Goal: Task Accomplishment & Management: Complete application form

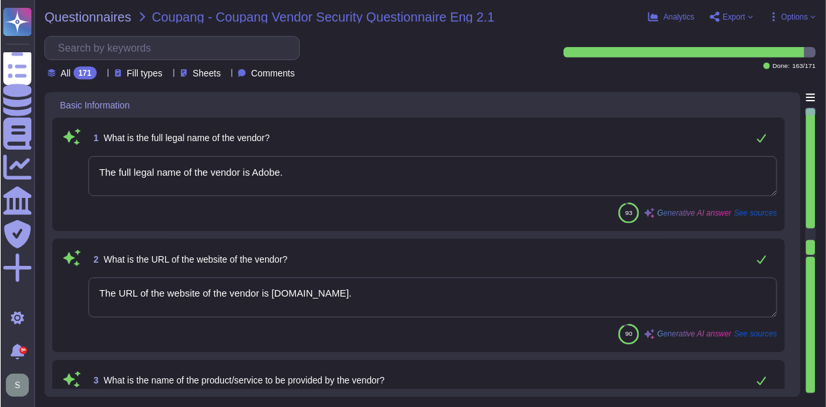
type textarea "The full legal name of the vendor is Adobe."
type textarea "The URL of the website of the vendor is [DOMAIN_NAME]."
type textarea "The products and services provided by Adobe Inc. include Experience Manager, An…"
type textarea "Adobe Inc. offers a diverse range of products and services designed for creativ…"
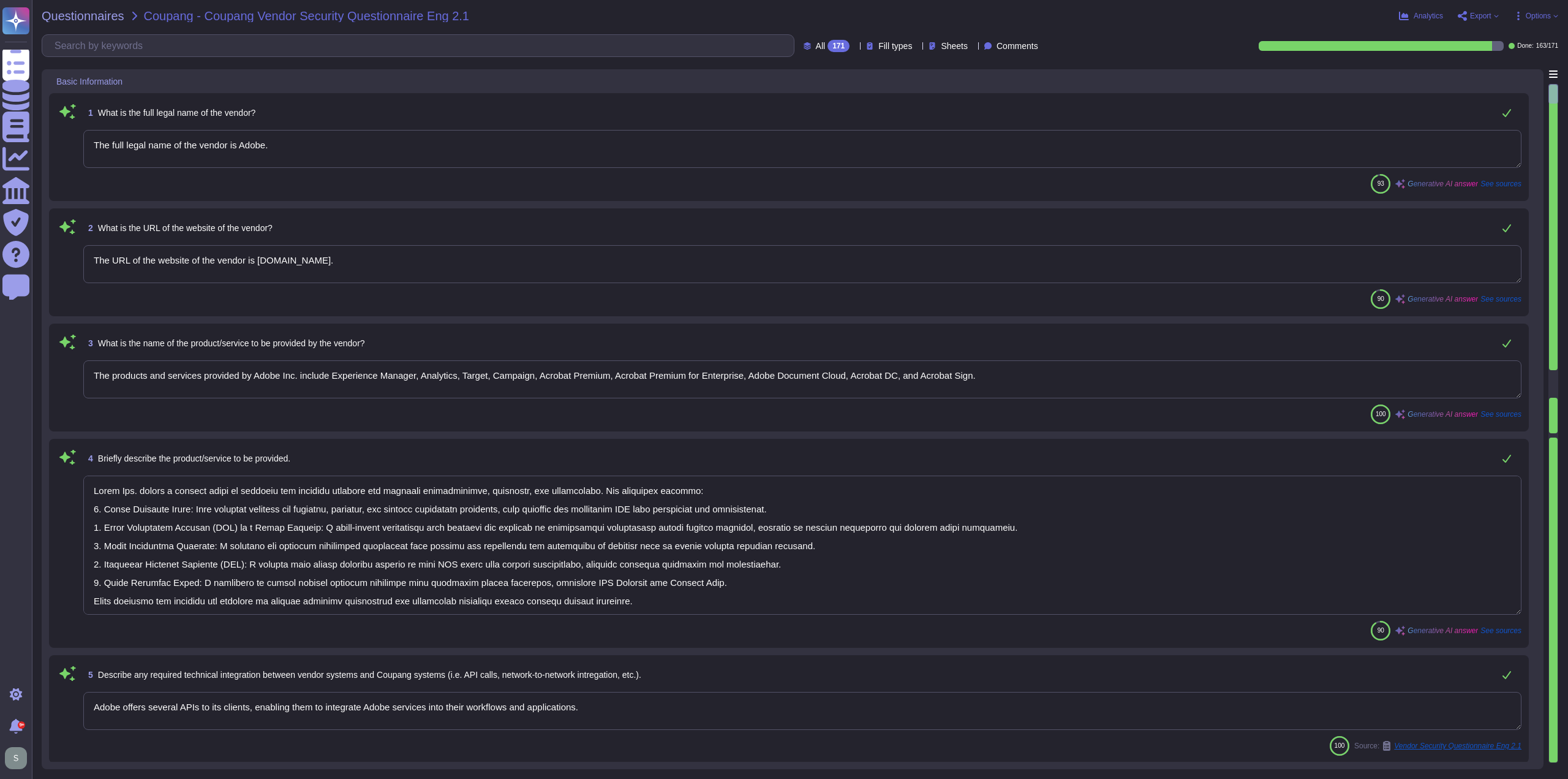
type textarea "Adobe offers several APIs to its clients, enabling them to integrate Adobe serv…"
type textarea "Yes, Adobe maintains enterprise Information Security and Privacy Policies that …"
type textarea "Adobe has appointed a Chief Security Officer (CSO) who is responsible for secur…"
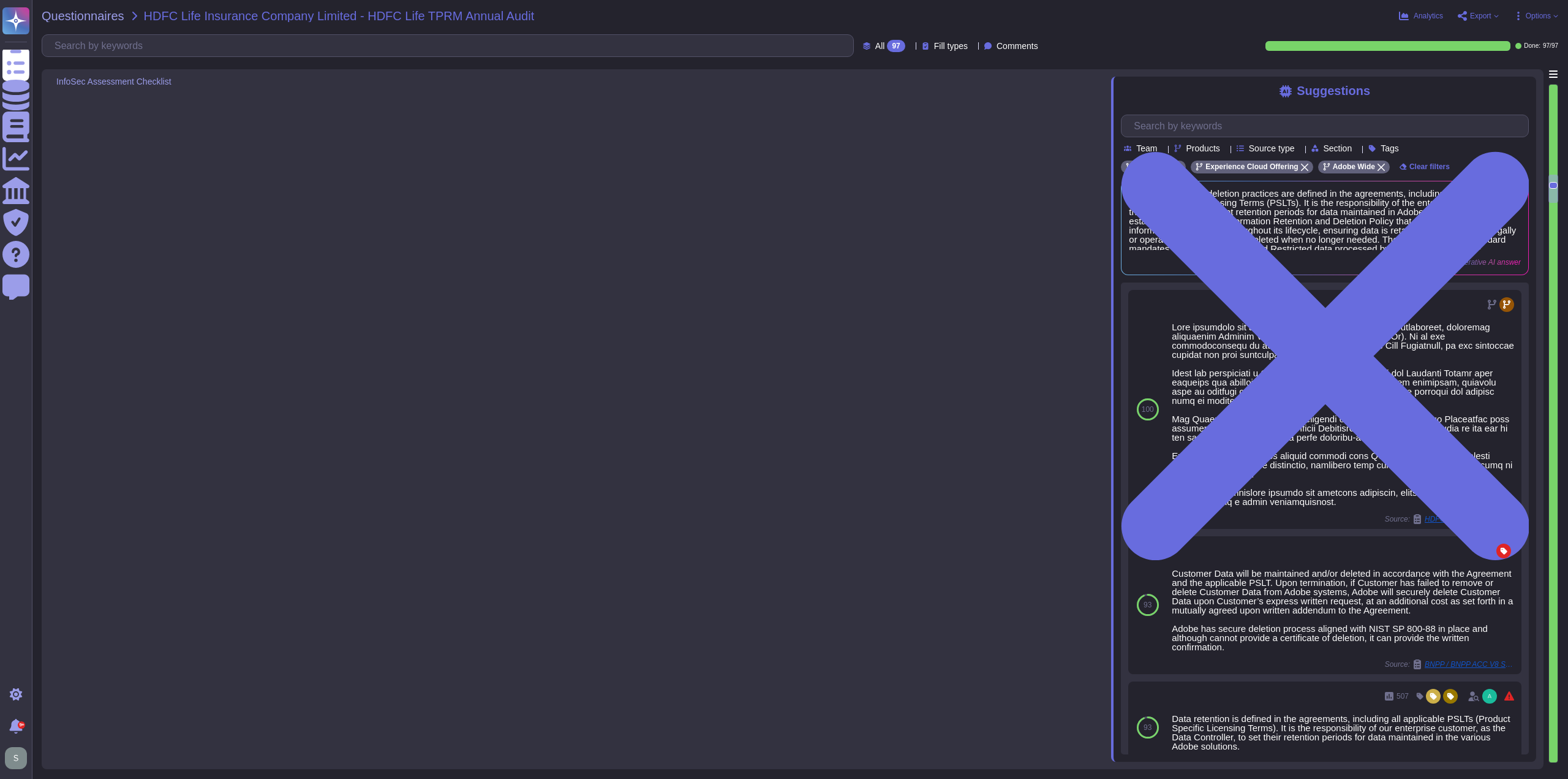
type textarea "Data backups are encrypted to the same standard as production."
type textarea "Restoration testing is performed annually by individual teams at Adobe, who are…"
type textarea "Data retention and deletion practices are defined in the agreements, including …"
type textarea "Adobe has a documented Business Continuity Plan (BCP) that is reviewed and appr…"
type textarea "Adobe conducts annual disaster recovery (DR) testing as part of its Business Co…"
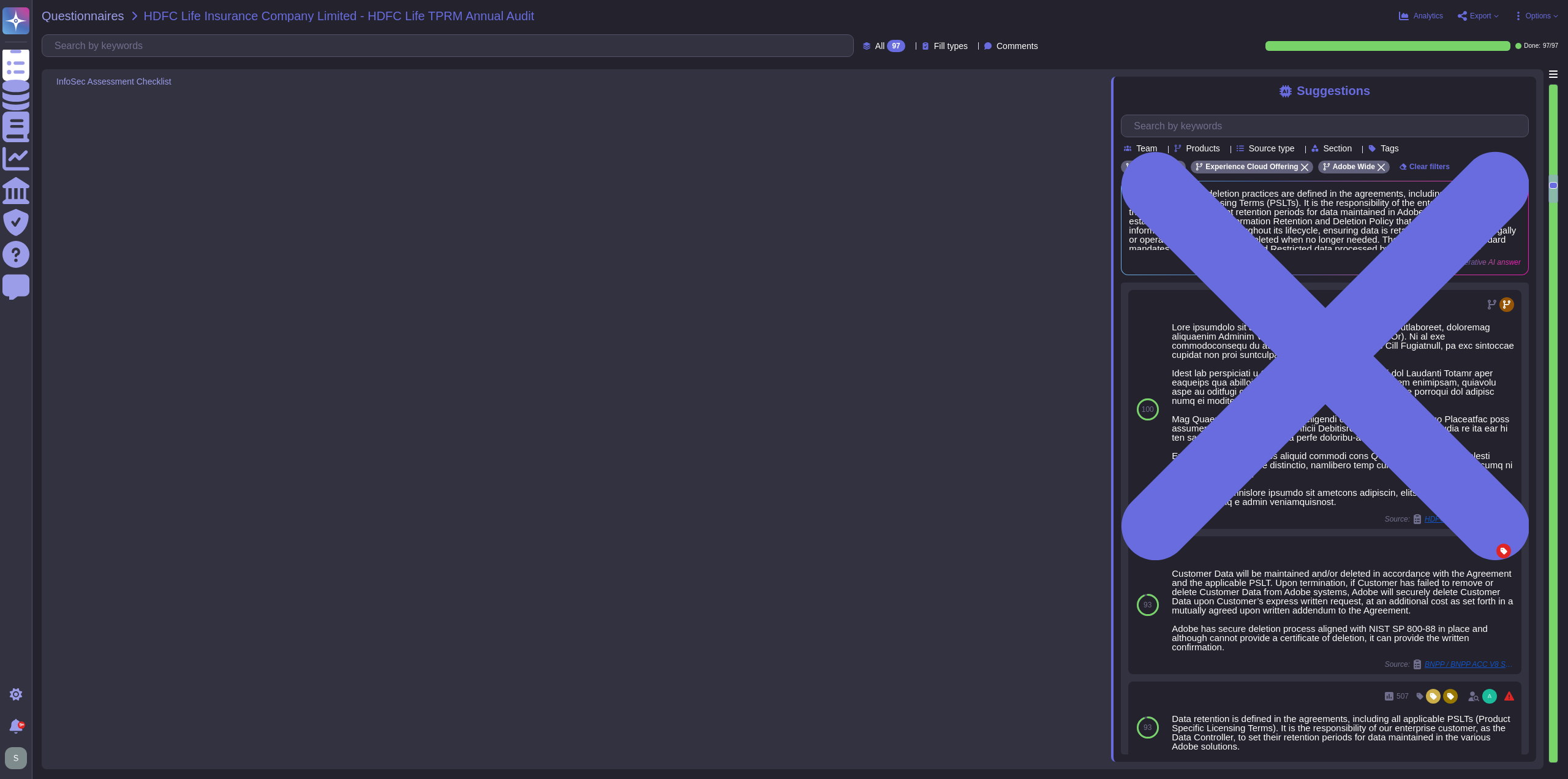
type textarea "If the event is determined to be customer impacting, Adobe will notify customer…"
type textarea "Adobe has established formal policies and standards governing the change manage…"
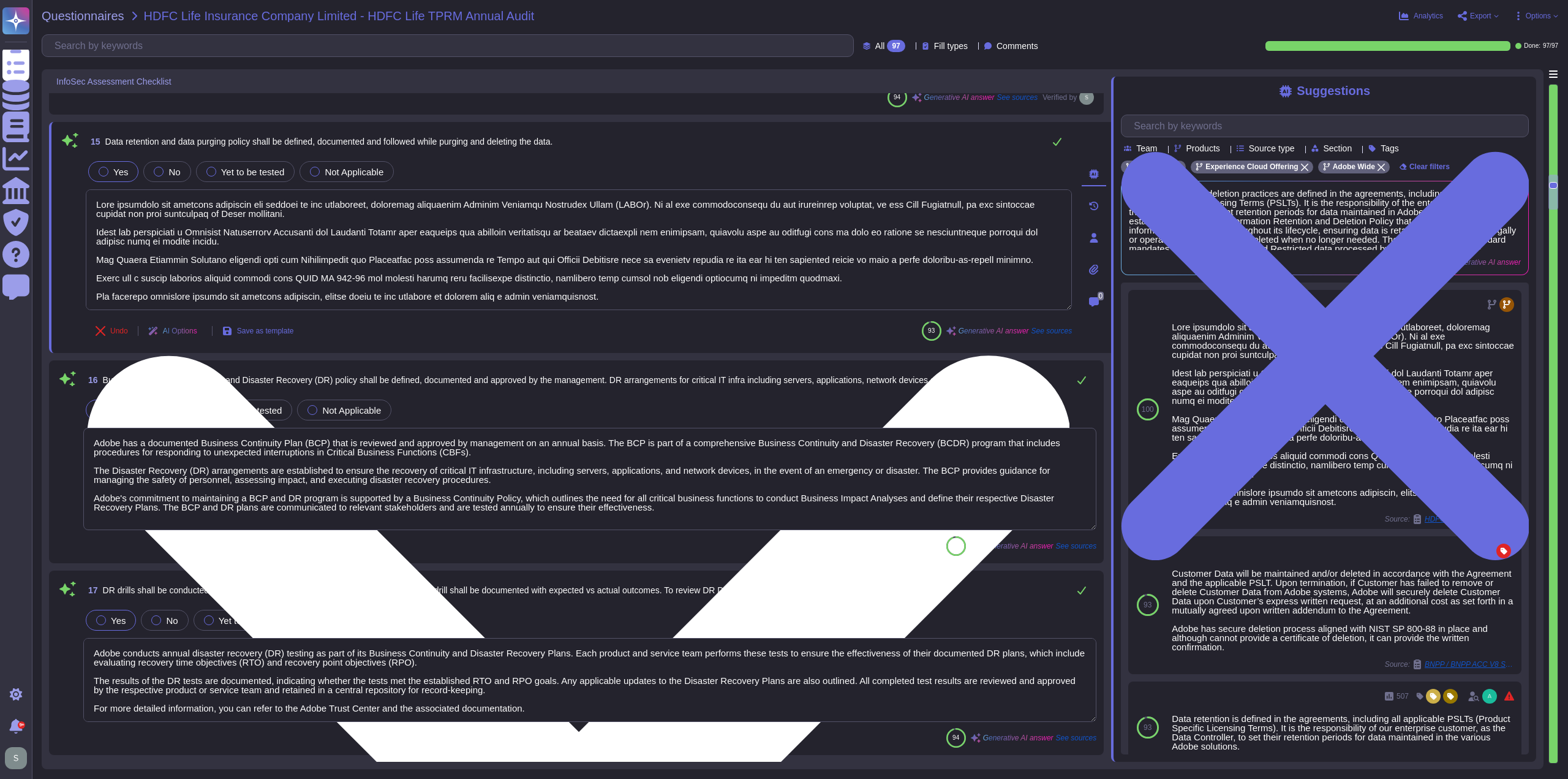
scroll to position [1, 0]
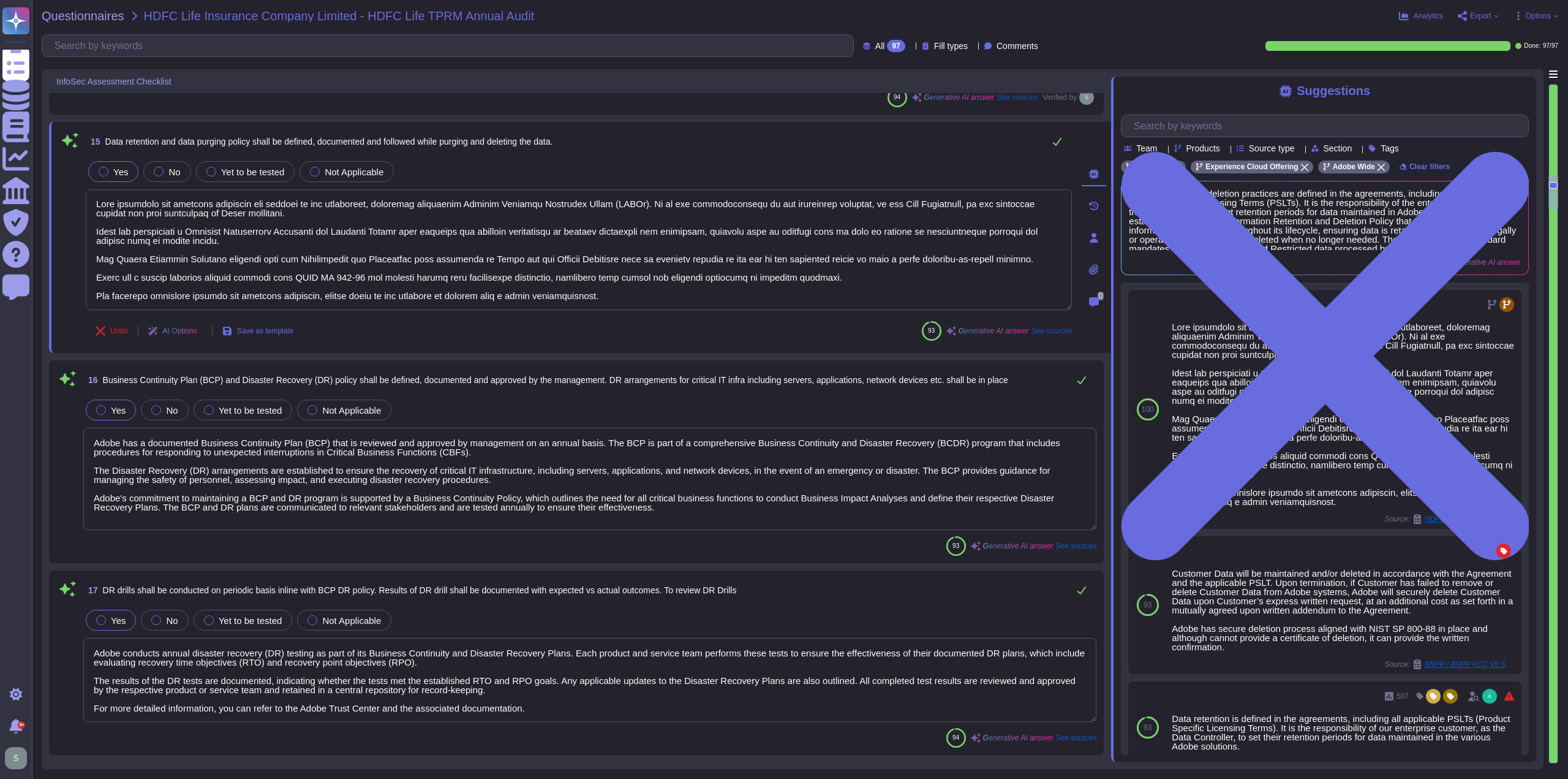
click at [495, 312] on div "15 Data retention and data purging policy shall be defined, documented and foll…" at bounding box center [566, 237] width 1013 height 216
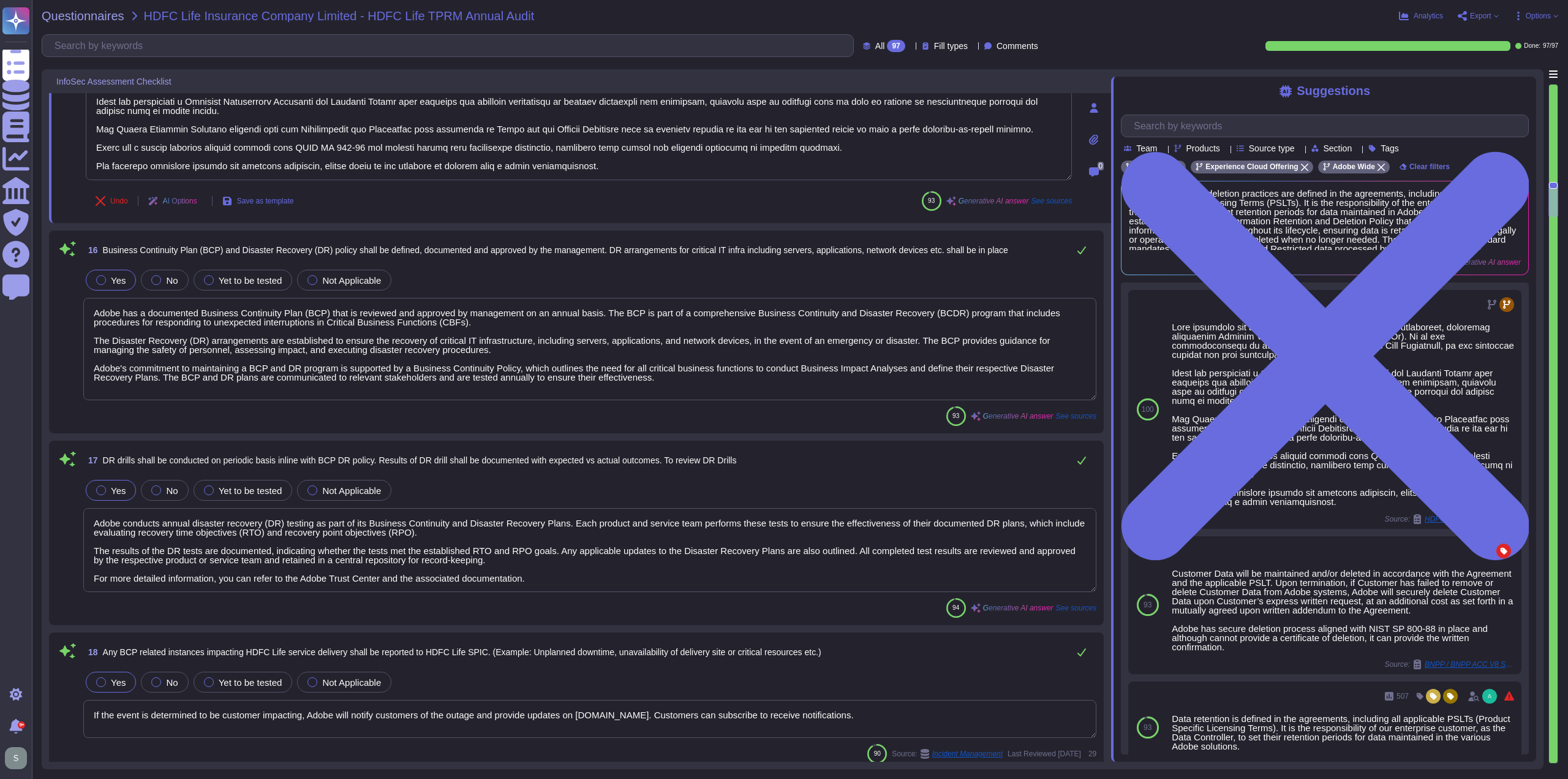
type textarea "1. Unique identifier for change: Change Management Request (CMR) ticket number.…"
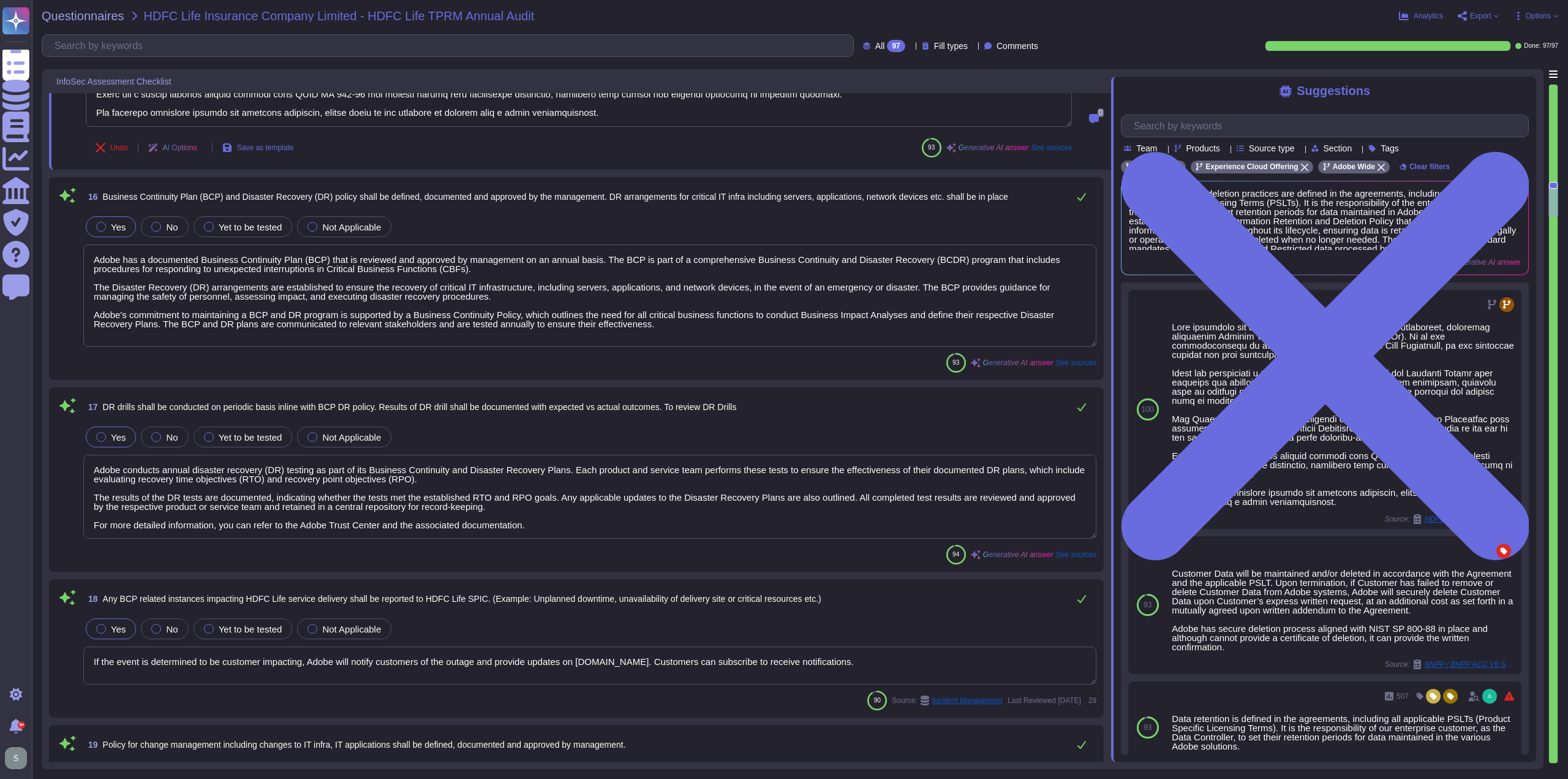
scroll to position [2512, 0]
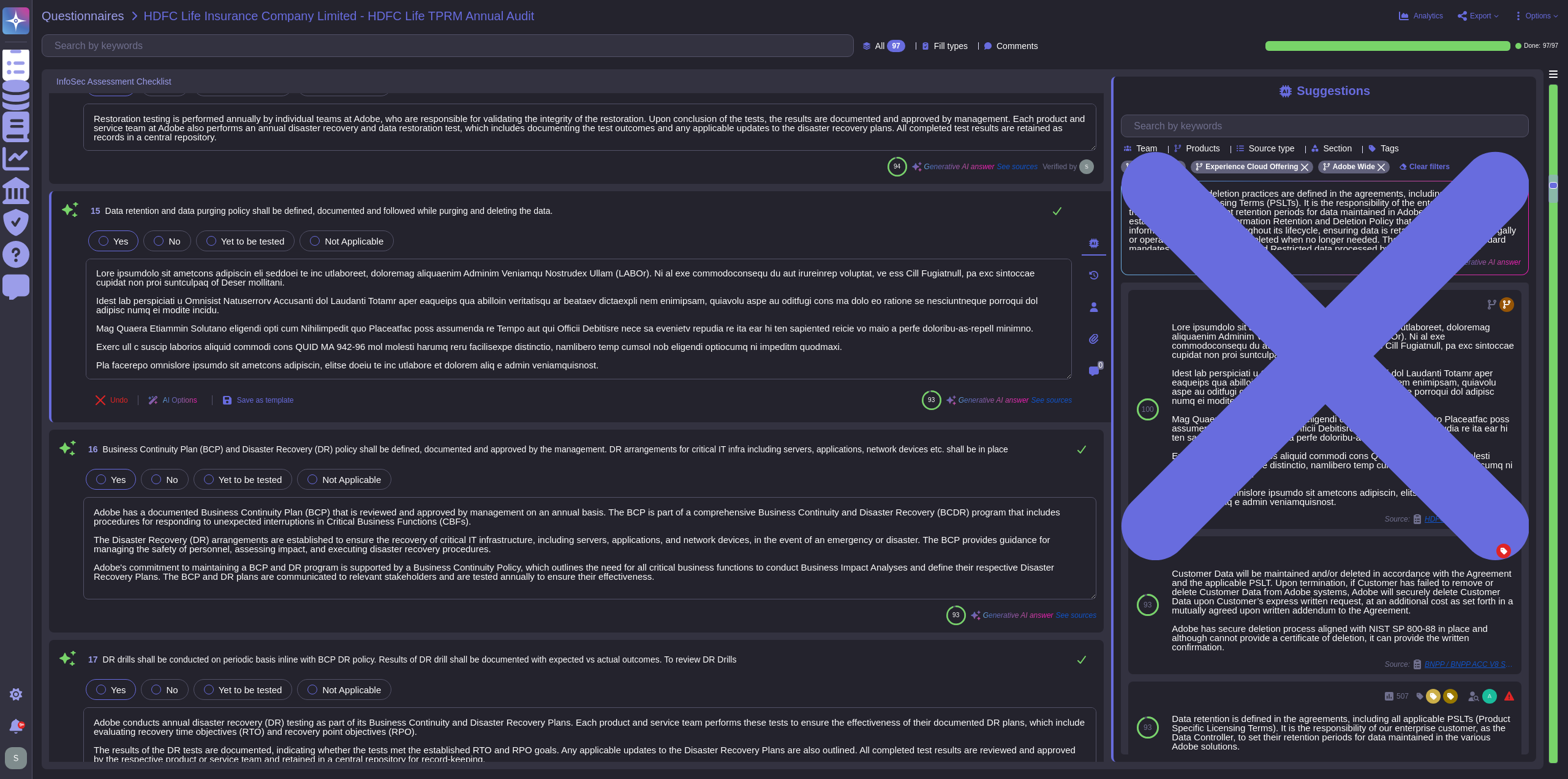
type textarea "Adobe has a comprehensive backup policy that is defined, documented, and approv…"
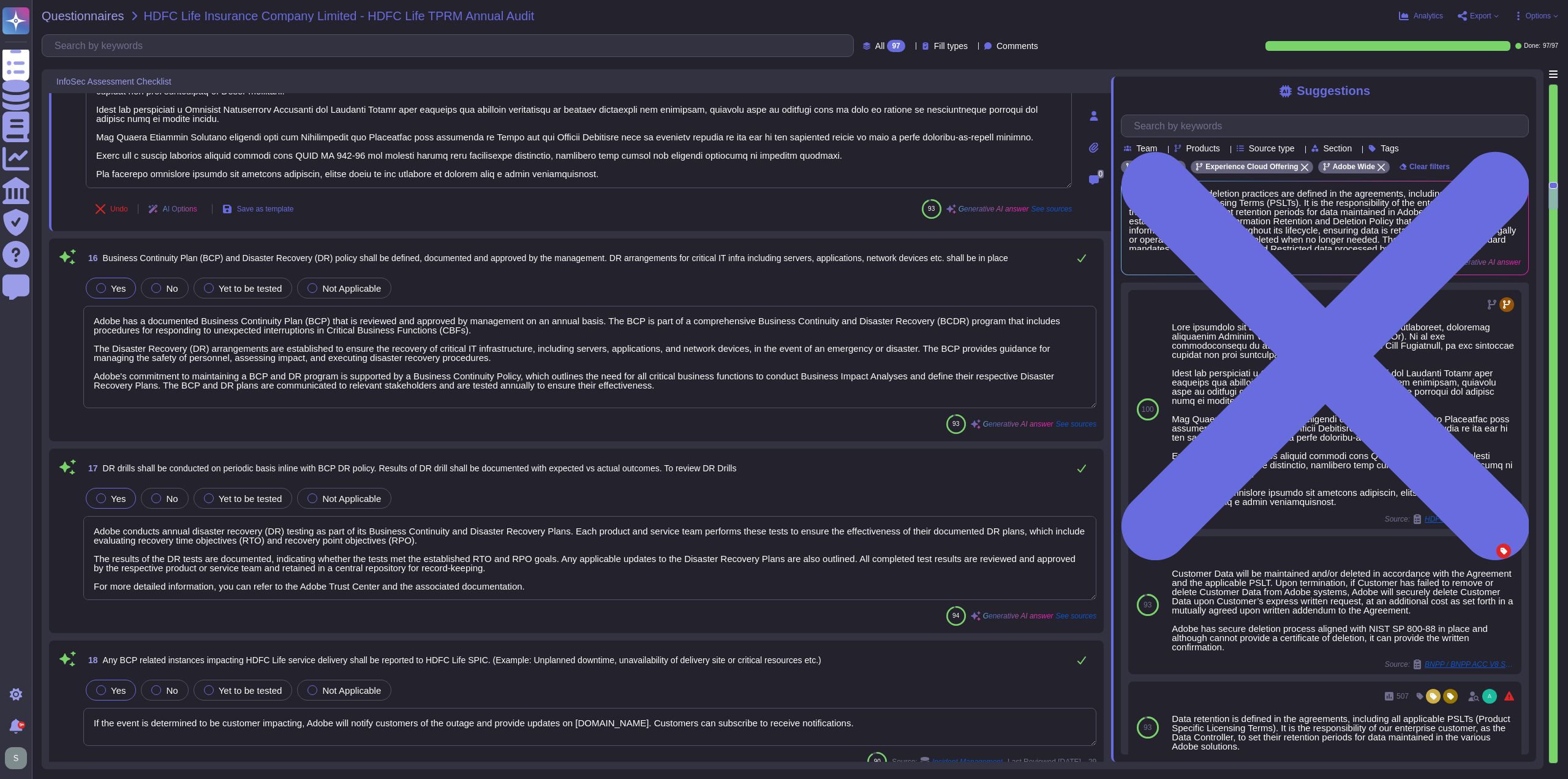
scroll to position [2450, 0]
type textarea "1. Unique identifier for change: Change Management Request (CMR) ticket number.…"
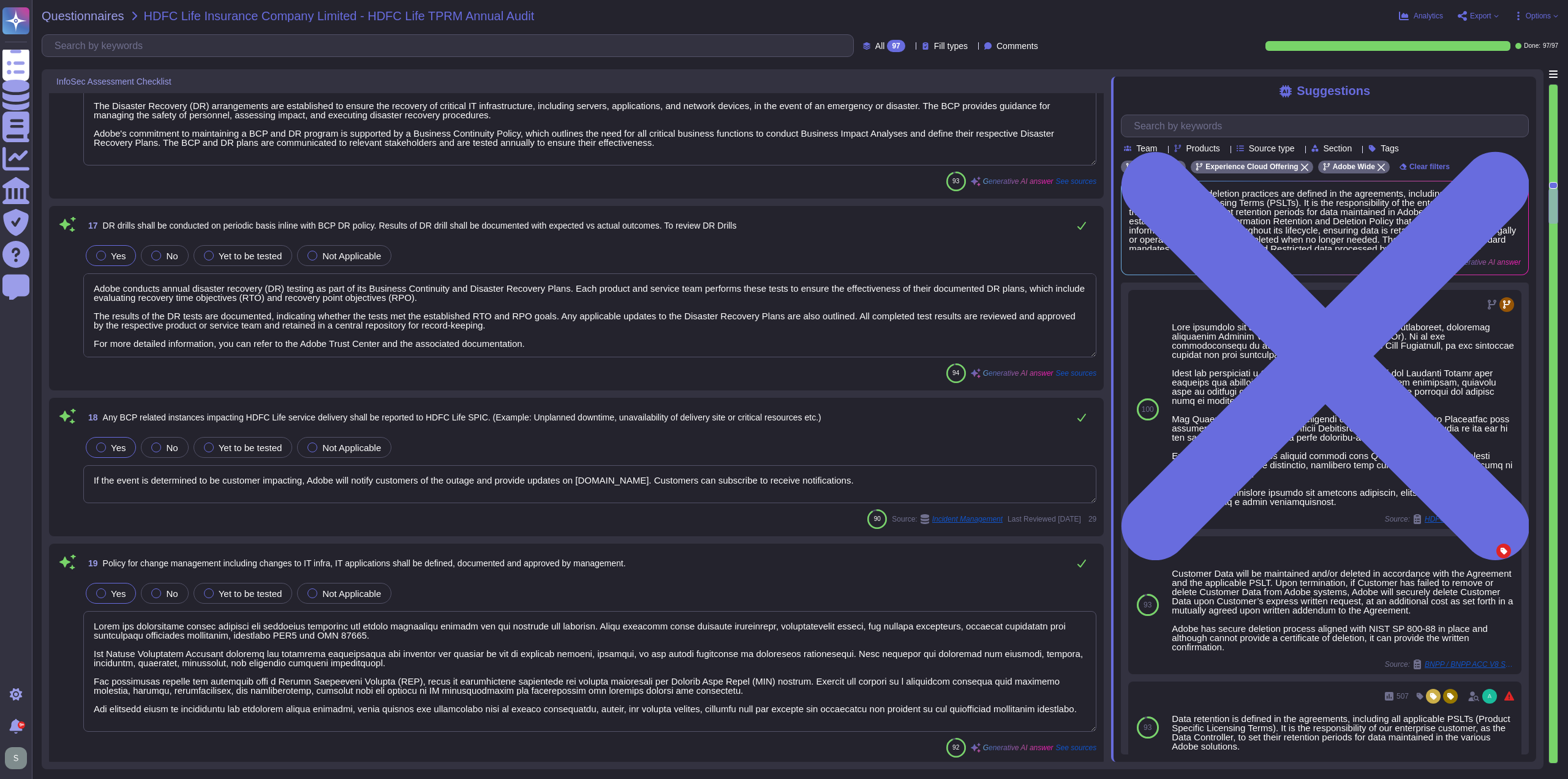
type textarea "If we make any important changes, we will notify you."
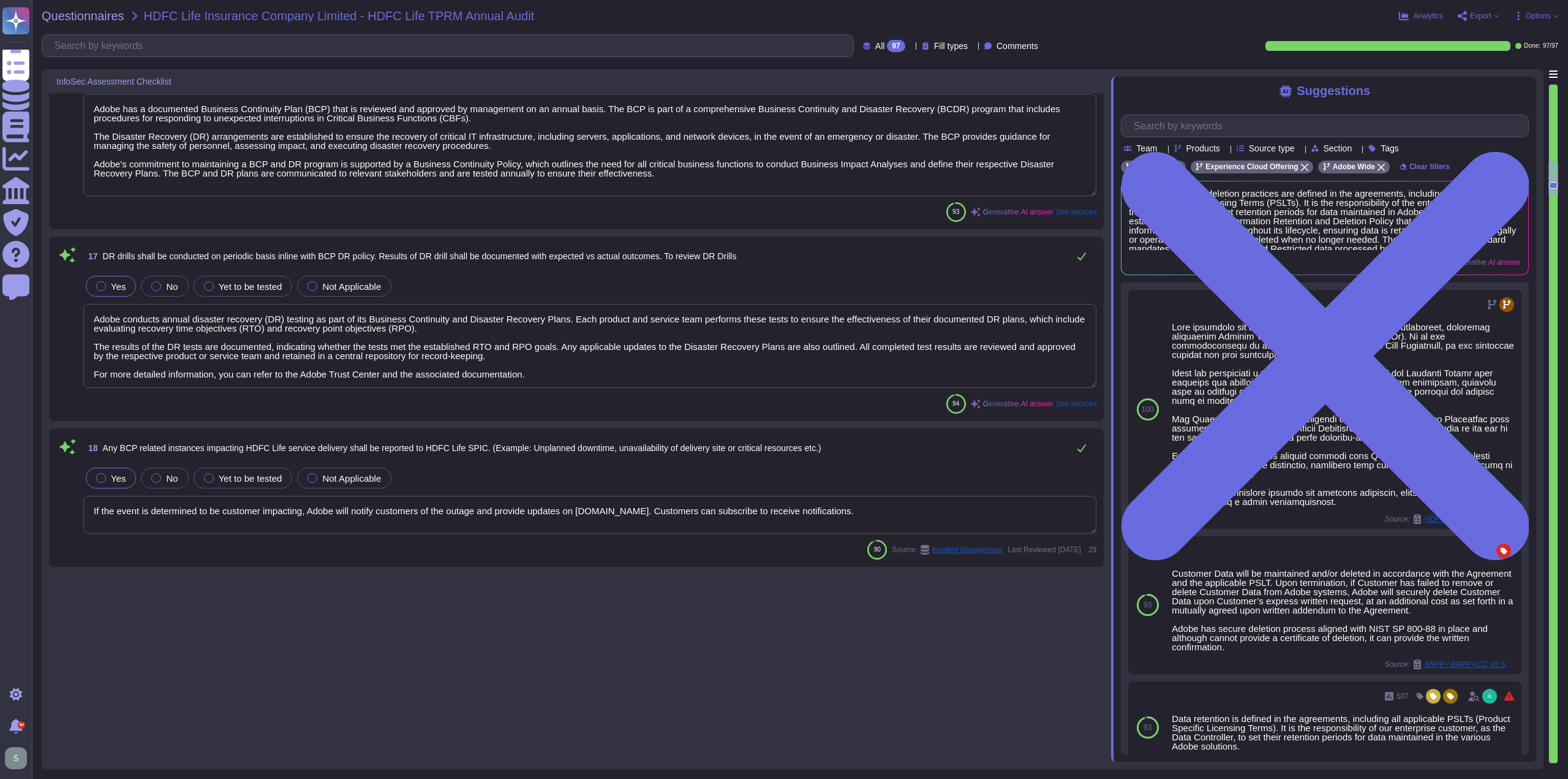
scroll to position [2039, 0]
type textarea "- Adobe has a documented analysis of how personal information is processed, whi…"
type textarea "Adobe has a comprehensive backup policy that is defined, documented, and approv…"
type textarea "Data backups are encrypted to the same standard as production."
type textarea "Restoration testing is performed annually by individual teams at Adobe, who are…"
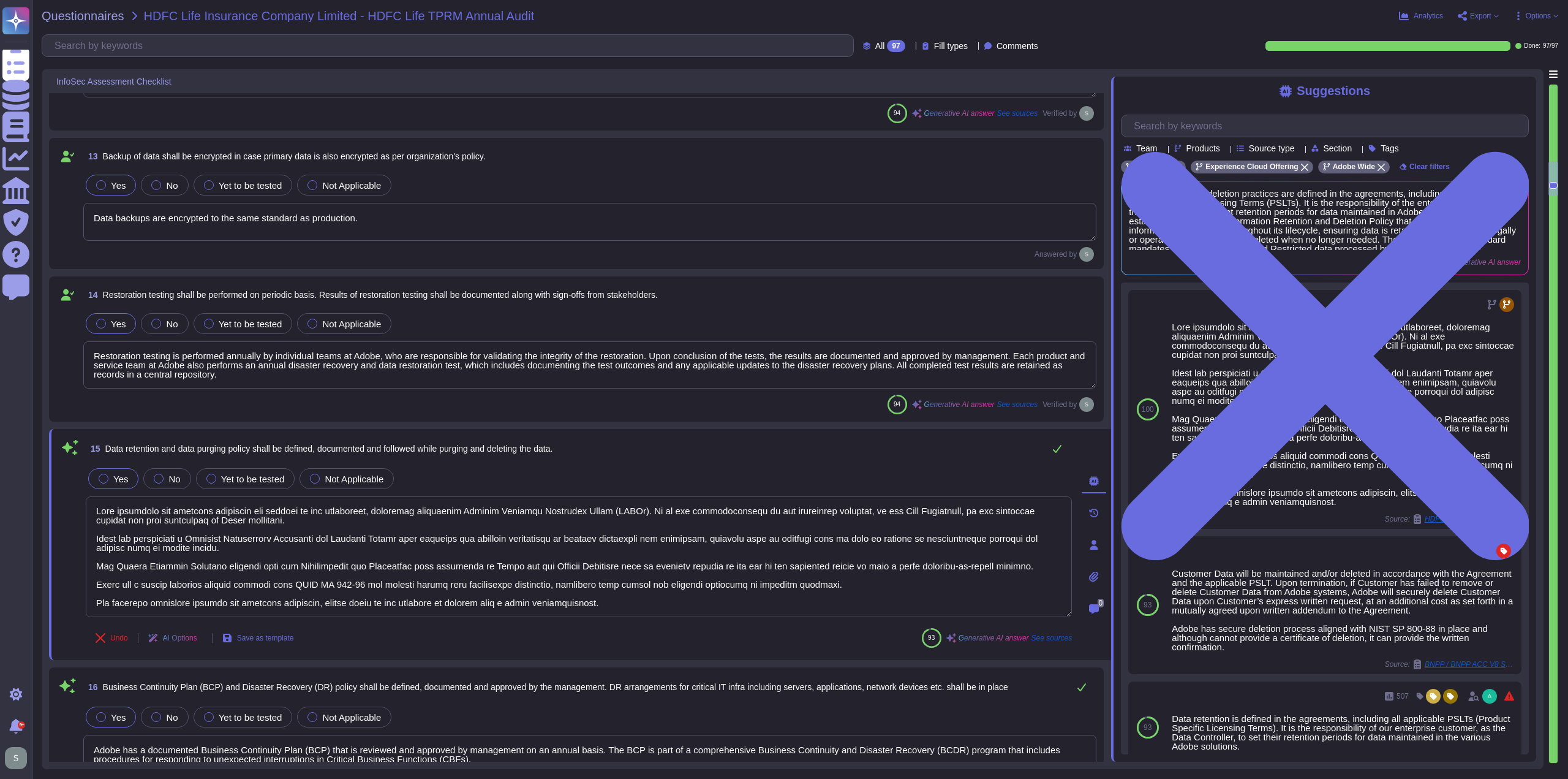
scroll to position [1978, 0]
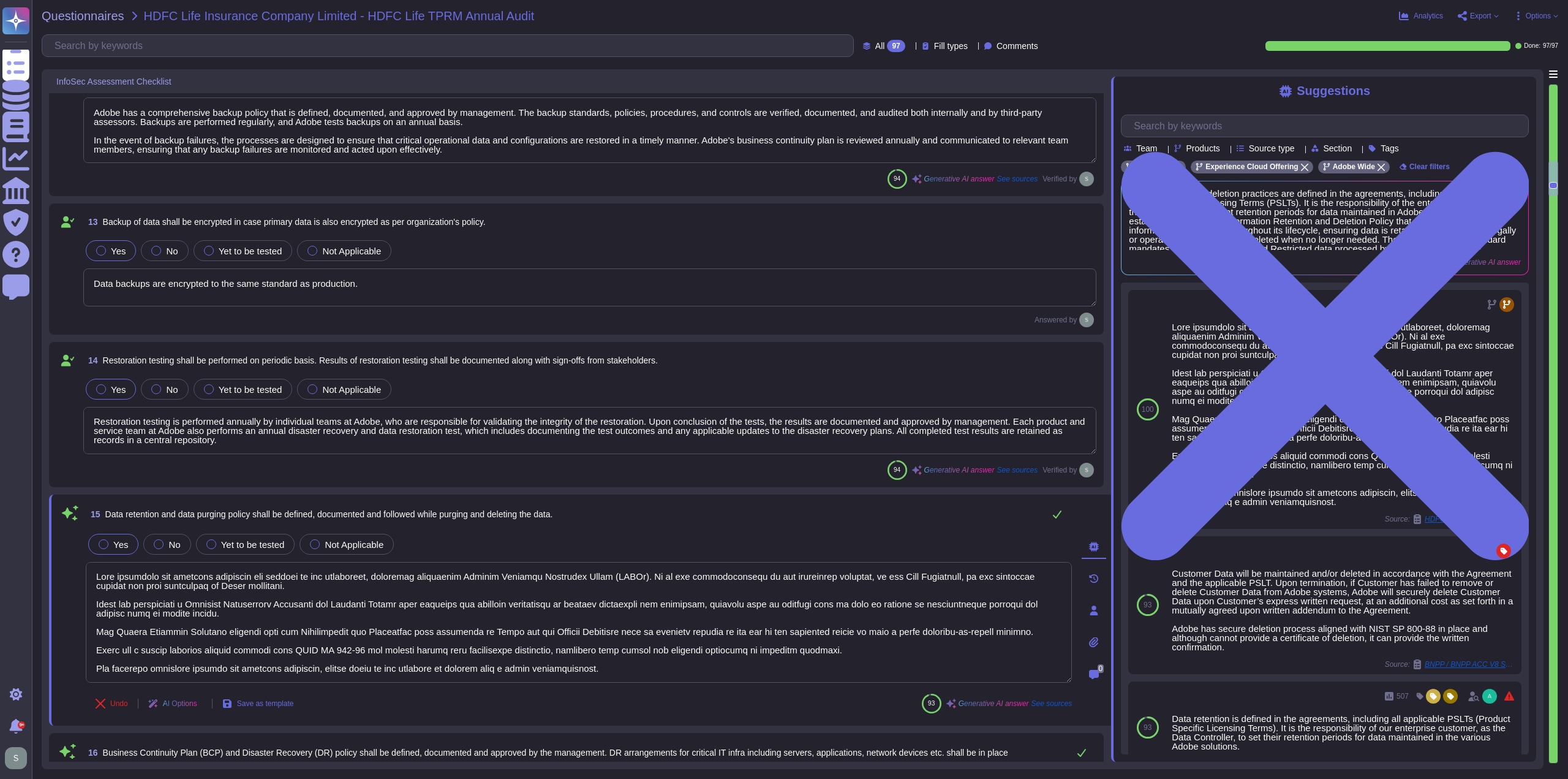
type textarea "Adobe Campaign may include AI Assistant depending on the subscription"
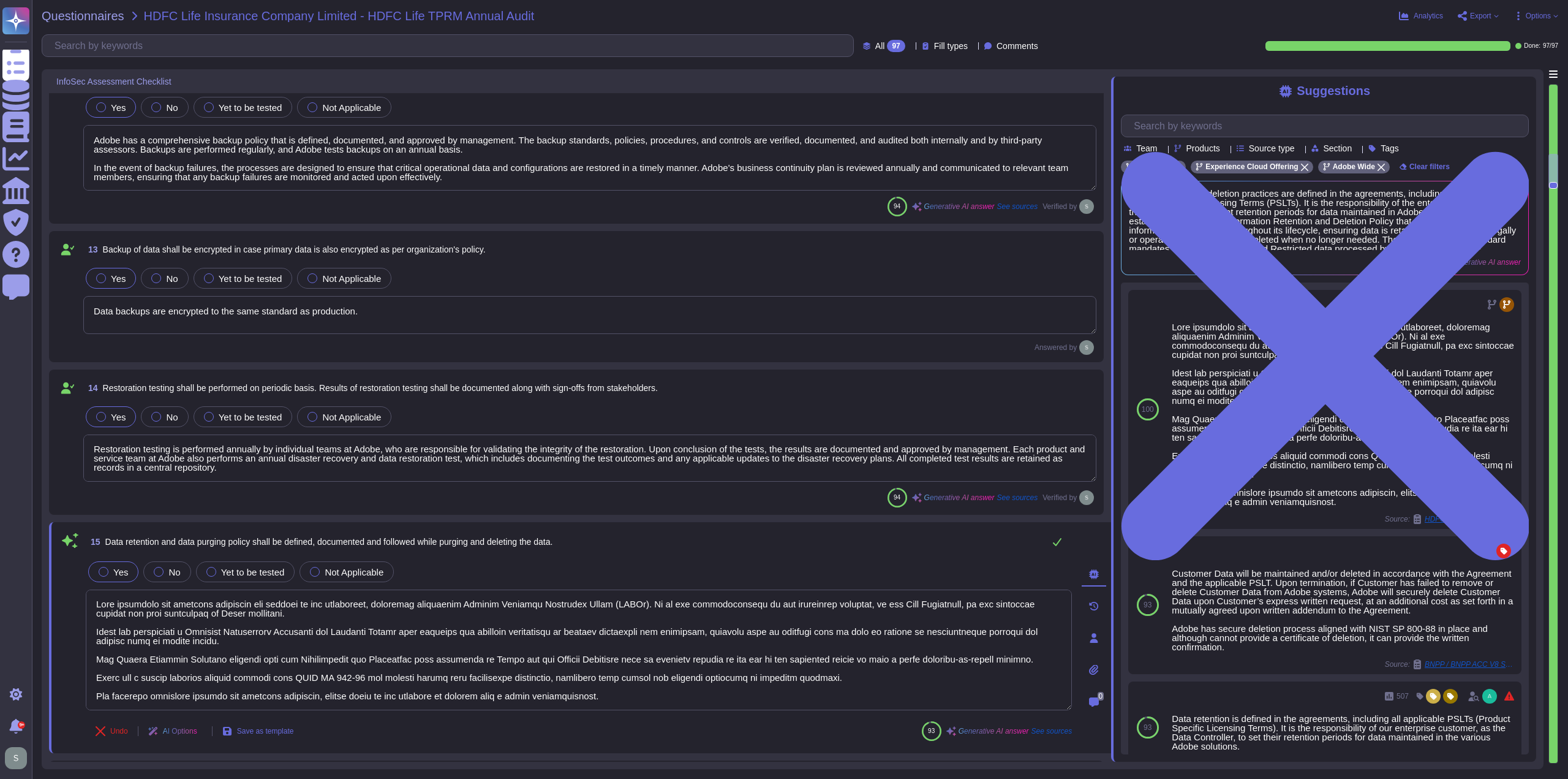
scroll to position [2038, 0]
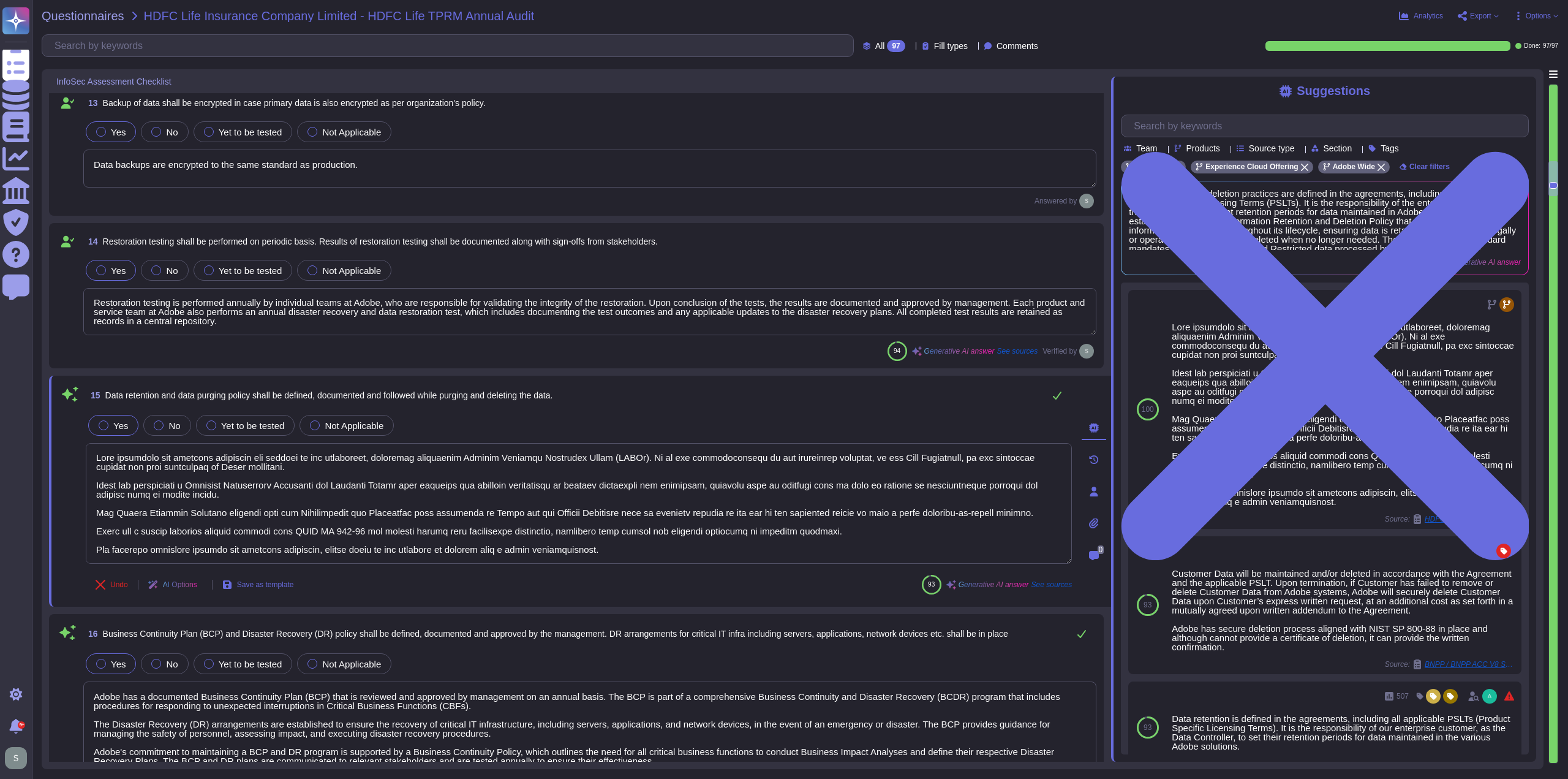
type textarea "If the event is determined to be customer impacting, Adobe will notify customer…"
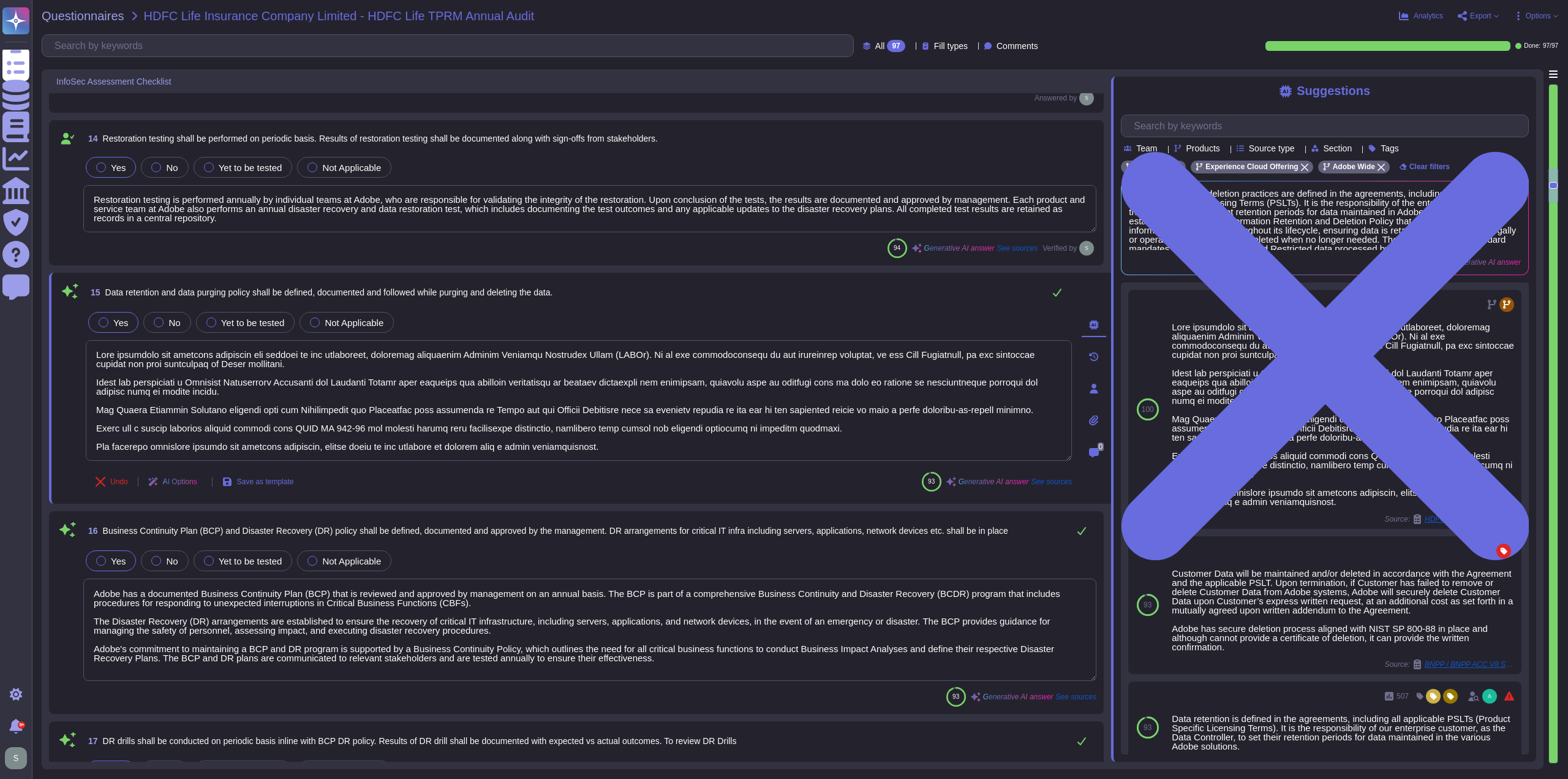
type textarea "Adobe has established formal policies and standards governing the change manage…"
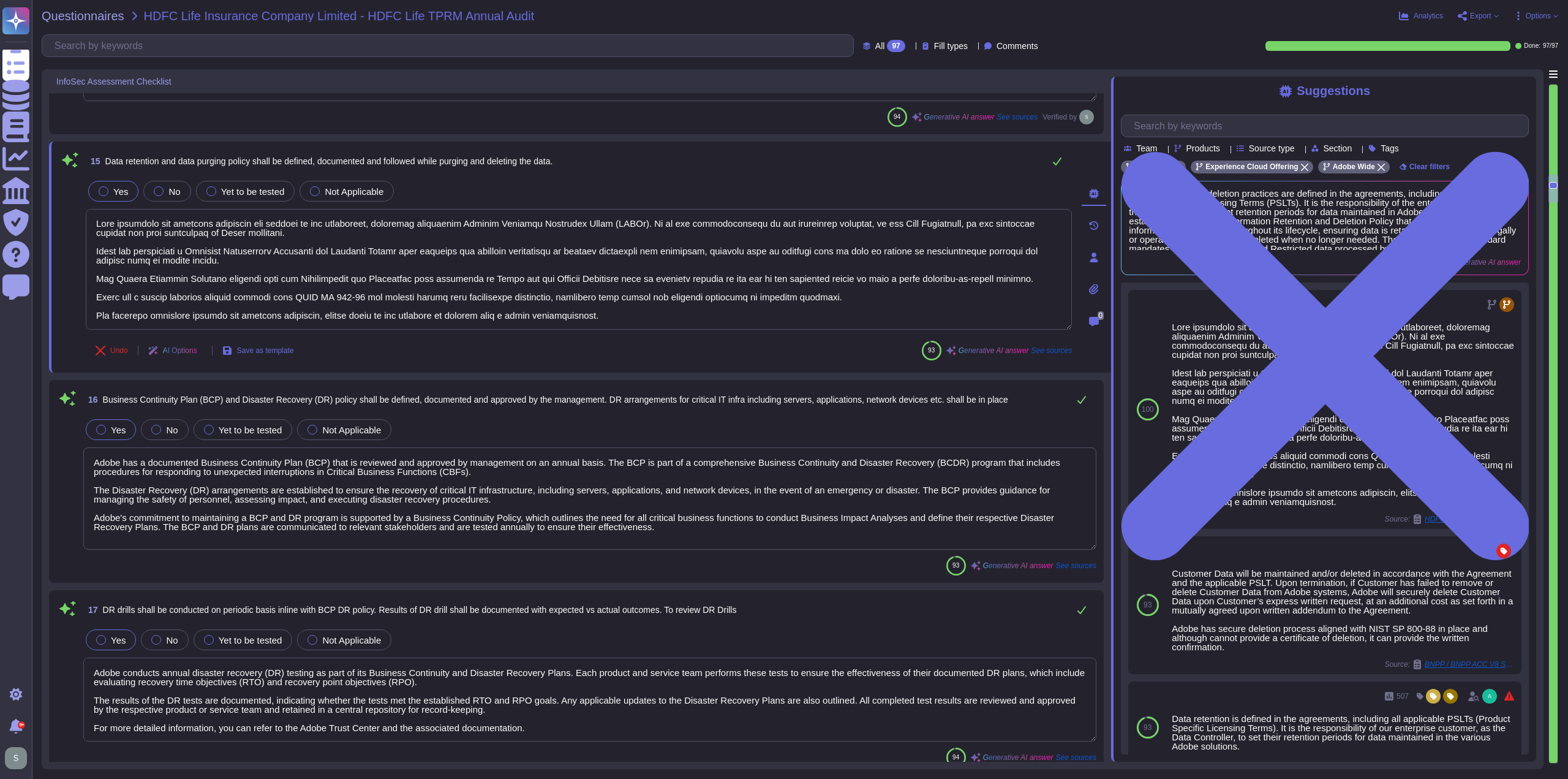
scroll to position [2283, 0]
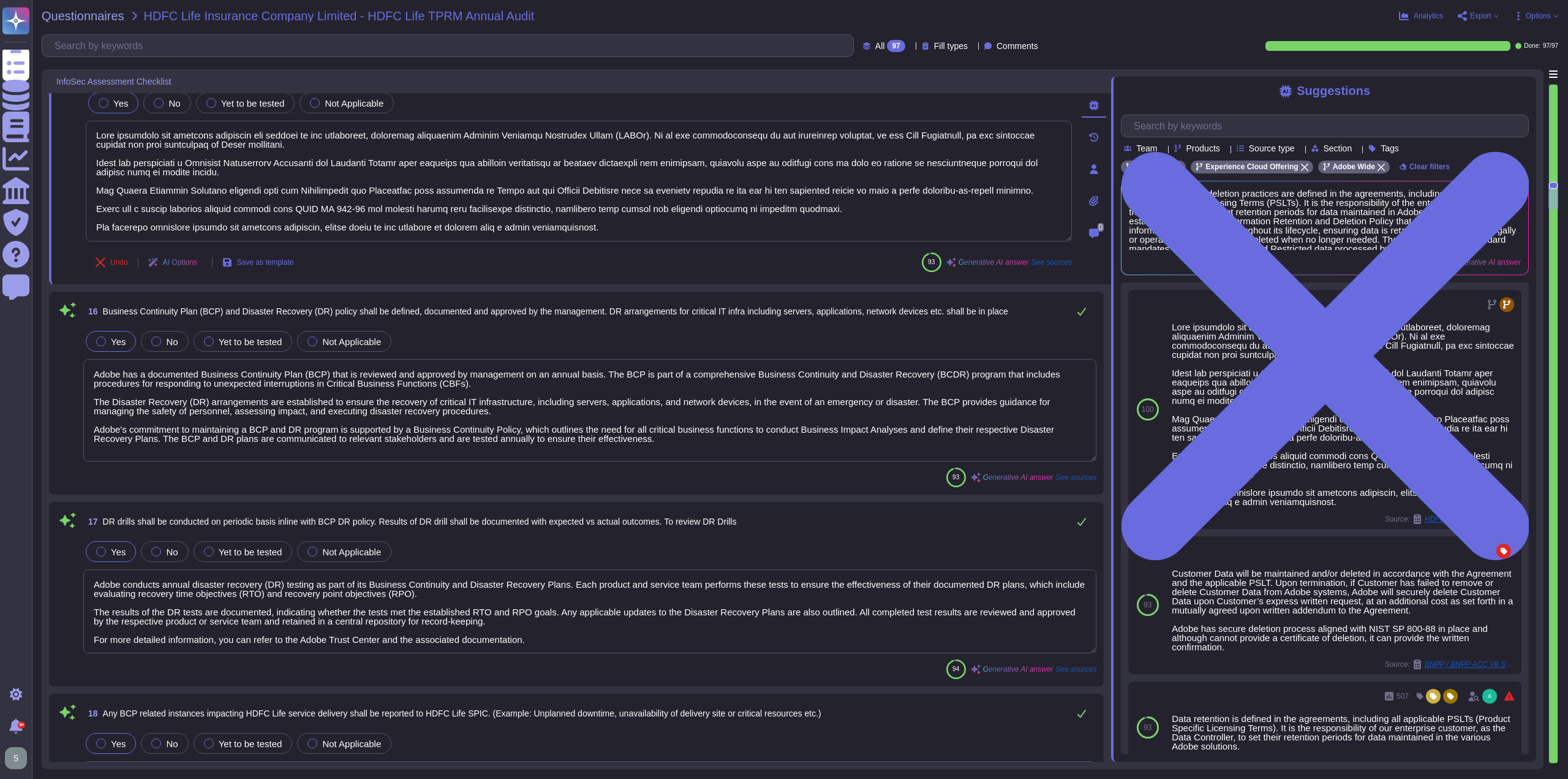
type textarea "1. Unique identifier for change: Change Management Request (CMR) ticket number.…"
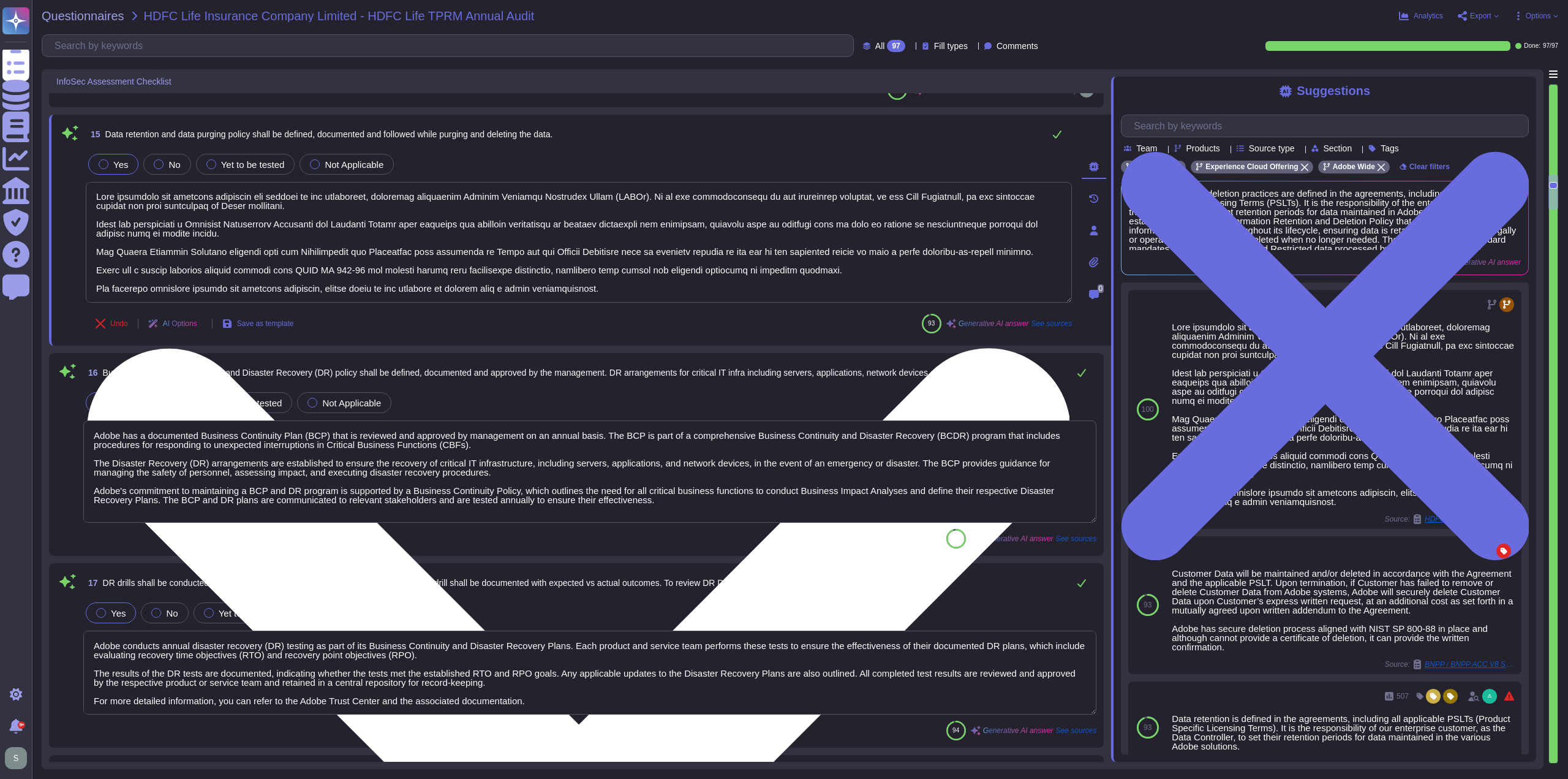
click at [502, 283] on textarea at bounding box center [578, 242] width 986 height 121
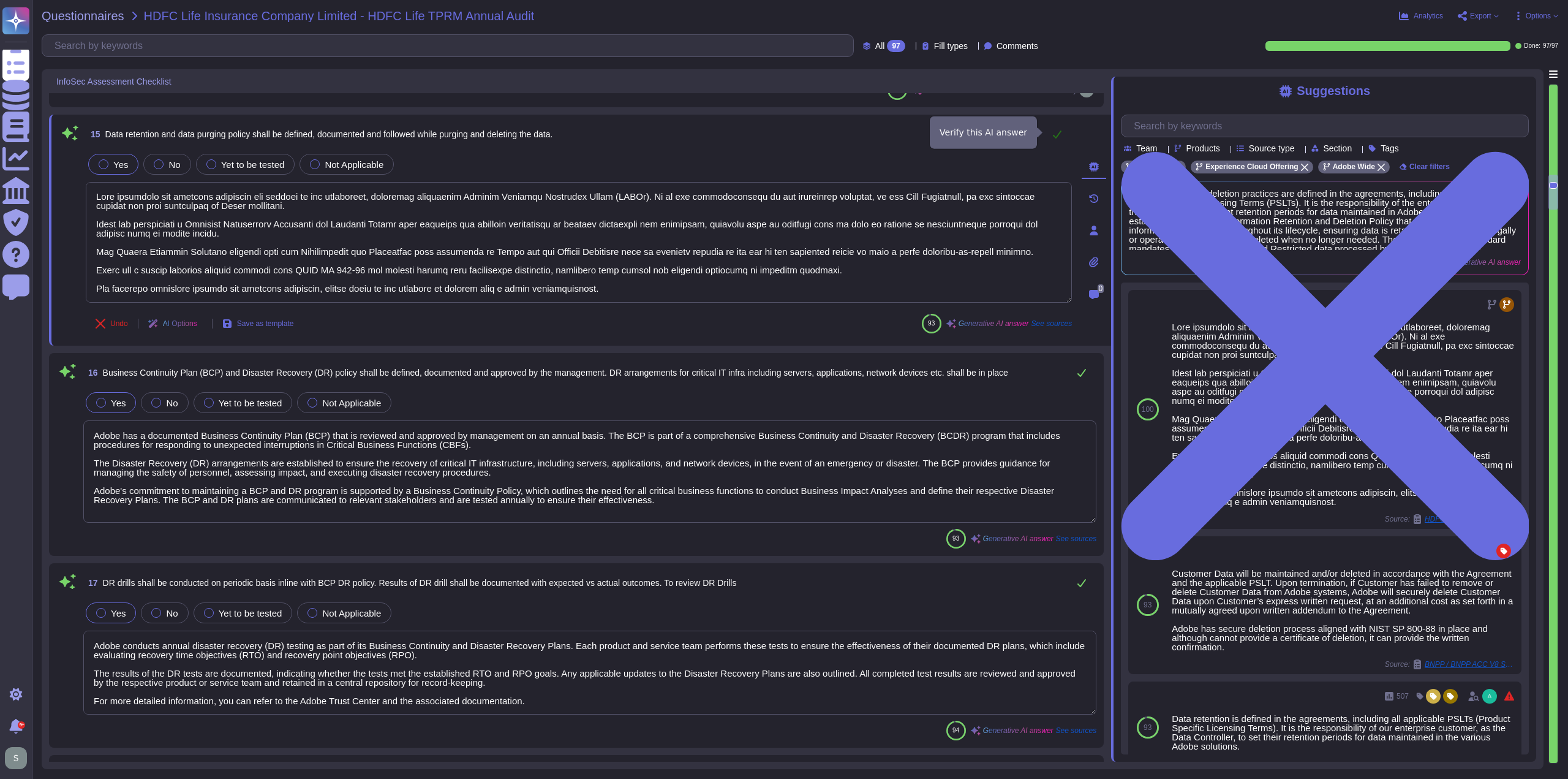
click at [1058, 135] on icon at bounding box center [1057, 134] width 9 height 9
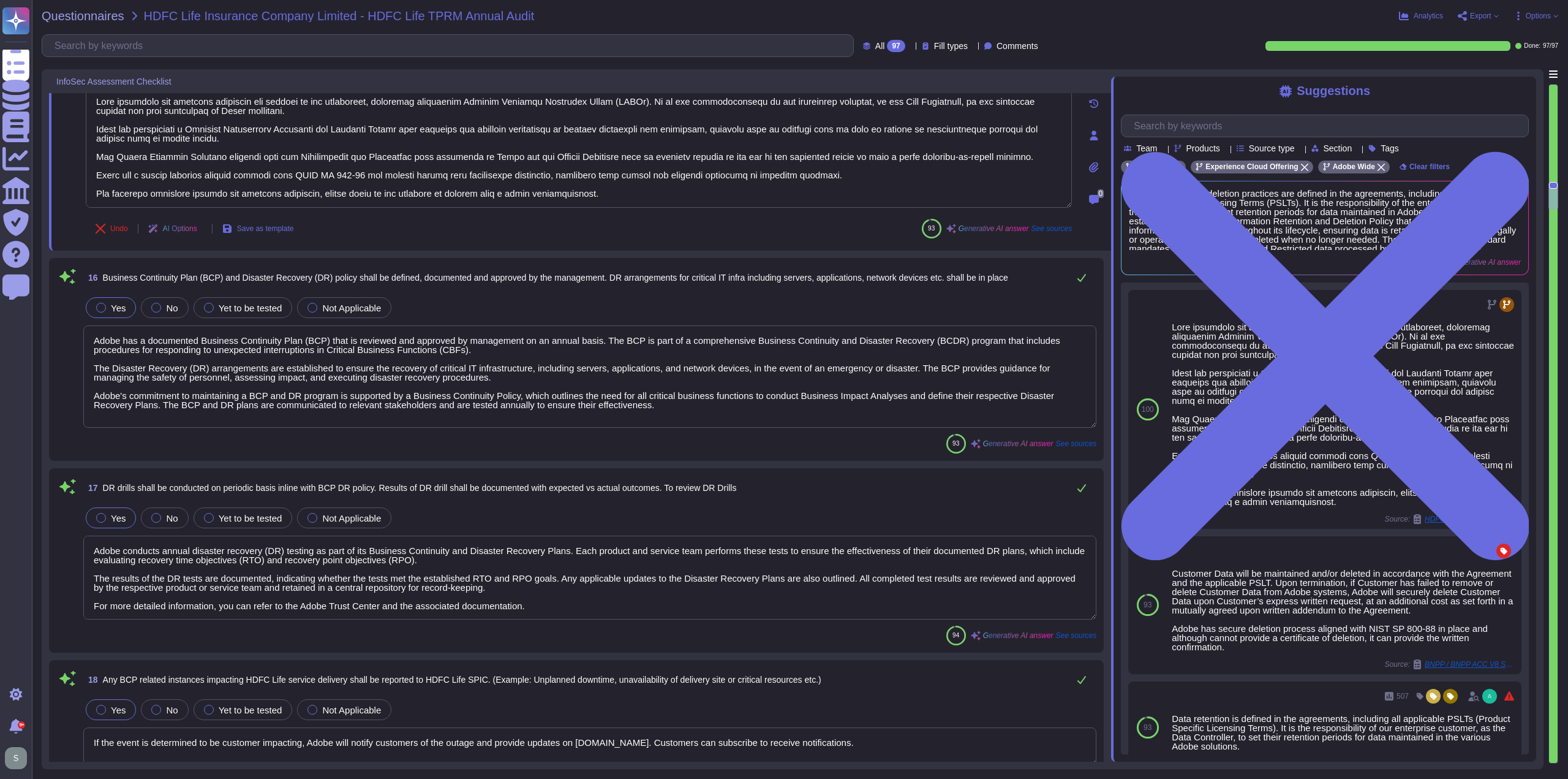
scroll to position [2406, 0]
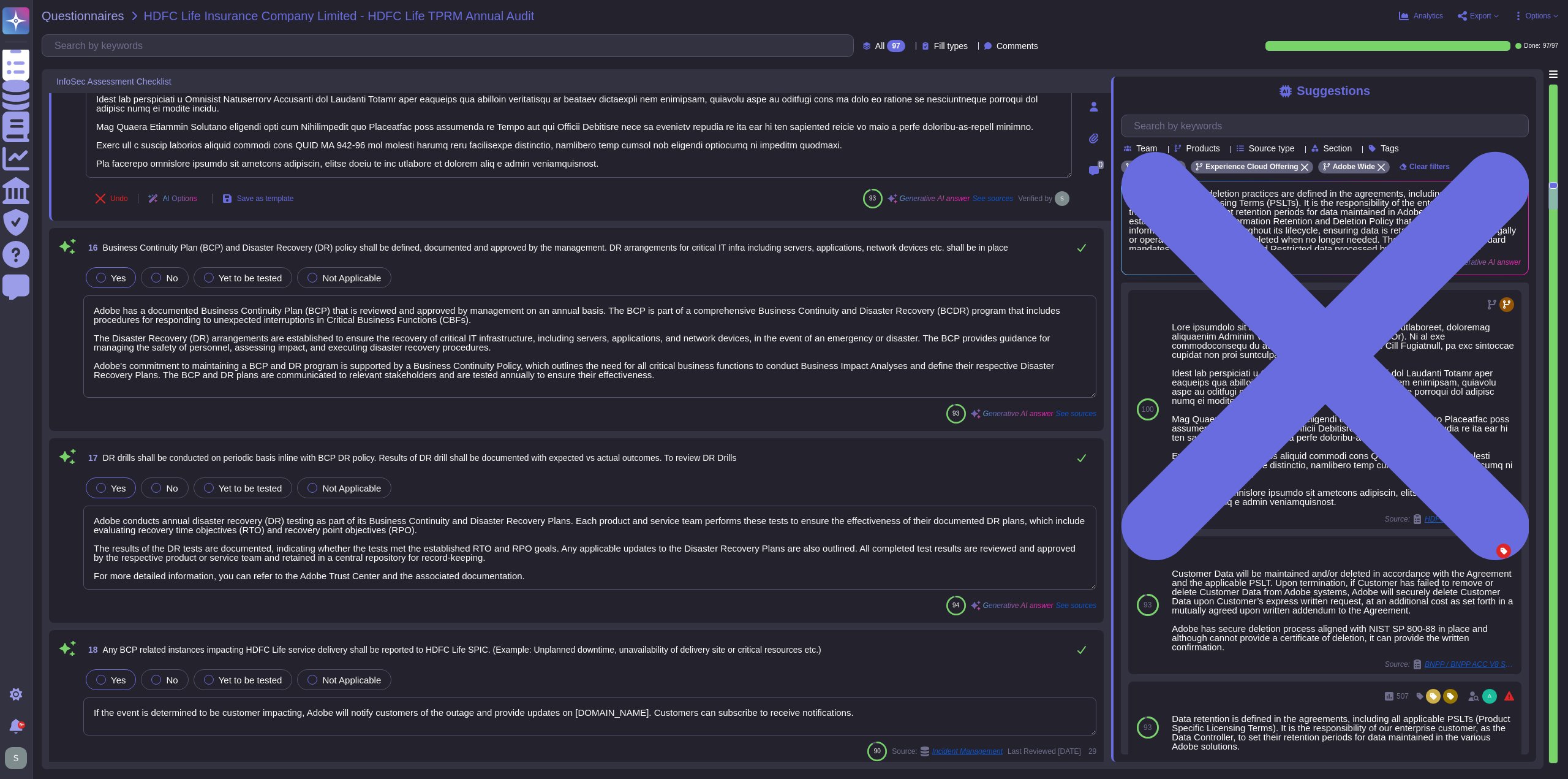
drag, startPoint x: 1076, startPoint y: 242, endPoint x: 976, endPoint y: 278, distance: 106.3
click at [976, 278] on div "Yes No Yet to be tested Not Applicable" at bounding box center [590, 277] width 1013 height 25
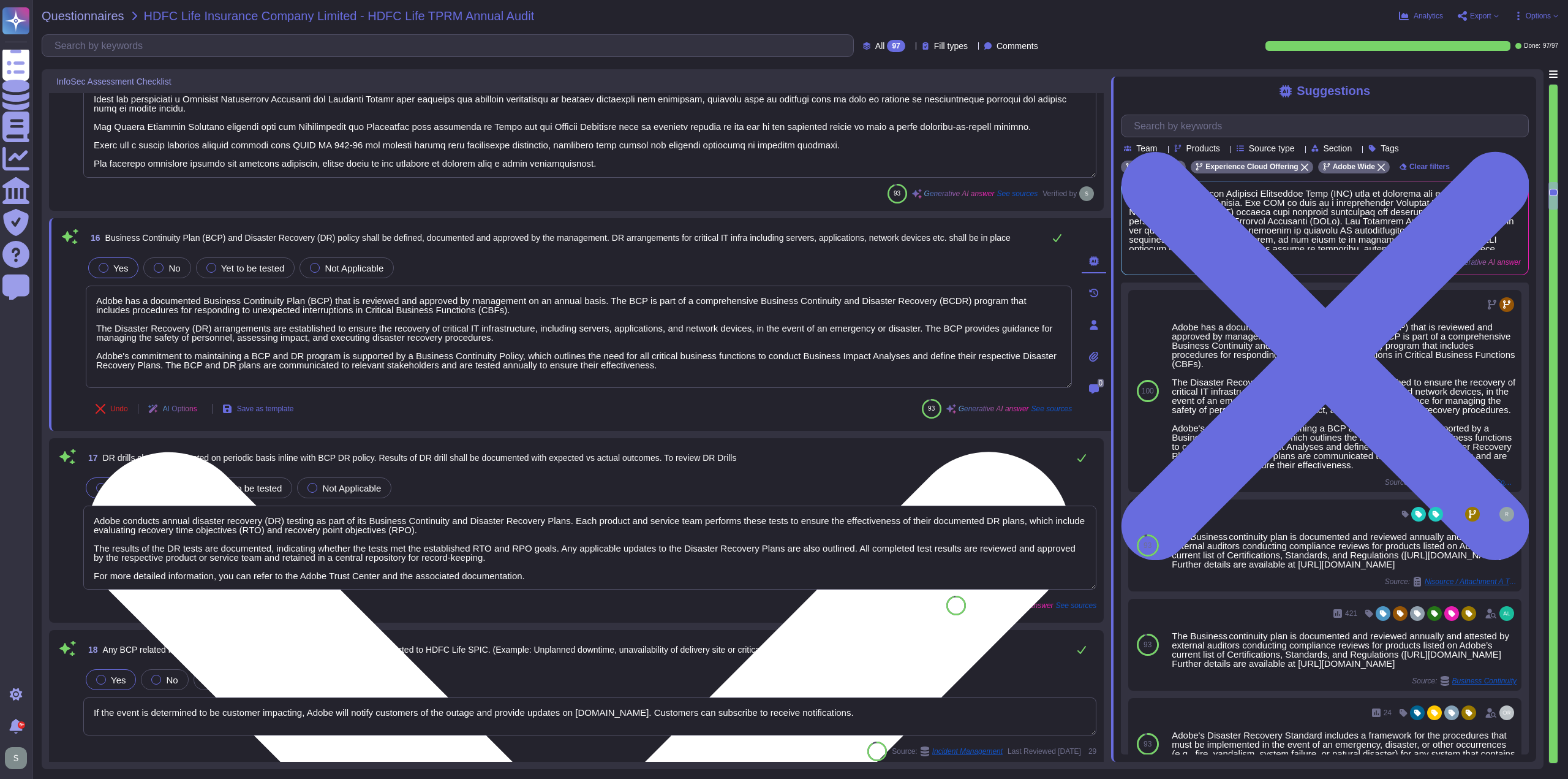
click at [718, 369] on textarea "Adobe has a documented Business Continuity Plan (BCP) that is reviewed and appr…" at bounding box center [578, 336] width 986 height 102
drag, startPoint x: 718, startPoint y: 369, endPoint x: 668, endPoint y: 366, distance: 50.1
click at [668, 366] on textarea "Adobe has a documented Business Continuity Plan (BCP) that is reviewed and appr…" at bounding box center [578, 336] width 986 height 102
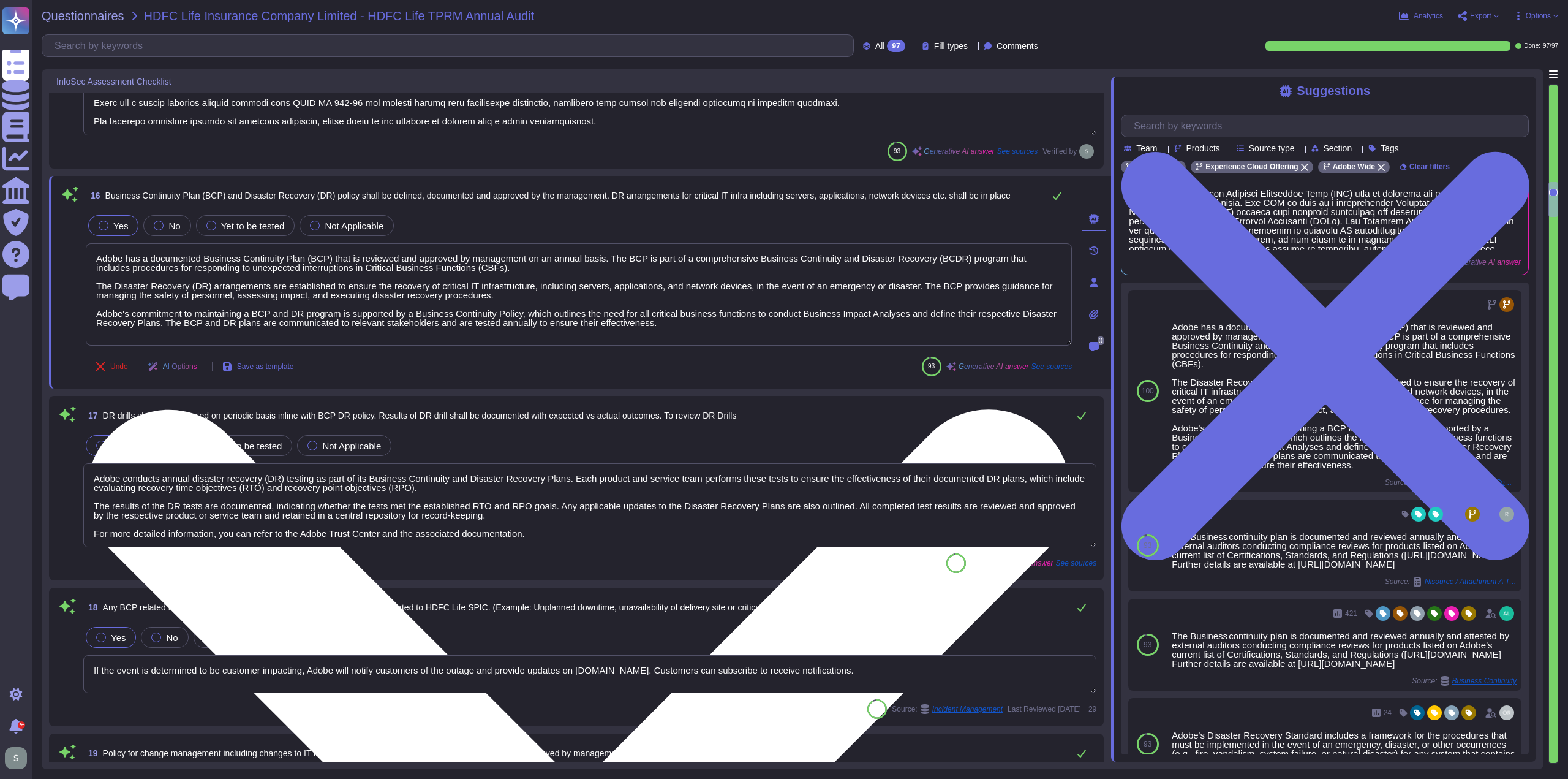
scroll to position [2467, 0]
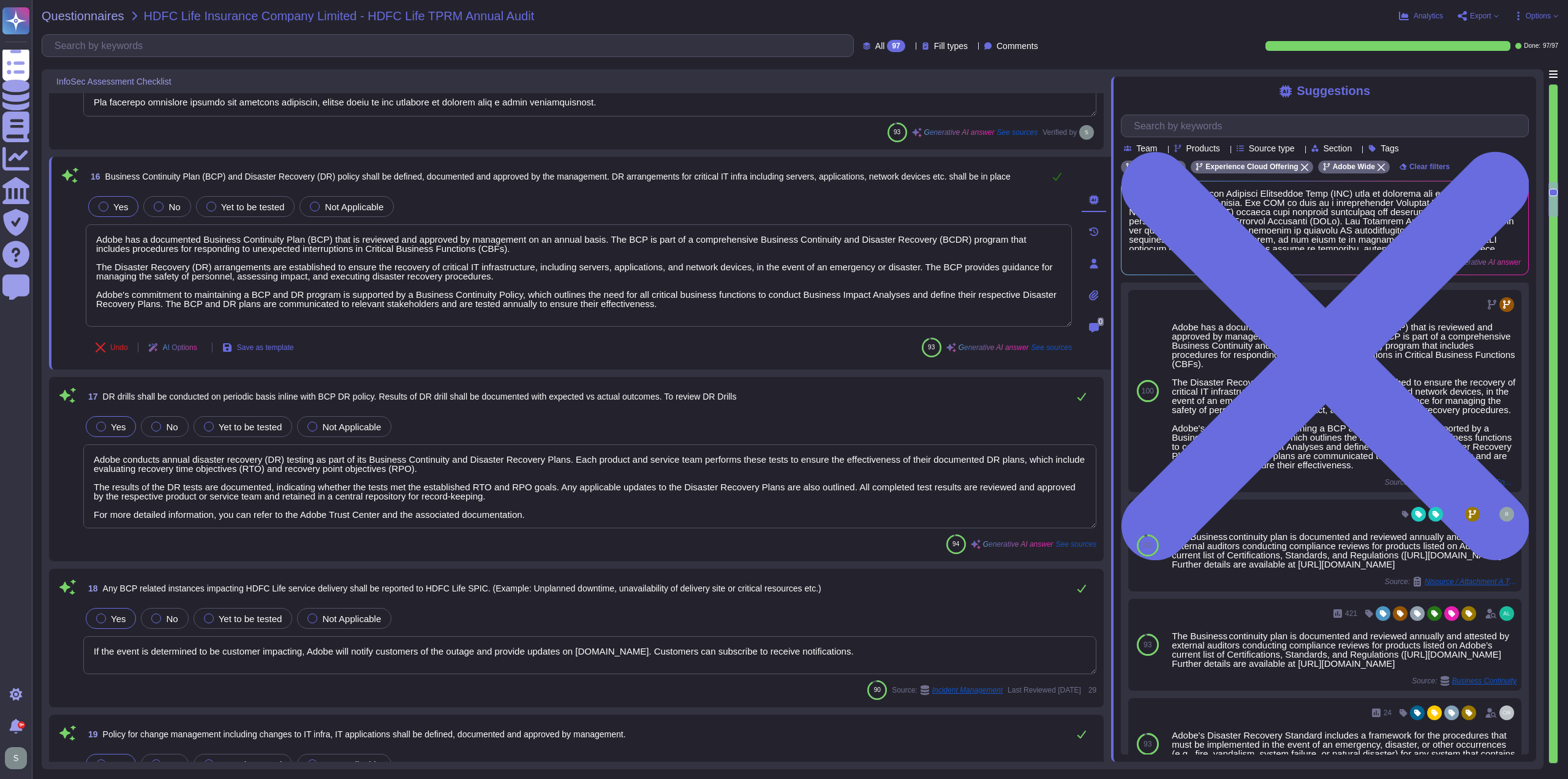
click at [1059, 172] on icon at bounding box center [1057, 176] width 9 height 9
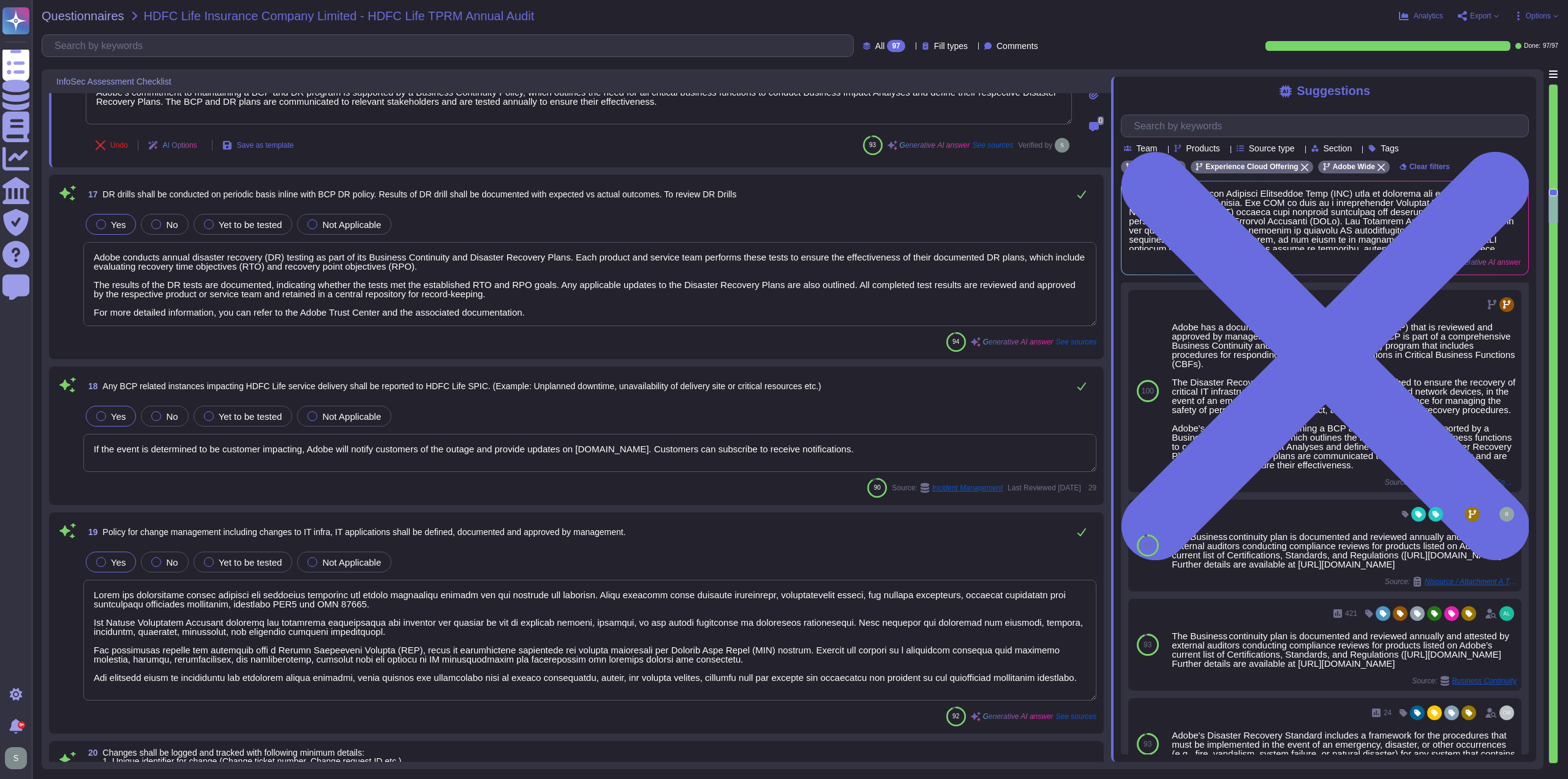
type textarea "If we make any important changes, we will notify you."
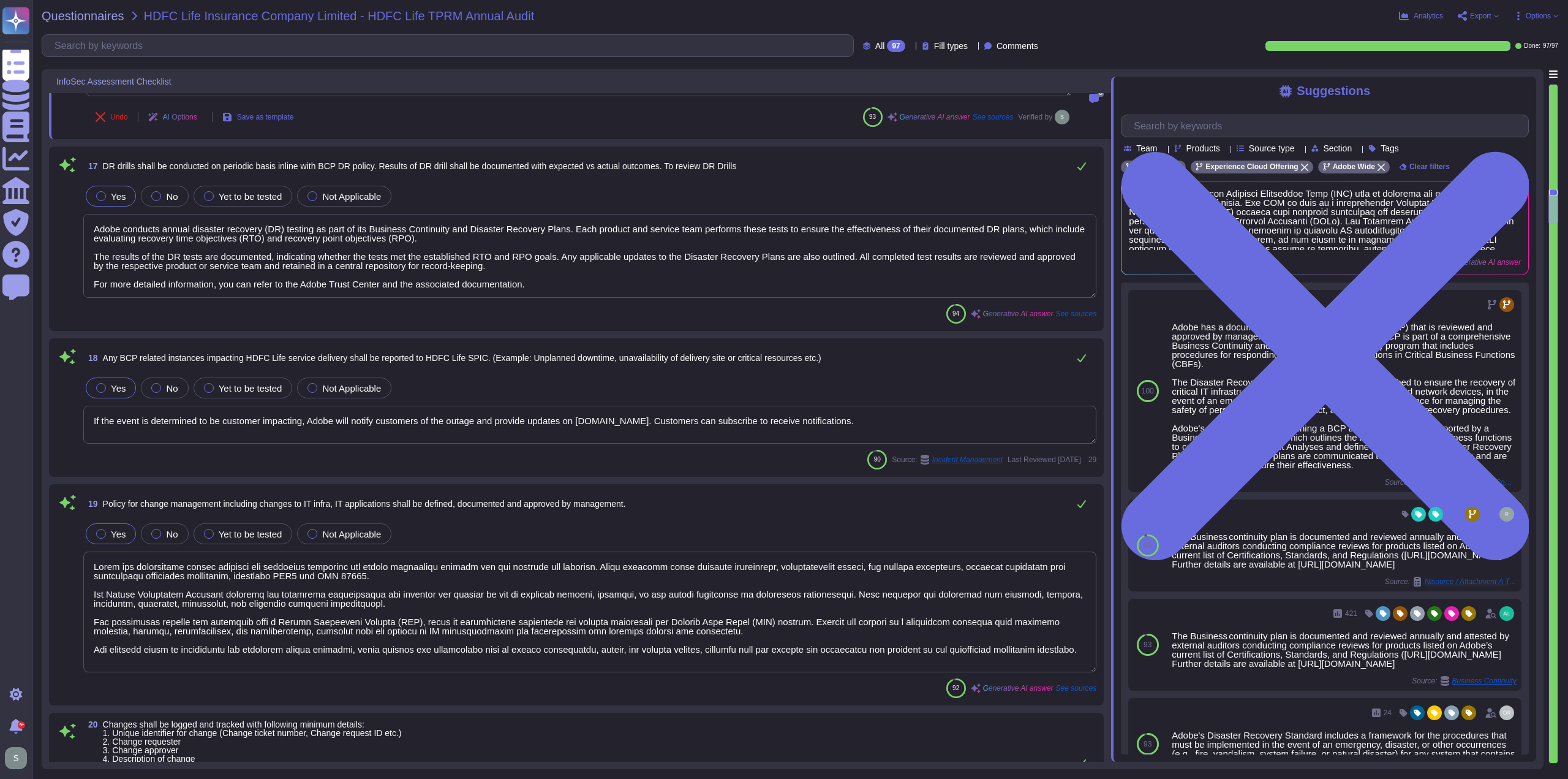
scroll to position [2711, 0]
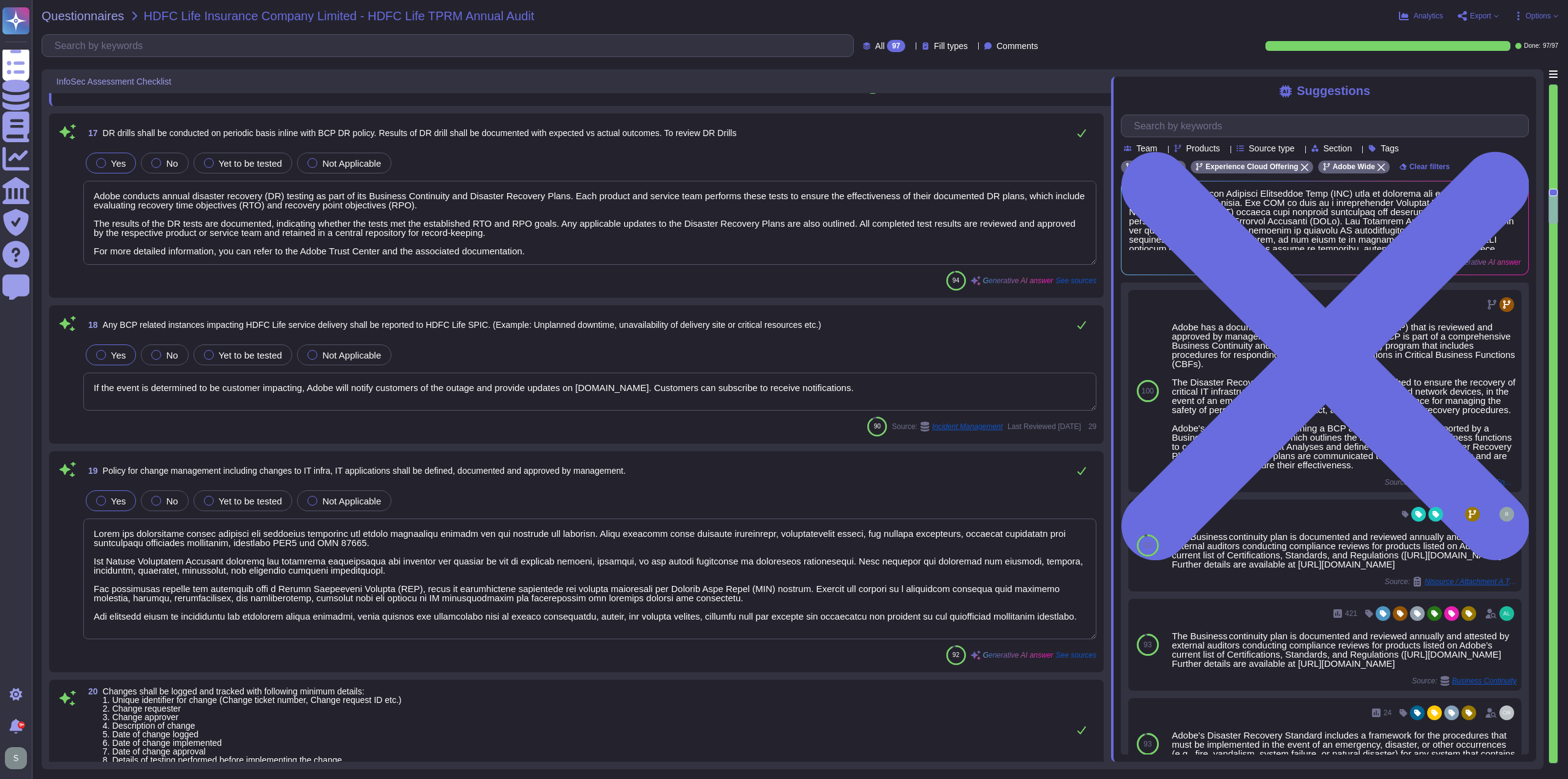
drag, startPoint x: 541, startPoint y: 245, endPoint x: 523, endPoint y: 248, distance: 18.2
click at [523, 248] on textarea "Adobe conducts annual disaster recovery (DR) testing as part of its Business Co…" at bounding box center [590, 222] width 1013 height 84
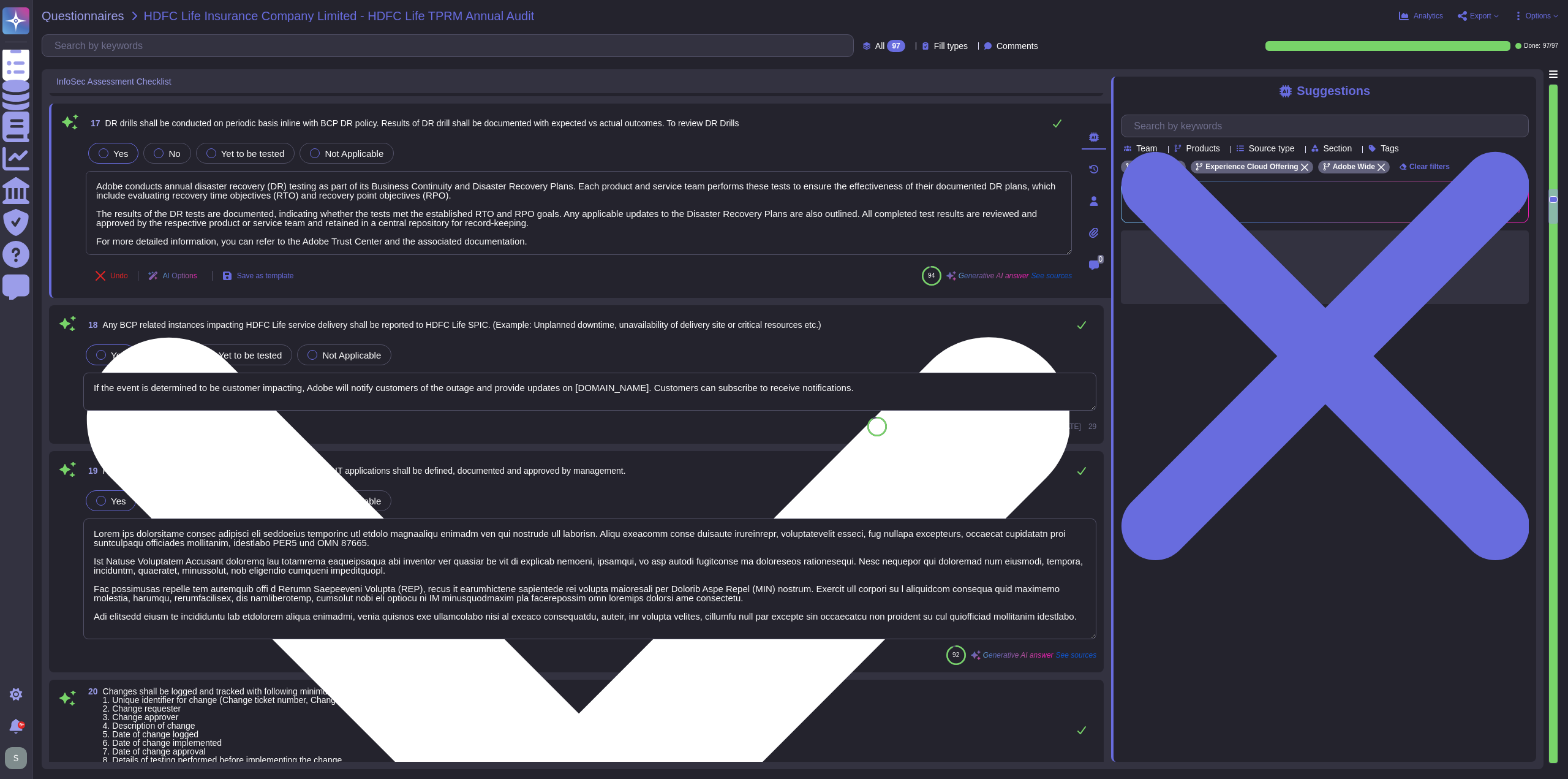
click at [539, 244] on textarea "Adobe conducts annual disaster recovery (DR) testing as part of its Business Co…" at bounding box center [578, 212] width 986 height 84
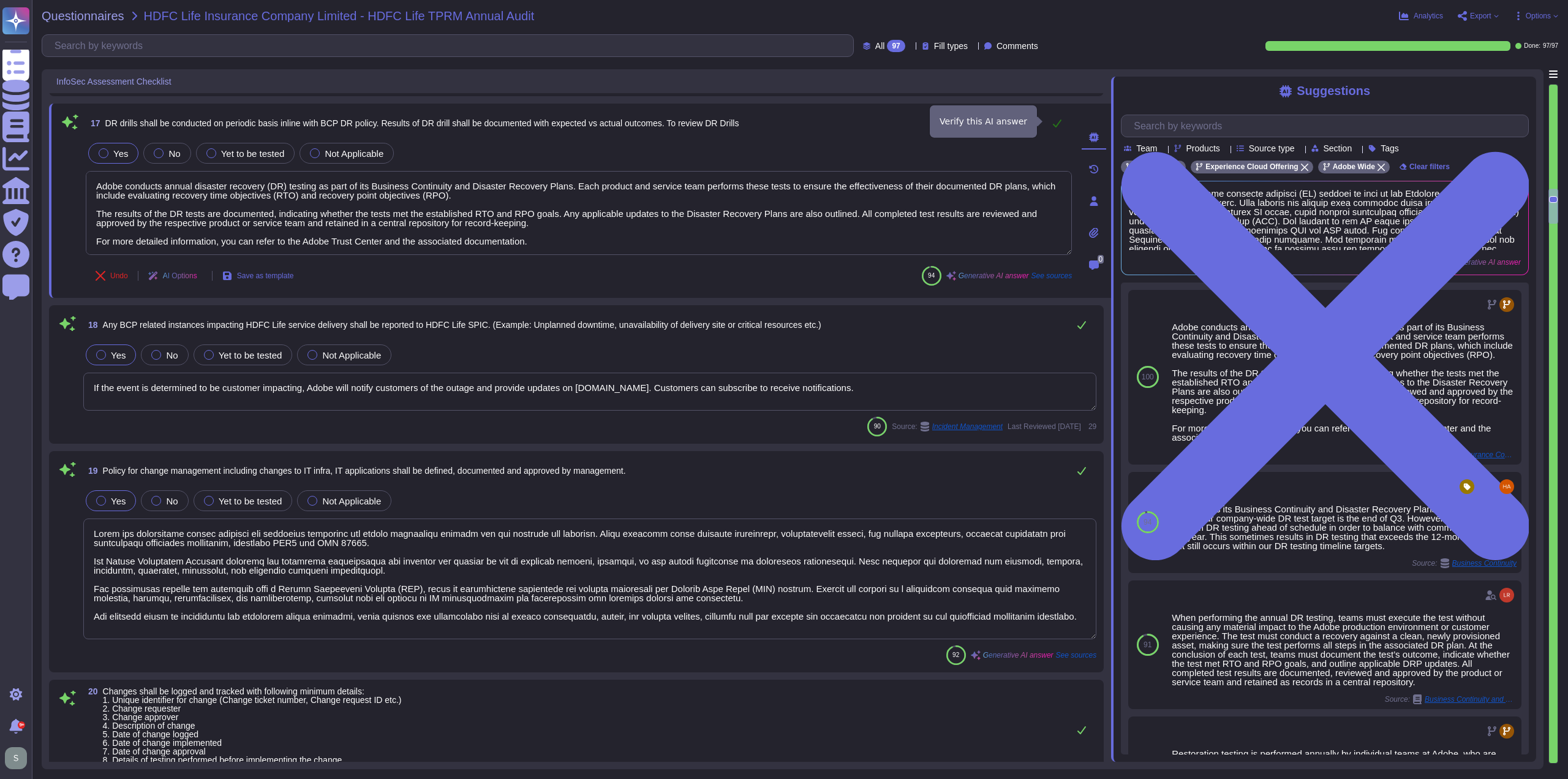
click at [1060, 123] on icon at bounding box center [1057, 123] width 9 height 9
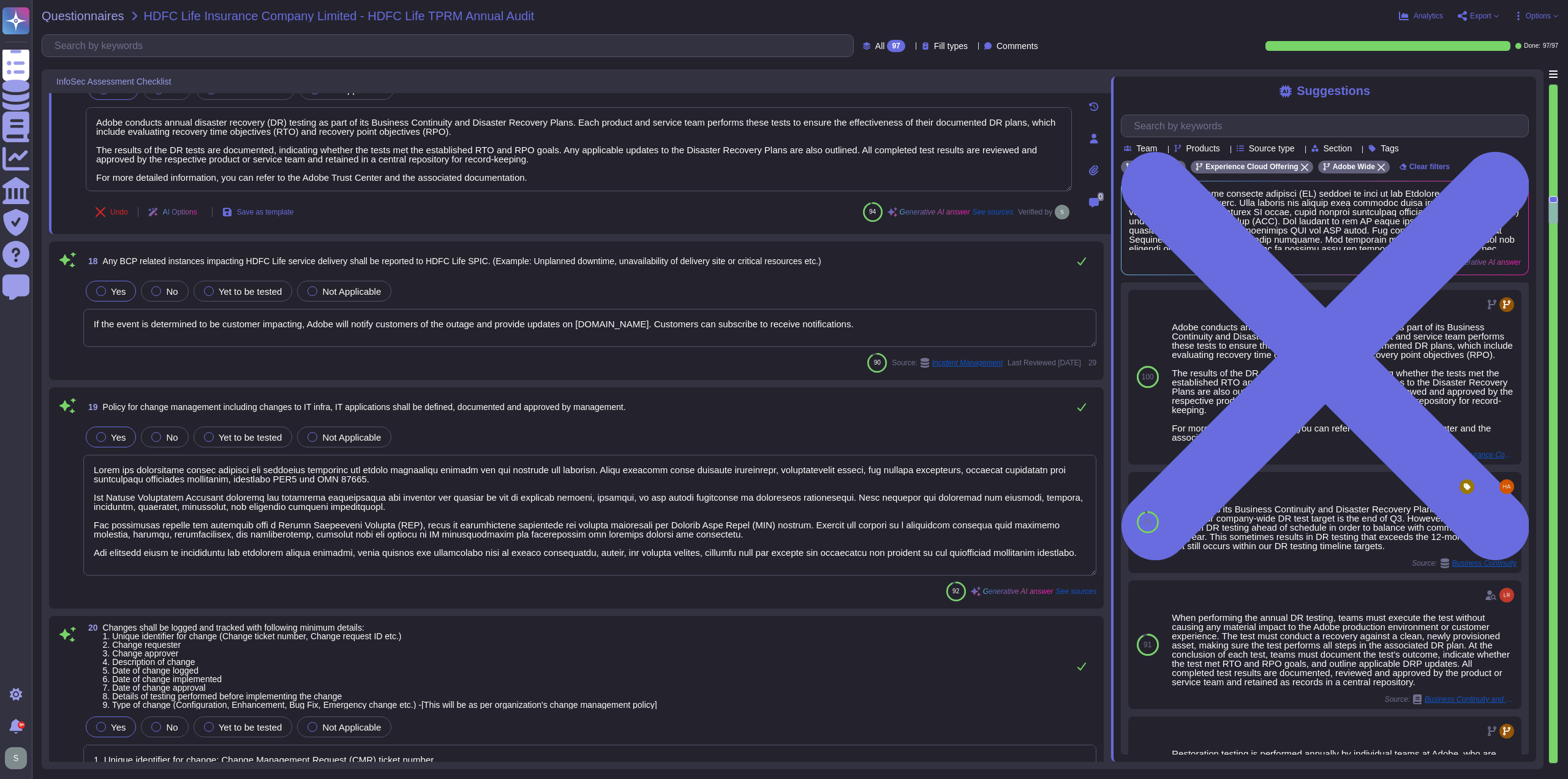
type textarea "Adobe employs data masking methods for sensitive information to protect sensiti…"
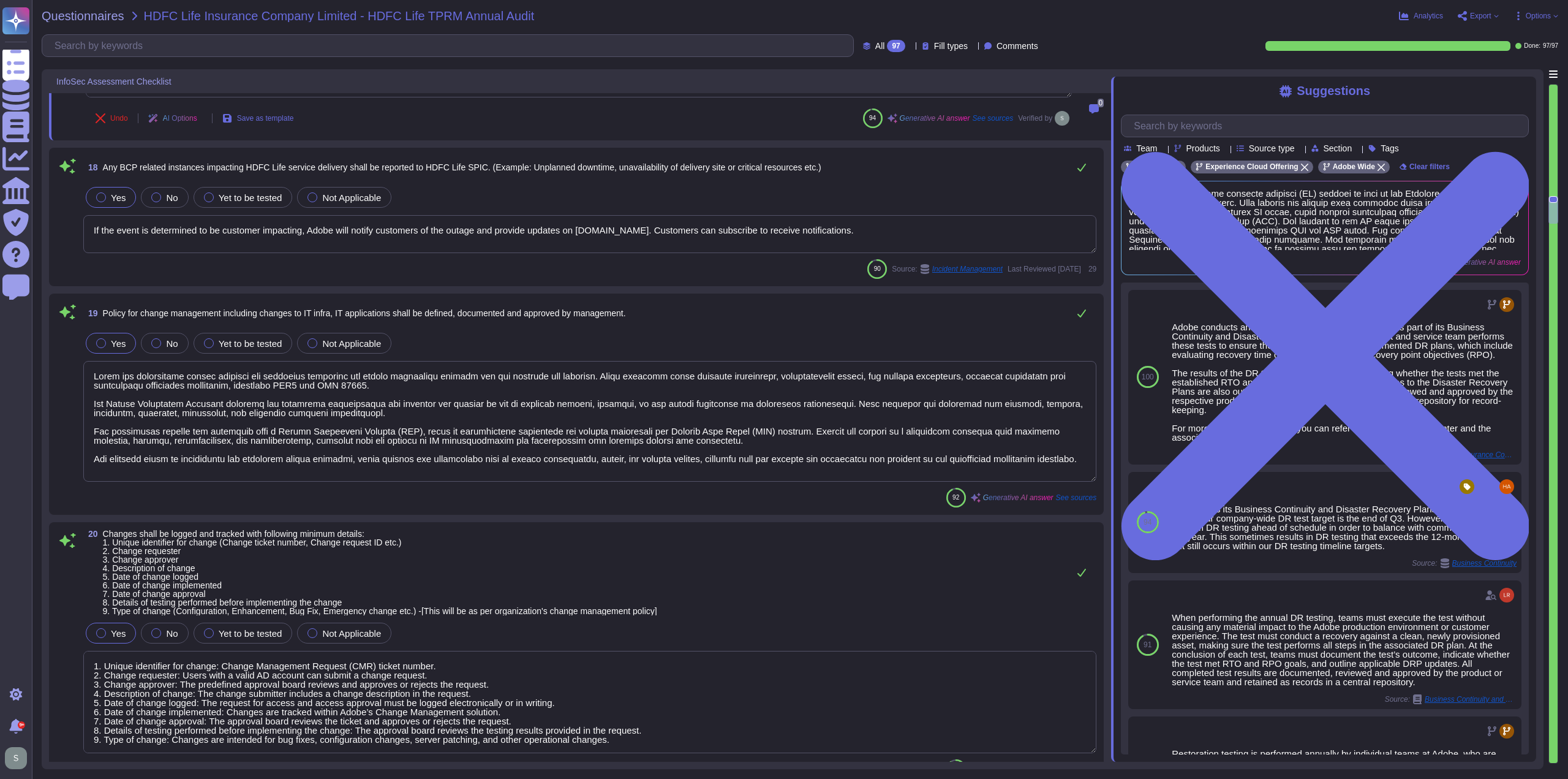
scroll to position [2895, 0]
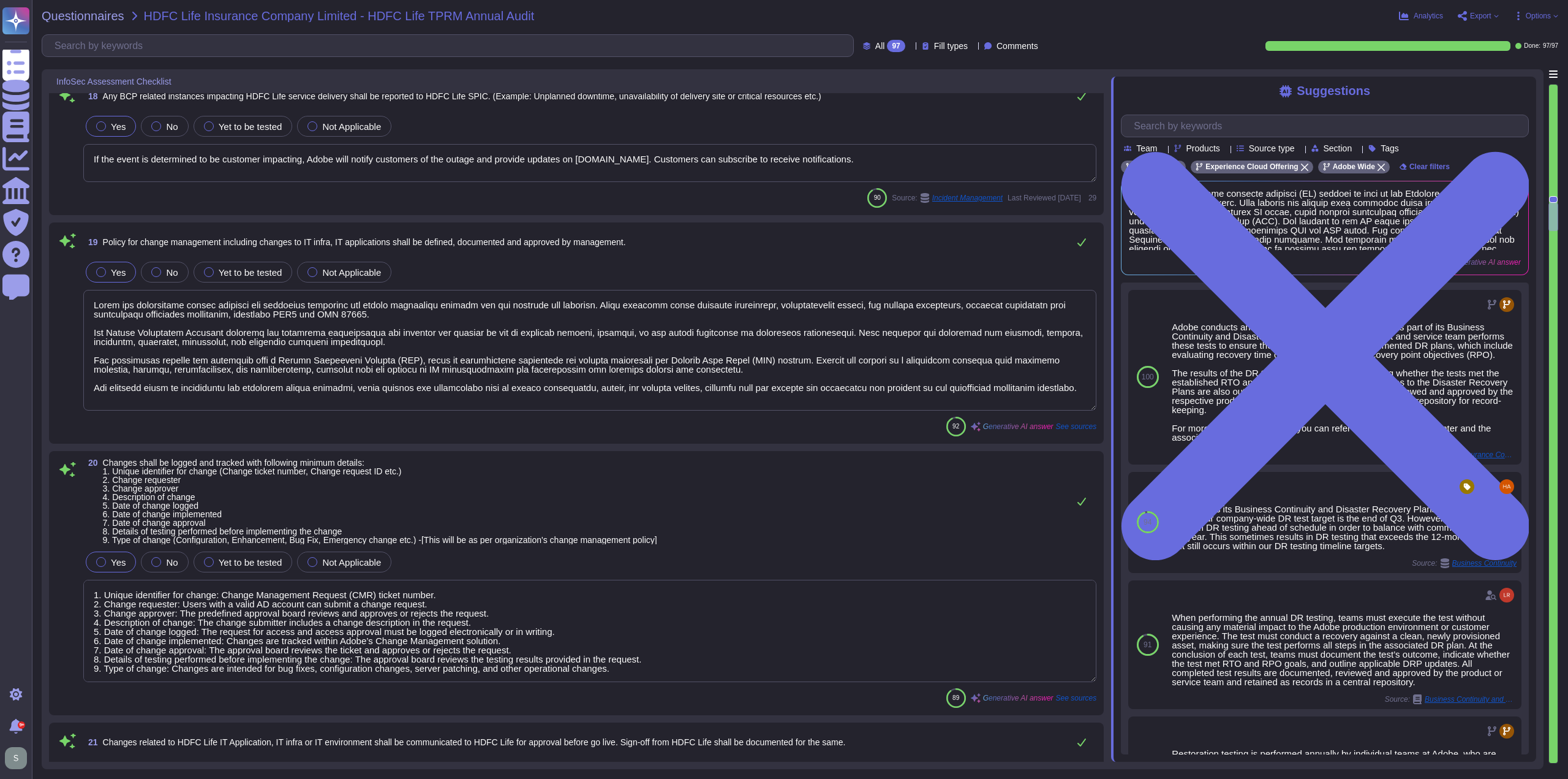
type textarea "HDFC Life specific customer PII data and confidential data will be encrypted du…"
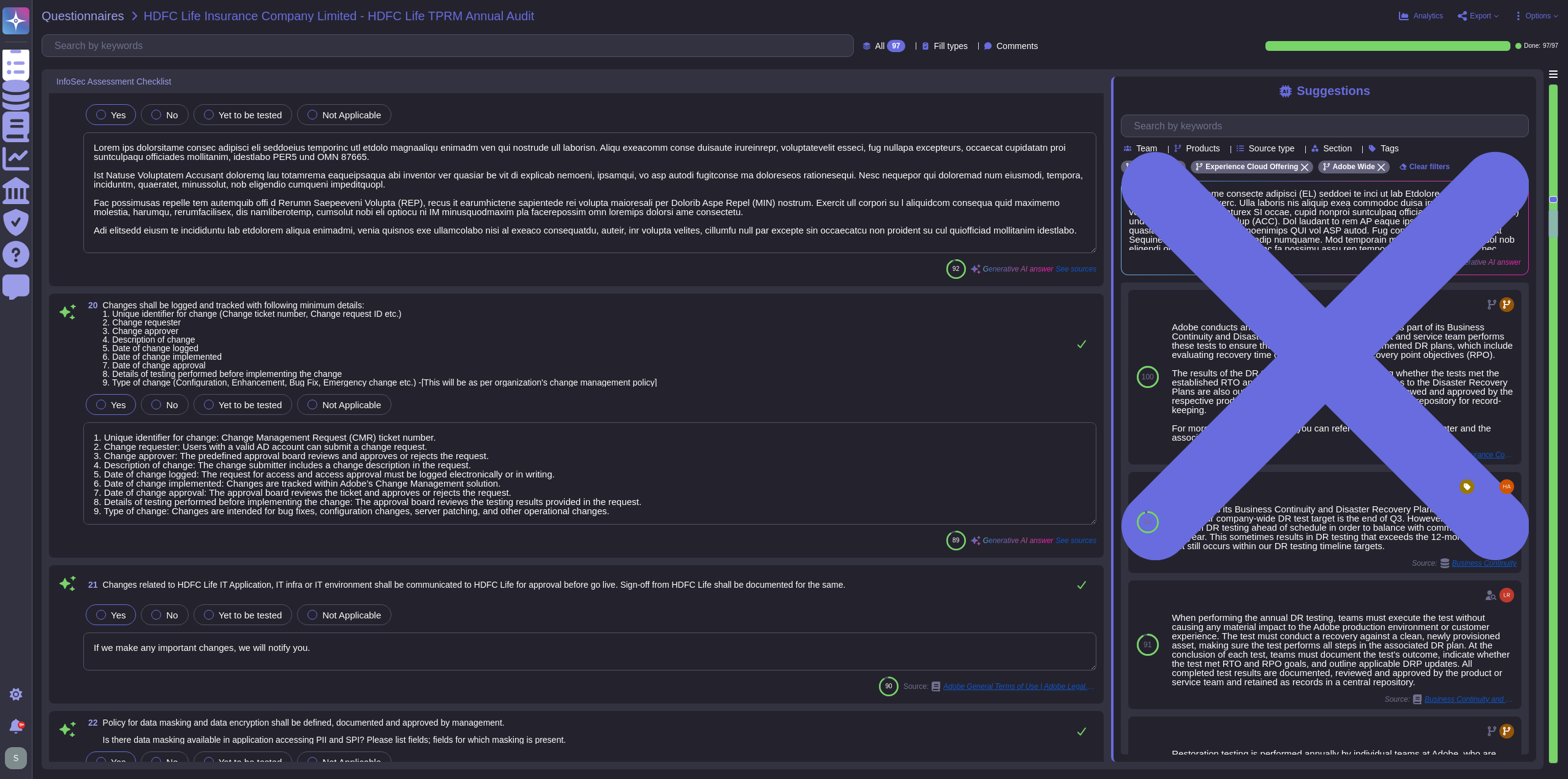
type textarea "Adobe employs data masking methods to protect sensitive information, including …"
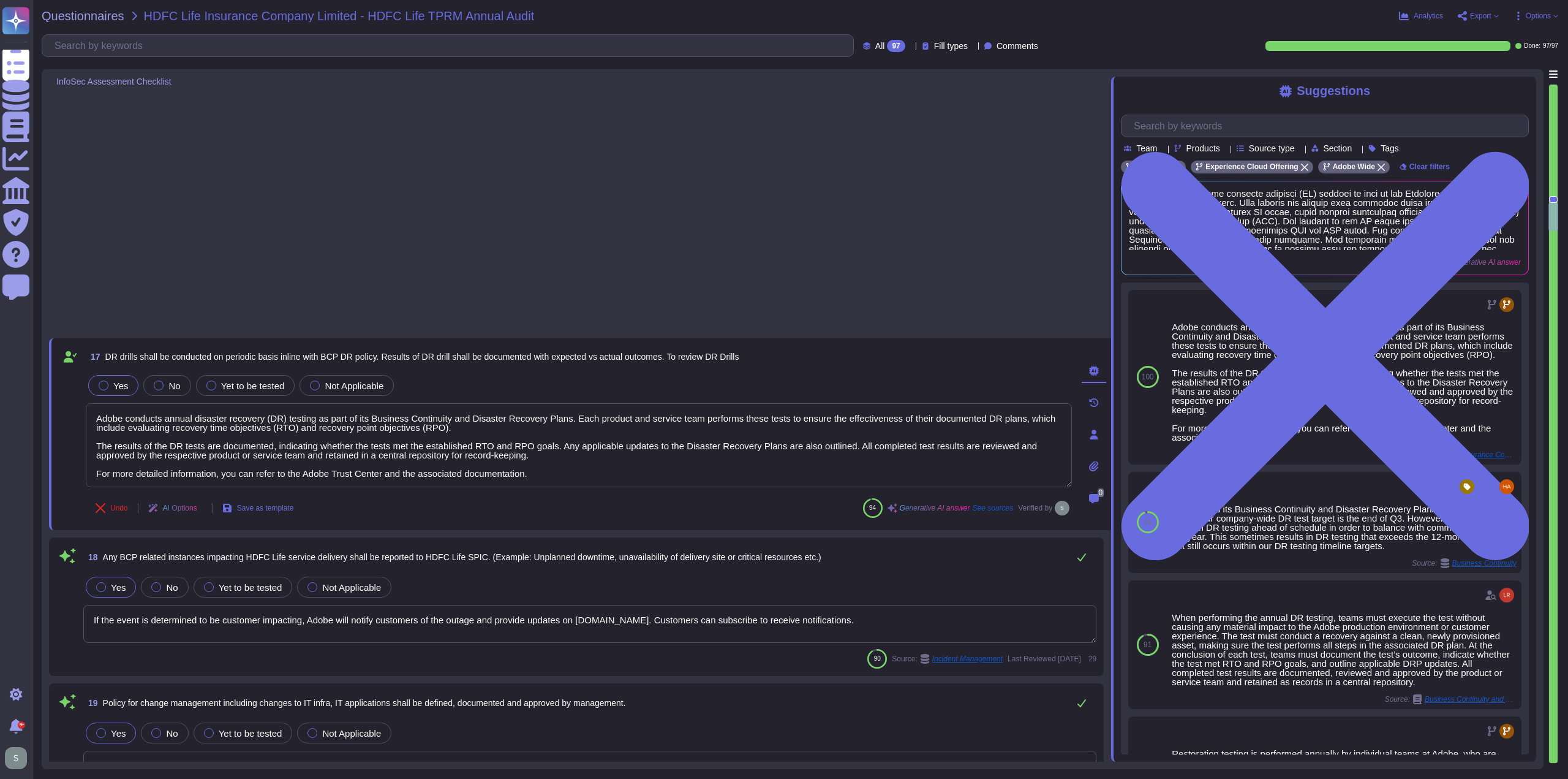
scroll to position [2447, 0]
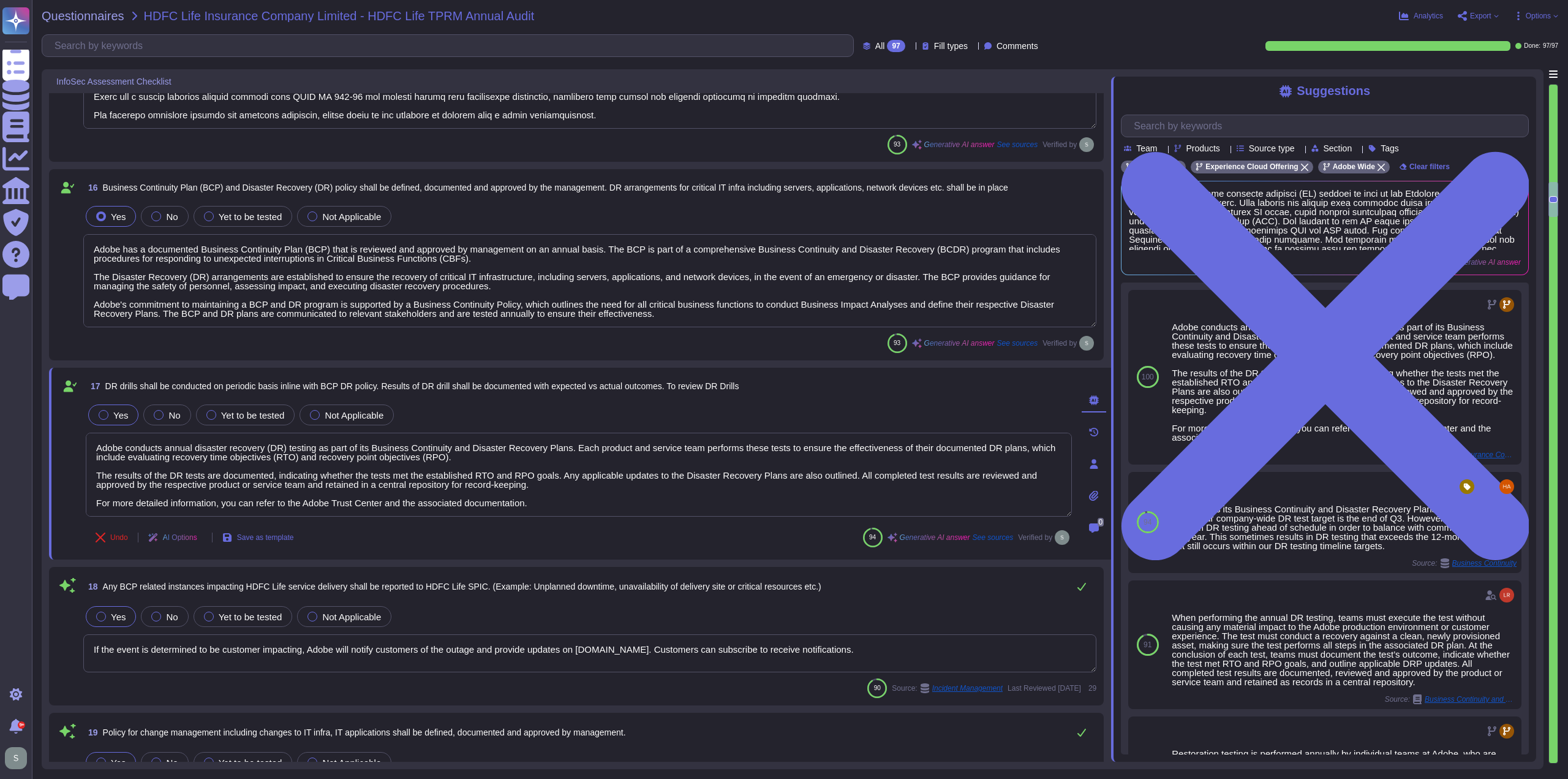
type textarea "Restoration testing is performed annually by individual teams at Adobe, who are…"
type textarea "Data retention and deletion practices are defined in the agreements, including …"
type textarea "Adobe has a documented Business Continuity Plan (BCP) that is reviewed and appr…"
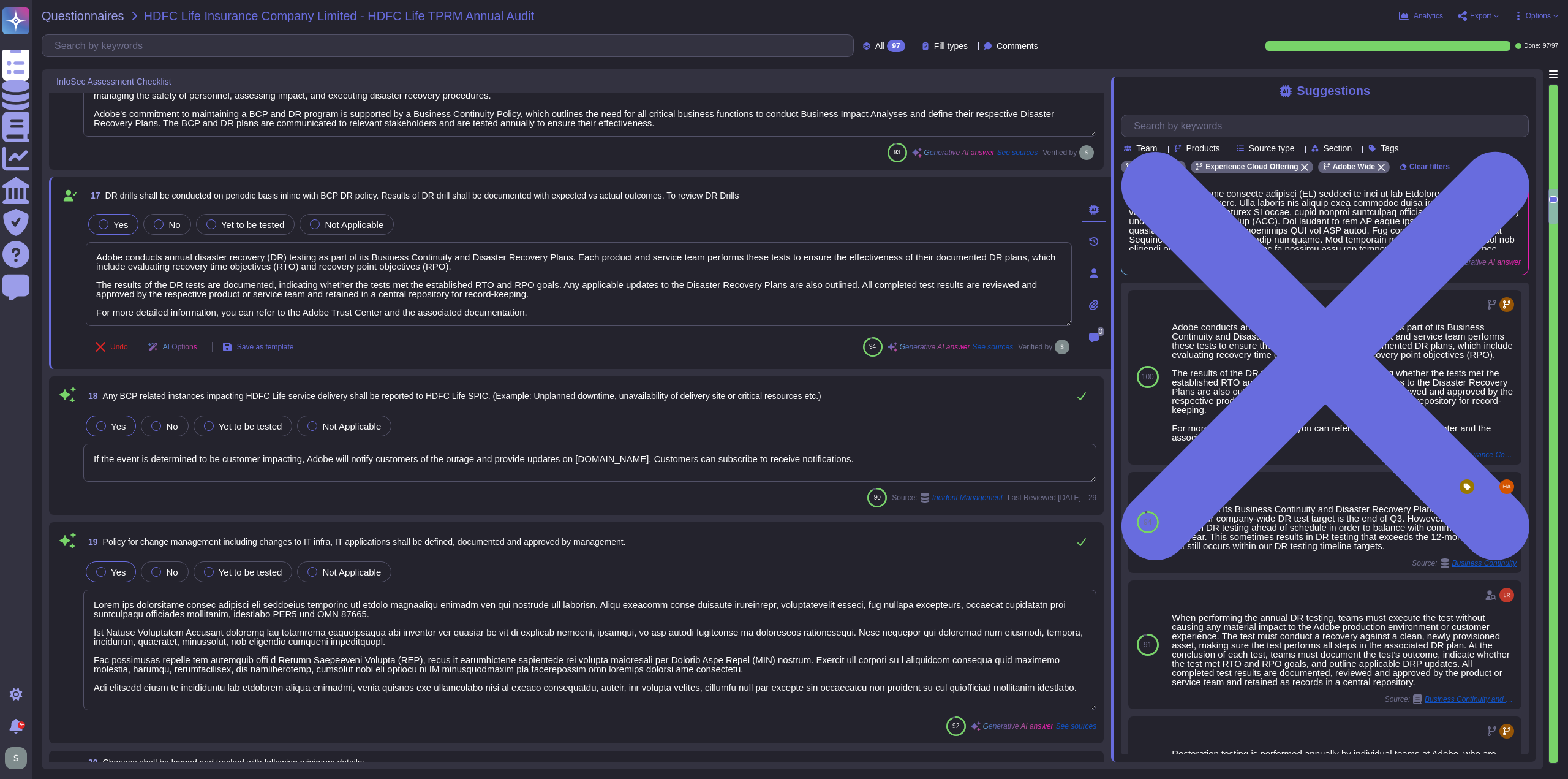
scroll to position [2631, 0]
type textarea "If we make any important changes, we will notify you."
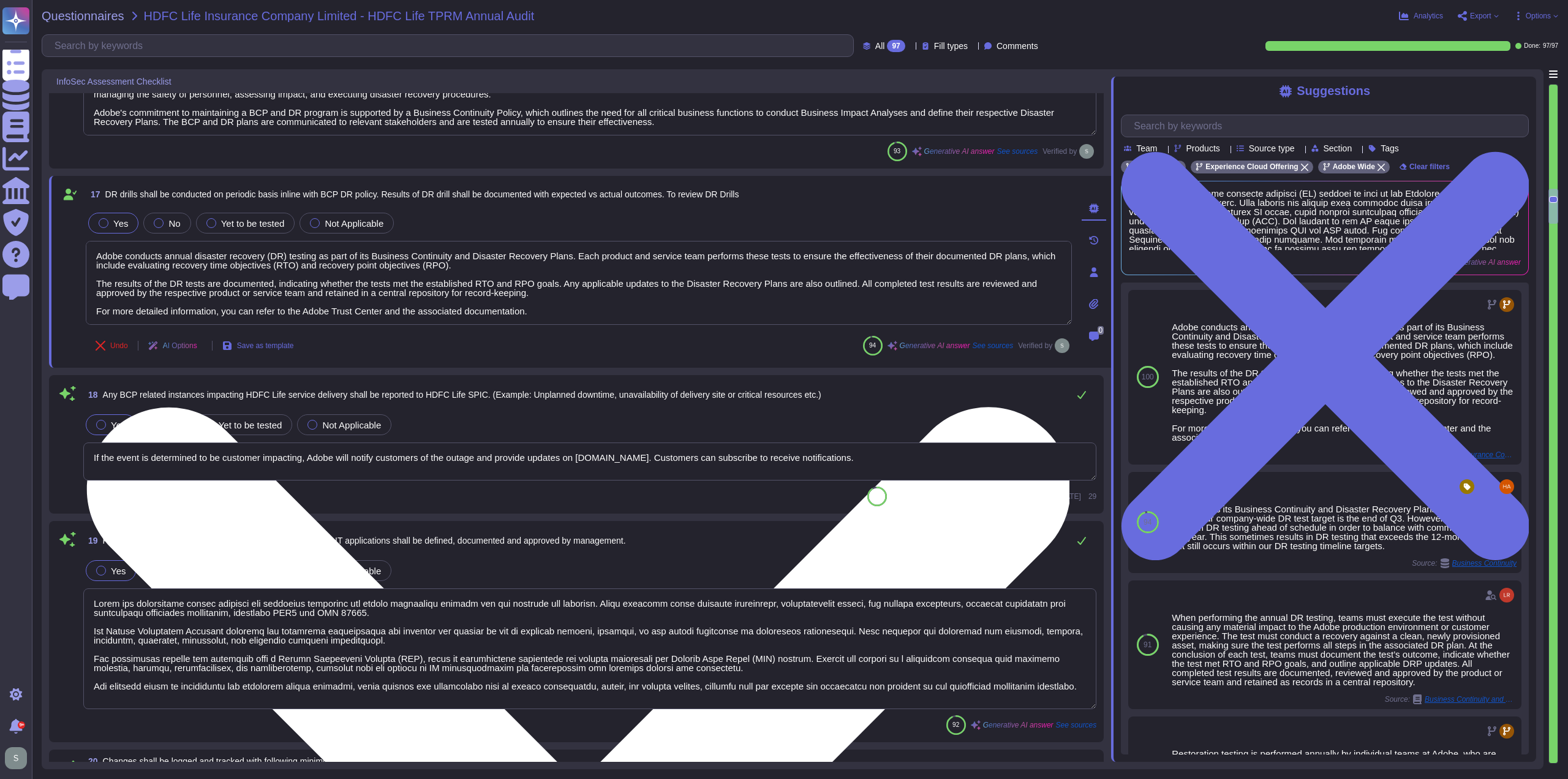
scroll to position [1, 0]
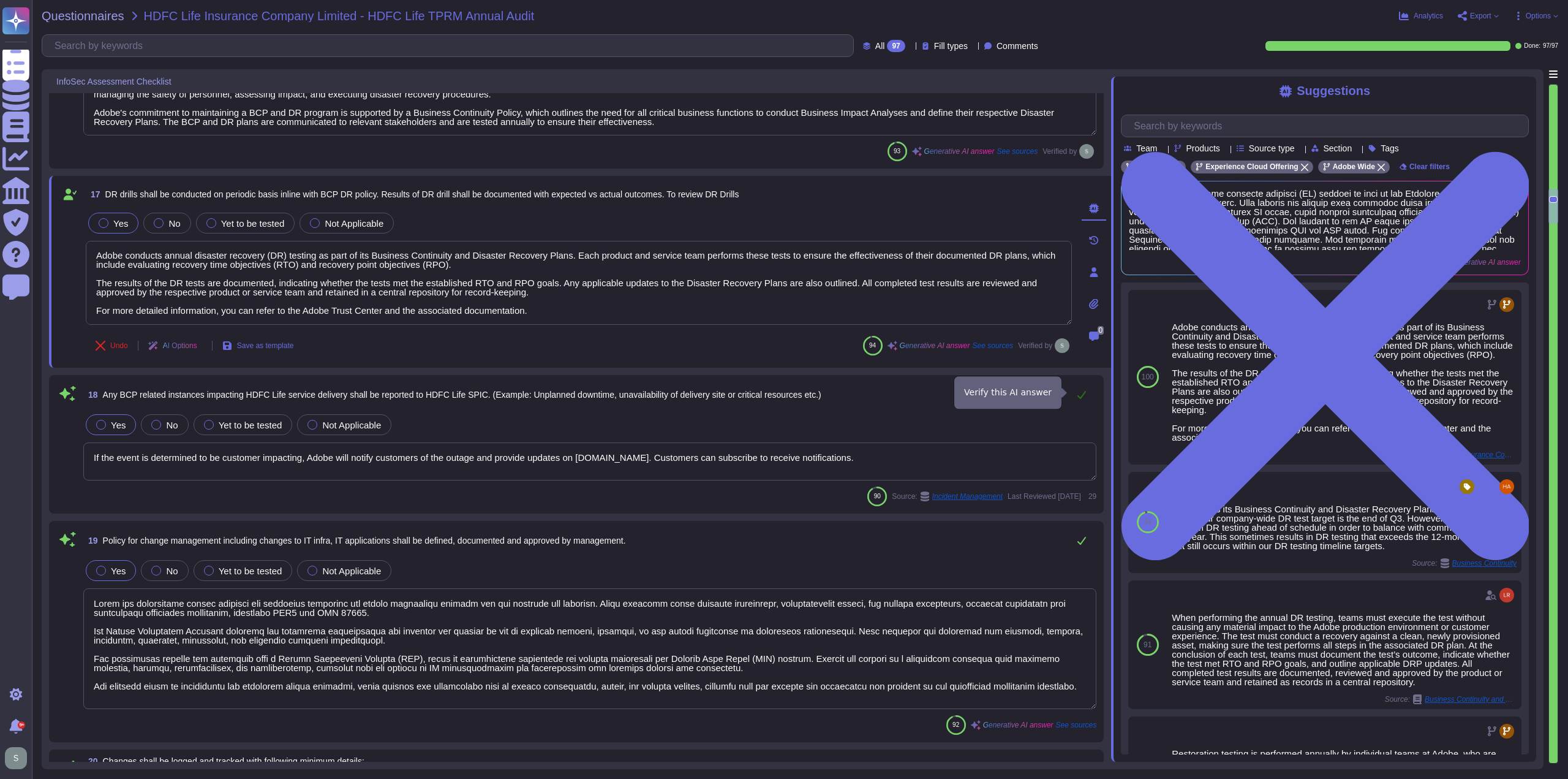
click at [1084, 390] on icon at bounding box center [1081, 394] width 9 height 9
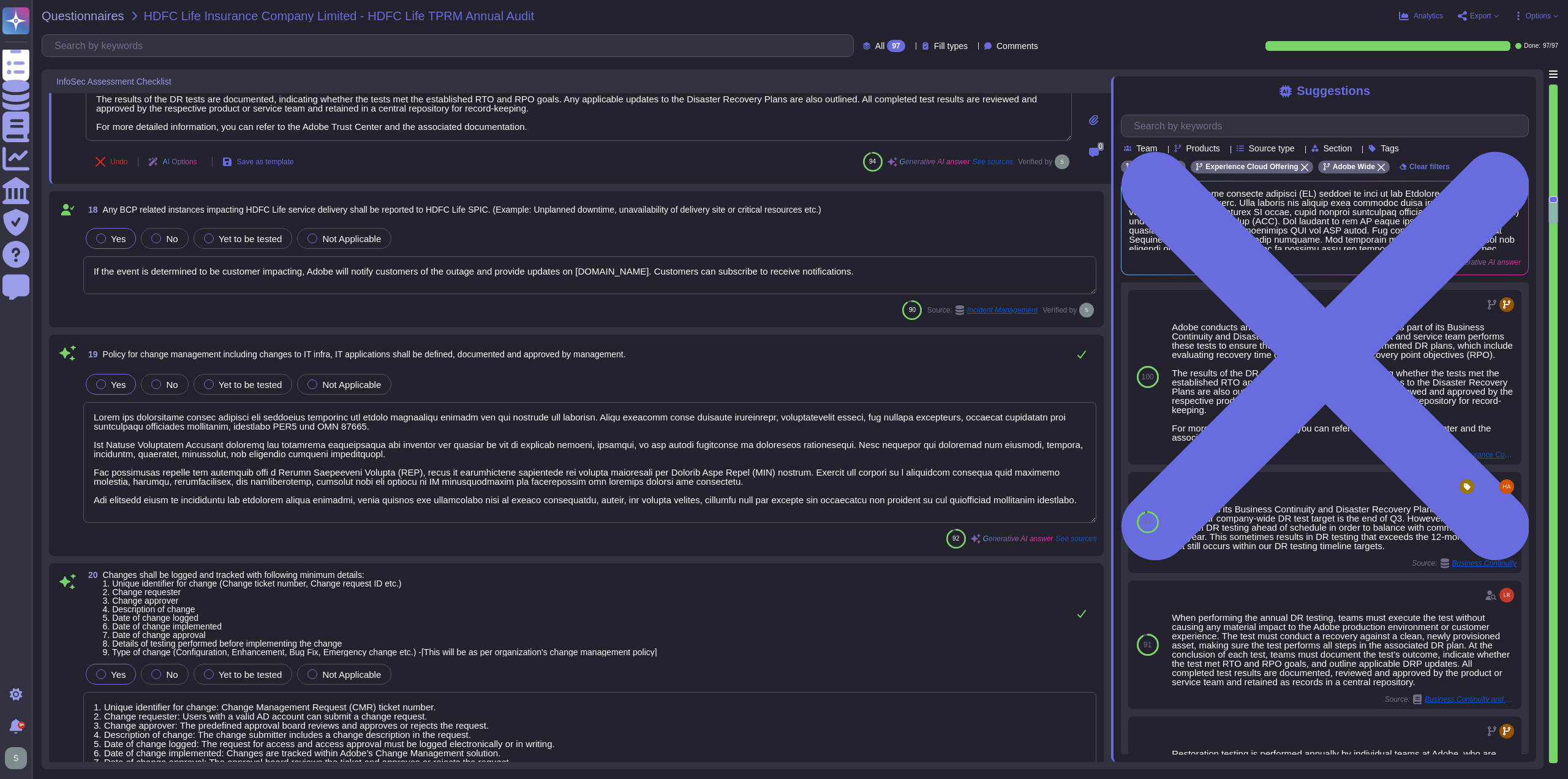
type textarea "Adobe employs data masking methods for sensitive information to protect sensiti…"
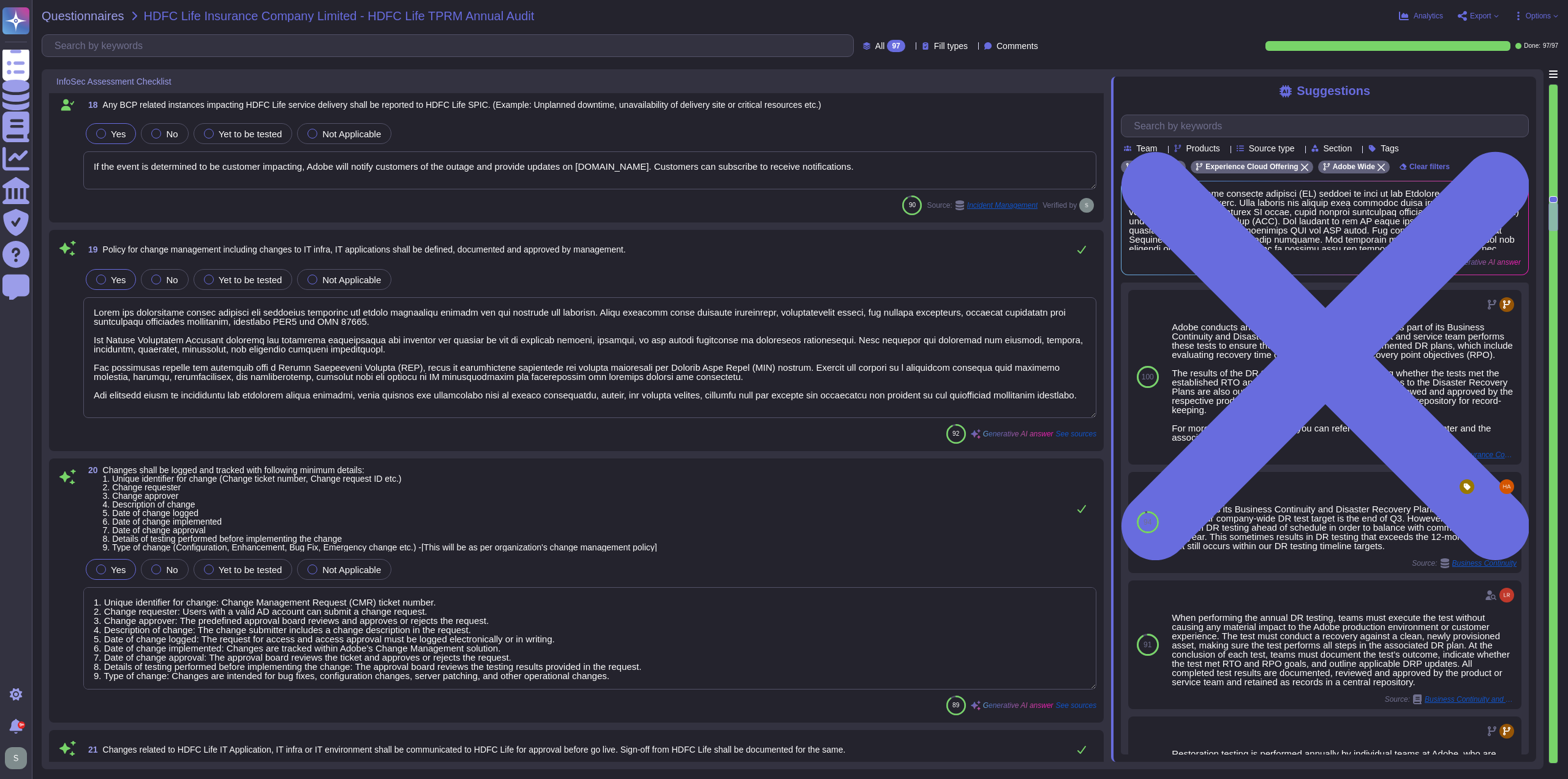
type textarea "HDFC Life specific customer PII data and confidential data will be encrypted du…"
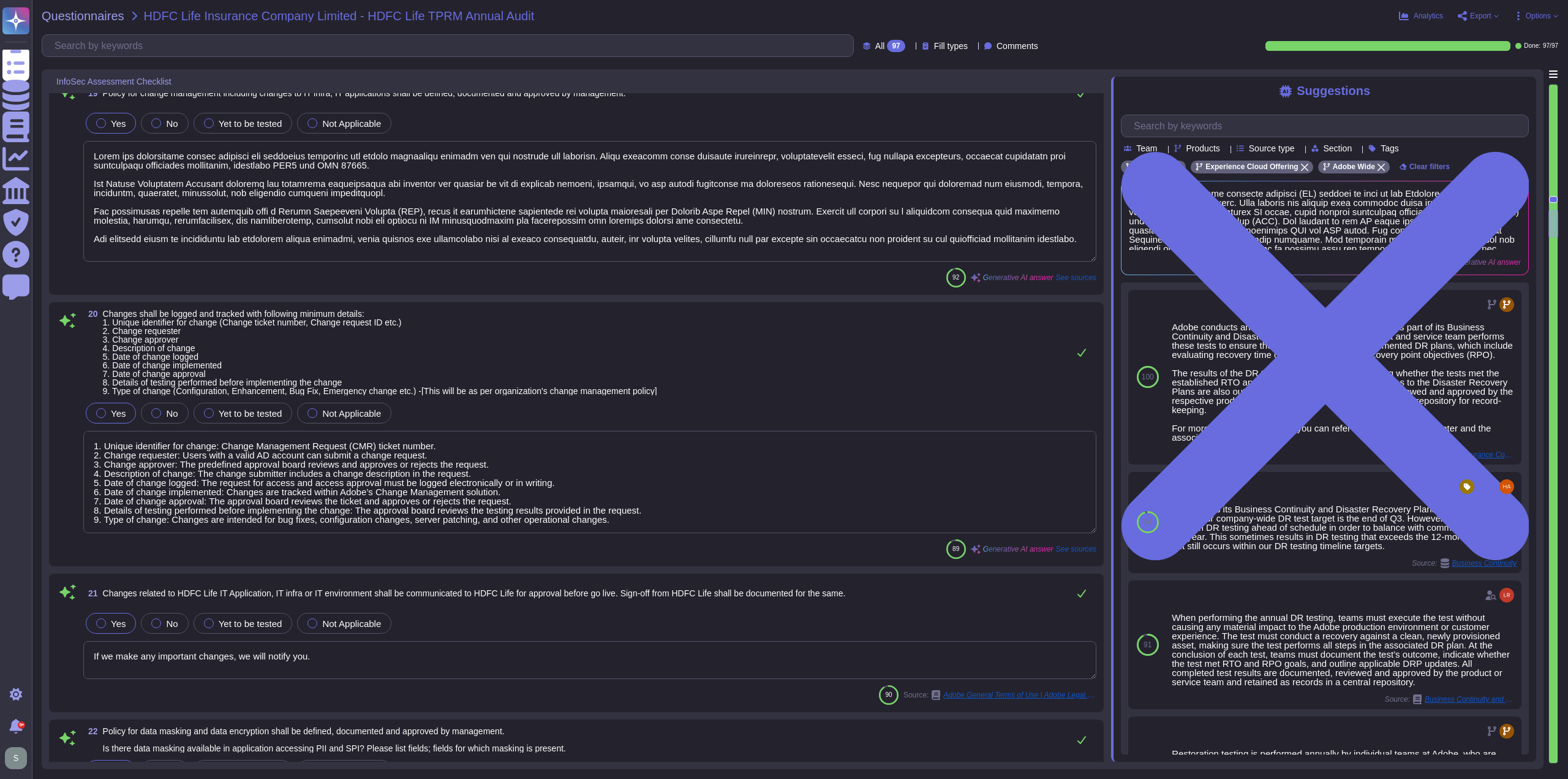
type textarea "Adobe employs data masking methods to protect sensitive information, including …"
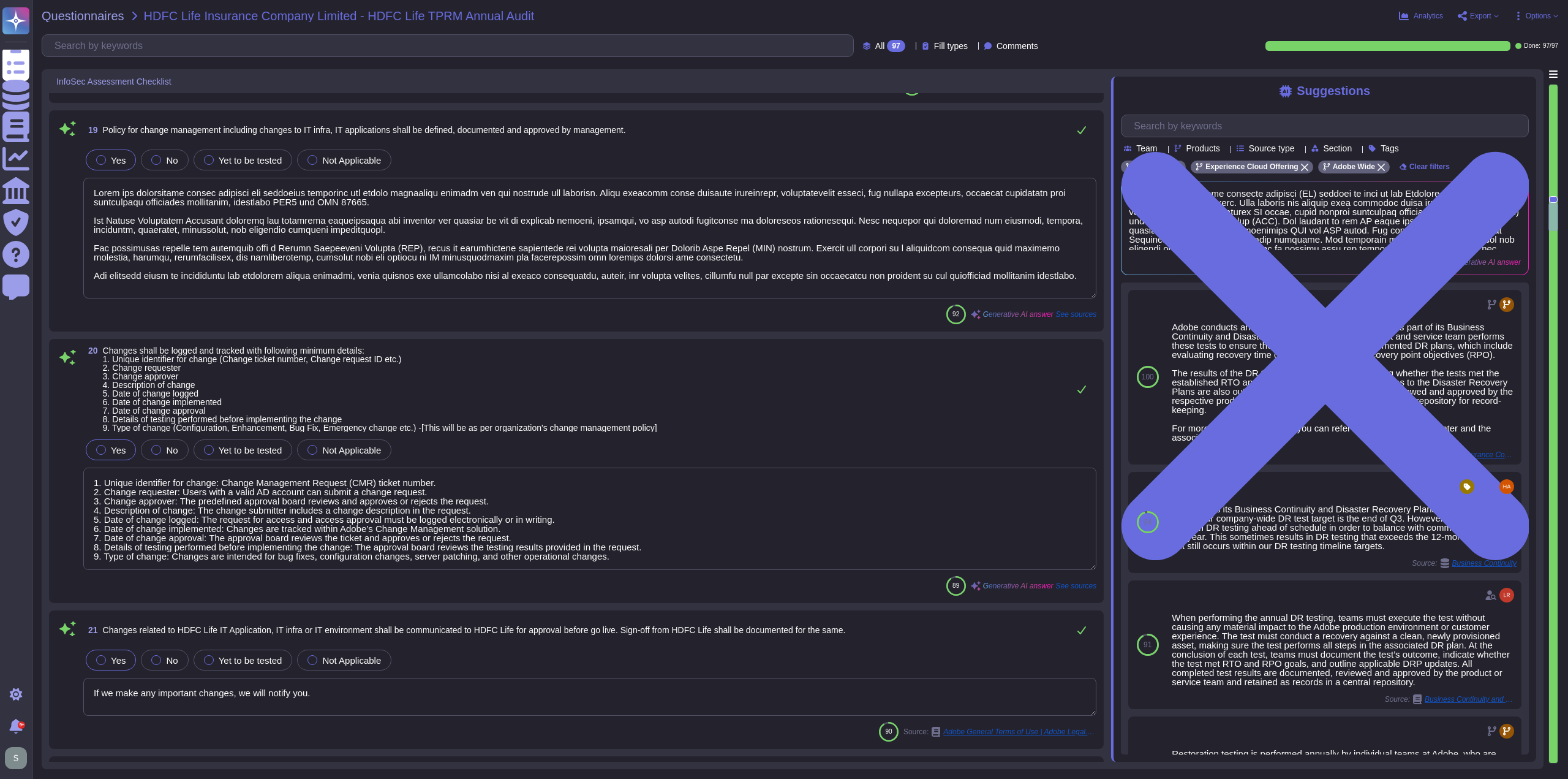
scroll to position [2998, 0]
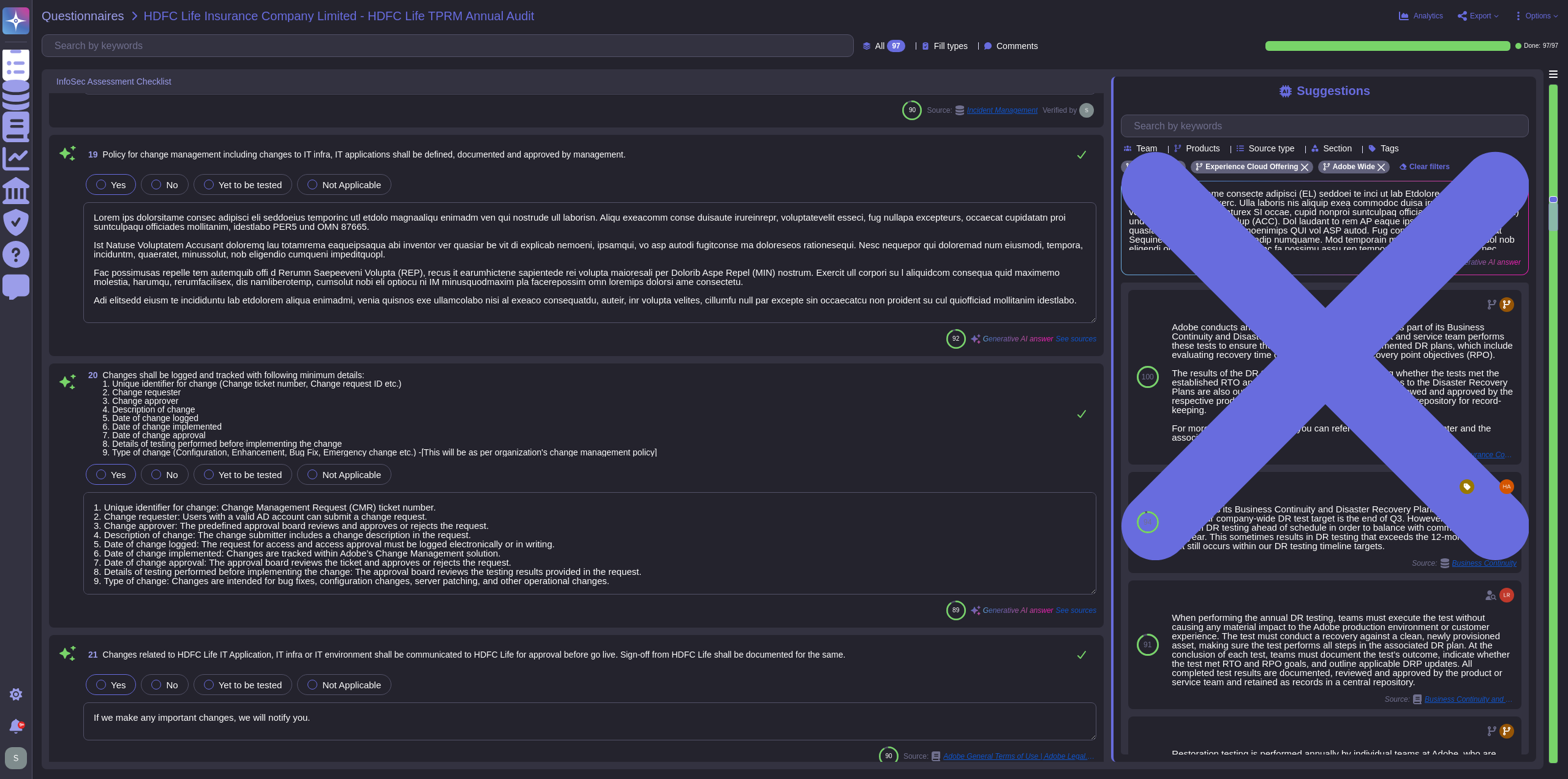
click at [598, 259] on textarea at bounding box center [590, 262] width 1013 height 121
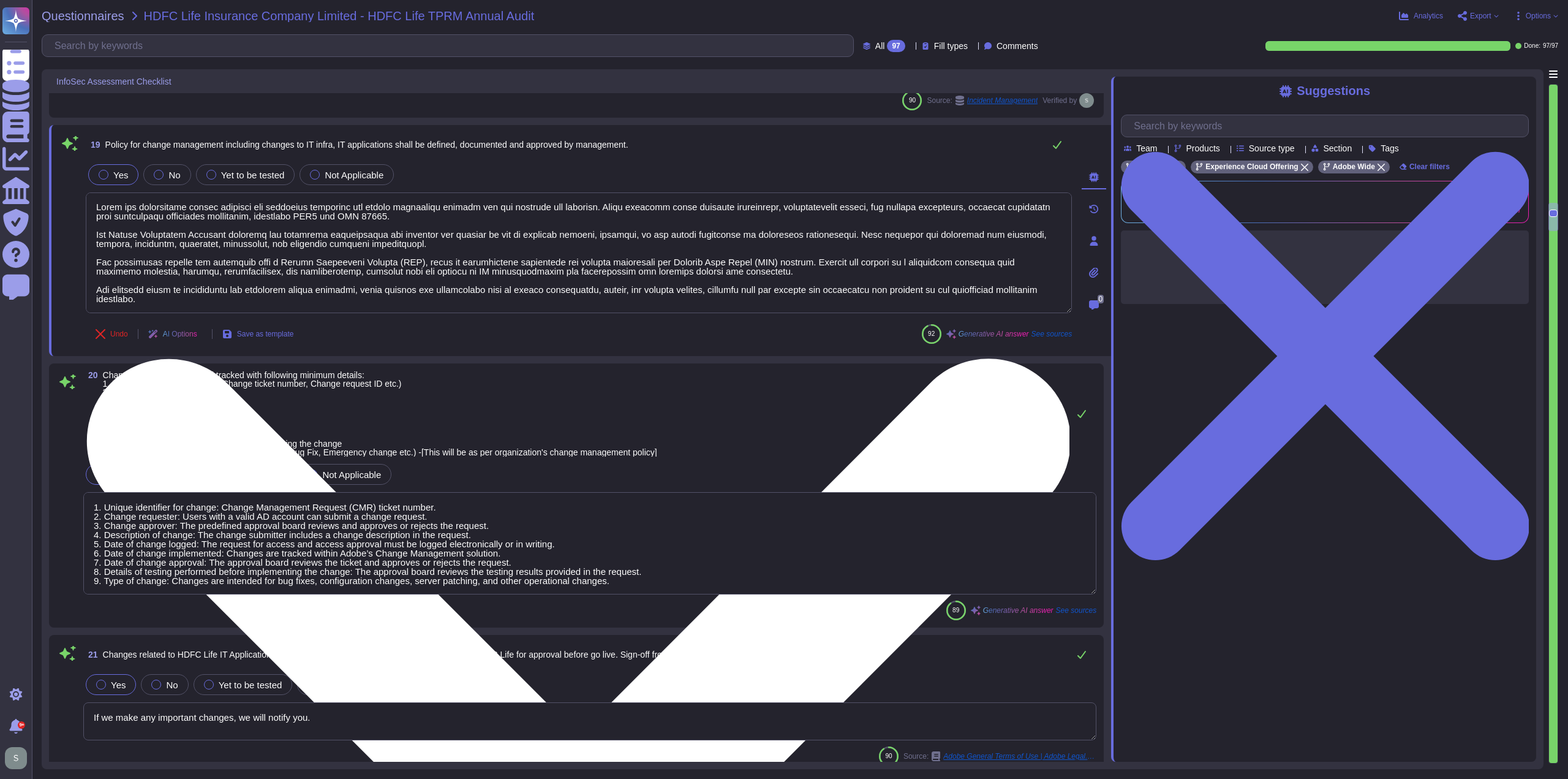
click at [418, 242] on textarea at bounding box center [578, 252] width 986 height 121
click at [447, 244] on textarea at bounding box center [578, 252] width 986 height 121
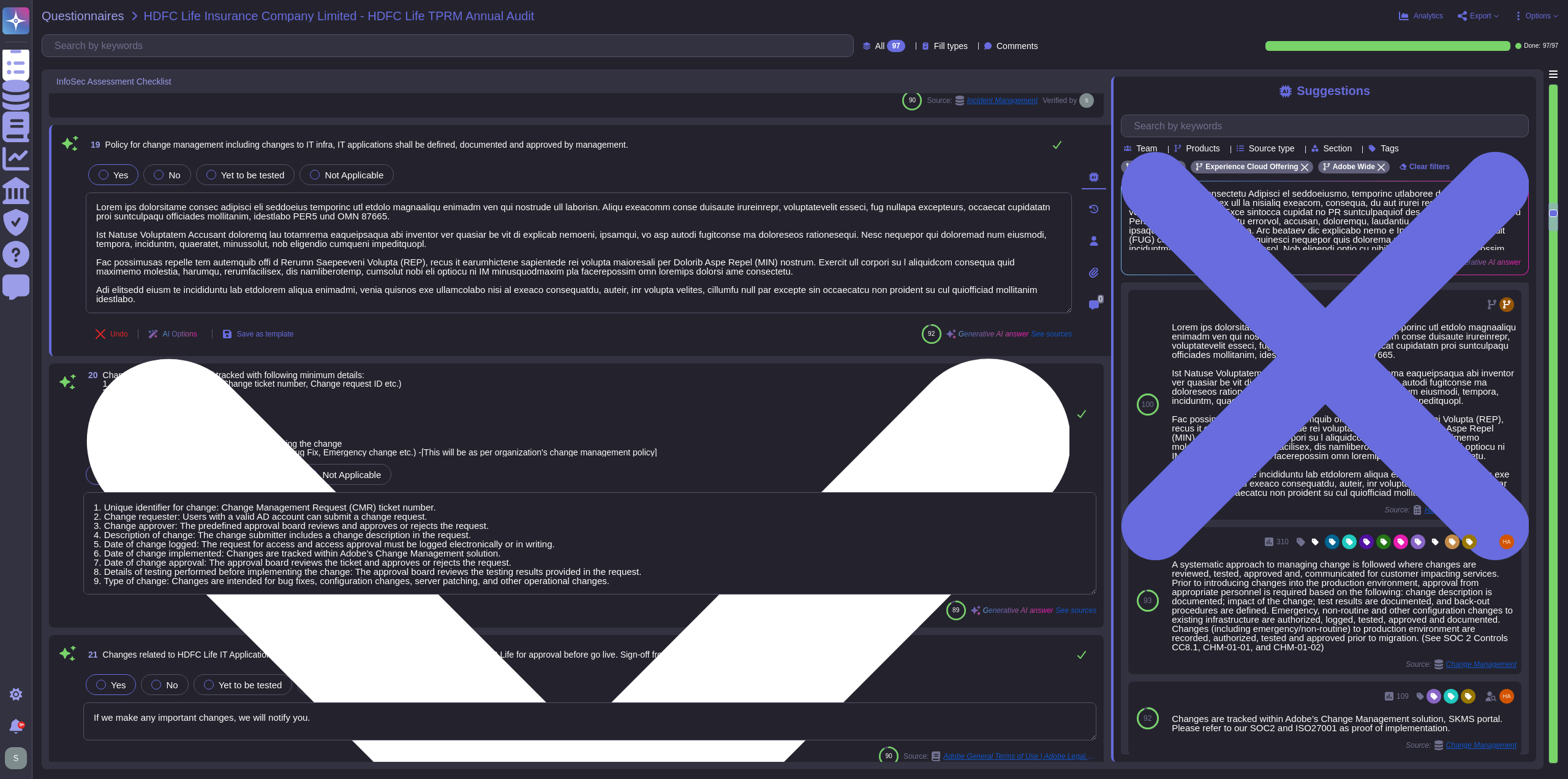
click at [111, 285] on textarea at bounding box center [578, 252] width 986 height 121
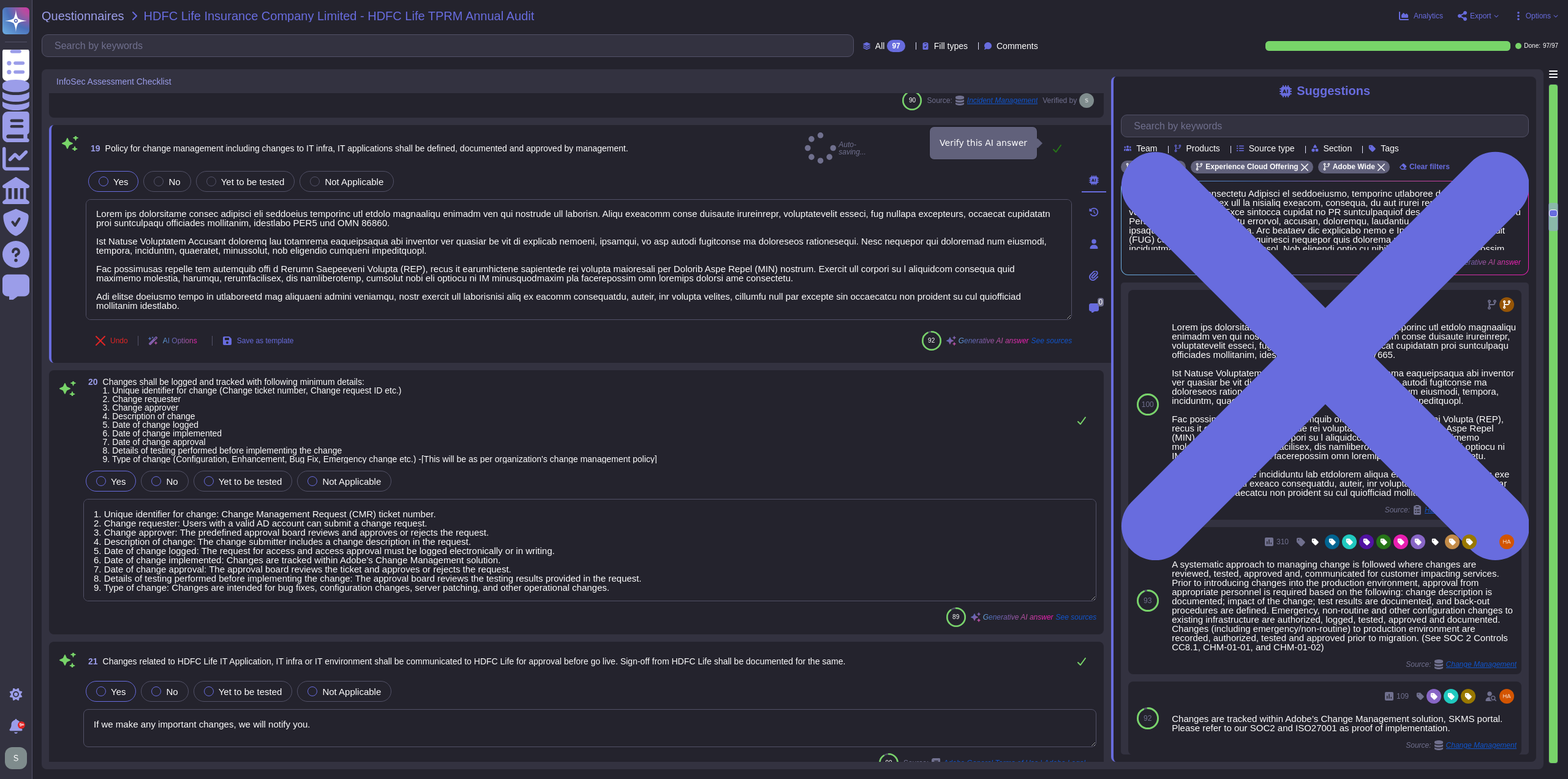
type textarea "Adobe has established formal policies and standards governing the change manage…"
click at [1055, 144] on icon at bounding box center [1057, 148] width 9 height 9
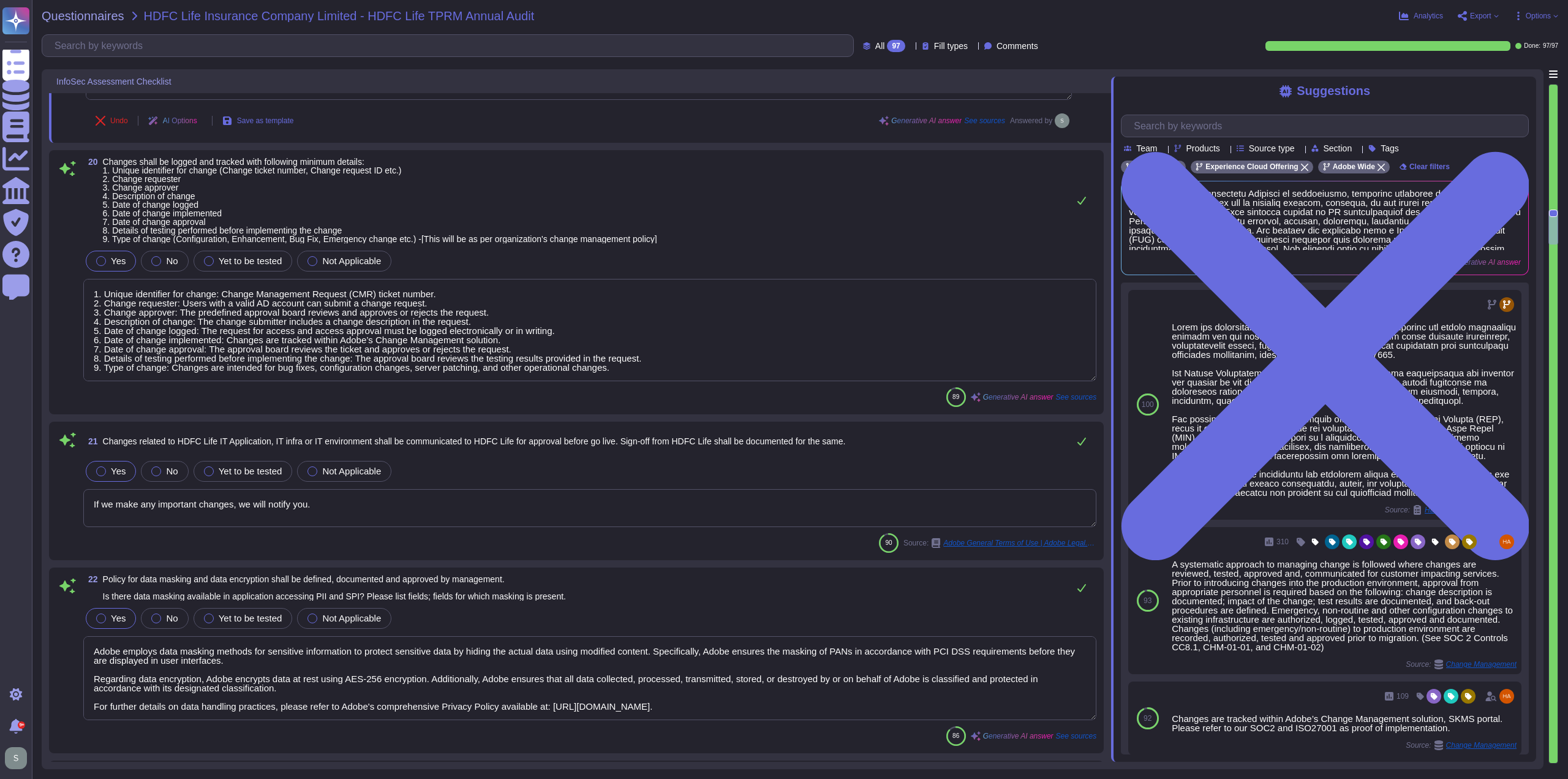
type textarea "All employees are required to complete annual mandatory security awareness trai…"
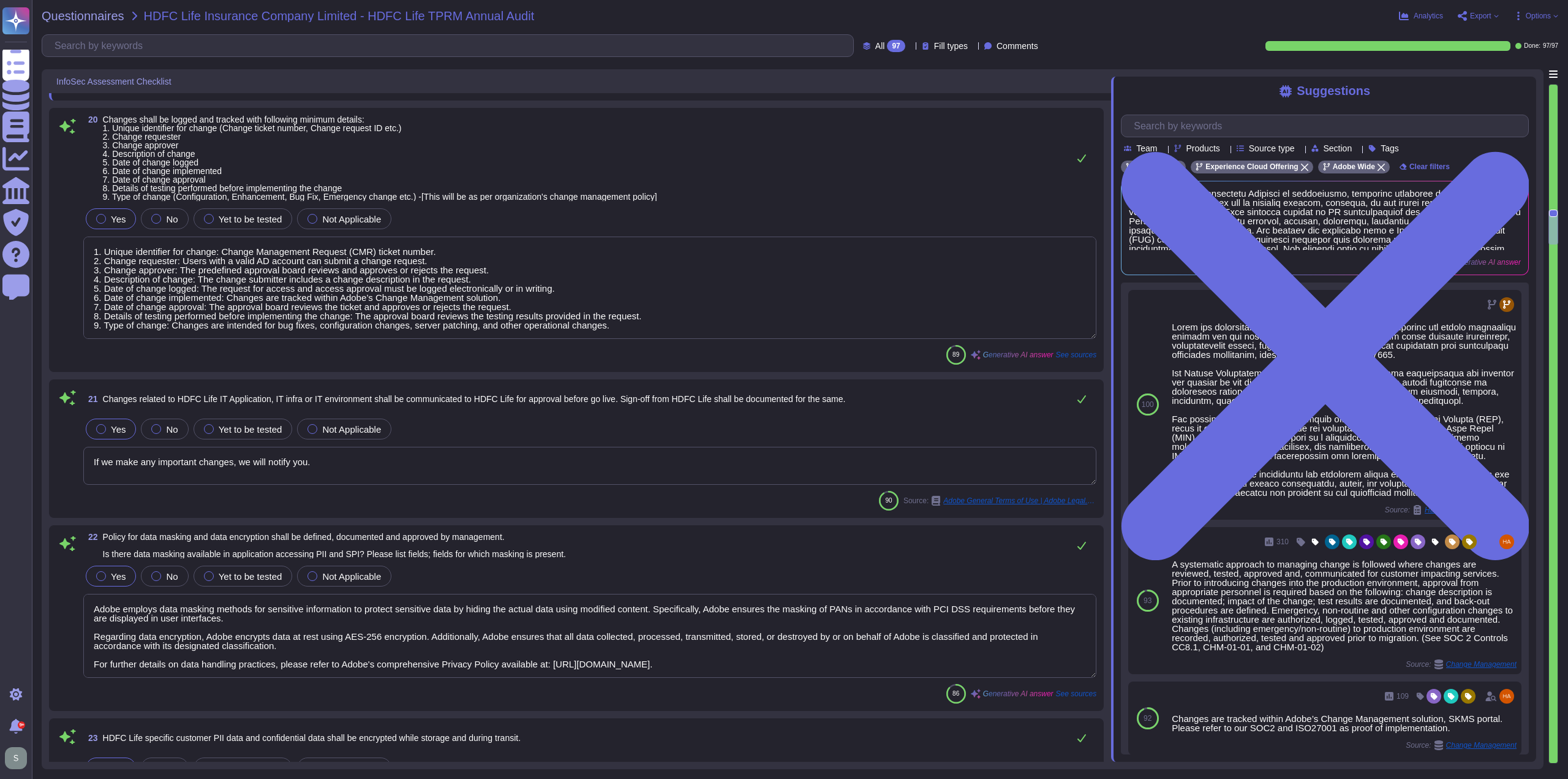
click at [620, 323] on textarea "1. Unique identifier for change: Change Management Request (CMR) ticket number.…" at bounding box center [590, 287] width 1013 height 102
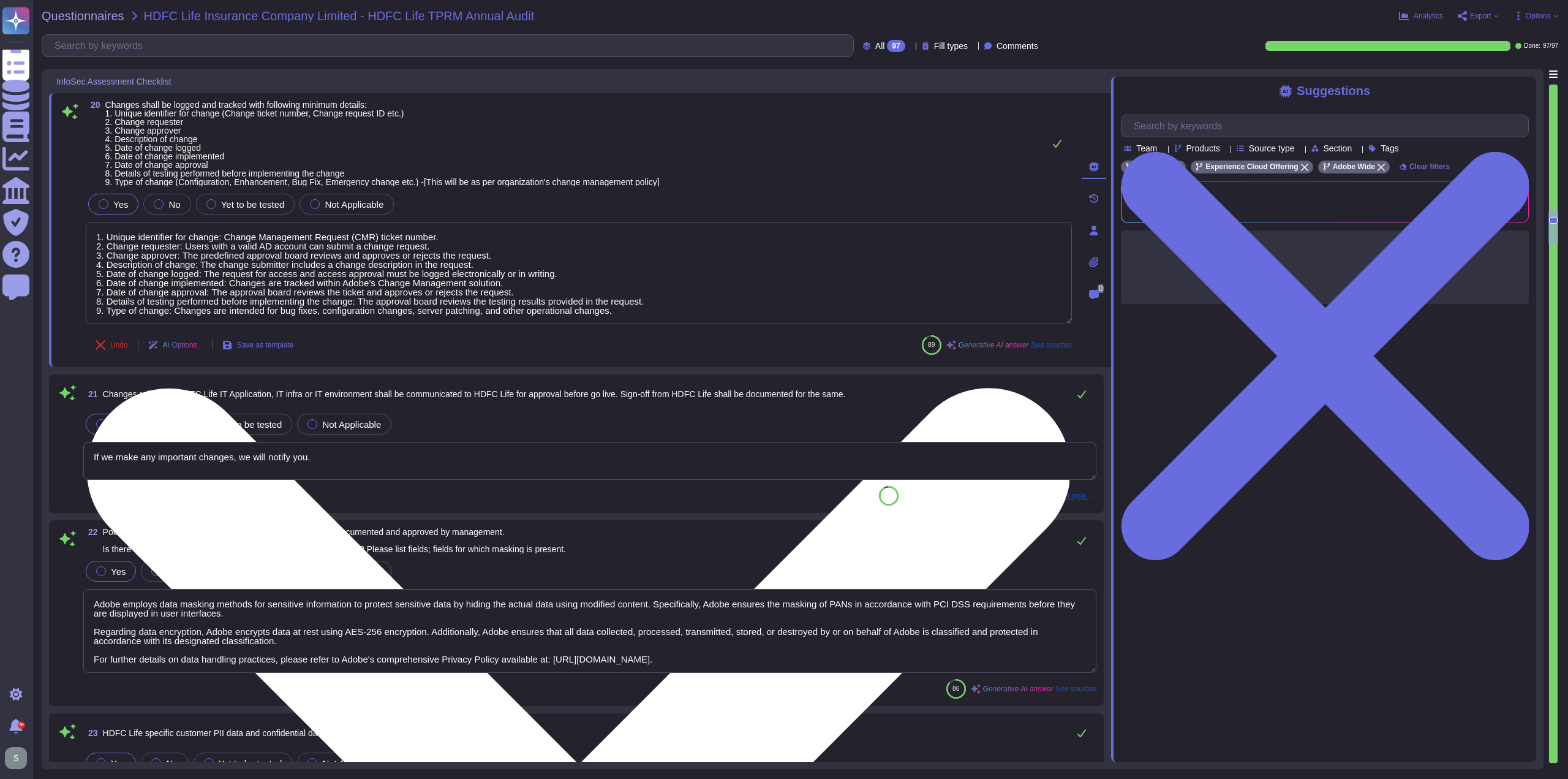
scroll to position [1, 0]
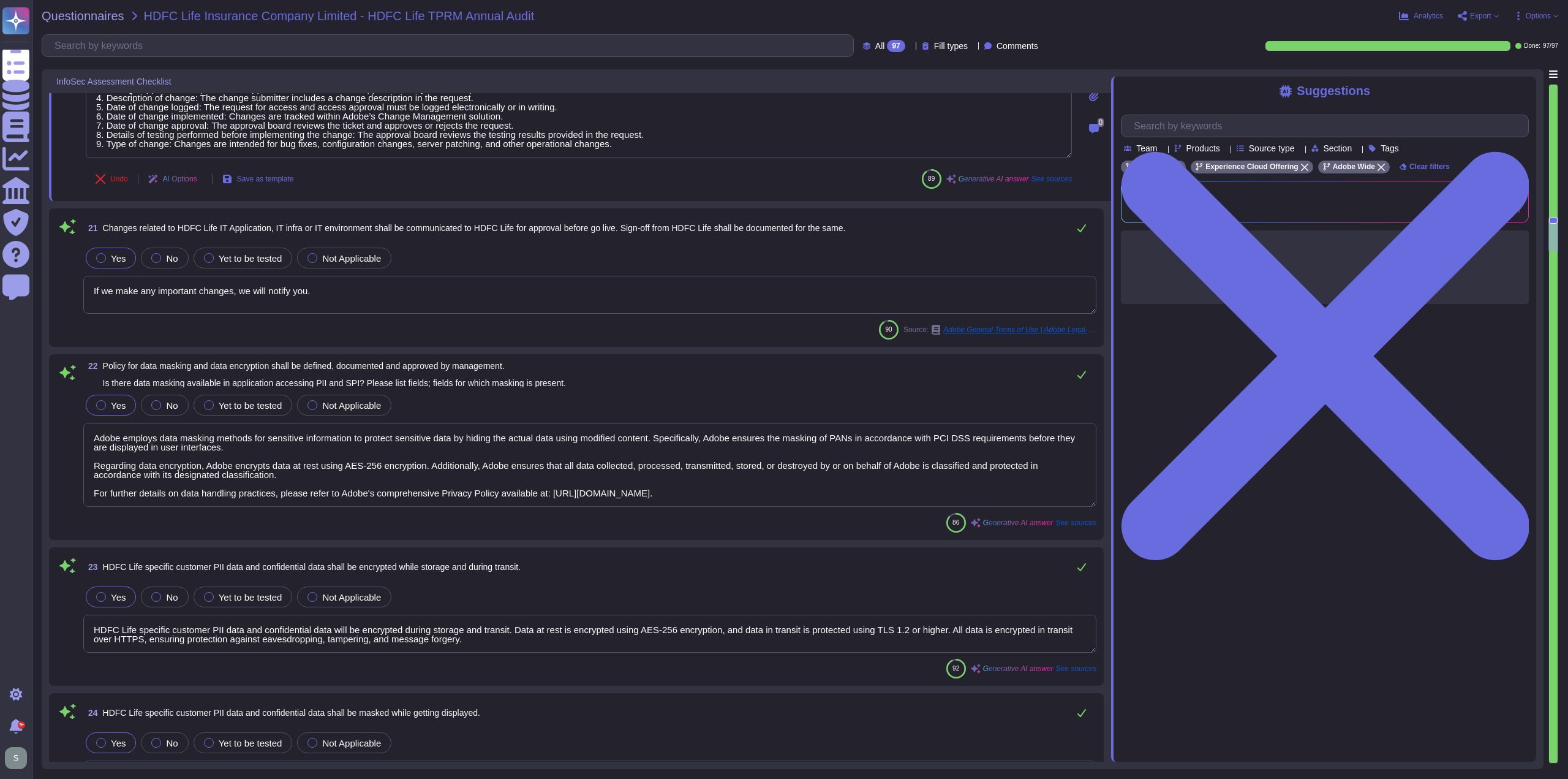
type textarea "The Adobe background check policy outlines specific details for background chec…"
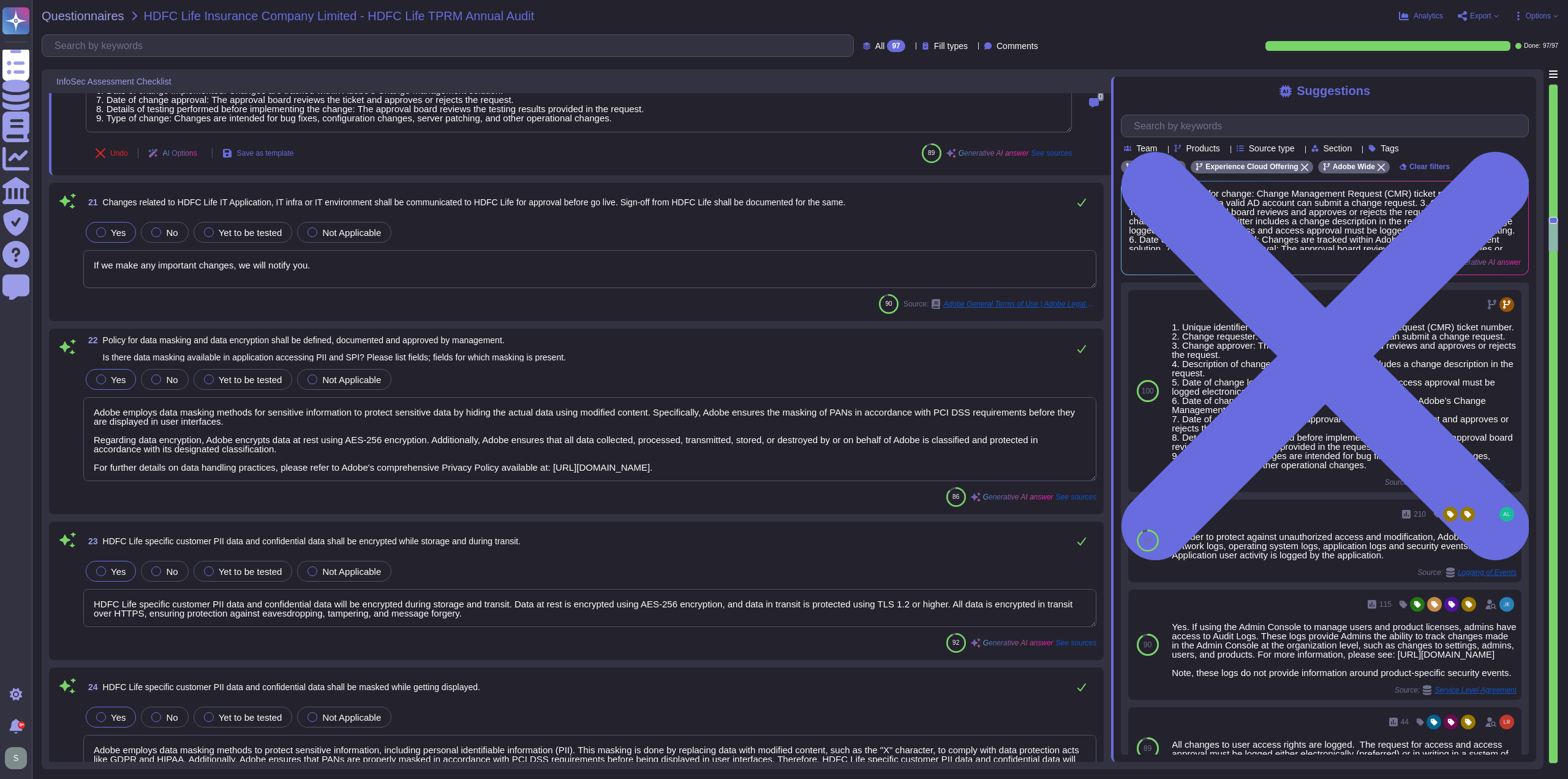
click at [392, 262] on textarea "If we make any important changes, we will notify you." at bounding box center [590, 268] width 1013 height 38
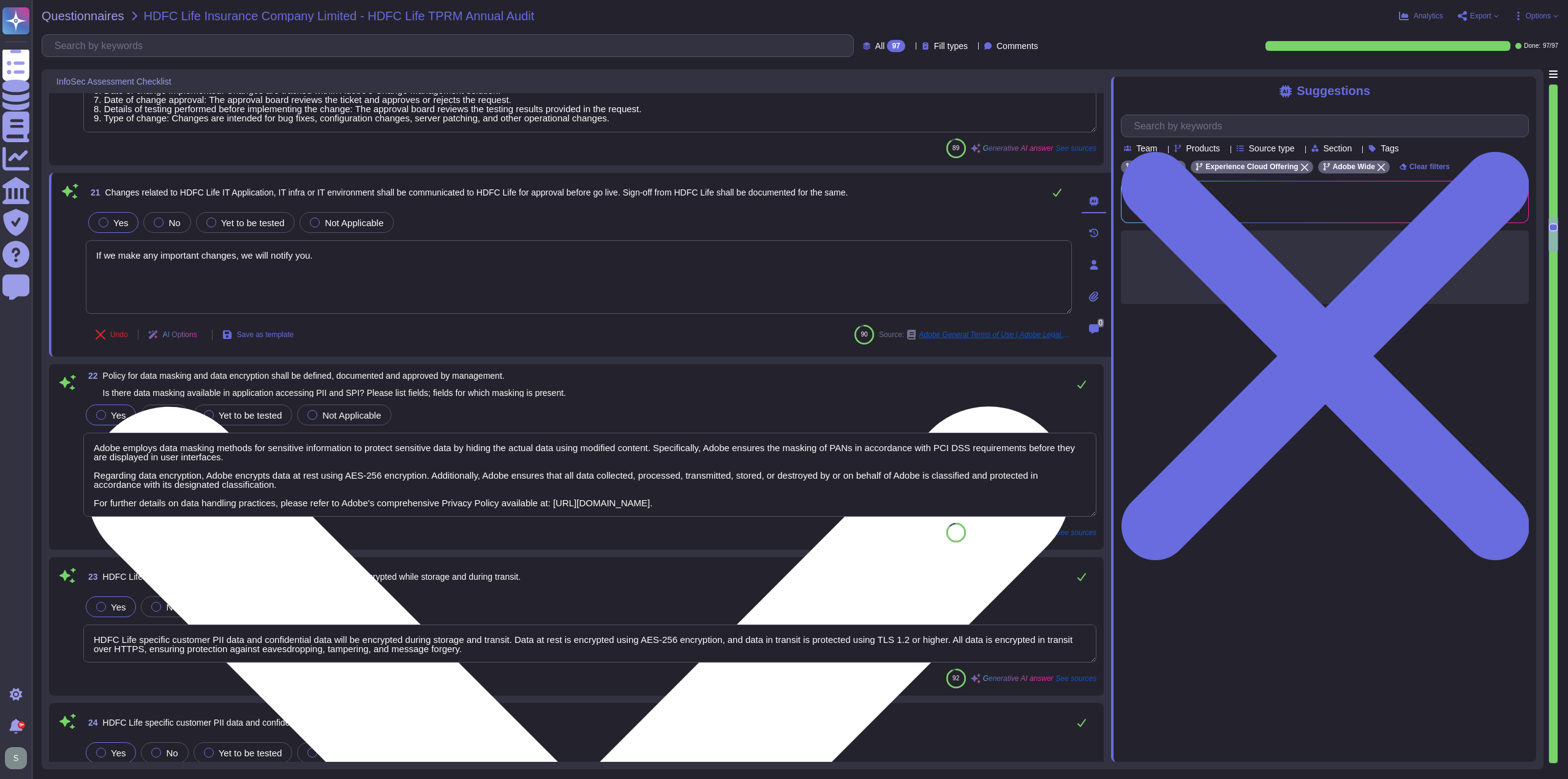
type textarea "The Adobe background check policy outlines specific details for background chec…"
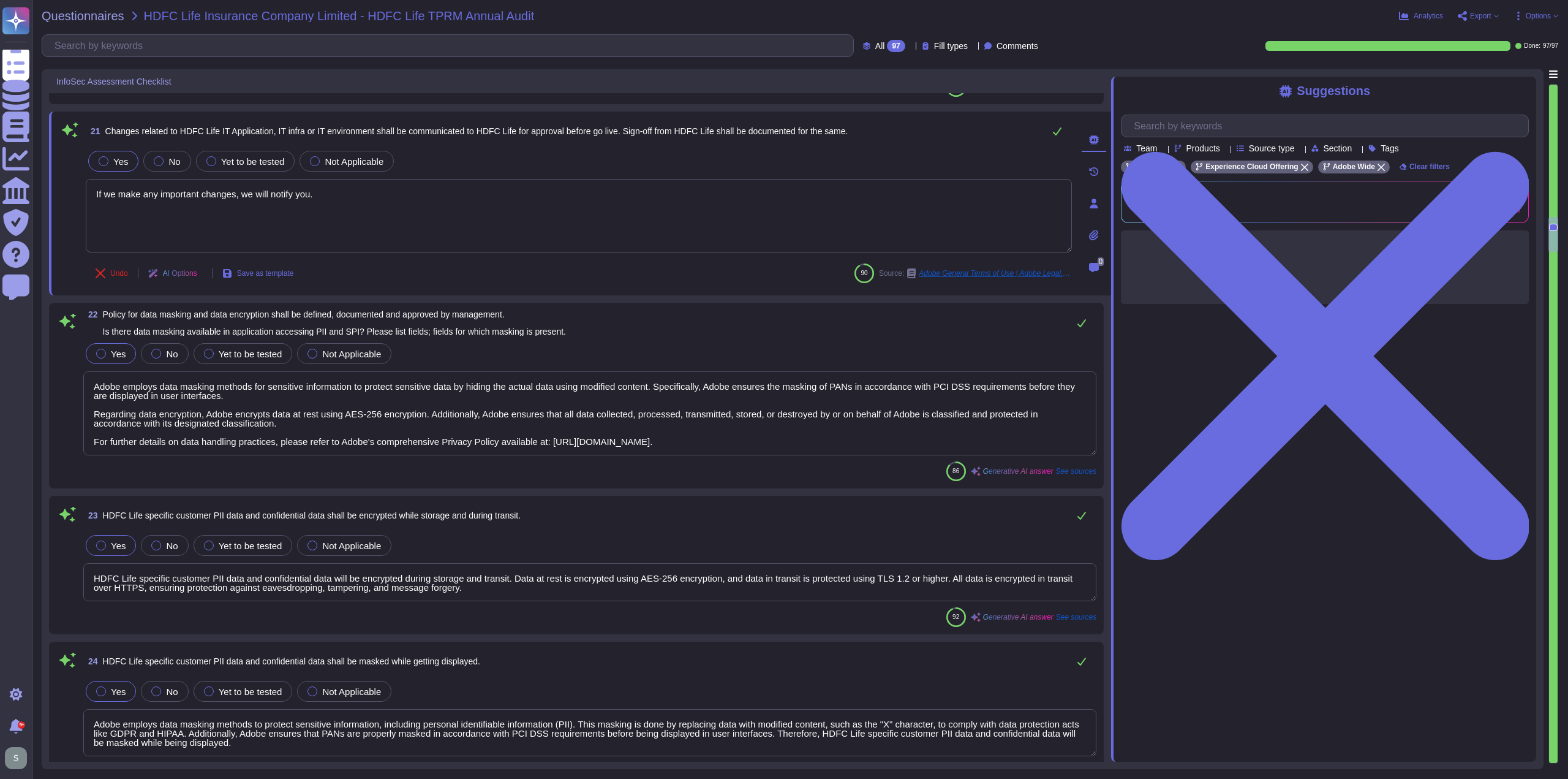
scroll to position [1, 0]
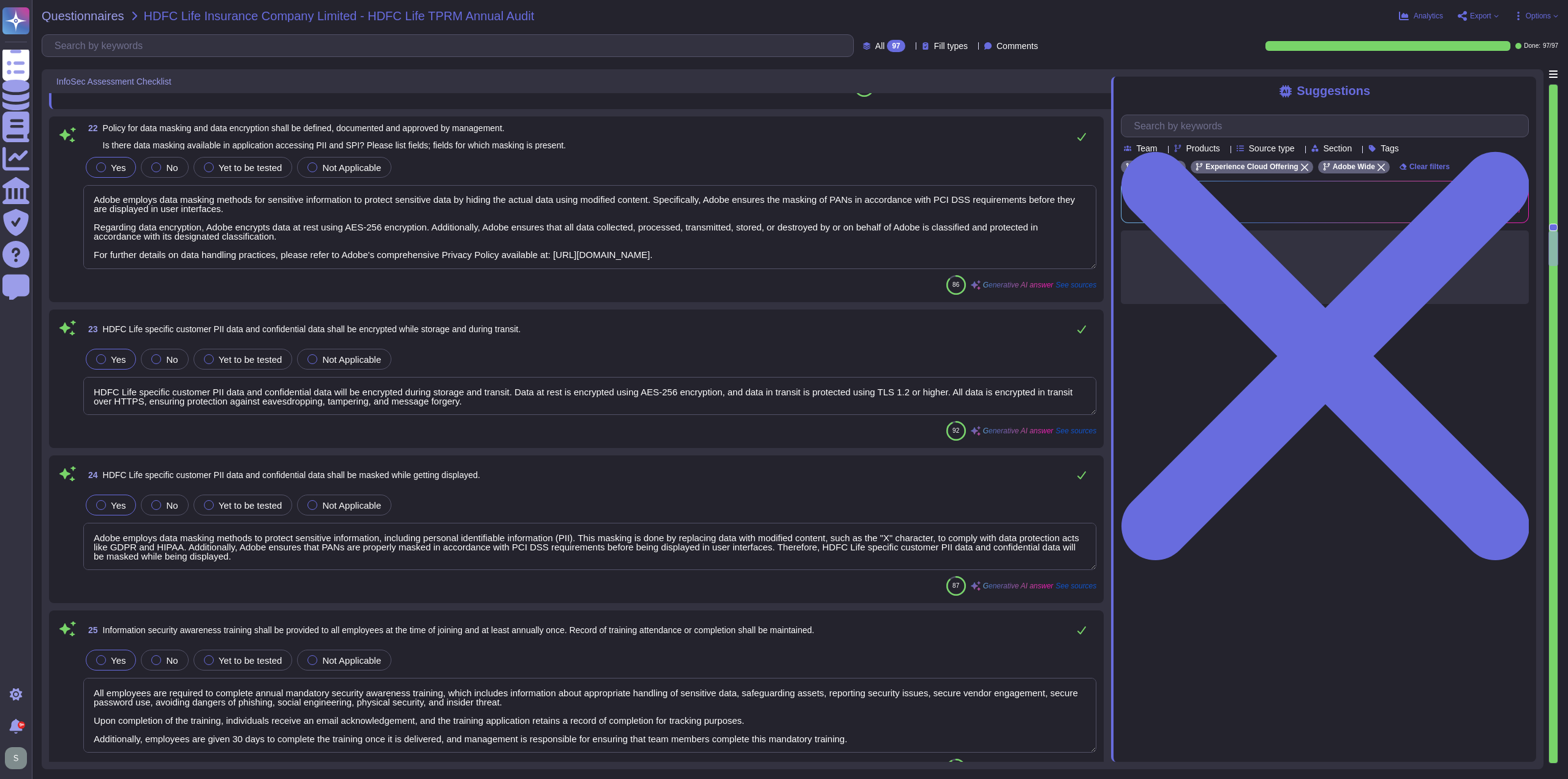
type textarea "All new hires at Adobe are required to sign a Non-Disclosure Agreement (NDA) an…"
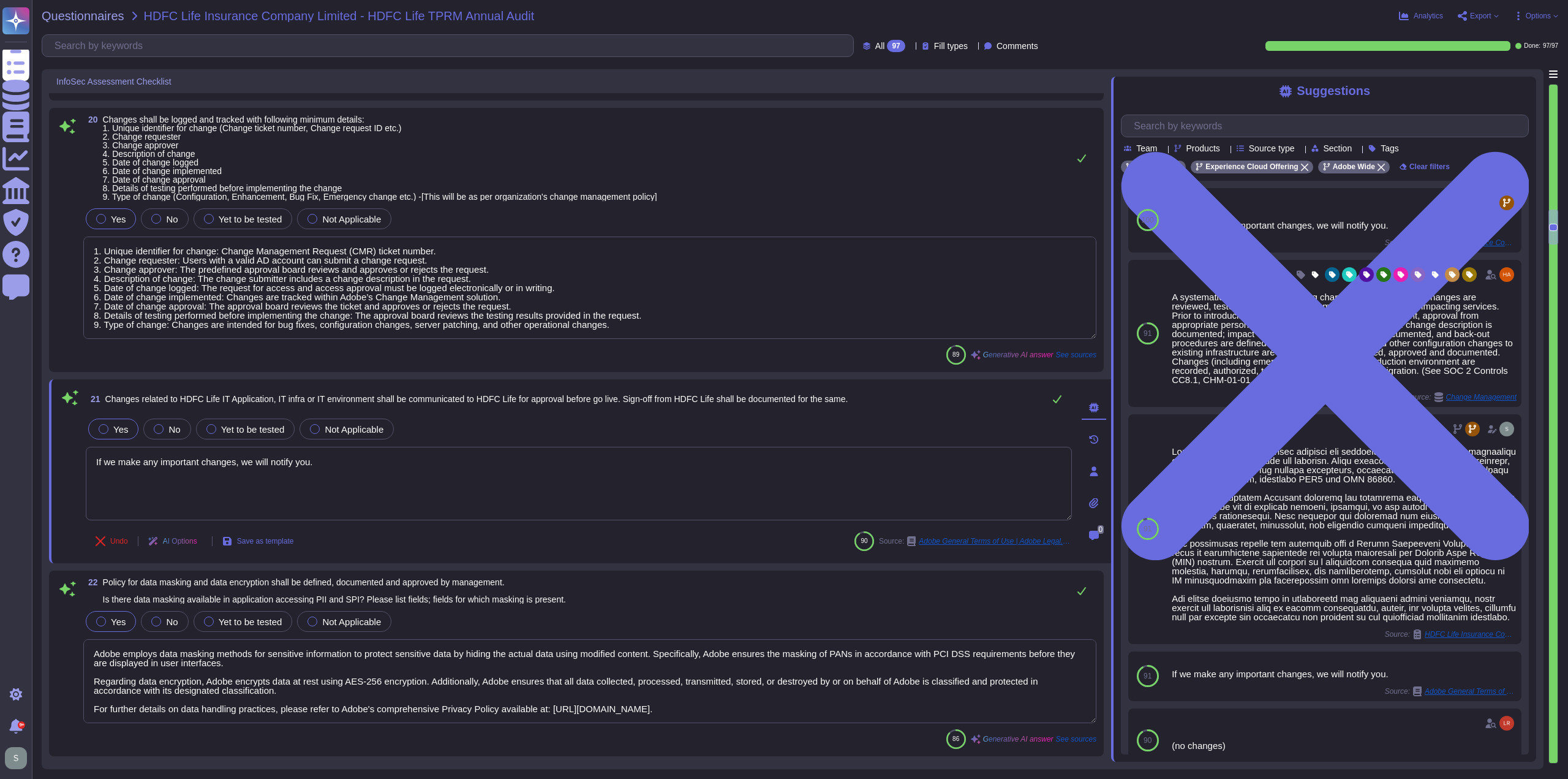
type textarea "If the event is determined to be customer impacting, Adobe will notify customer…"
type textarea "Adobe has established formal policies and standards governing the change manage…"
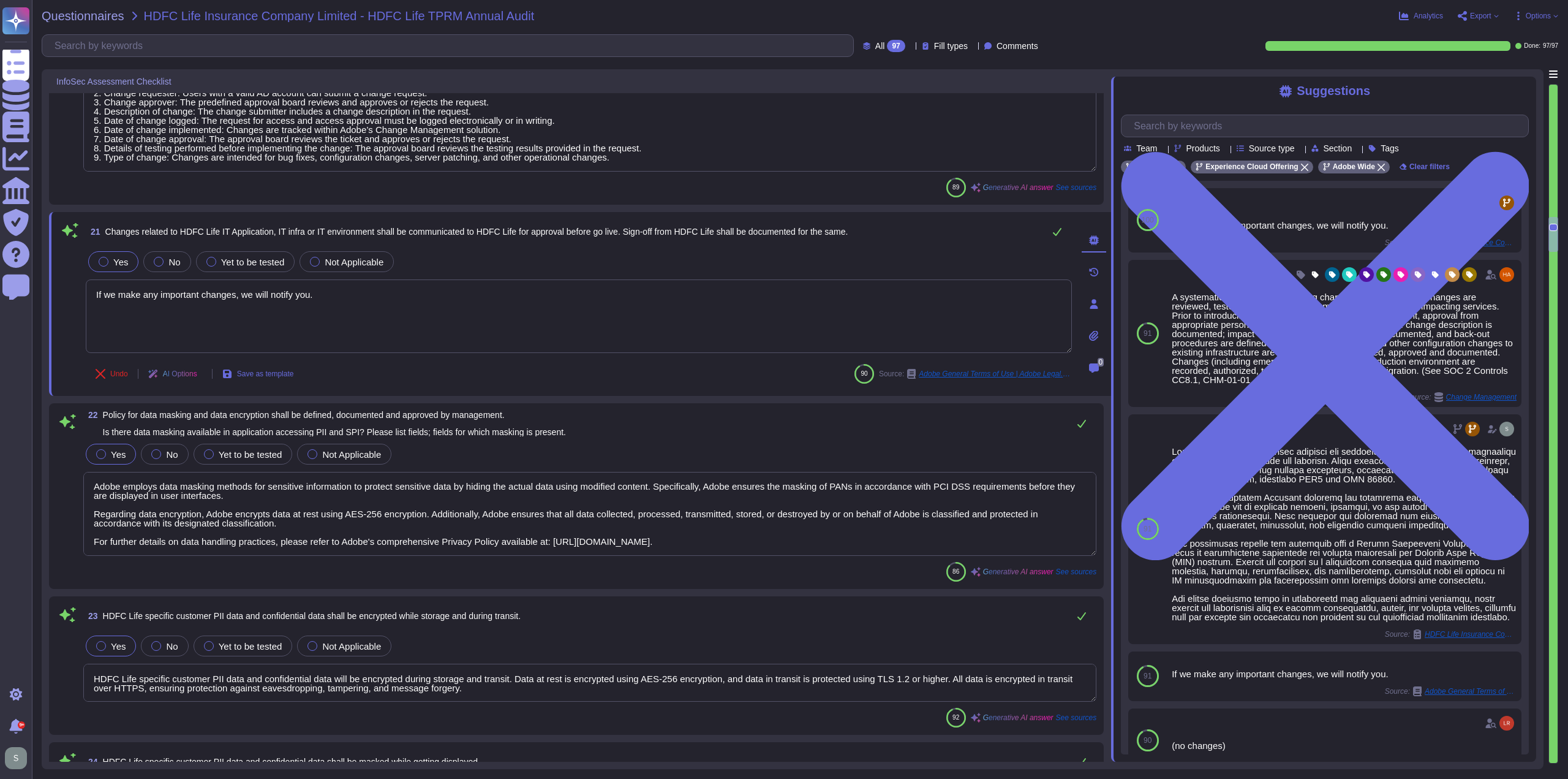
type textarea "The Adobe background check policy outlines specific details for background chec…"
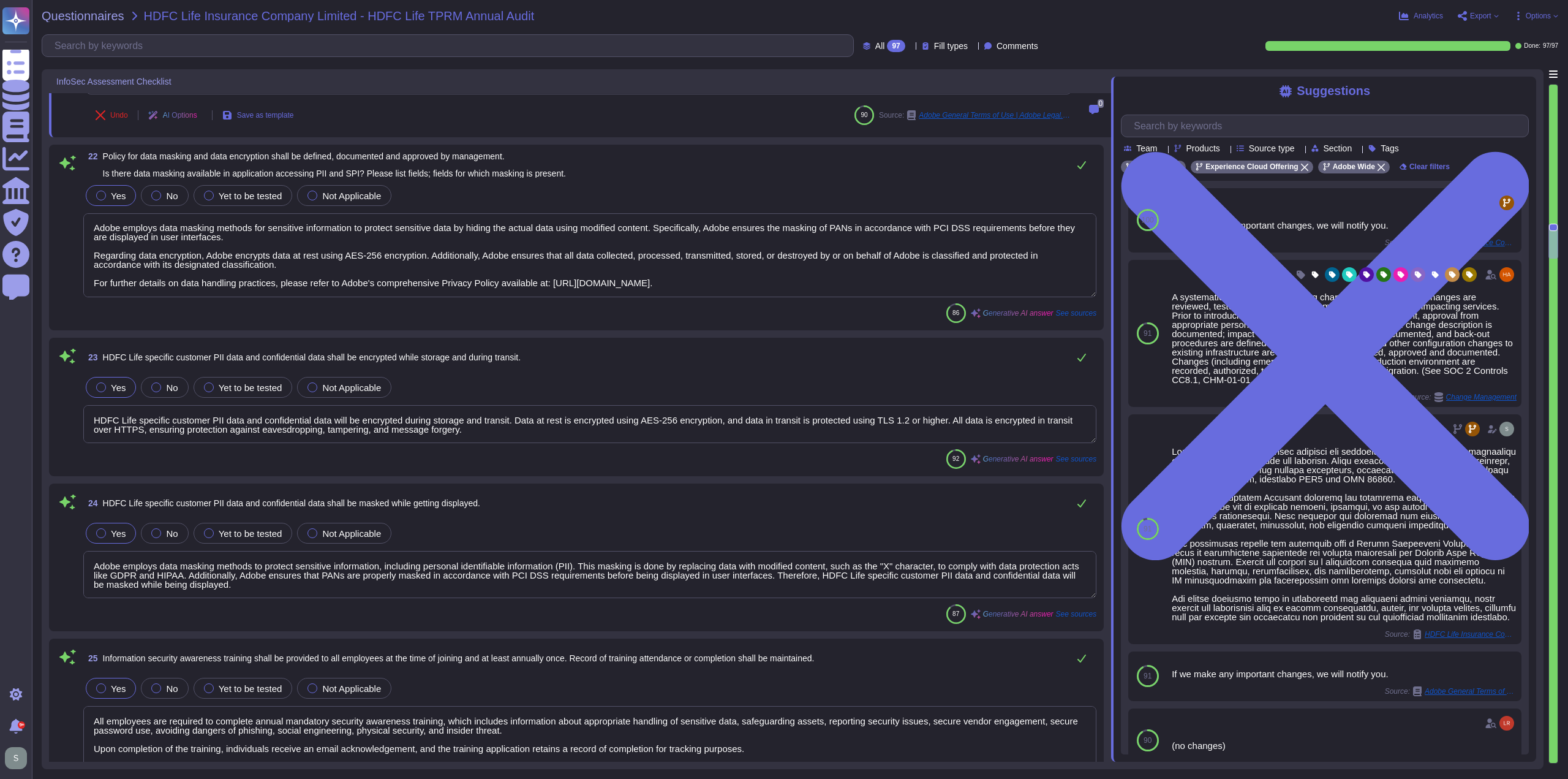
type textarea "All new hires at Adobe are required to sign a Non-Disclosure Agreement (NDA) an…"
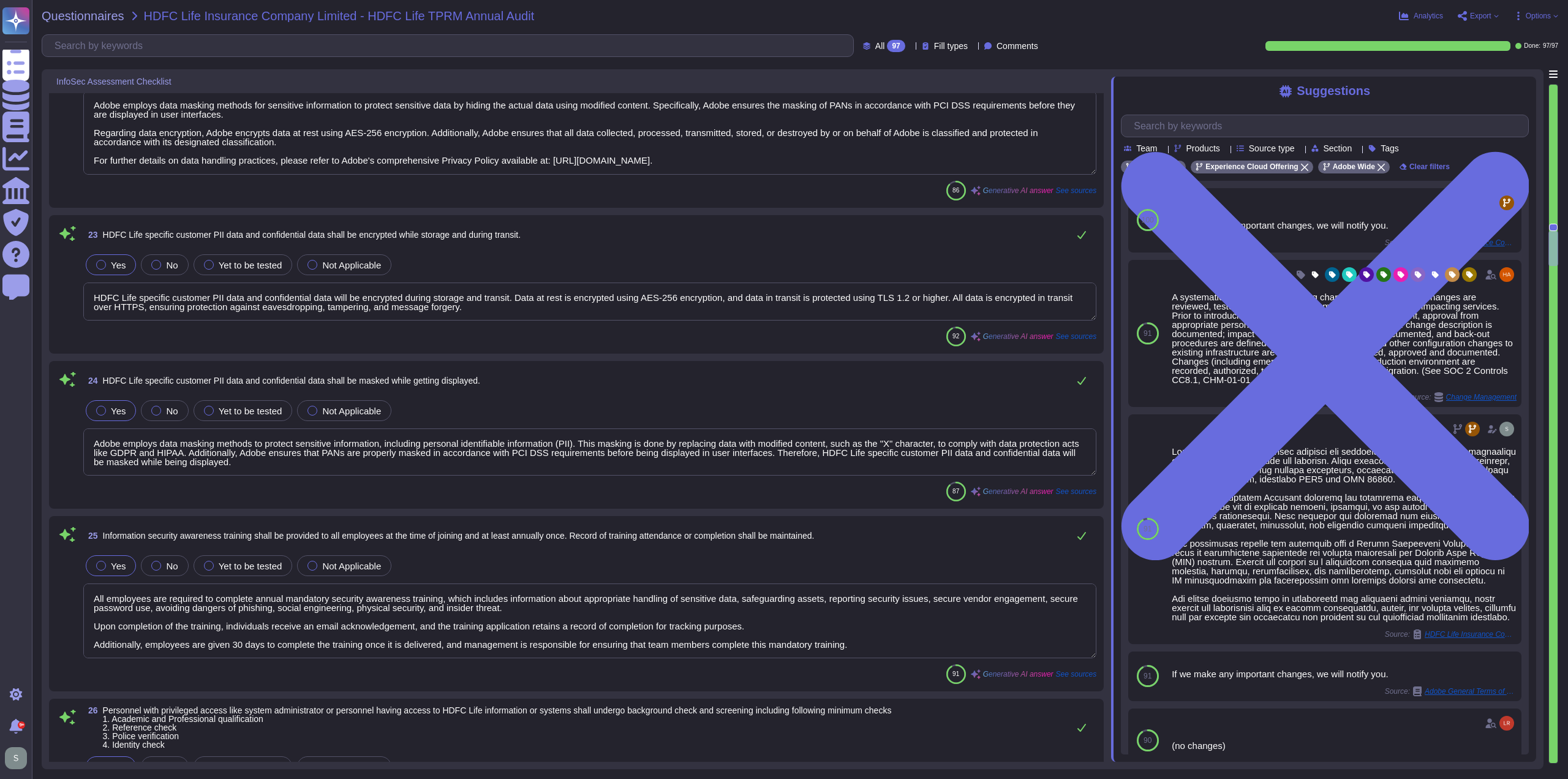
scroll to position [3780, 0]
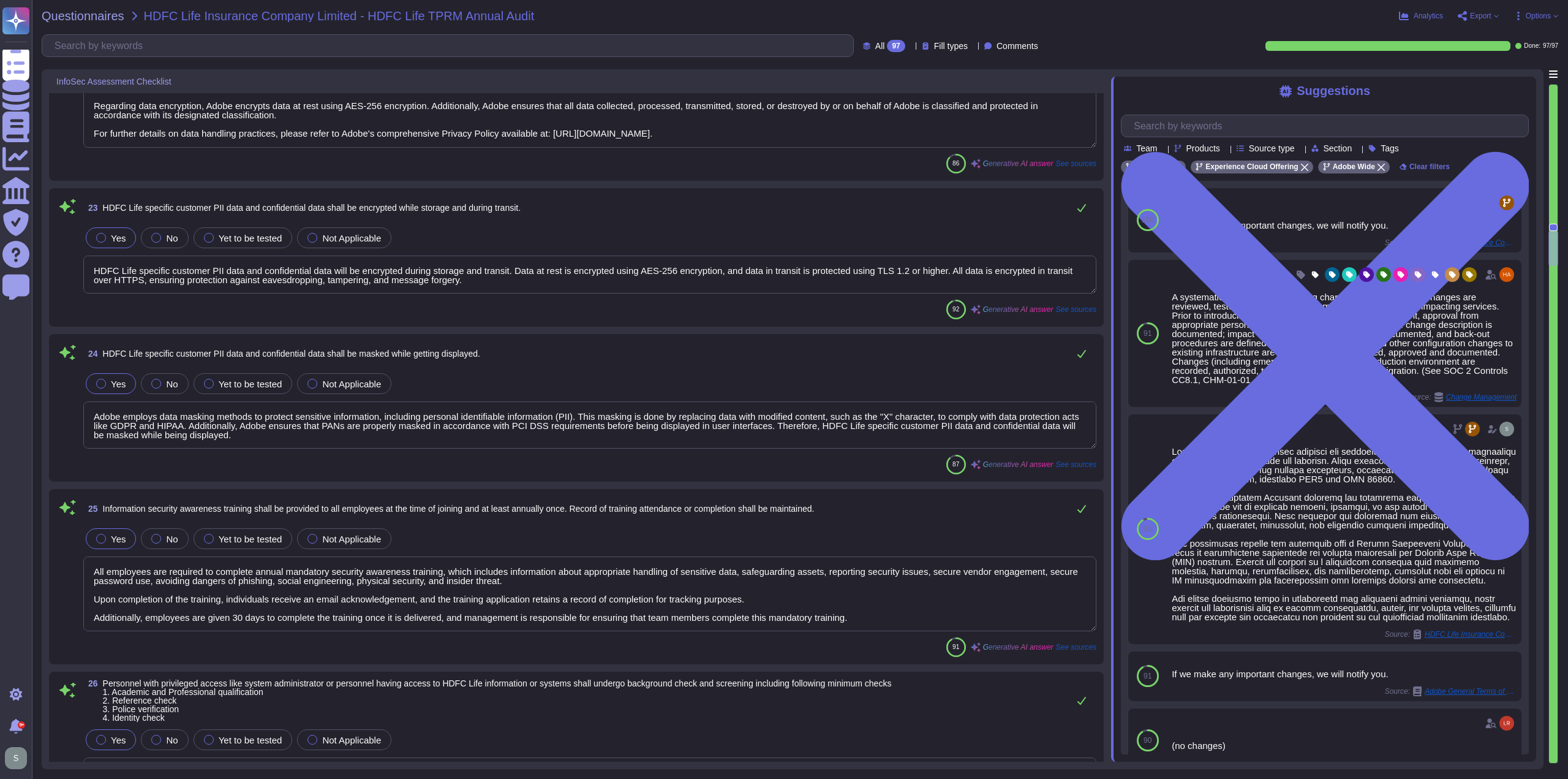
type textarea "User access reviews are performed by appropriate system owners and access permi…"
click at [482, 282] on textarea "HDFC Life specific customer PII data and confidential data will be encrypted du…" at bounding box center [590, 274] width 1013 height 38
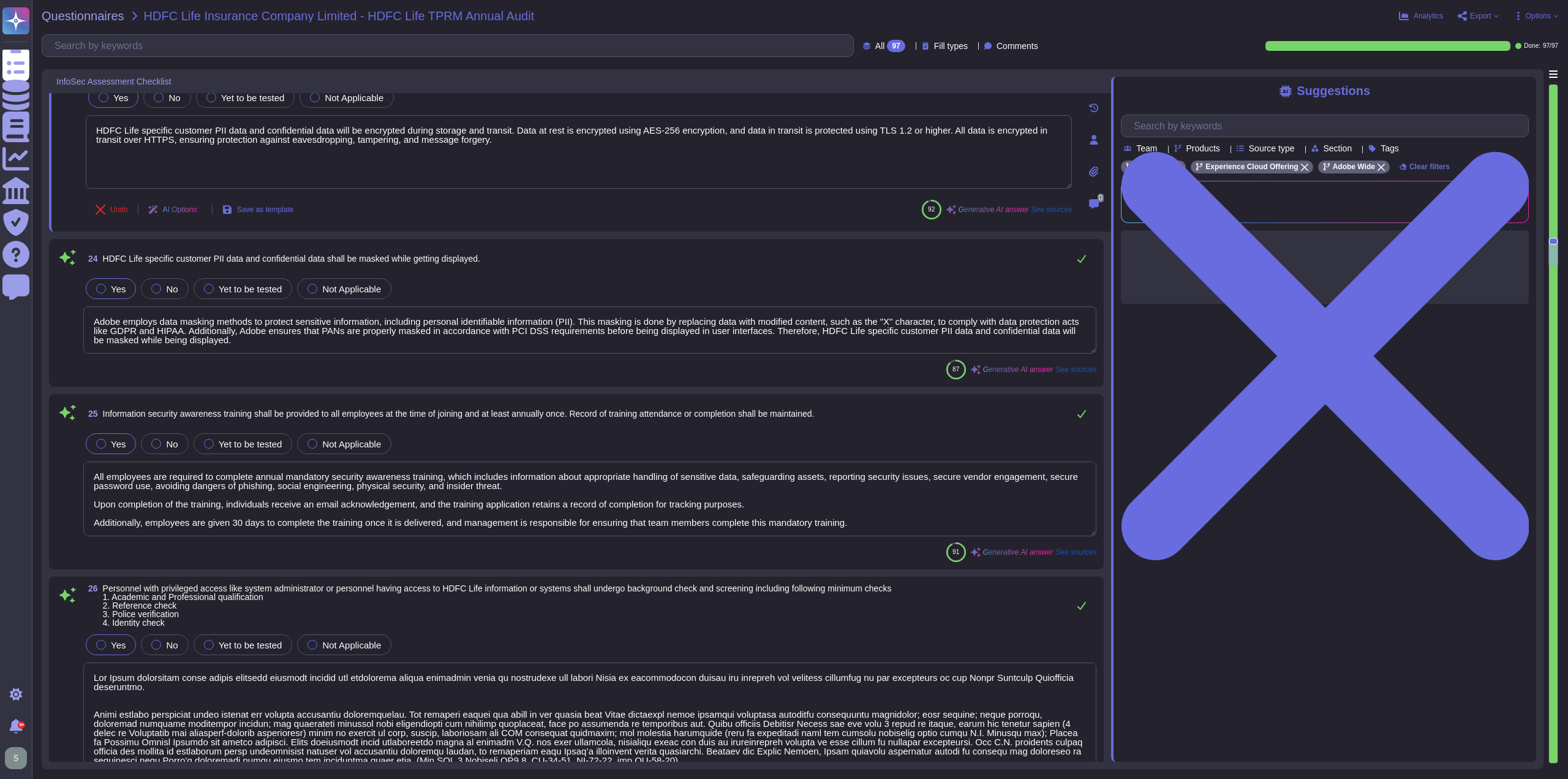
scroll to position [3903, 0]
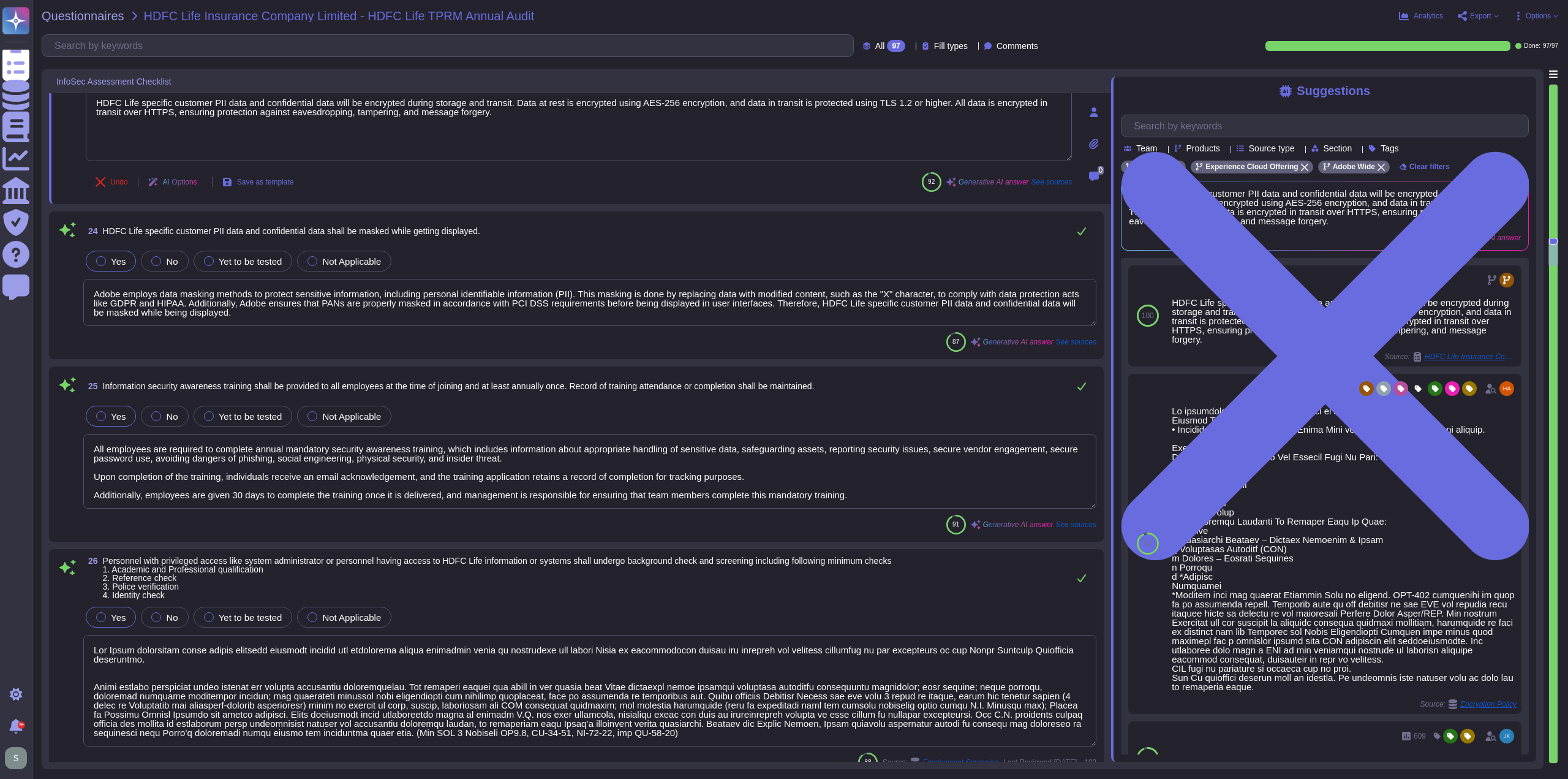
click at [276, 304] on textarea "Adobe employs data masking methods to protect sensitive information, including …" at bounding box center [590, 302] width 1013 height 47
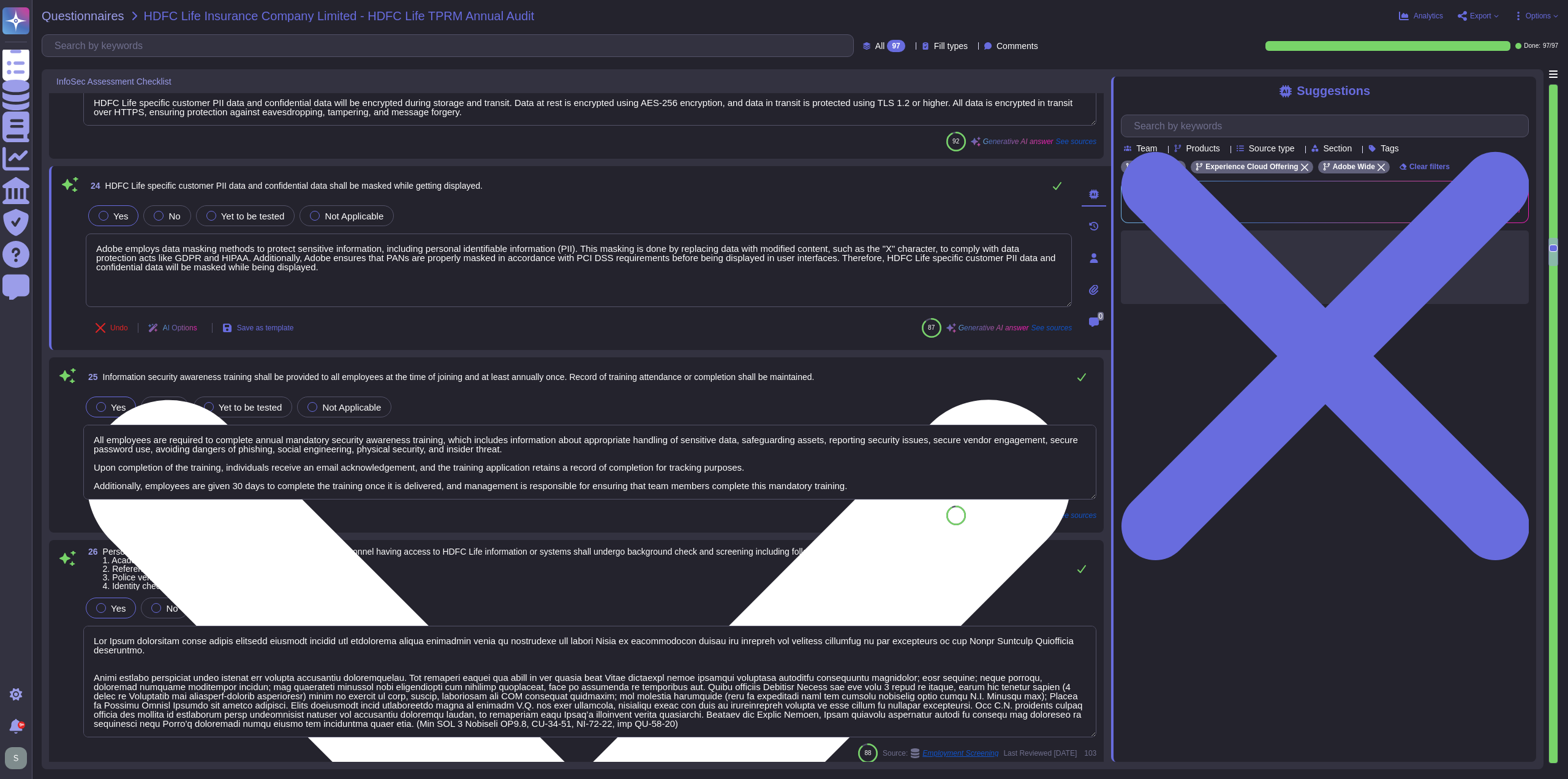
click at [340, 271] on textarea "Adobe employs data masking methods to protect sensitive information, including …" at bounding box center [578, 270] width 986 height 73
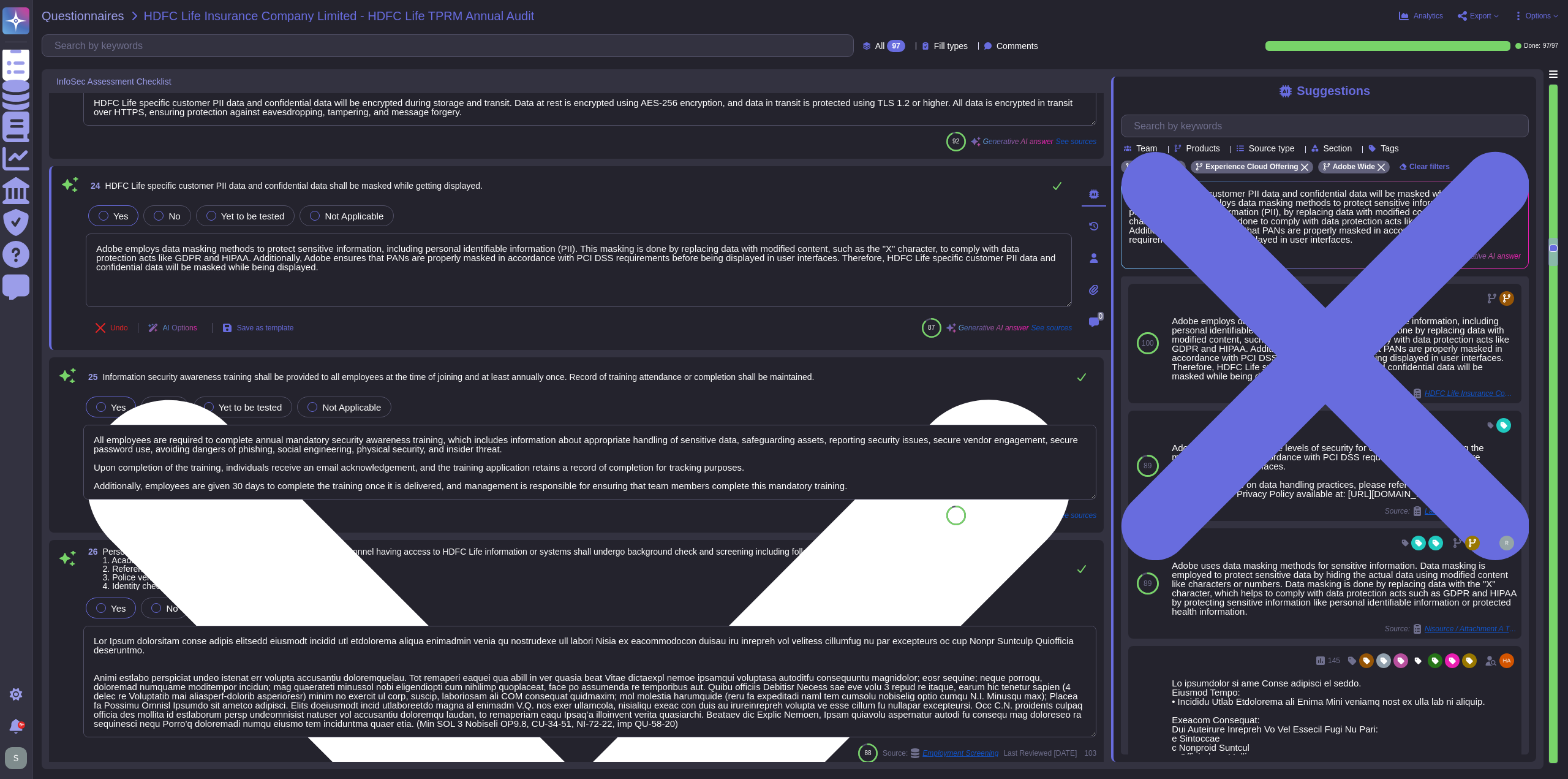
click at [339, 263] on textarea "Adobe employs data masking methods to protect sensitive information, including …" at bounding box center [578, 270] width 986 height 73
click at [406, 274] on textarea "Adobe employs data masking methods to protect sensitive information, including …" at bounding box center [578, 270] width 986 height 73
click at [337, 266] on textarea "Adobe employs data masking methods to protect sensitive information, including …" at bounding box center [578, 270] width 986 height 73
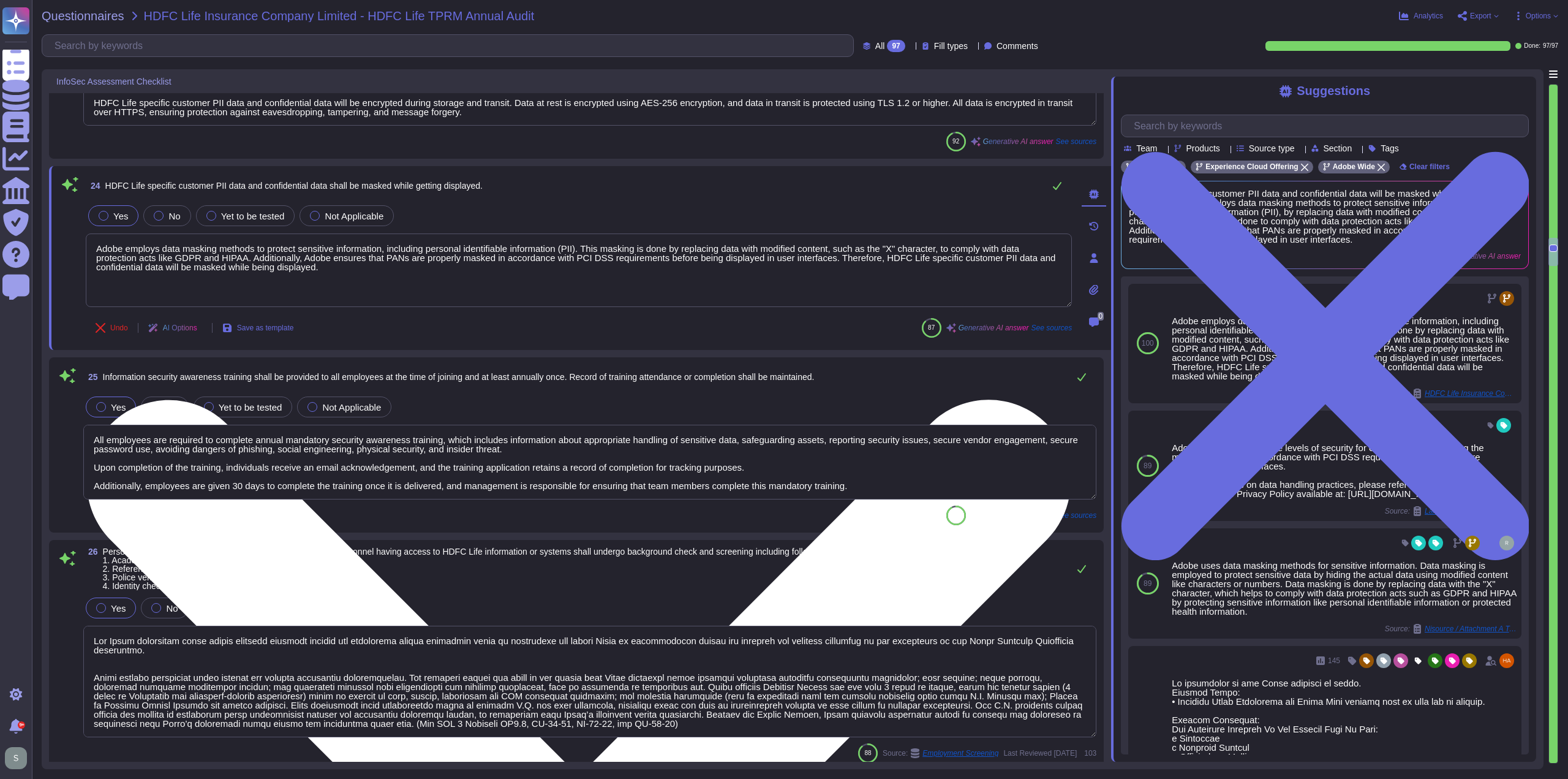
drag, startPoint x: 251, startPoint y: 253, endPoint x: 356, endPoint y: 266, distance: 105.8
click at [356, 266] on textarea "Adobe employs data masking methods to protect sensitive information, including …" at bounding box center [578, 270] width 986 height 73
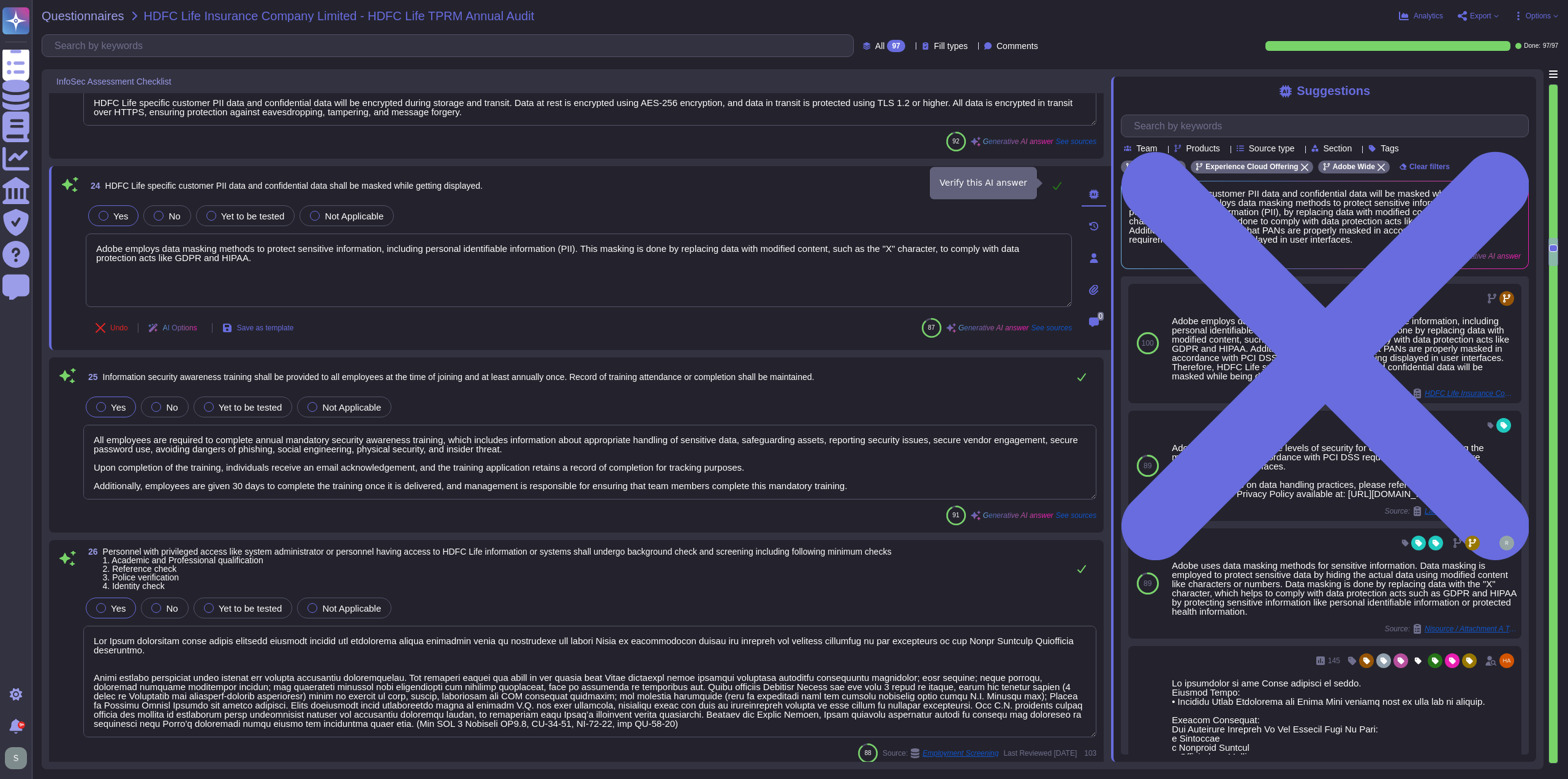
click at [1060, 182] on icon at bounding box center [1057, 186] width 8 height 8
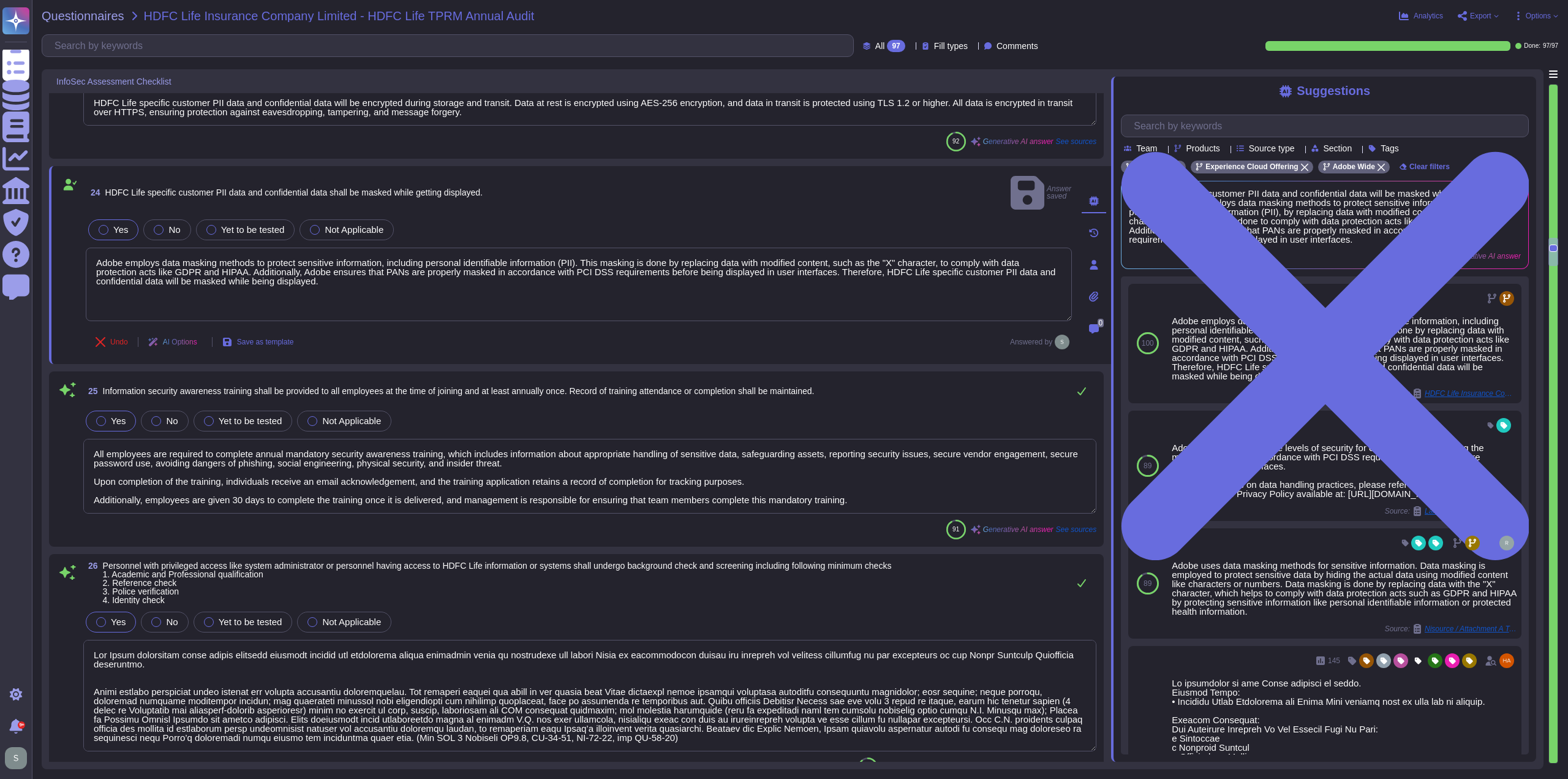
type textarea "Adobe employs data masking methods to protect sensitive information, including …"
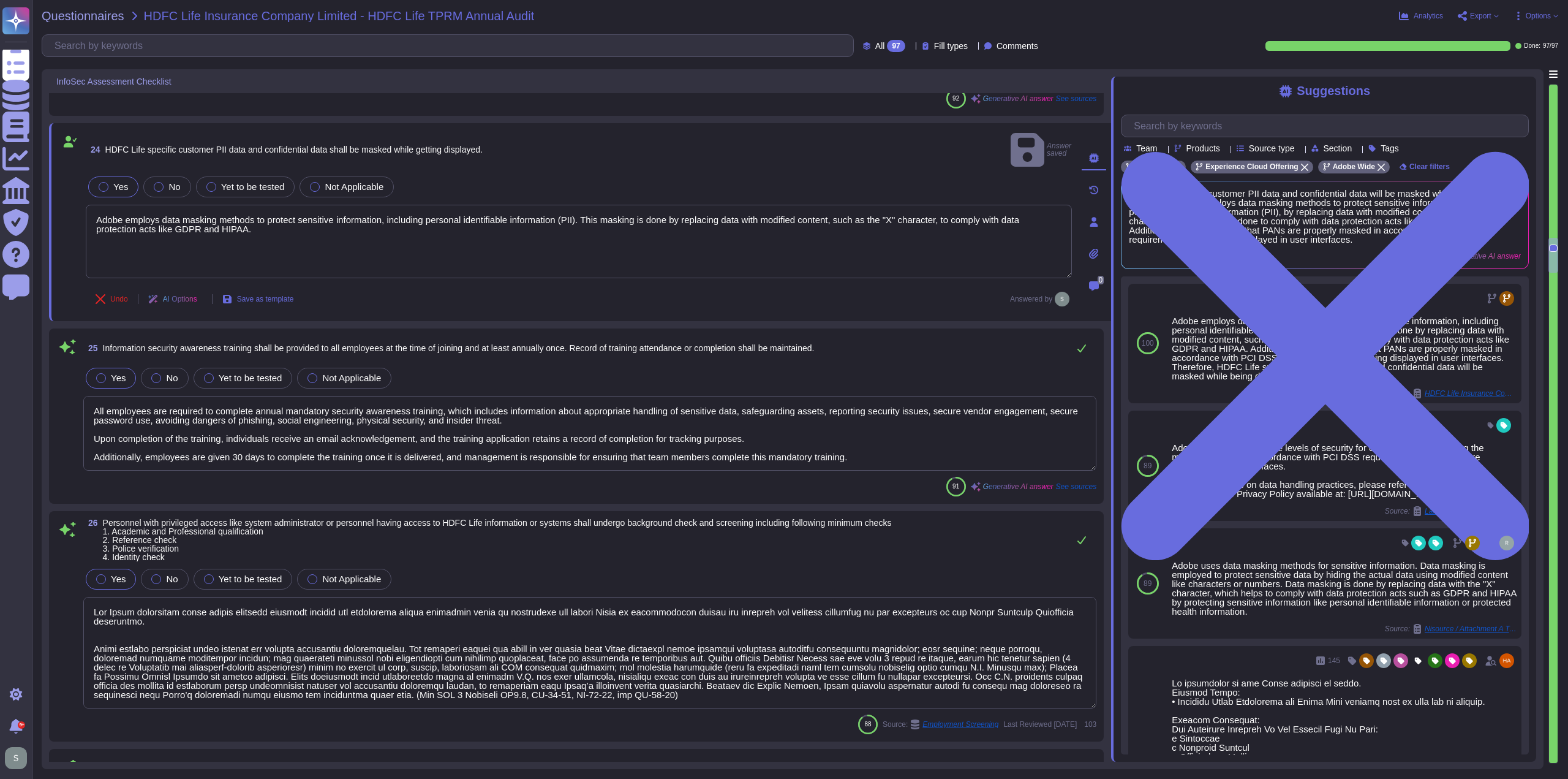
type textarea "Information security-related guidelines, including Dos and Don'ts, are communic…"
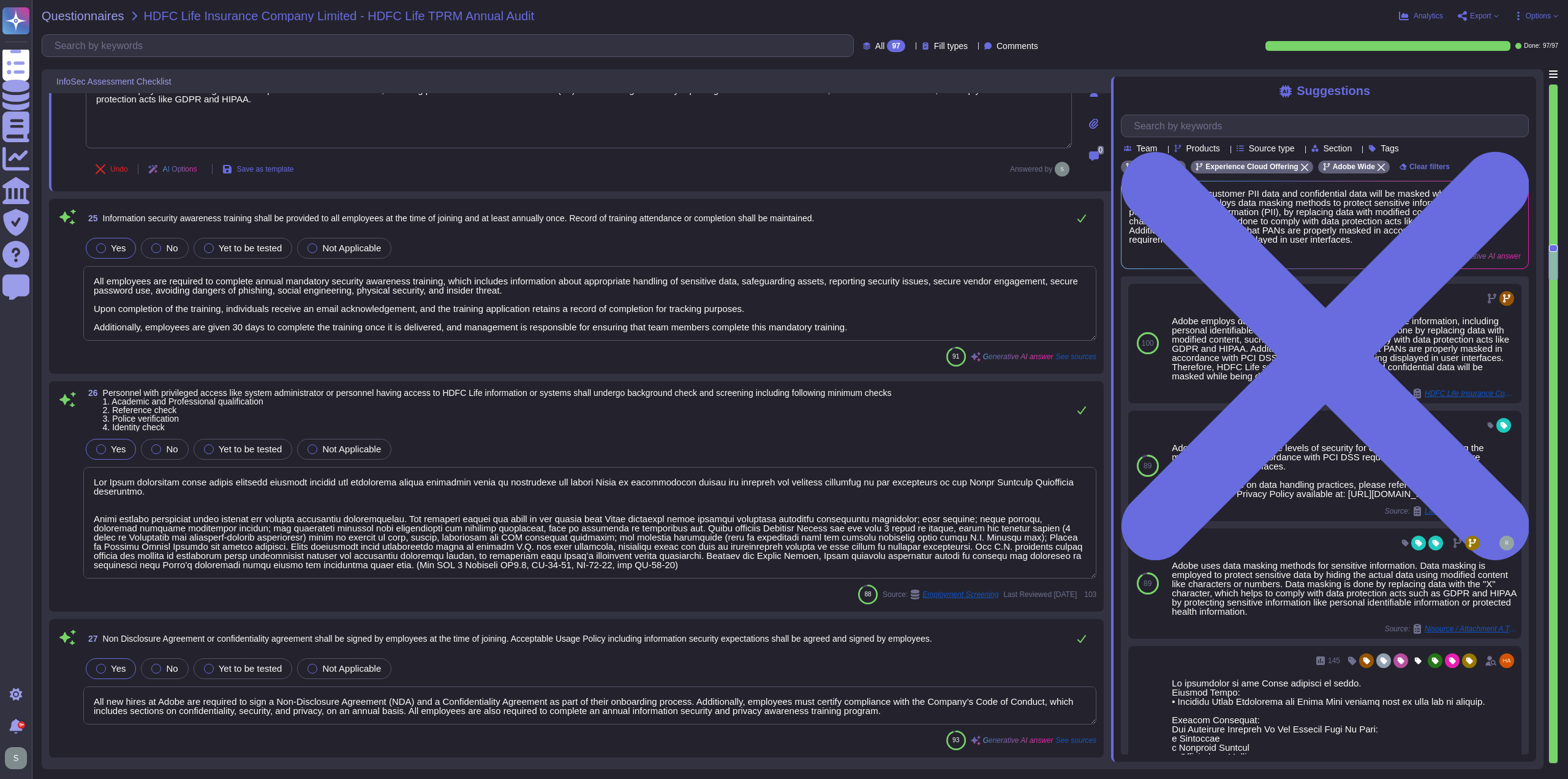
scroll to position [4086, 0]
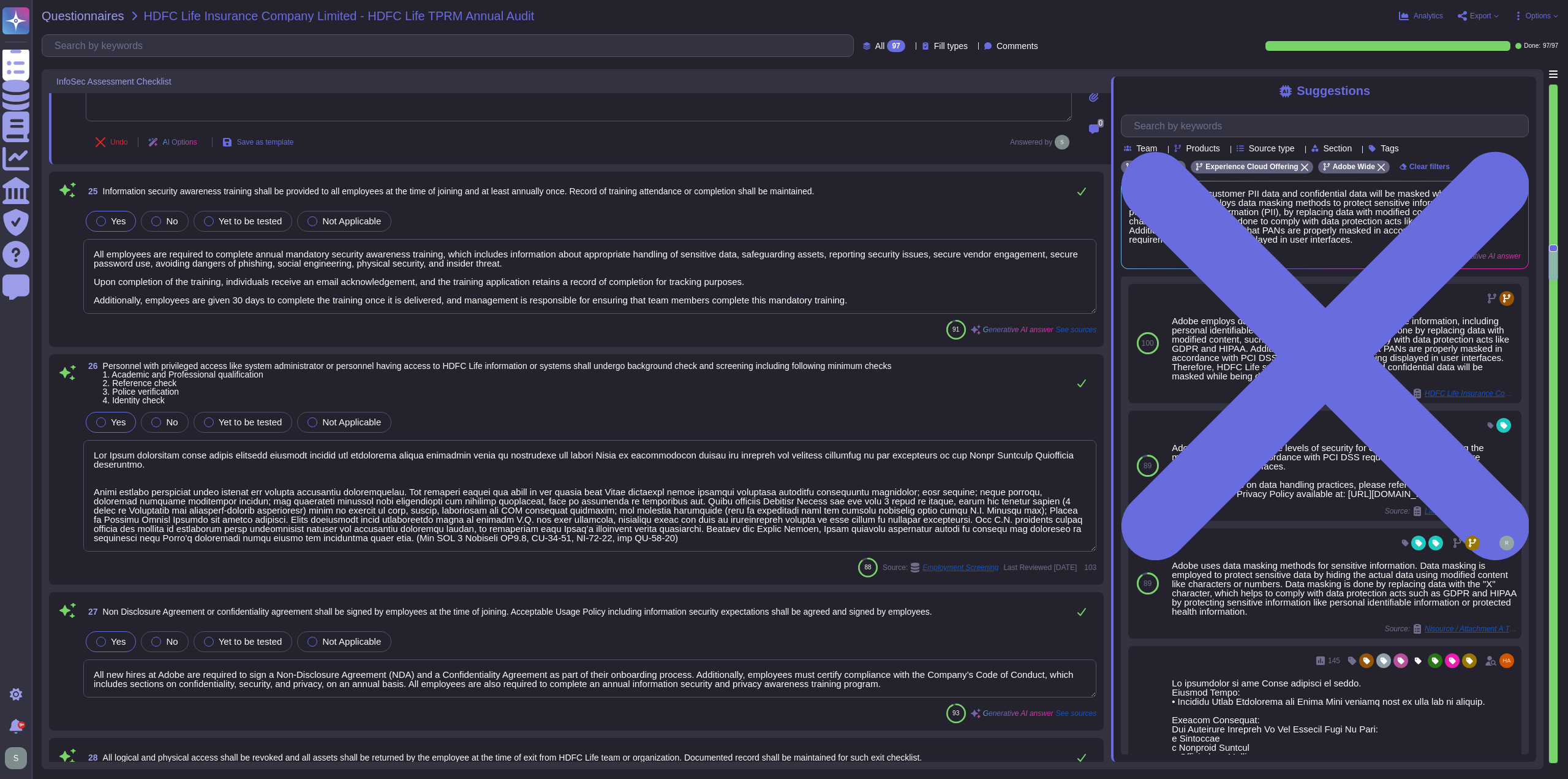
type textarea "Adobe has a documented and approved incident response plan that outlines the pr…"
click at [881, 275] on textarea "All employees are required to complete annual mandatory security awareness trai…" at bounding box center [590, 277] width 1013 height 75
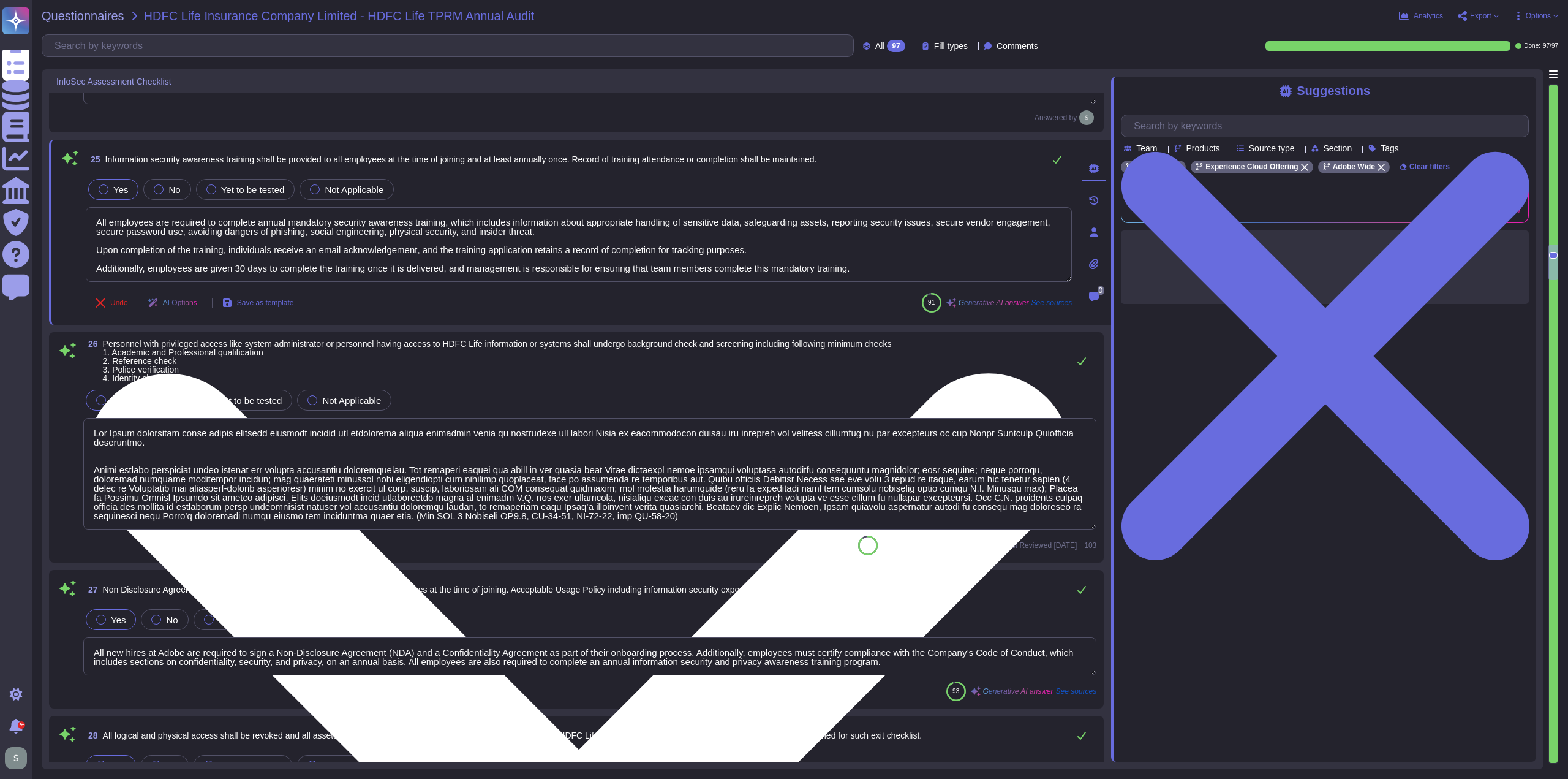
drag, startPoint x: 881, startPoint y: 274, endPoint x: 851, endPoint y: 265, distance: 31.3
click at [851, 265] on textarea "All employees are required to complete annual mandatory security awareness trai…" at bounding box center [578, 245] width 986 height 75
click at [858, 264] on textarea "All employees are required to complete annual mandatory security awareness trai…" at bounding box center [578, 245] width 986 height 75
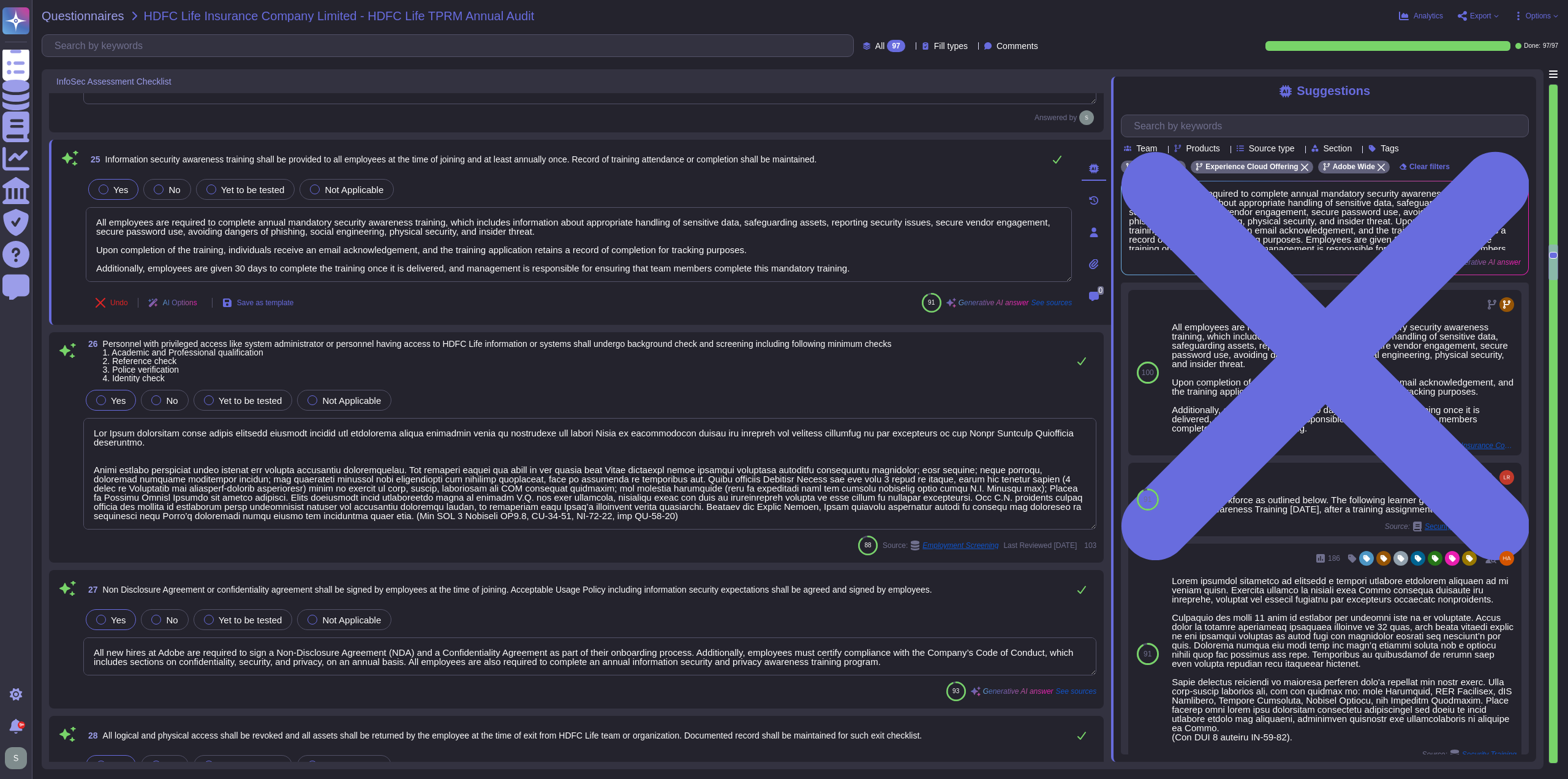
click at [936, 161] on div "25 Information security awareness training shall be provided to all employees a…" at bounding box center [578, 160] width 986 height 24
drag, startPoint x: 936, startPoint y: 161, endPoint x: 895, endPoint y: 167, distance: 41.4
click at [895, 167] on div "25 Information security awareness training shall be provided to all employees a…" at bounding box center [578, 160] width 986 height 24
drag, startPoint x: 526, startPoint y: 199, endPoint x: 528, endPoint y: 191, distance: 8.2
drag, startPoint x: 528, startPoint y: 191, endPoint x: 460, endPoint y: 186, distance: 68.2
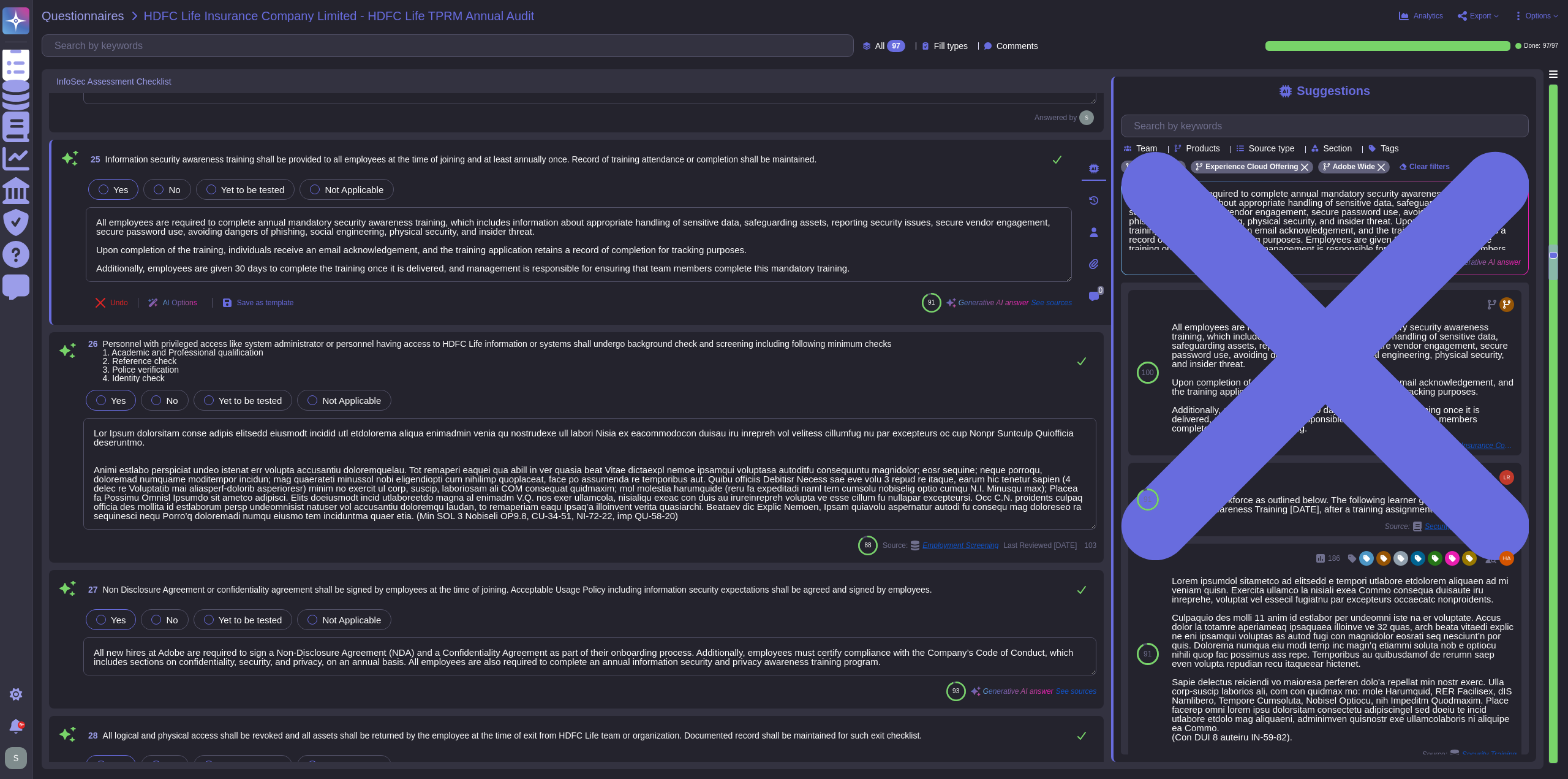
click at [460, 186] on div "Yes No Yet to be tested Not Applicable" at bounding box center [578, 189] width 986 height 25
click at [1058, 158] on icon at bounding box center [1057, 159] width 9 height 9
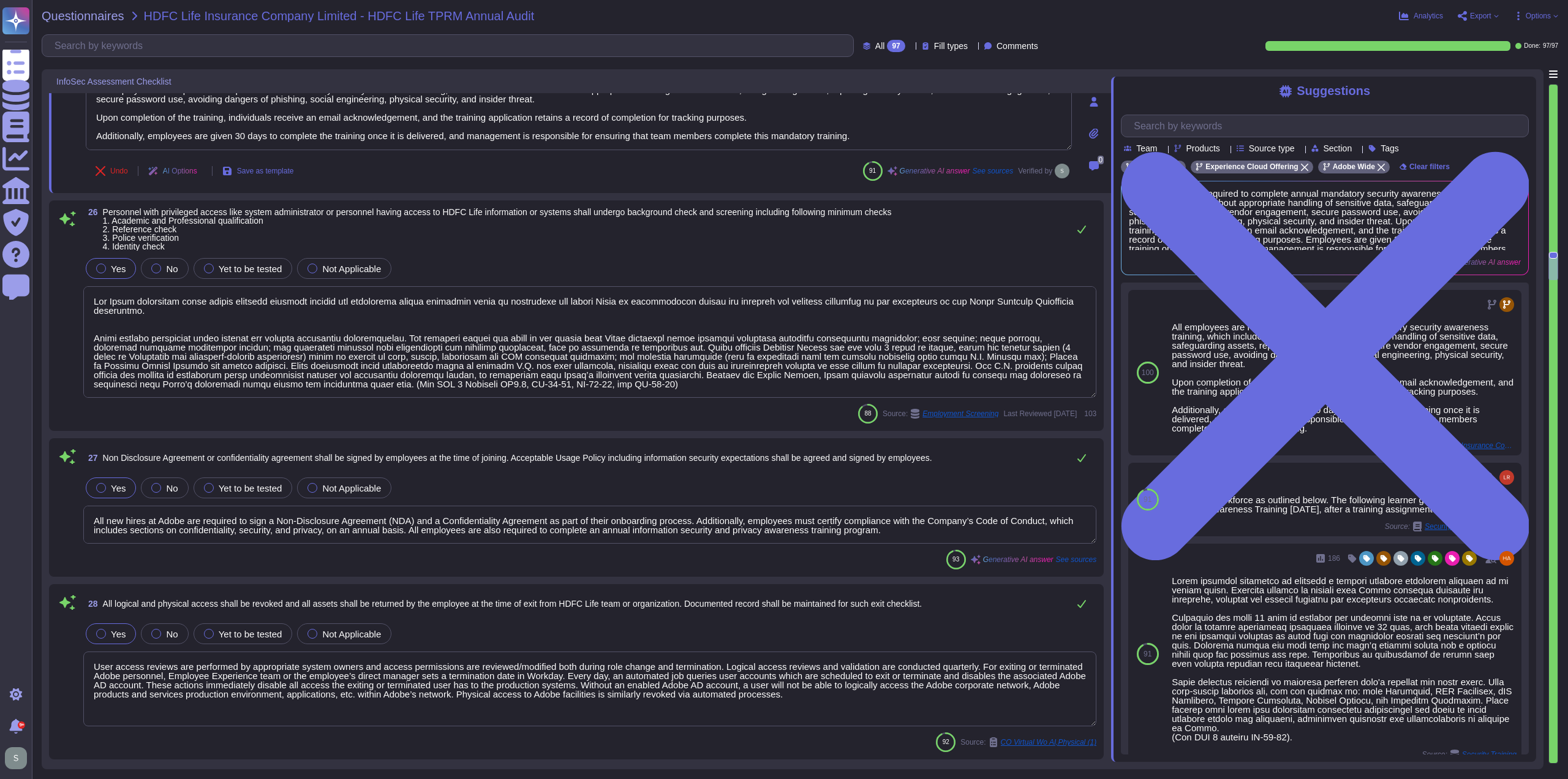
scroll to position [4269, 0]
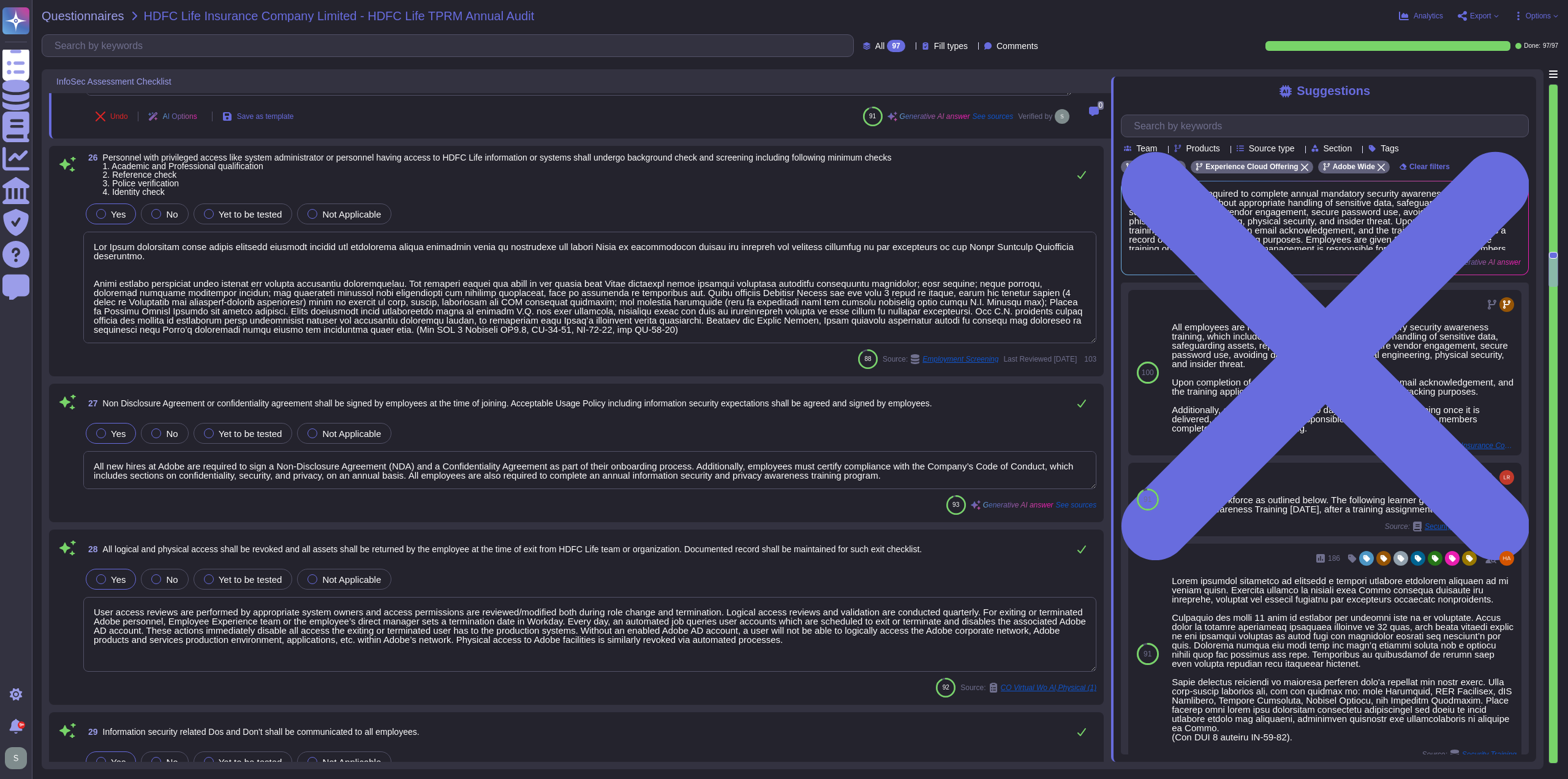
click at [447, 179] on span "Personnel with privileged access like system administrator or personnel having …" at bounding box center [497, 175] width 789 height 43
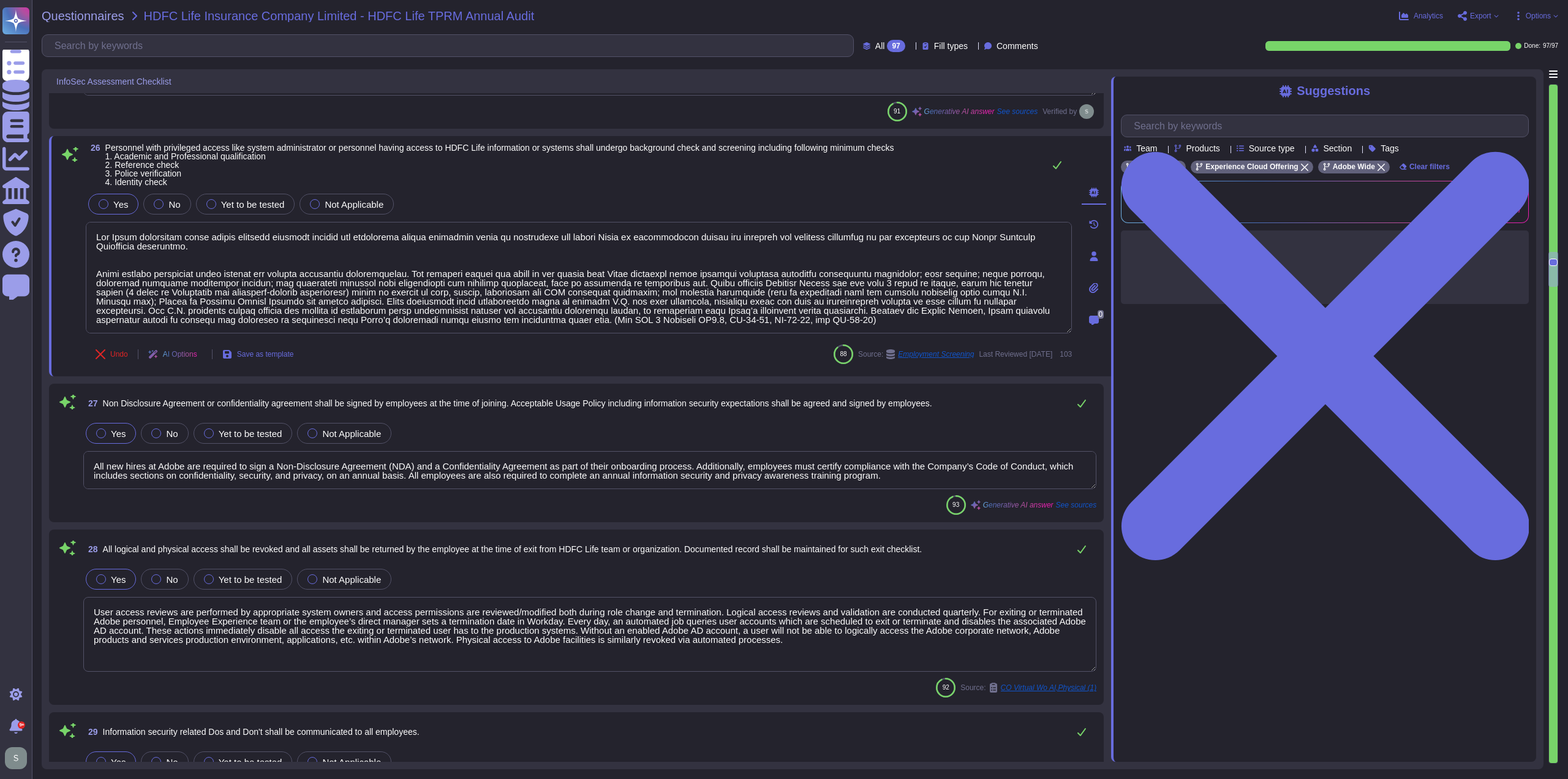
click at [547, 160] on span "Personnel with privileged access like system administrator or personnel having …" at bounding box center [499, 165] width 789 height 43
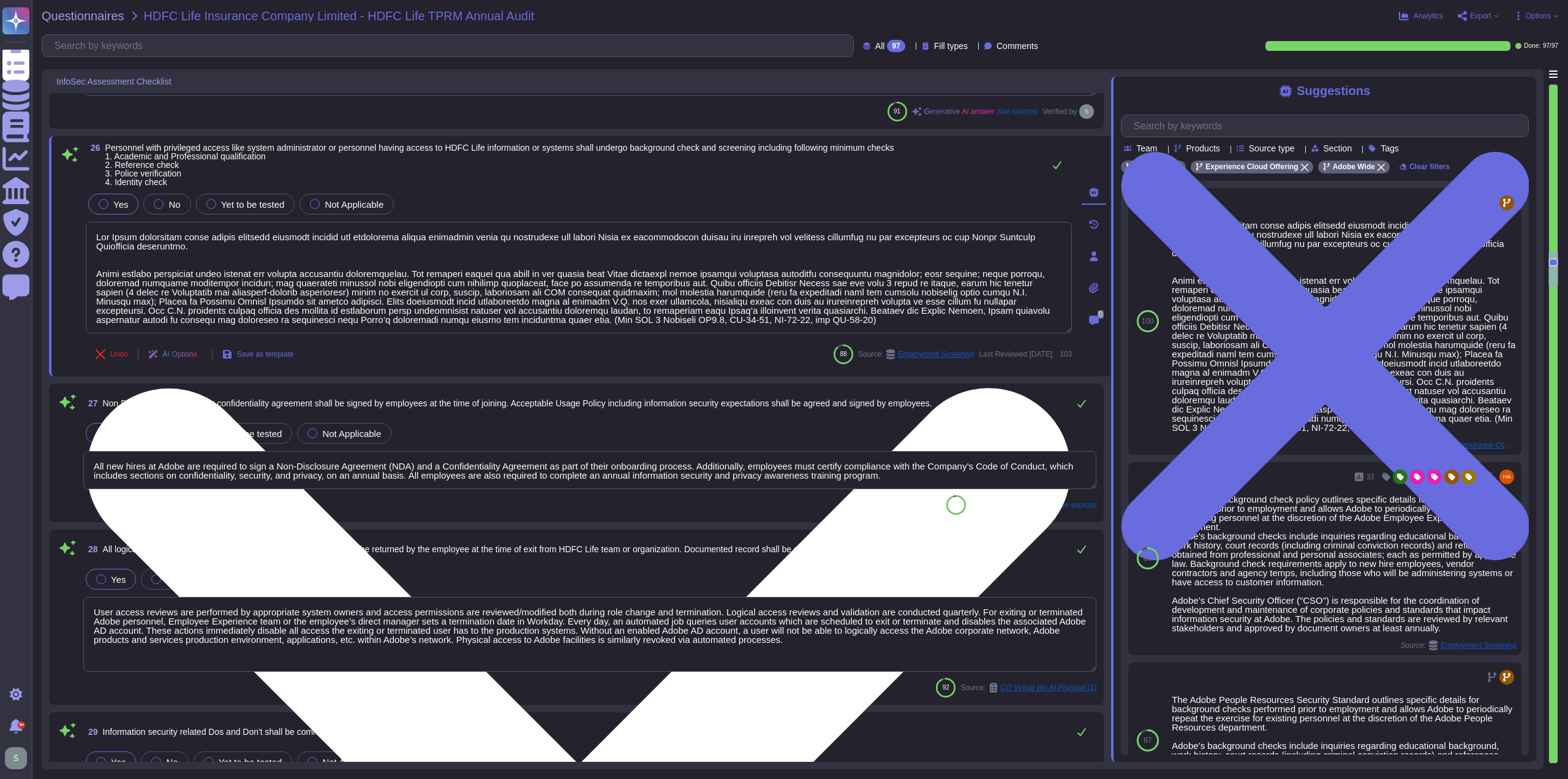
click at [317, 252] on textarea at bounding box center [578, 277] width 986 height 112
drag, startPoint x: 317, startPoint y: 240, endPoint x: 277, endPoint y: 247, distance: 40.6
click at [277, 247] on textarea at bounding box center [578, 277] width 986 height 112
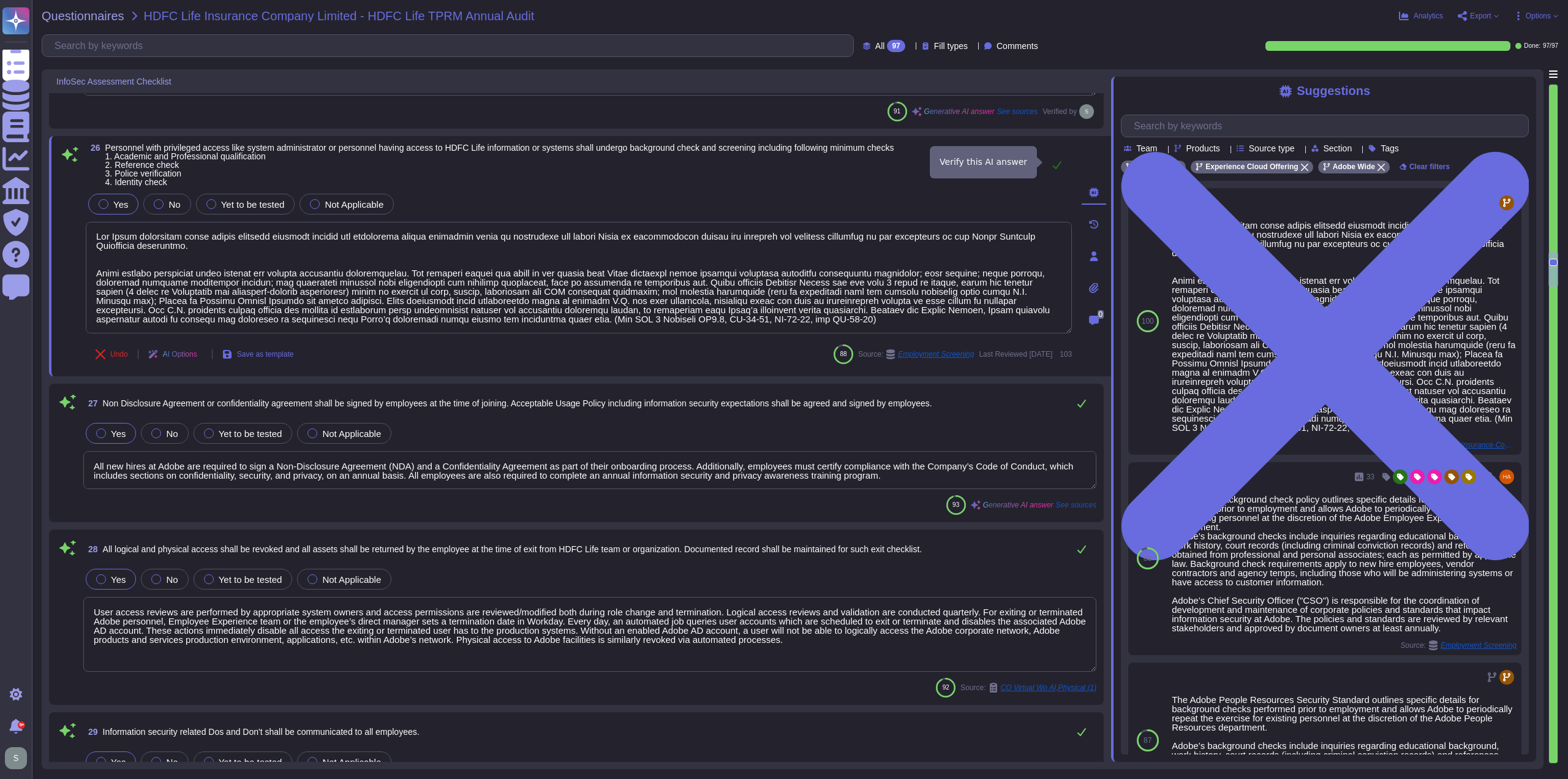
click at [1056, 160] on icon at bounding box center [1057, 164] width 9 height 9
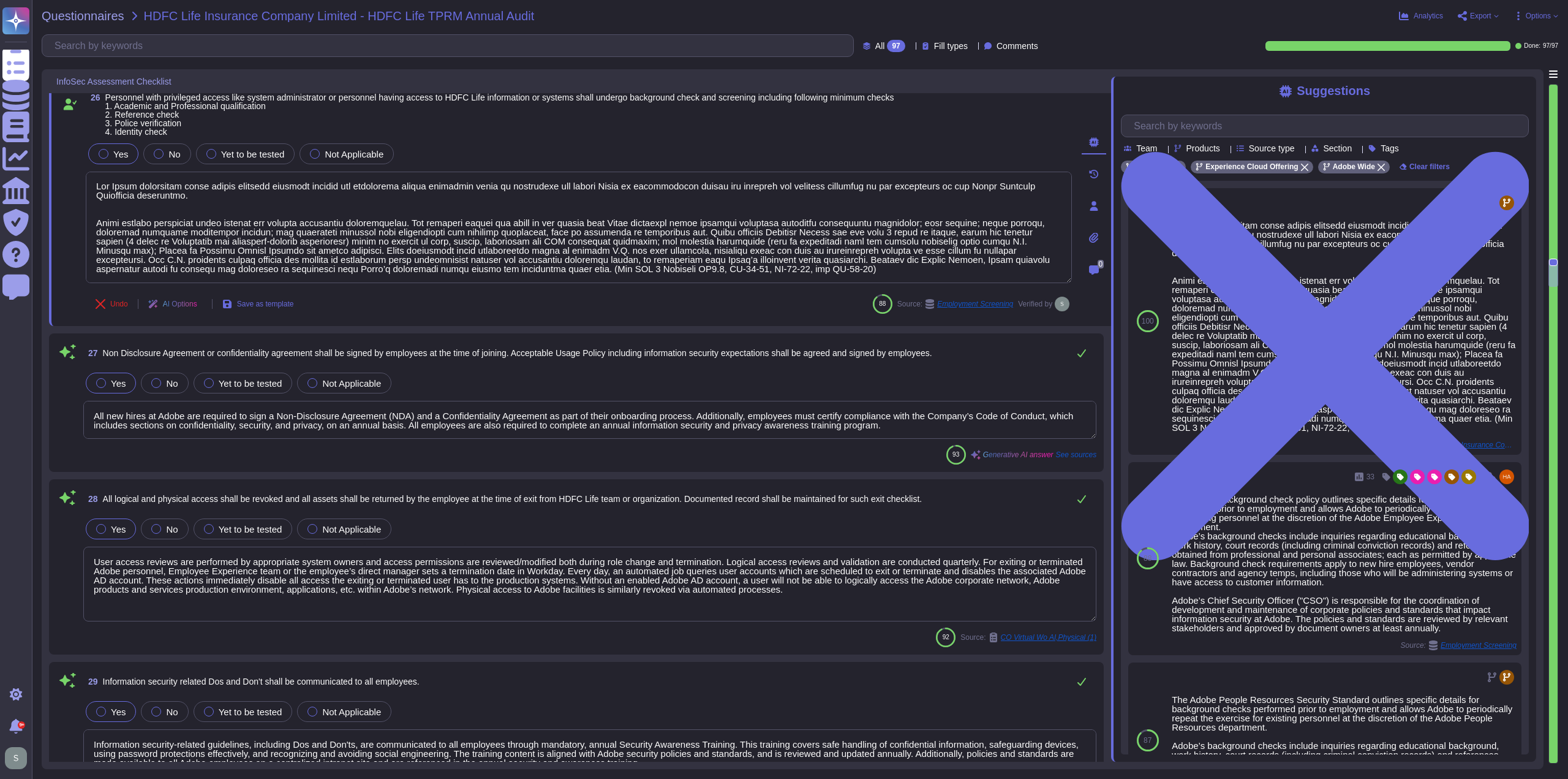
type textarea "Adobe has a documented and approved incident response plan in place to assist d…"
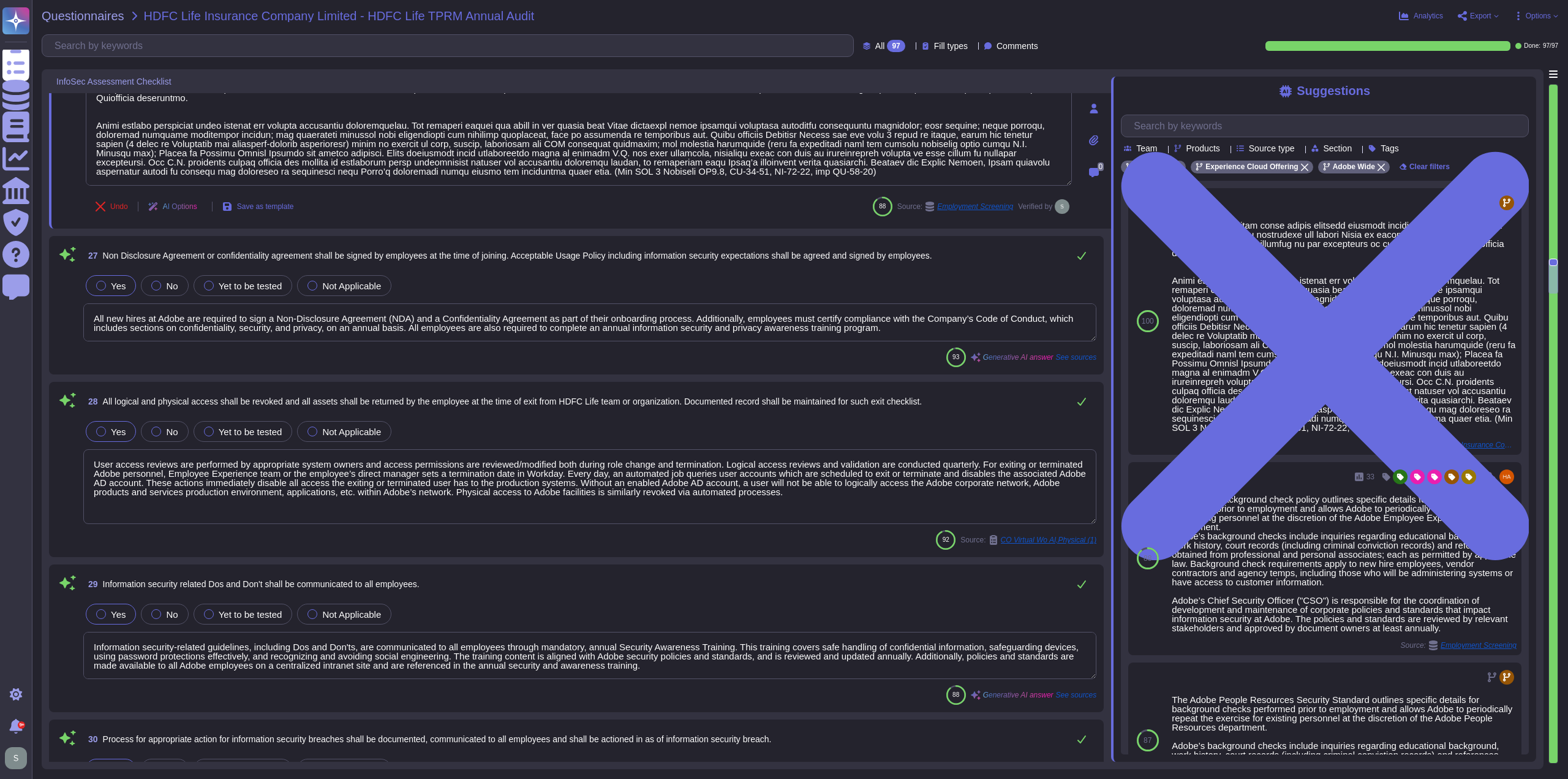
scroll to position [4453, 0]
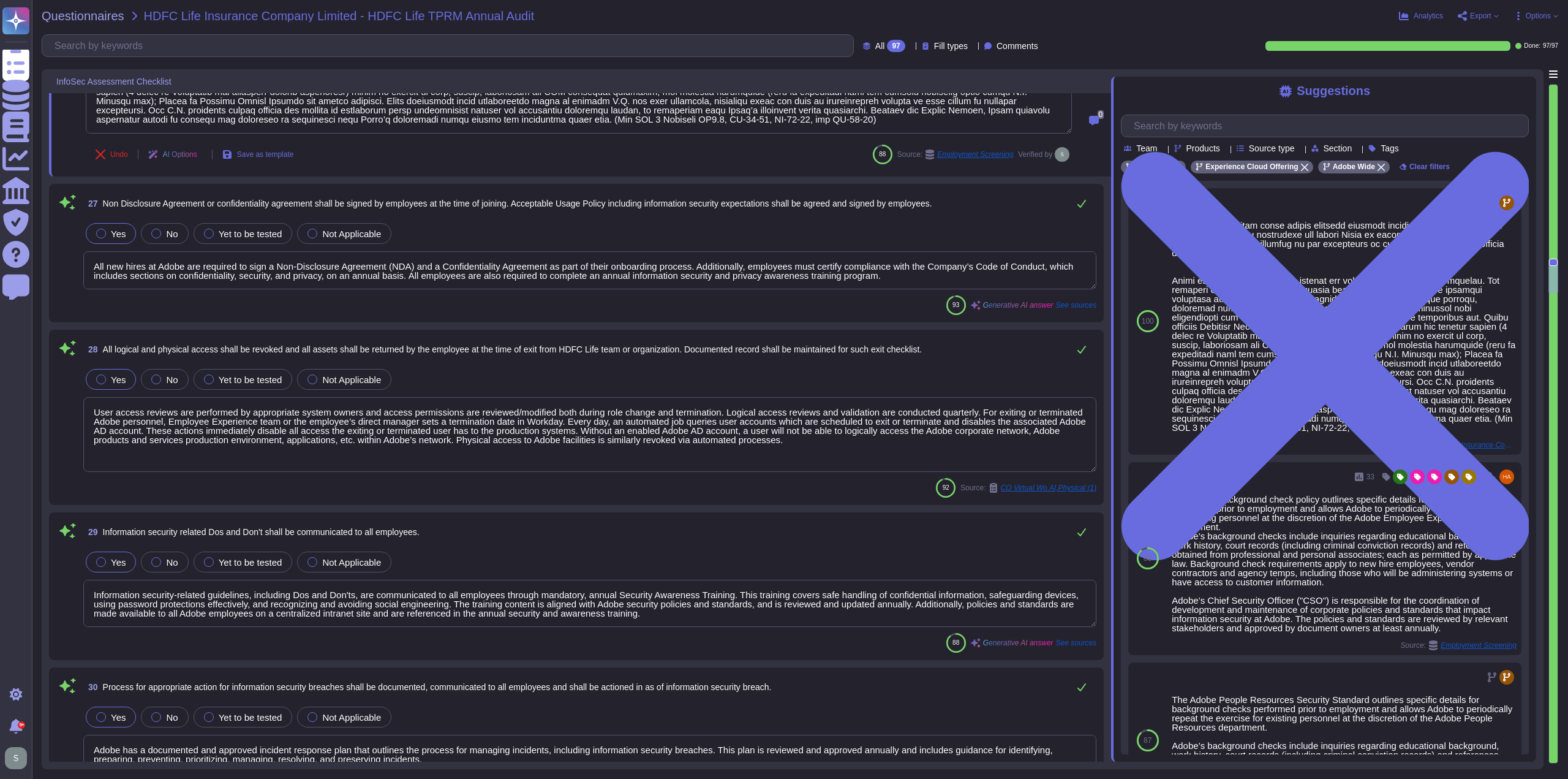
type textarea "Adobe has a documented and approved incident response plan that outlines the pr…"
click at [464, 268] on textarea "All new hires at Adobe are required to sign a Non-Disclosure Agreement (NDA) an…" at bounding box center [590, 270] width 1013 height 38
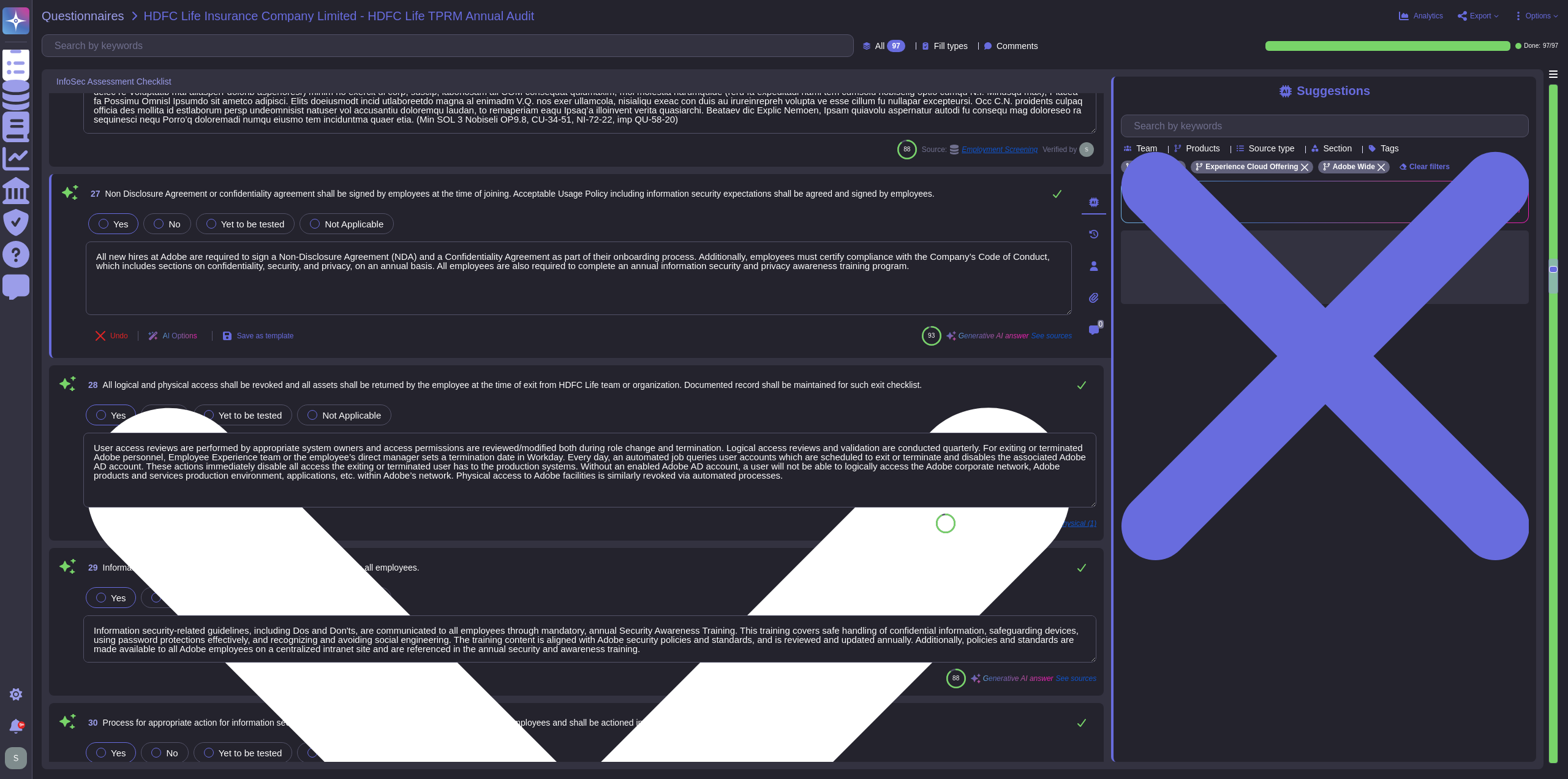
type textarea "Adobe has a documented and approved incident response plan that outlines the pr…"
click at [909, 263] on textarea "All new hires at Adobe are required to sign a Non-Disclosure Agreement (NDA) an…" at bounding box center [578, 278] width 986 height 73
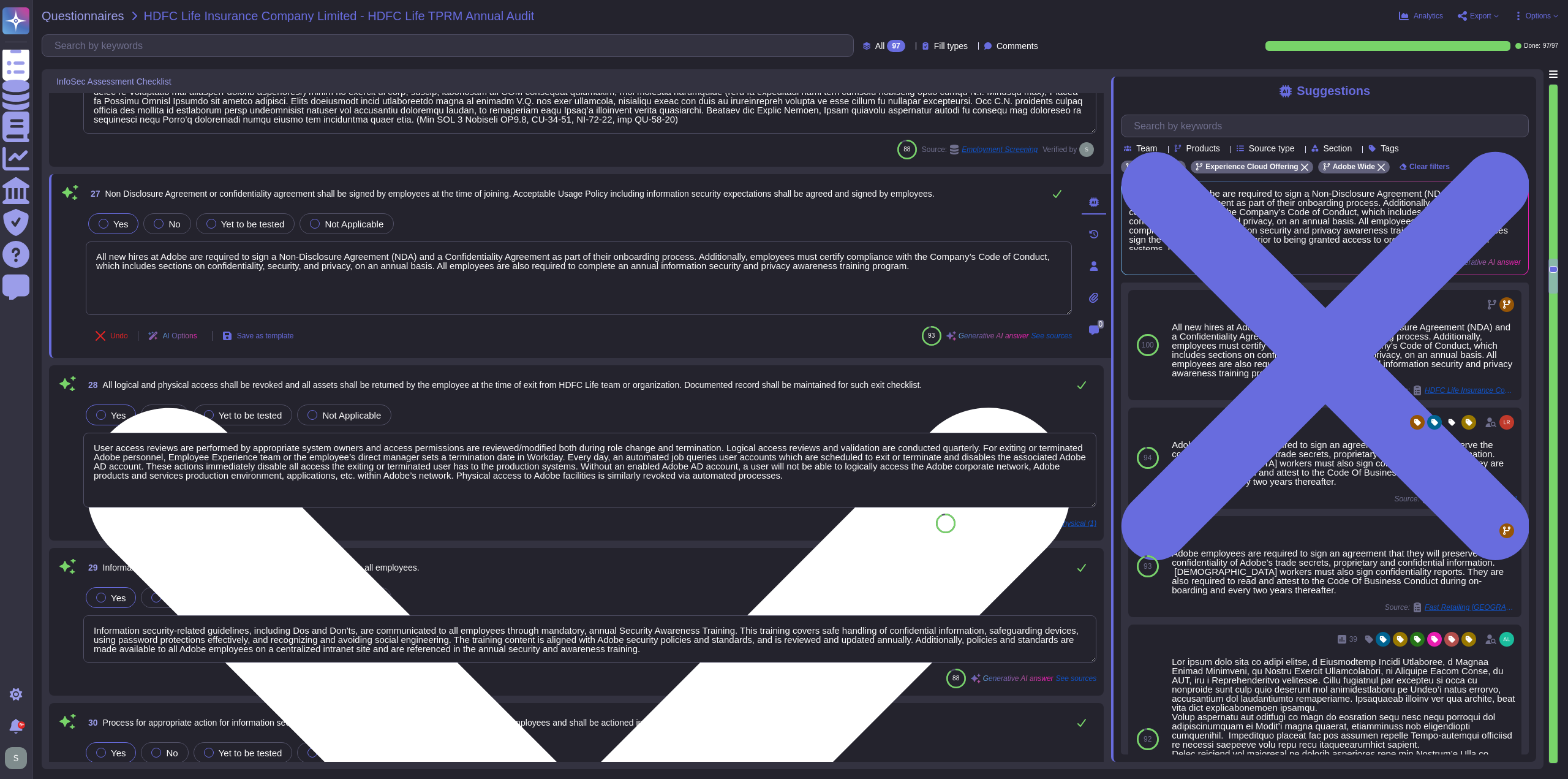
click at [401, 275] on textarea "All new hires at Adobe are required to sign a Non-Disclosure Agreement (NDA) an…" at bounding box center [578, 278] width 986 height 73
click at [923, 267] on textarea "All new hires at Adobe are required to sign a Non-Disclosure Agreement (NDA) an…" at bounding box center [578, 278] width 986 height 73
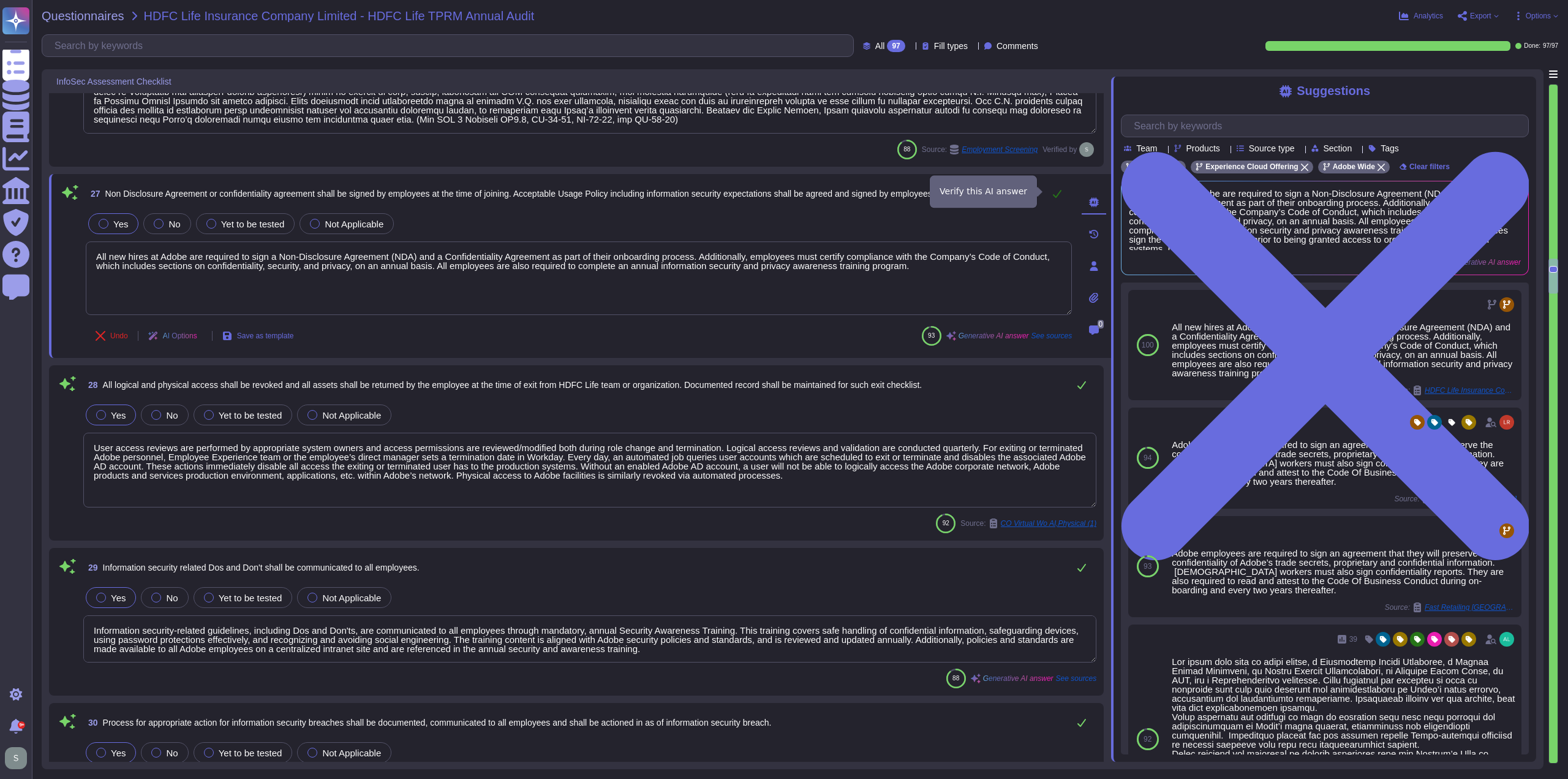
click at [1054, 190] on icon at bounding box center [1057, 193] width 9 height 9
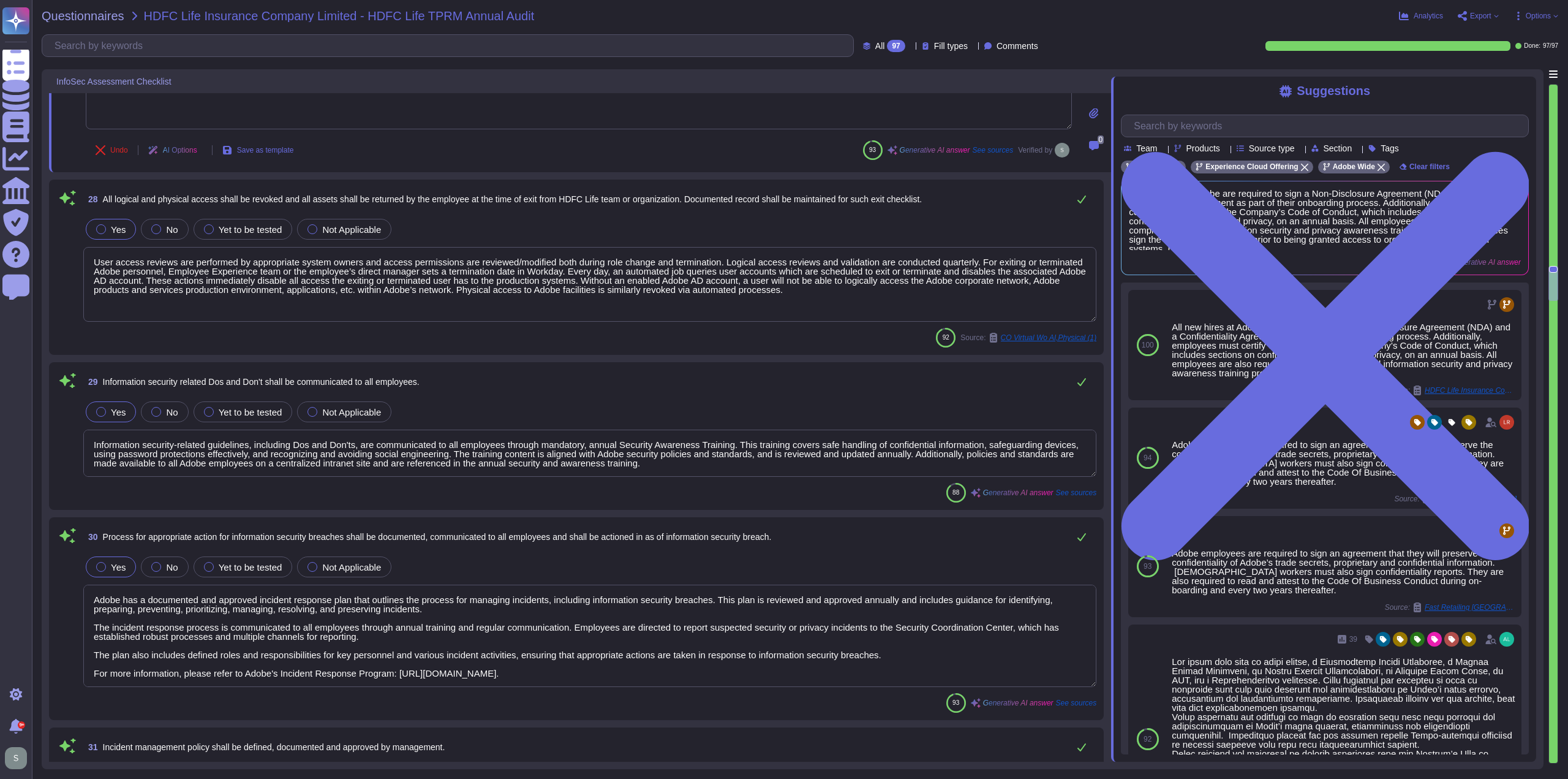
scroll to position [4637, 0]
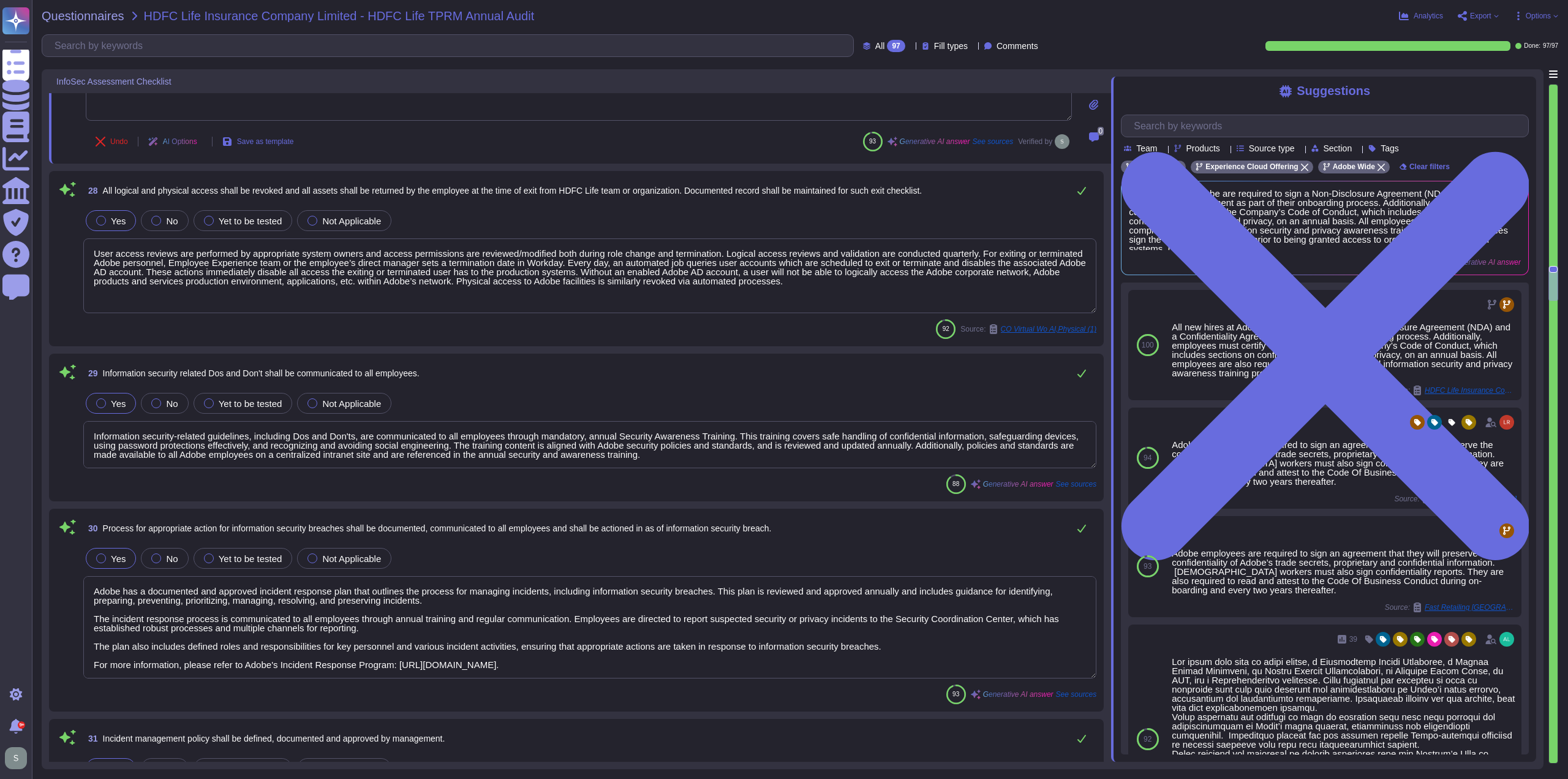
type textarea "Adobe maintains a history of all incidents, including information security inci…"
click at [1082, 187] on icon at bounding box center [1081, 191] width 9 height 9
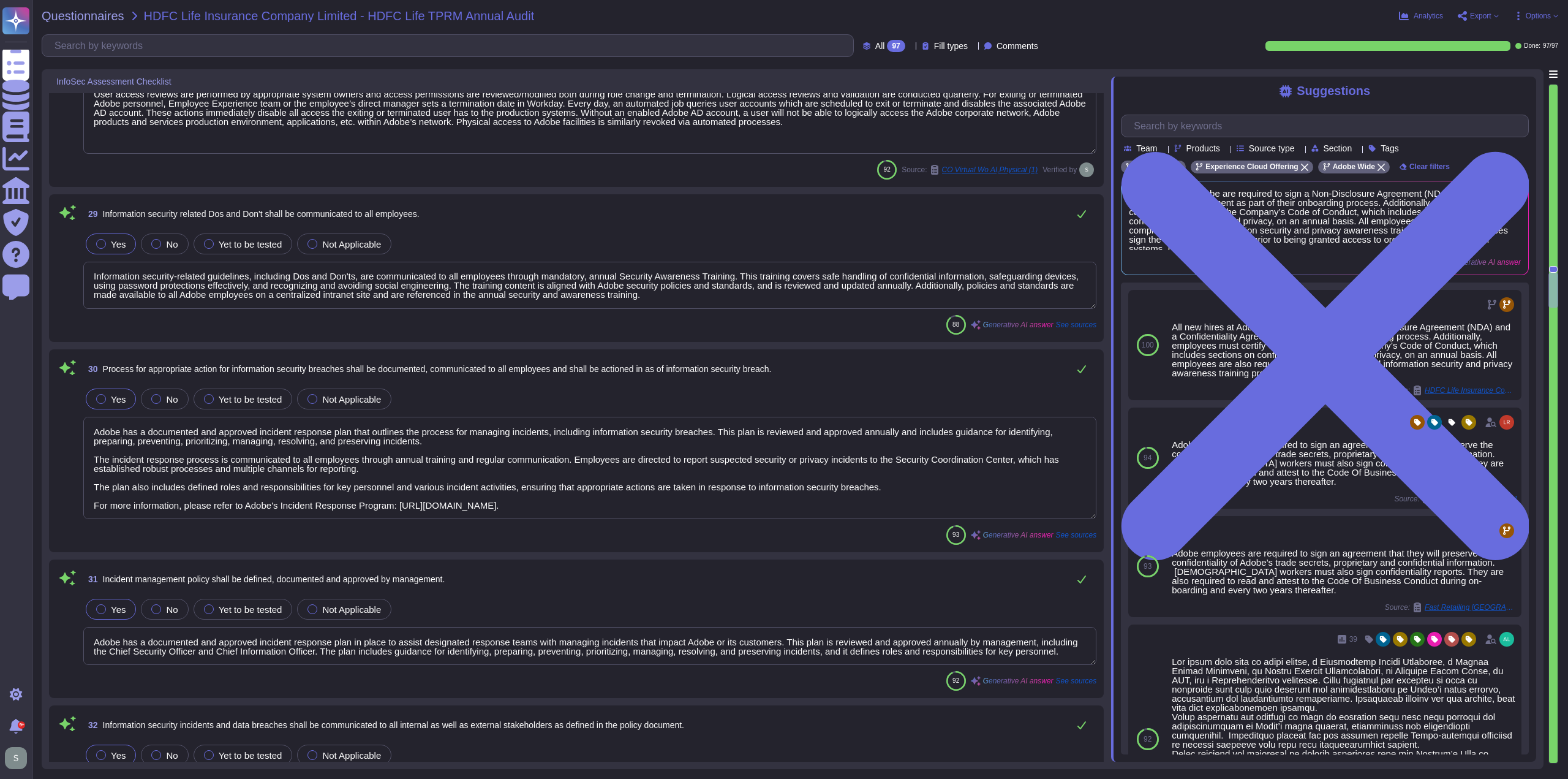
scroll to position [4821, 0]
type textarea "If the event is determined to be customer impacting, Adobe will notify customer…"
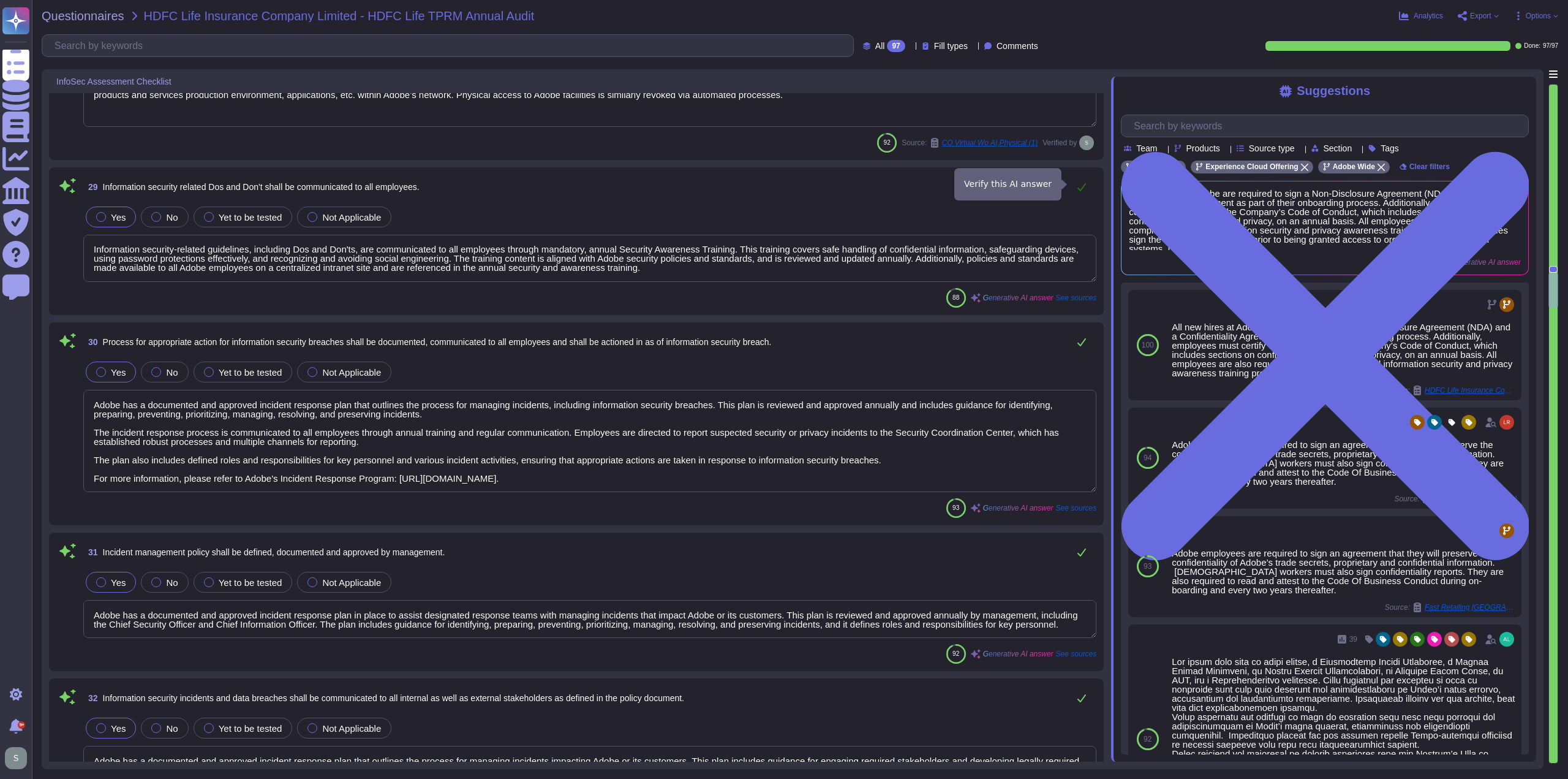
click at [1084, 183] on icon at bounding box center [1081, 187] width 8 height 8
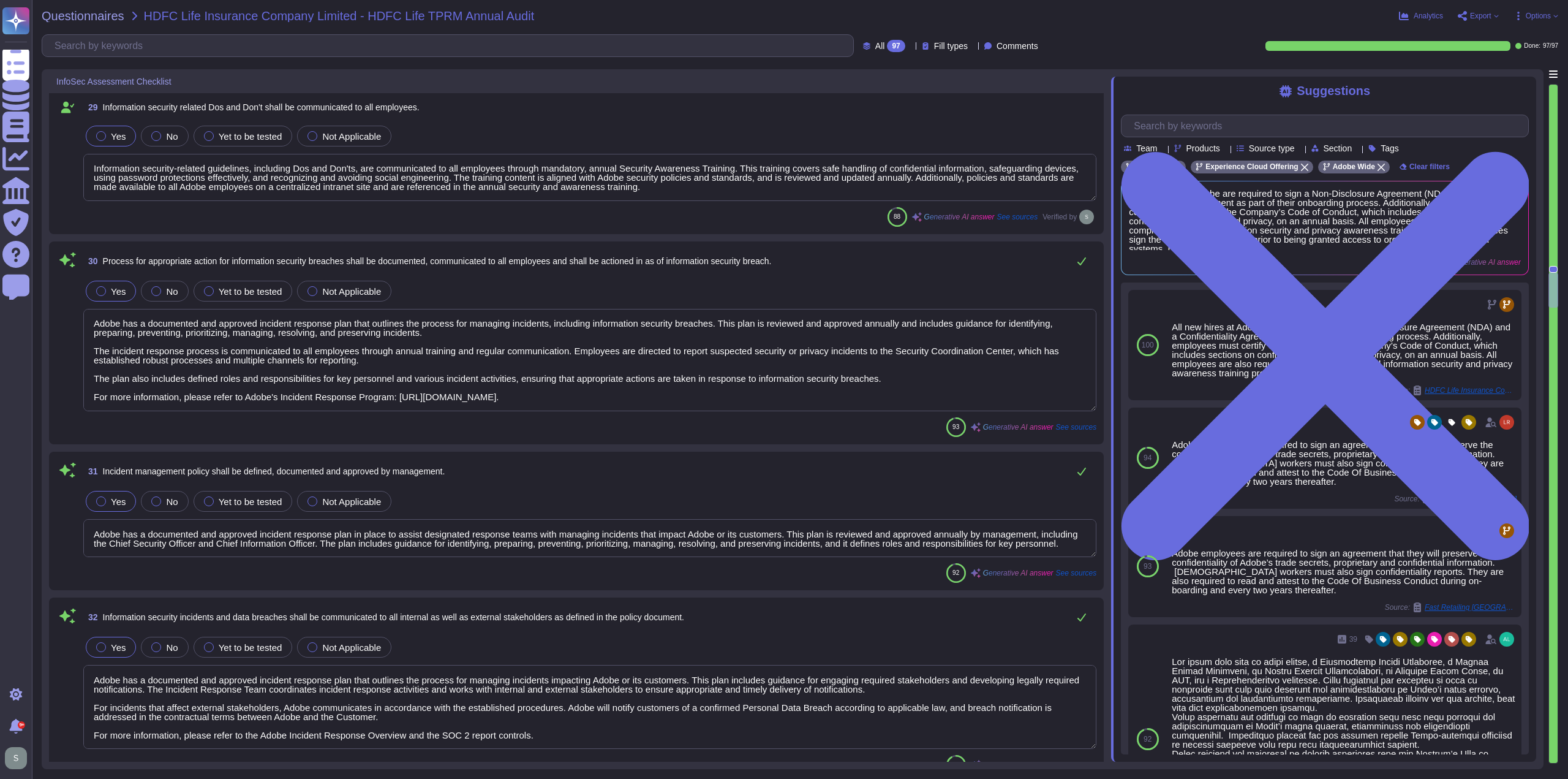
scroll to position [4943, 0]
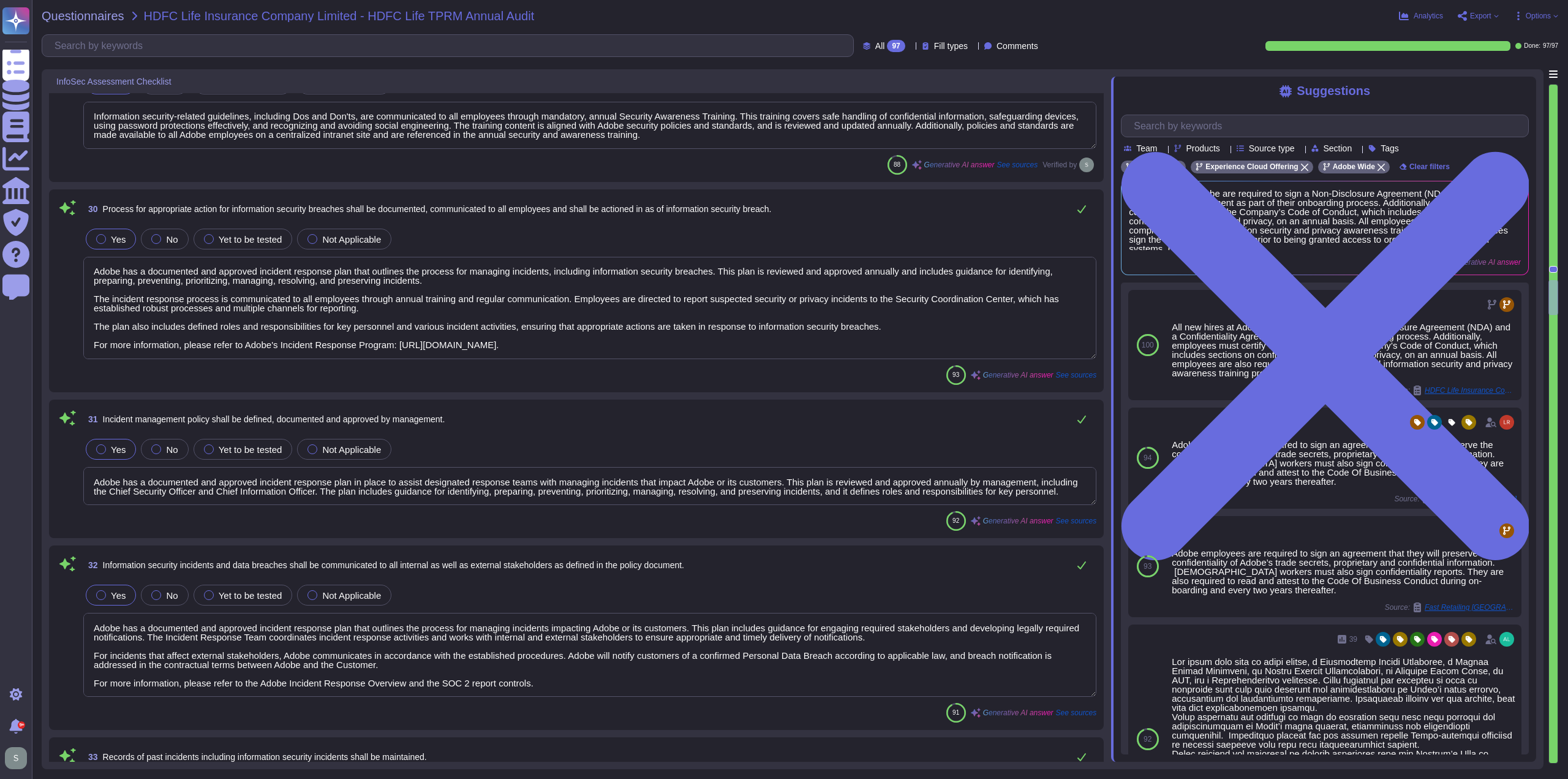
type textarea "Adobe has established robust processes and multiple channels for personnel to r…"
click at [667, 337] on textarea "Adobe has a documented and approved incident response plan that outlines the pr…" at bounding box center [590, 307] width 1013 height 102
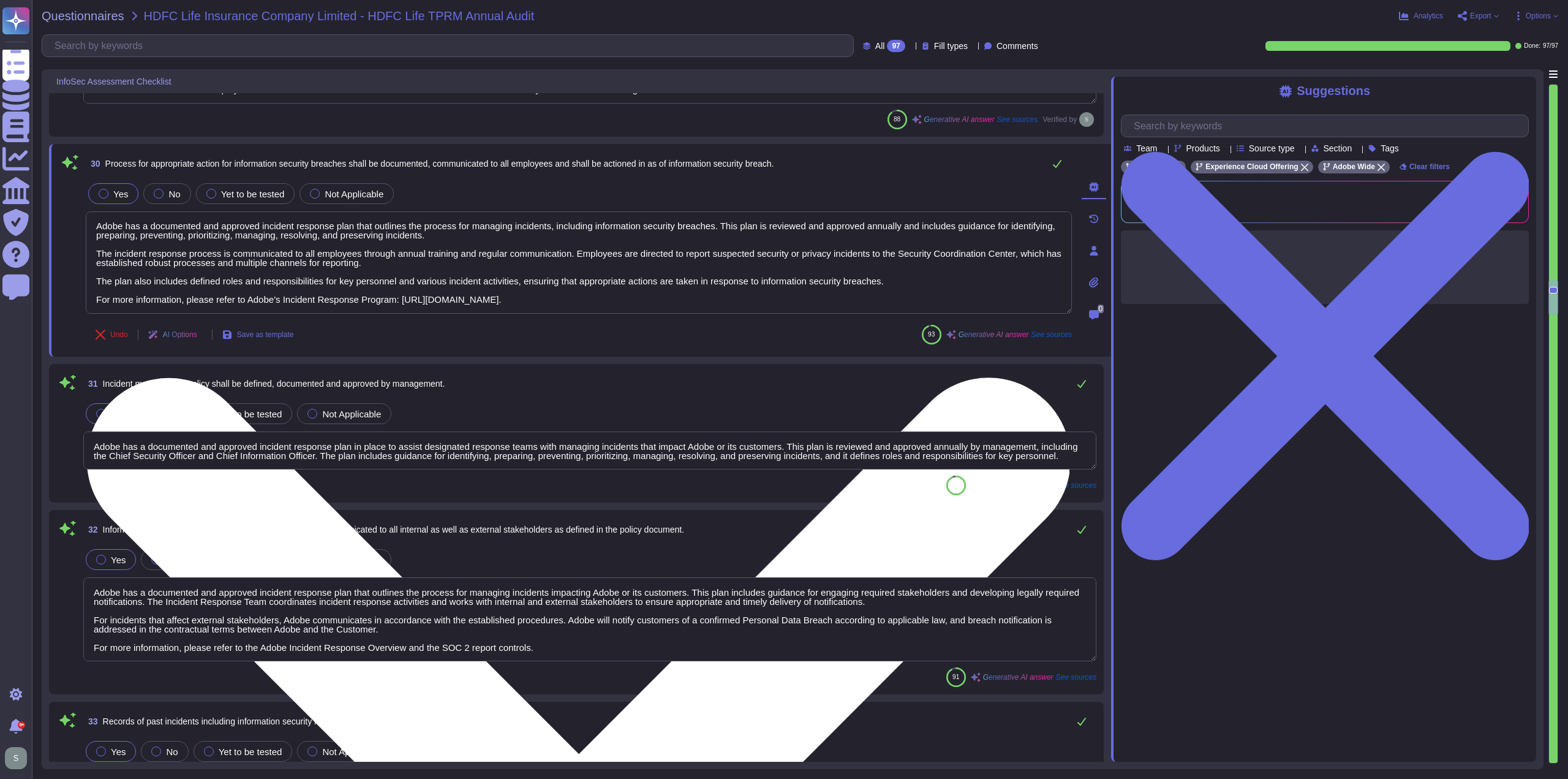
click at [675, 296] on textarea "Adobe has a documented and approved incident response plan that outlines the pr…" at bounding box center [578, 262] width 986 height 102
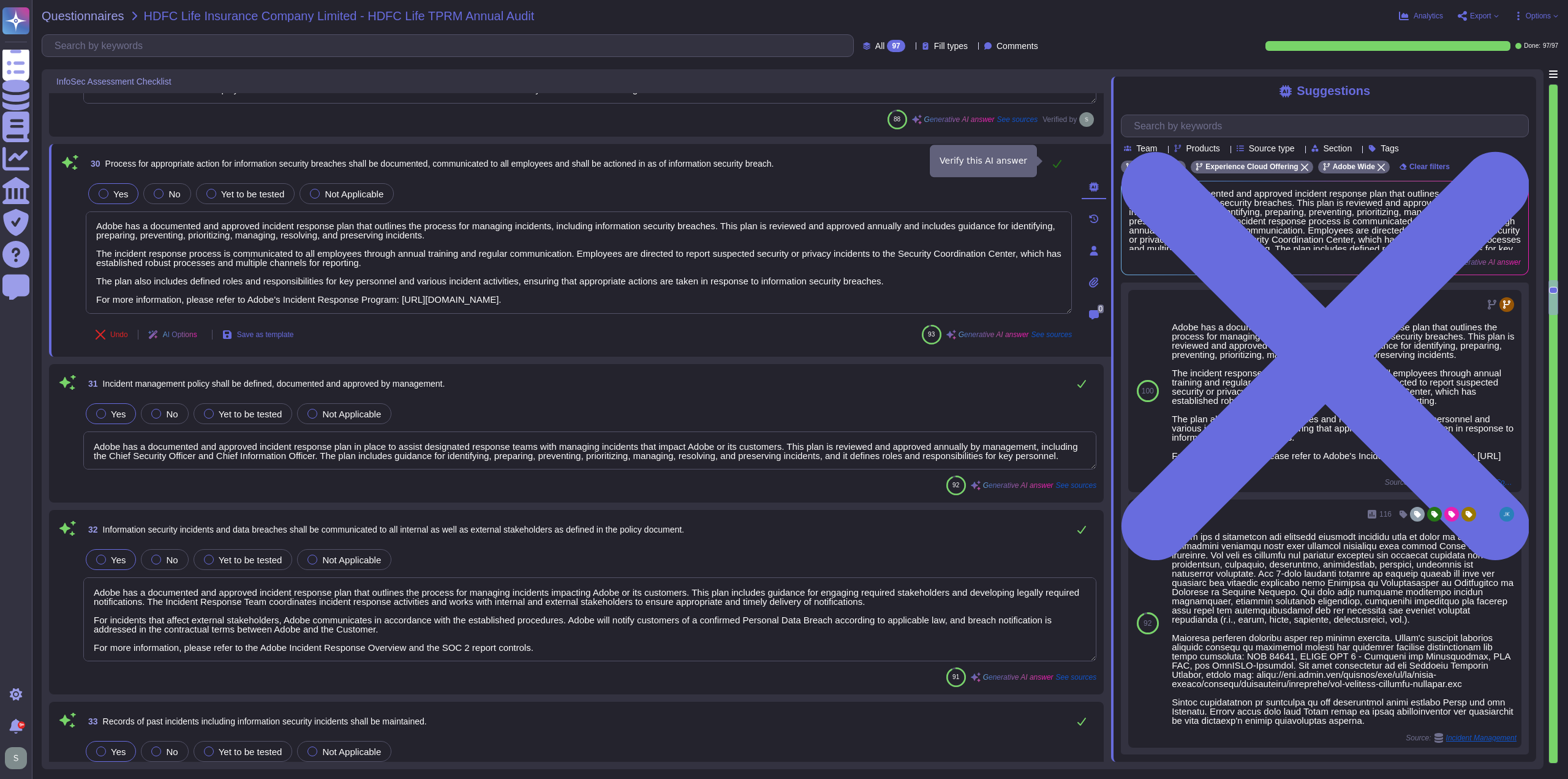
click at [1054, 159] on icon at bounding box center [1057, 163] width 9 height 9
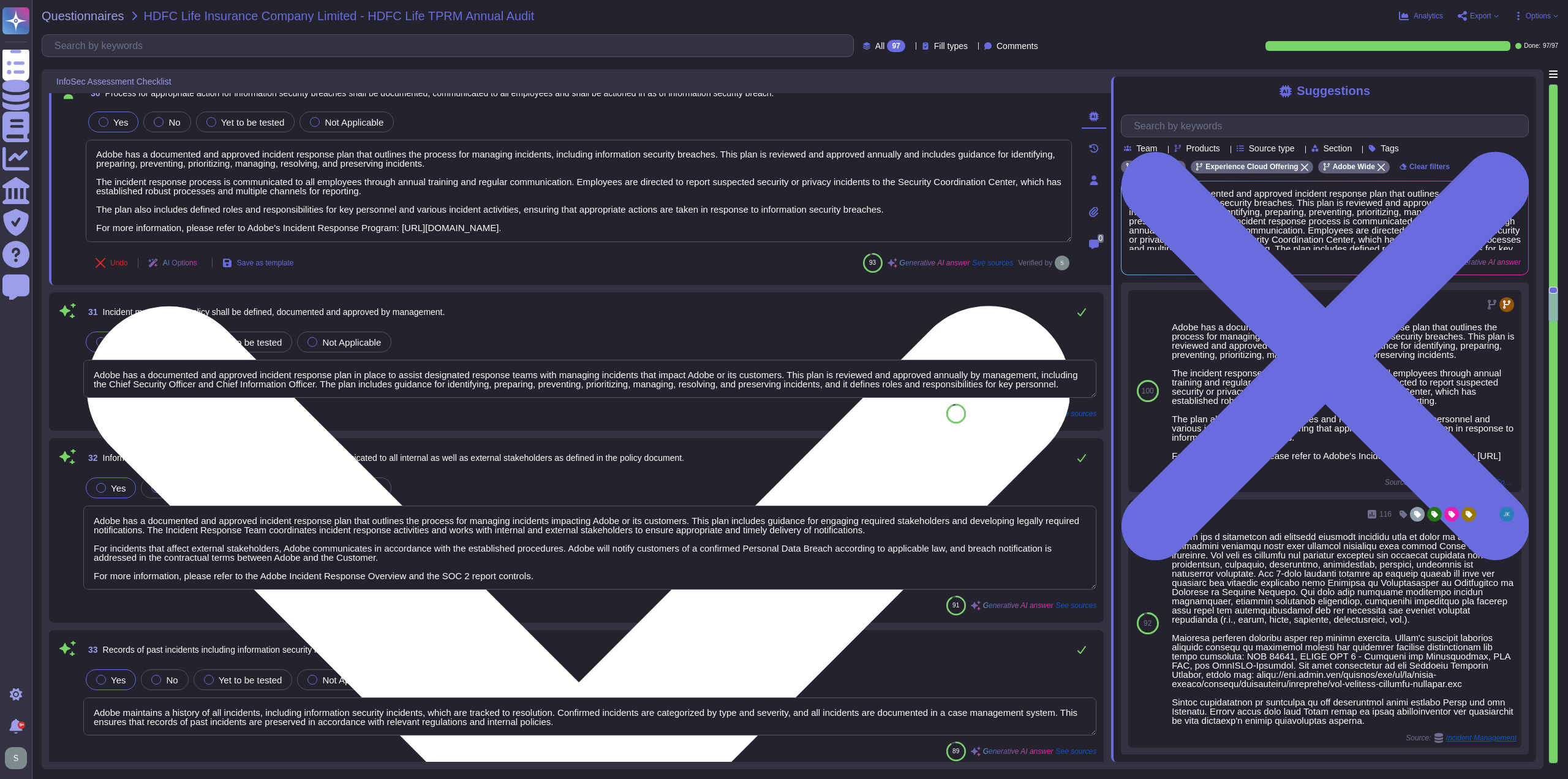
type textarea "Adobe's Information Security Policy is applicable to all employees, contractors…"
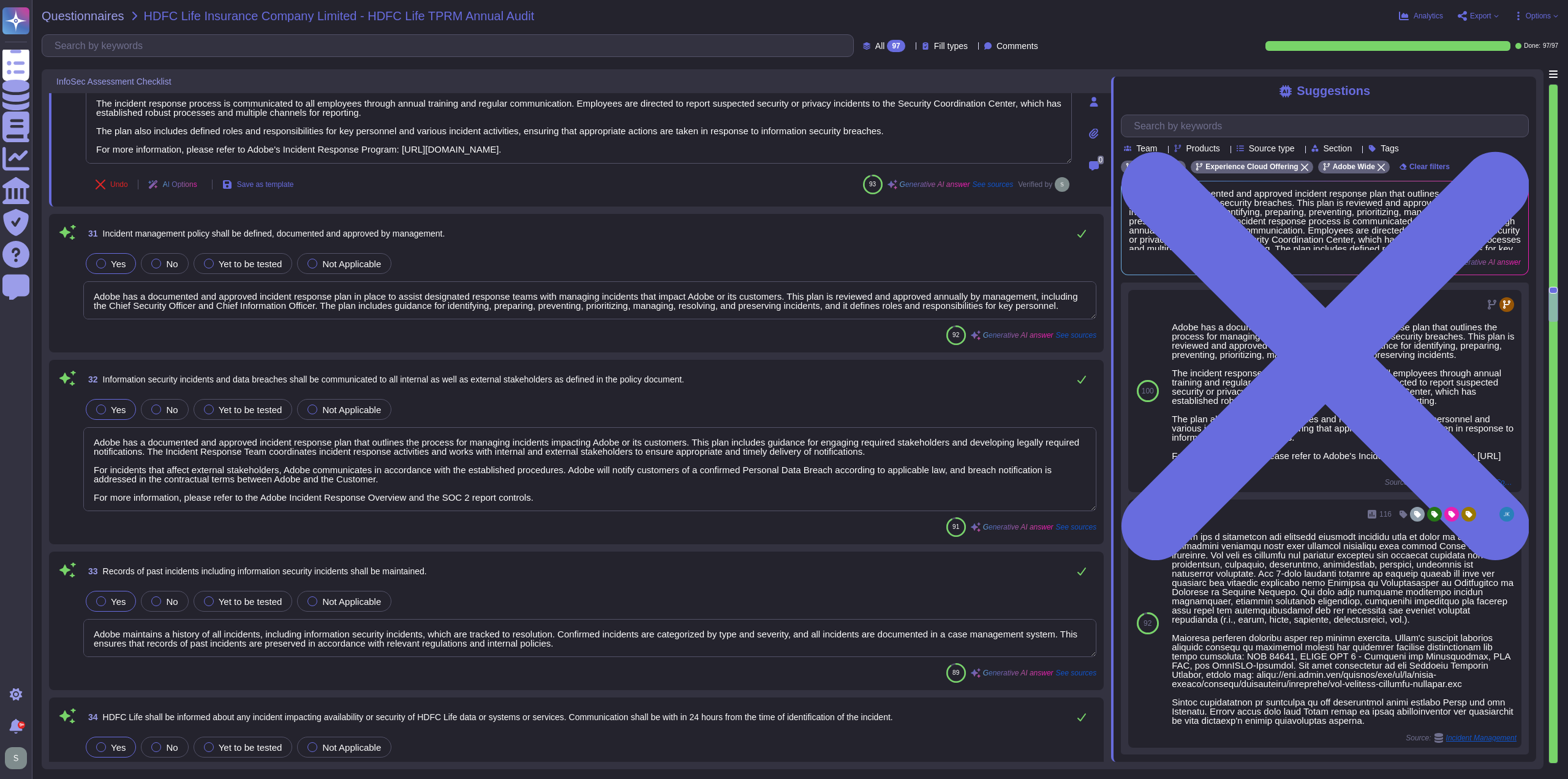
scroll to position [5127, 0]
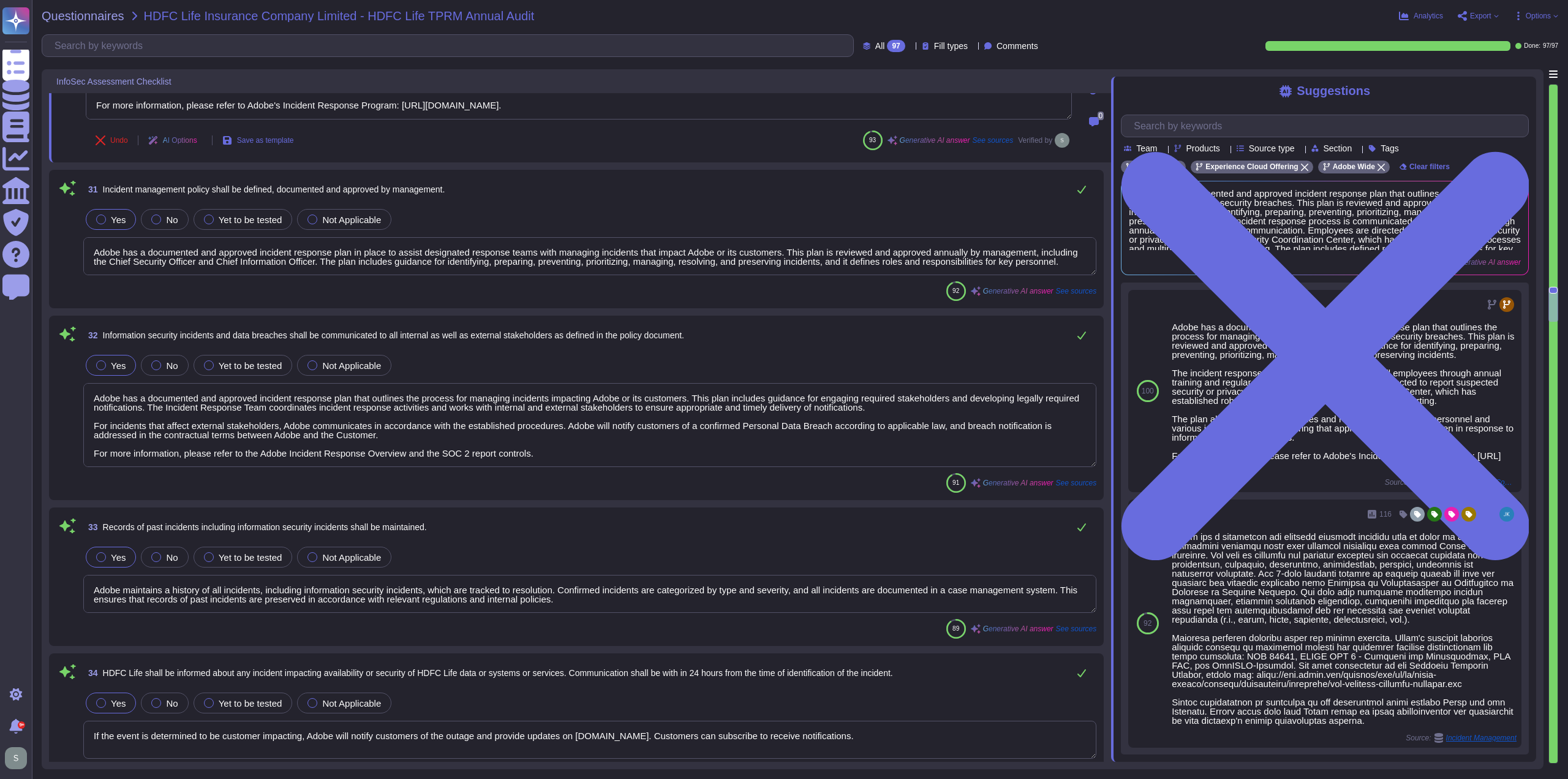
click at [469, 259] on textarea "Adobe has a documented and approved incident response plan in place to assist d…" at bounding box center [590, 256] width 1013 height 38
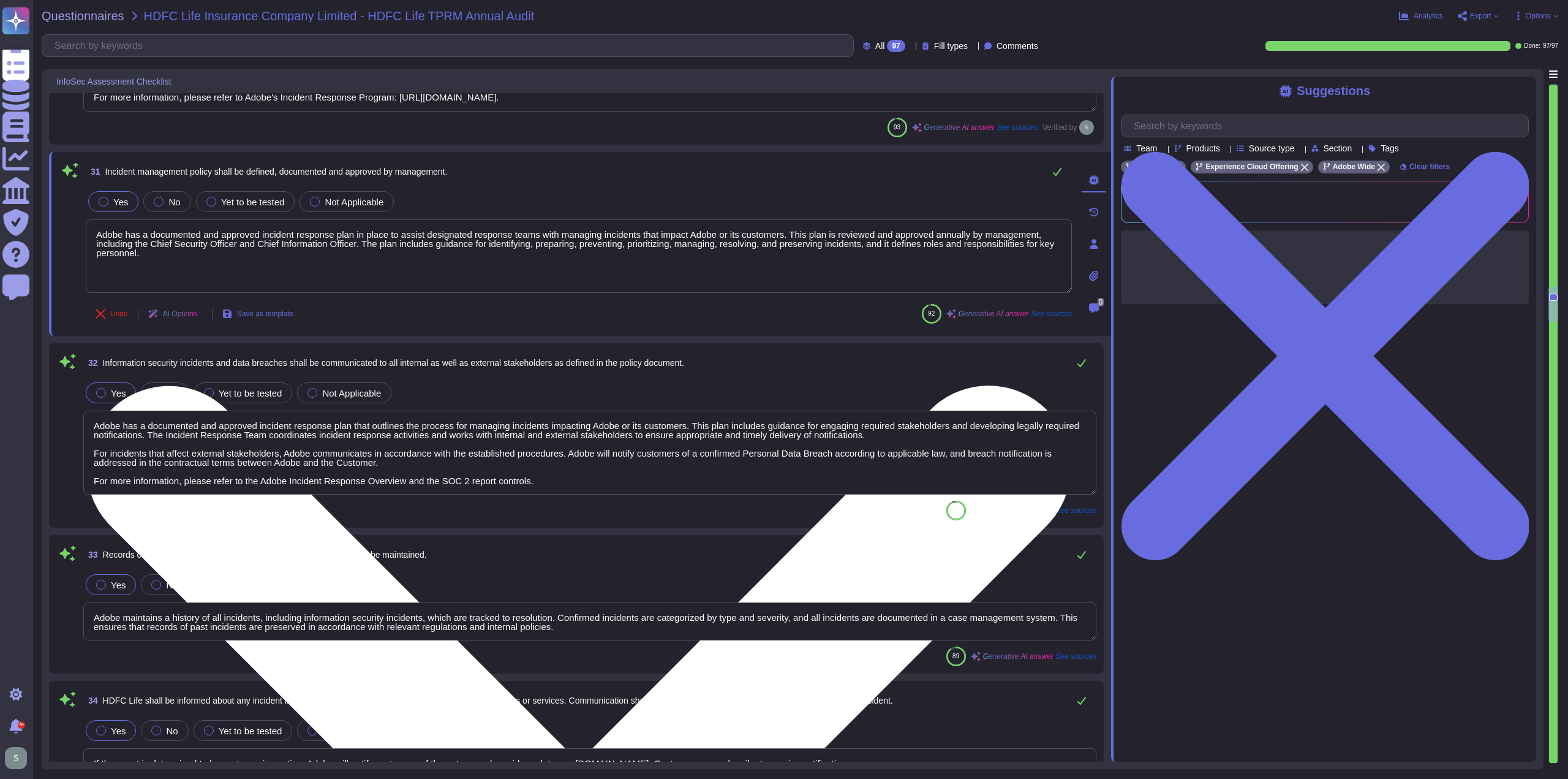
type textarea "Adobe's Information Security Policy is applicable to all employees, contractors…"
click at [209, 252] on textarea "Adobe has a documented and approved incident response plan in place to assist d…" at bounding box center [578, 256] width 986 height 73
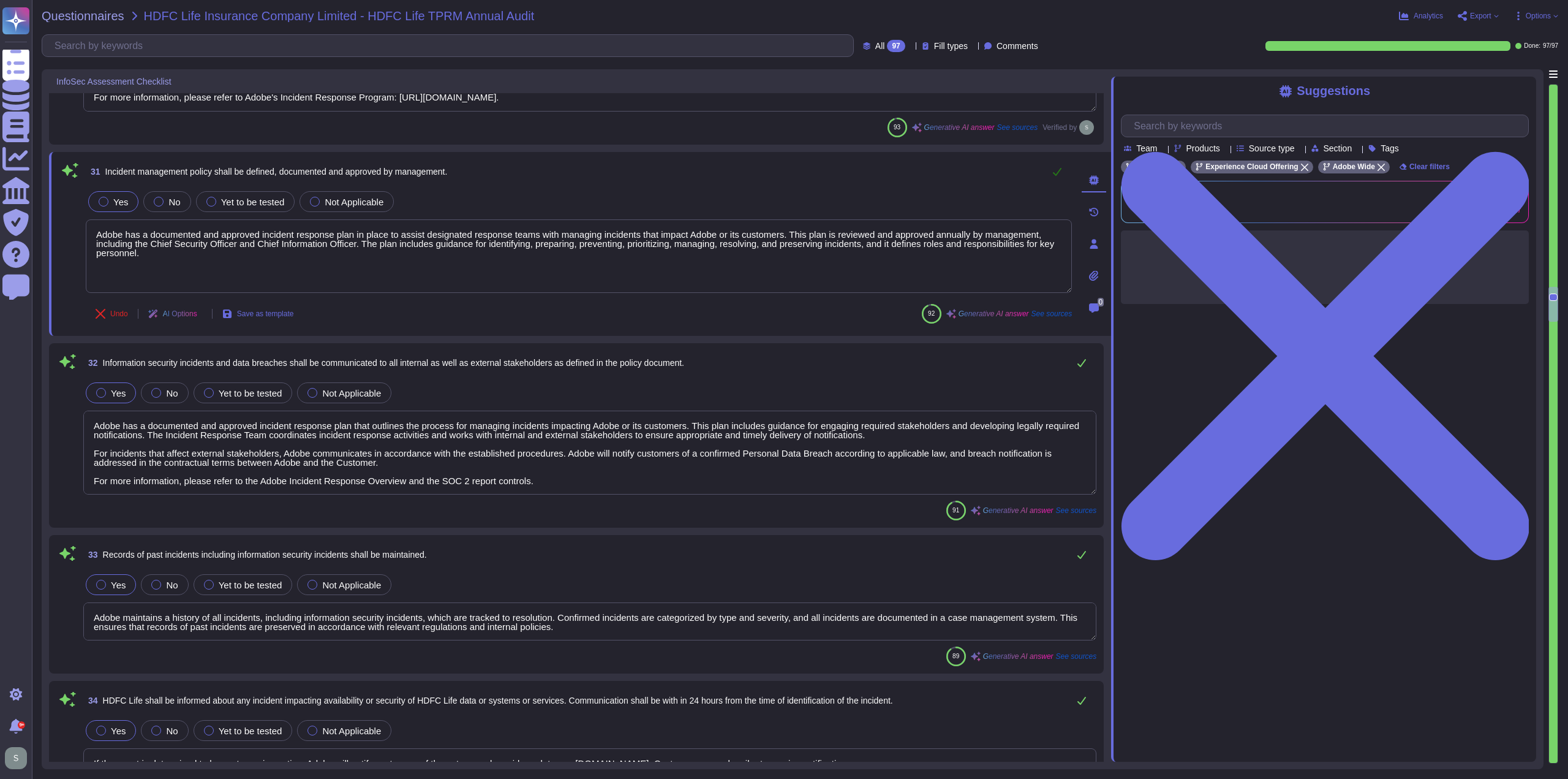
click at [1058, 162] on button at bounding box center [1057, 172] width 29 height 24
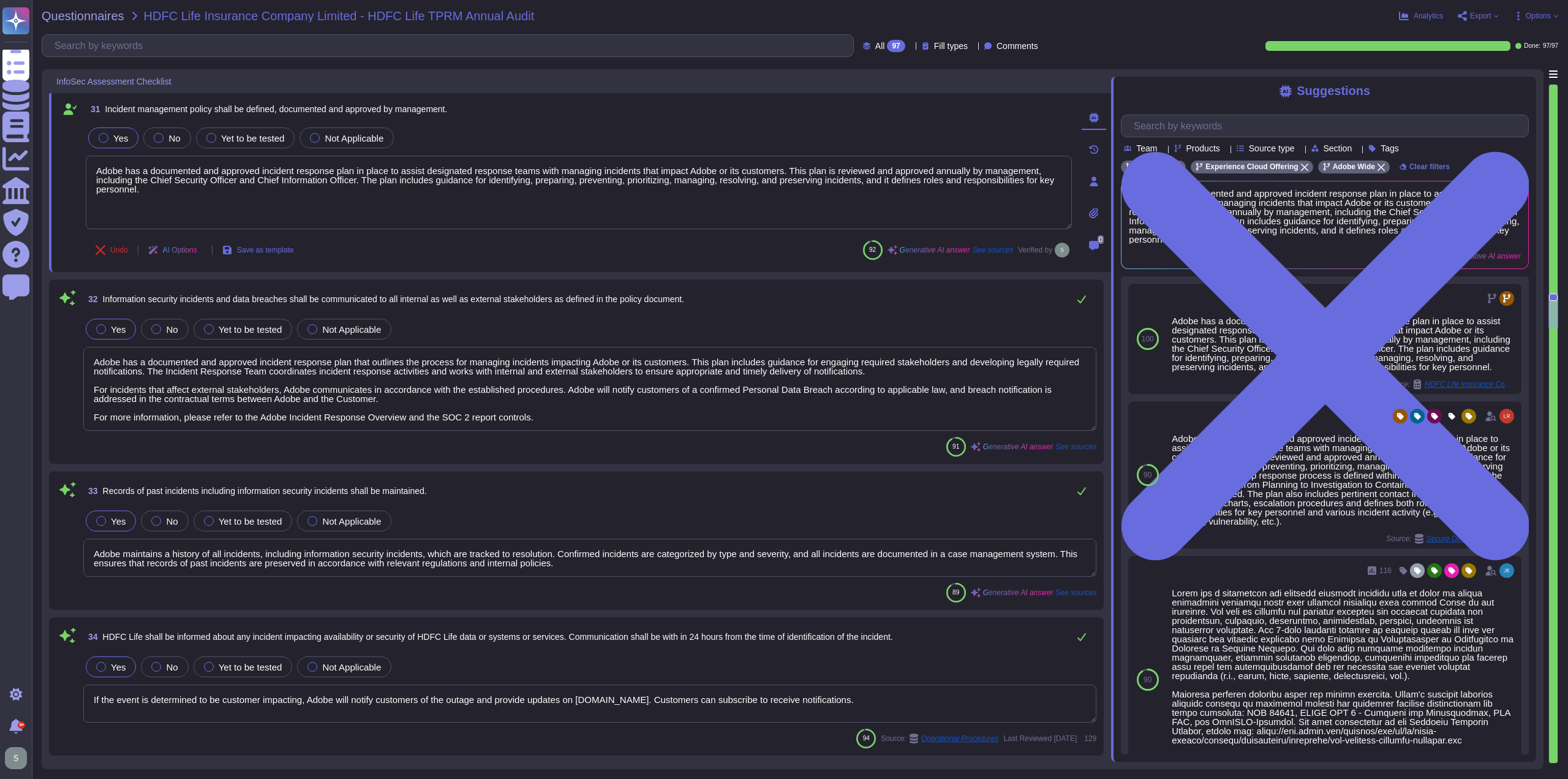
type textarea "Adobe documents all vulnerabilities identified during internal and external aud…"
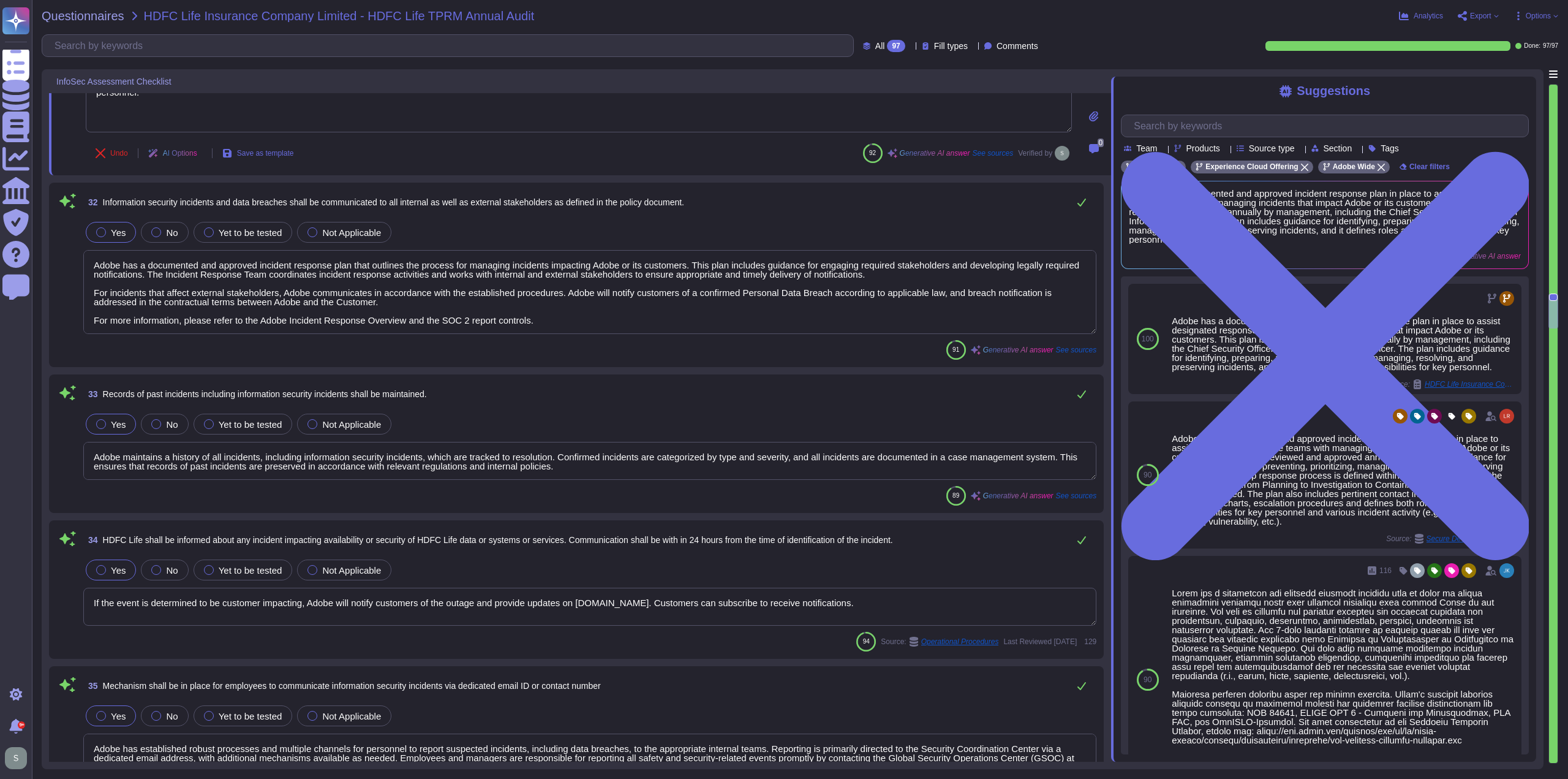
scroll to position [5311, 0]
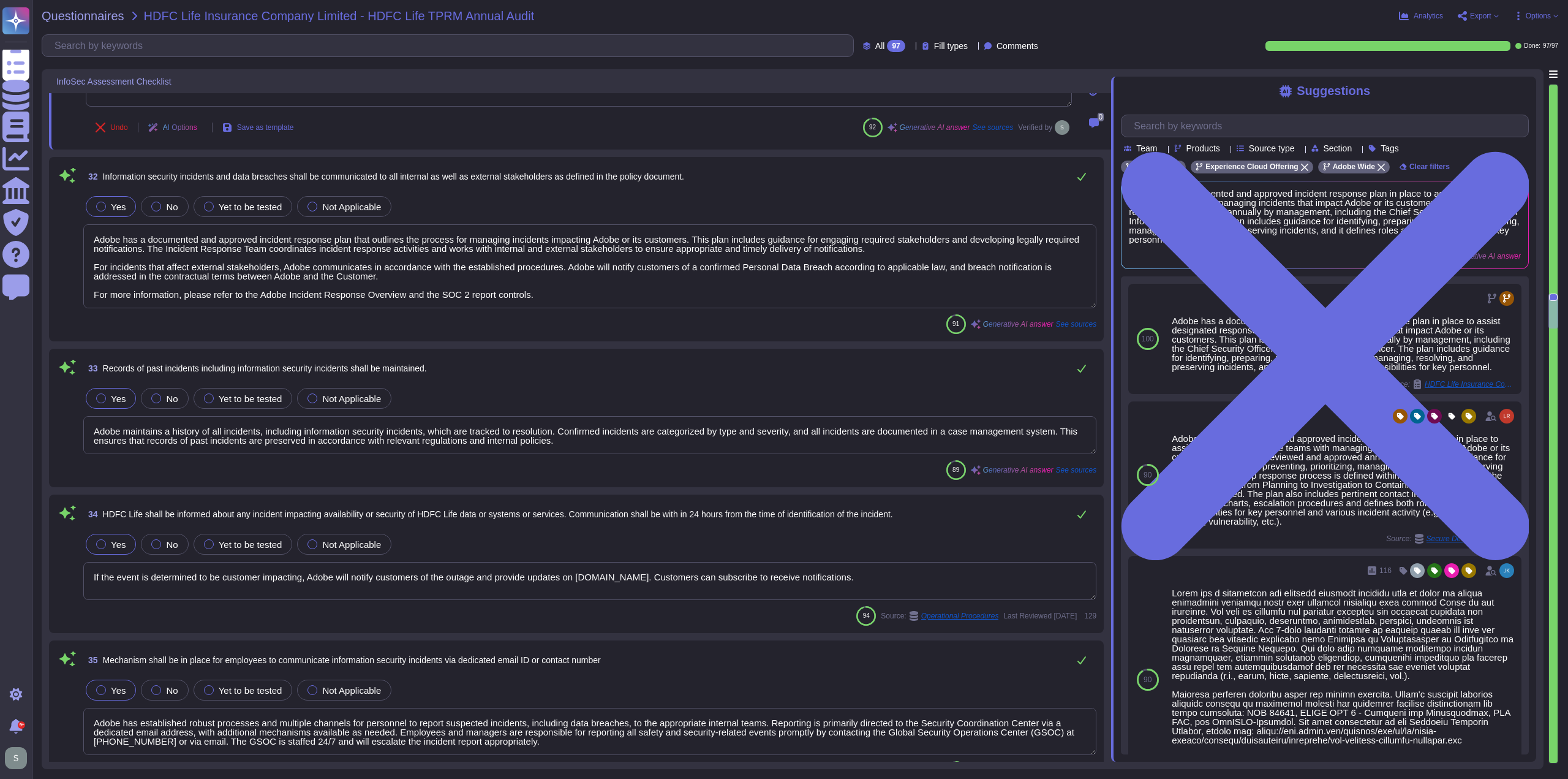
click at [539, 288] on textarea "Adobe has a documented and approved incident response plan that outlines the pr…" at bounding box center [590, 266] width 1013 height 84
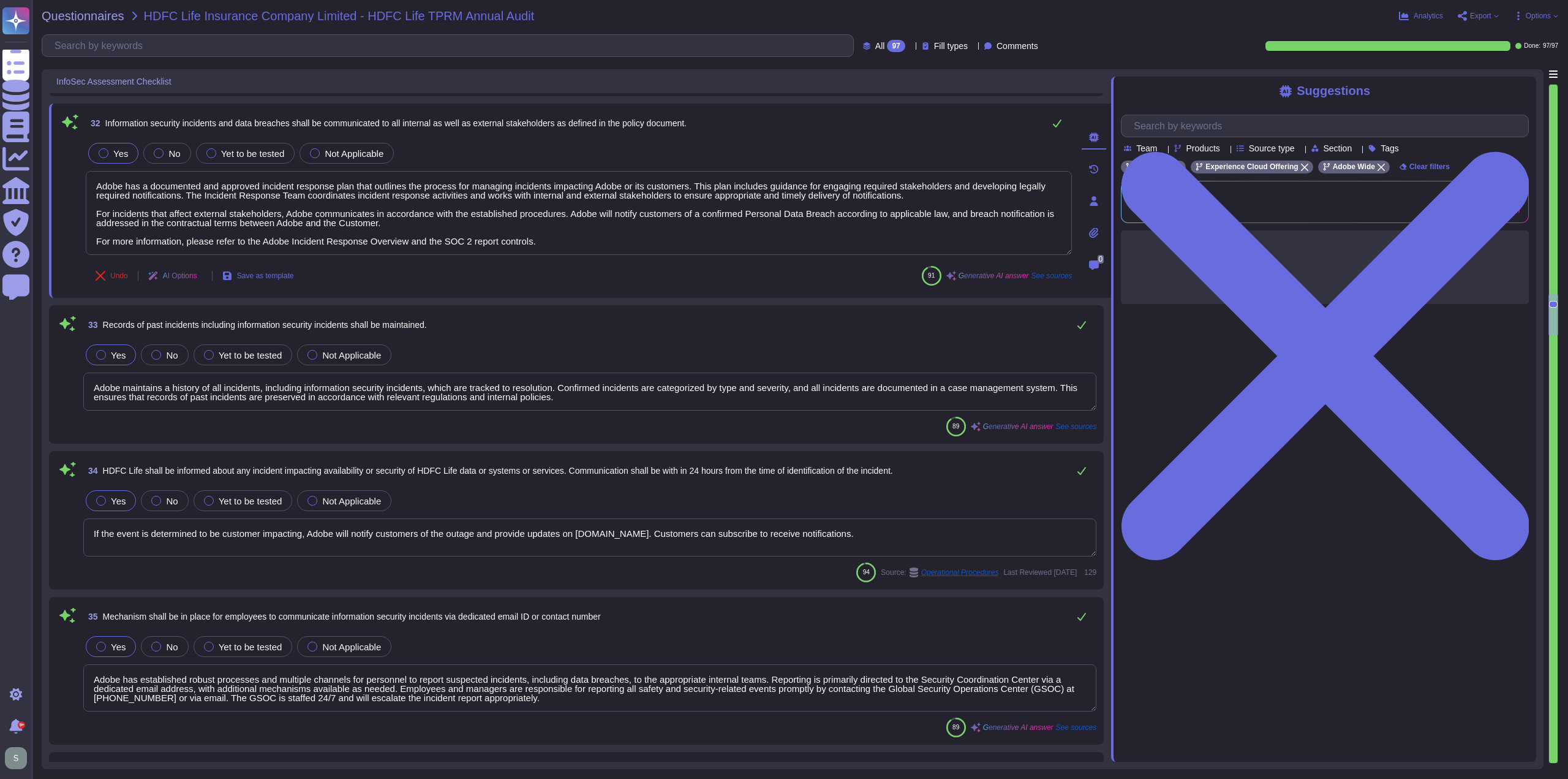
type textarea "An Adobe service status dashboard is always maintained and made available to it…"
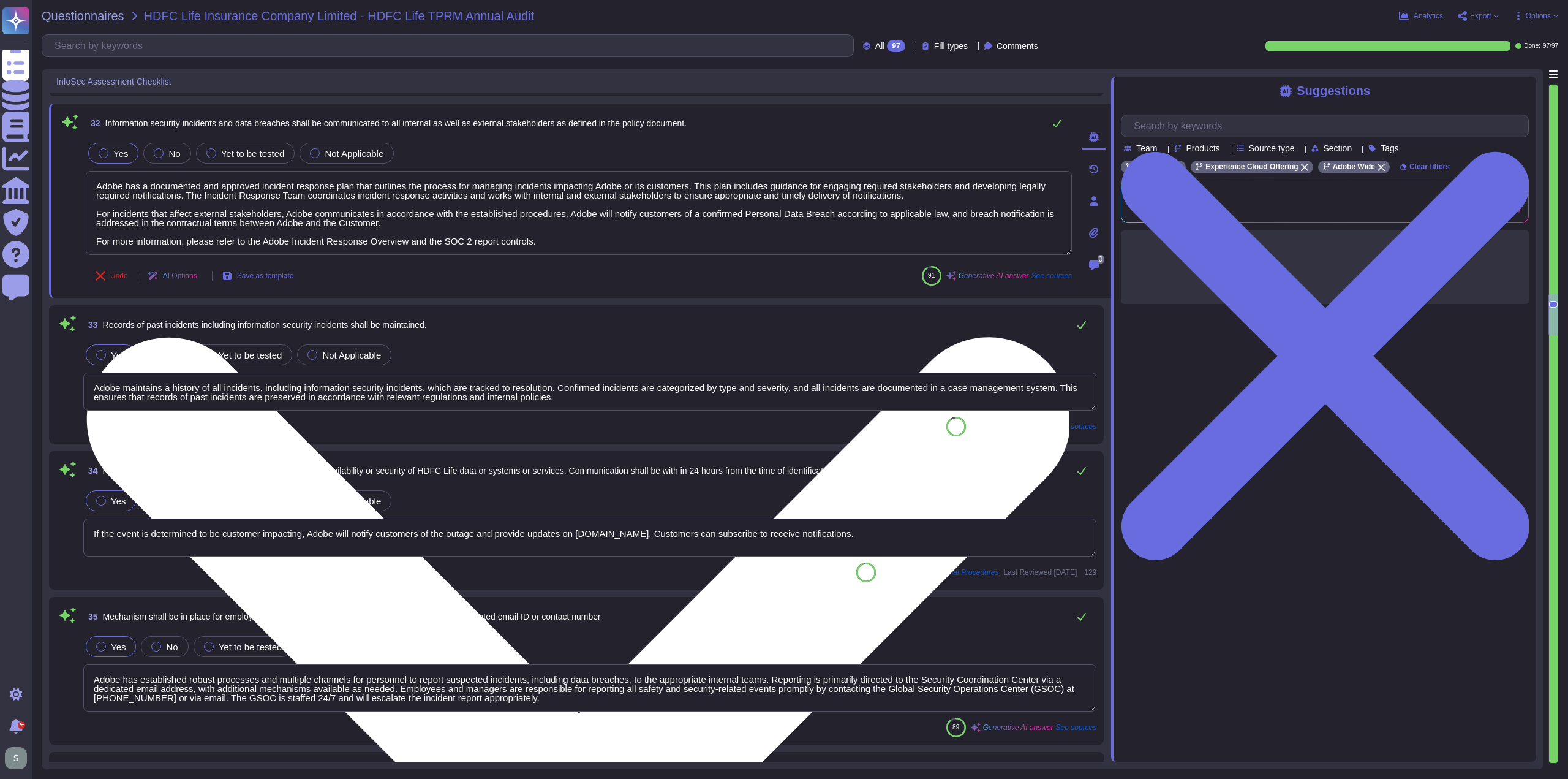
click at [568, 237] on textarea "Adobe has a documented and approved incident response plan that outlines the pr…" at bounding box center [578, 212] width 986 height 84
drag, startPoint x: 568, startPoint y: 238, endPoint x: 525, endPoint y: 240, distance: 43.0
click at [525, 240] on textarea "Adobe has a documented and approved incident response plan that outlines the pr…" at bounding box center [578, 212] width 986 height 84
click at [545, 237] on textarea "Adobe has a documented and approved incident response plan that outlines the pr…" at bounding box center [578, 212] width 986 height 84
click at [546, 238] on textarea "Adobe has a documented and approved incident response plan that outlines the pr…" at bounding box center [578, 212] width 986 height 84
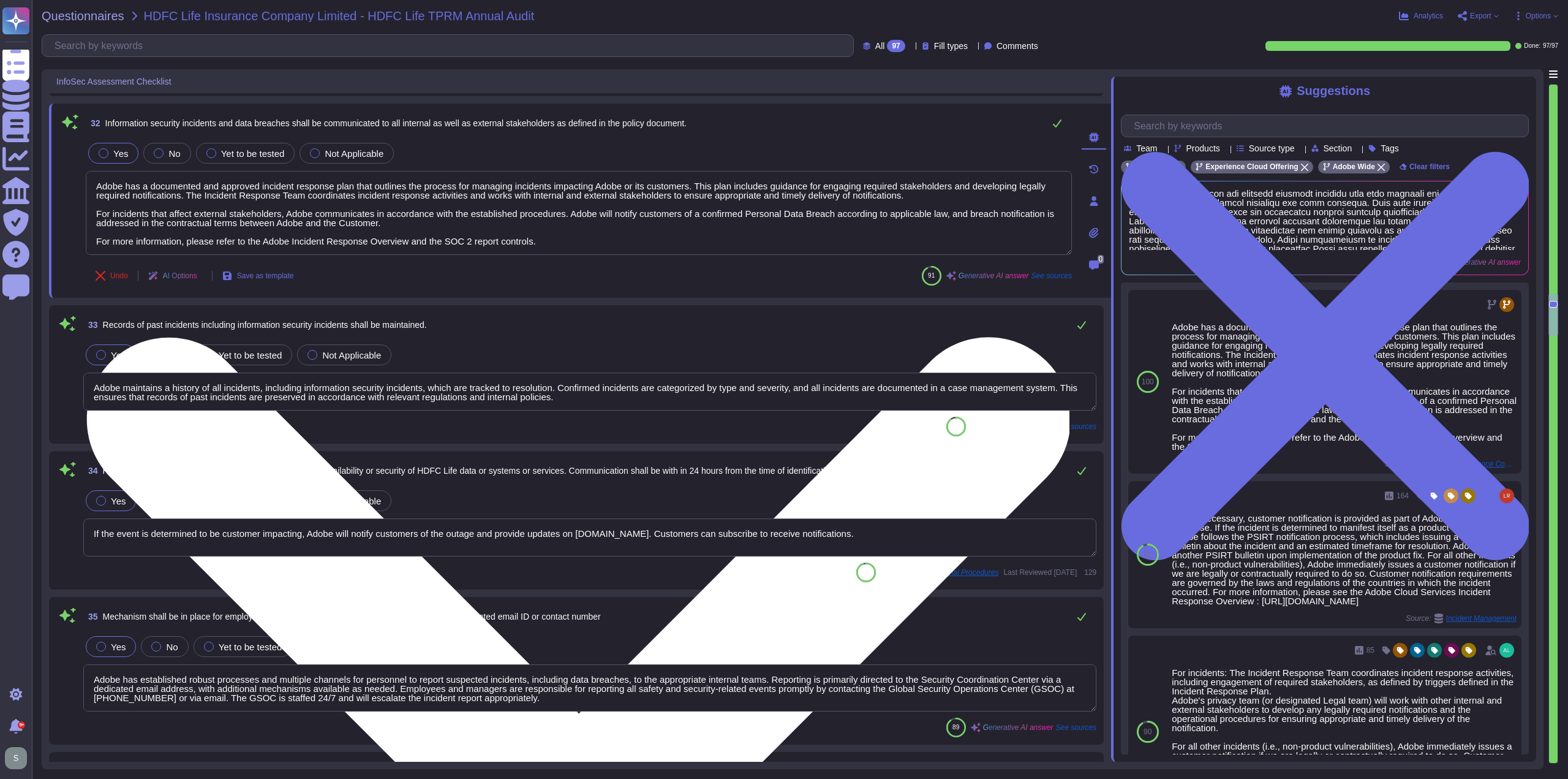
click at [563, 237] on textarea "Adobe has a documented and approved incident response plan that outlines the pr…" at bounding box center [578, 212] width 986 height 84
click at [558, 237] on textarea "Adobe has a documented and approved incident response plan that outlines the pr…" at bounding box center [578, 212] width 986 height 84
click at [550, 240] on textarea "Adobe has a documented and approved incident response plan that outlines the pr…" at bounding box center [578, 212] width 986 height 84
click at [551, 232] on textarea "Adobe has a documented and approved incident response plan that outlines the pr…" at bounding box center [578, 212] width 986 height 84
click at [555, 238] on textarea "Adobe has a documented and approved incident response plan that outlines the pr…" at bounding box center [578, 212] width 986 height 84
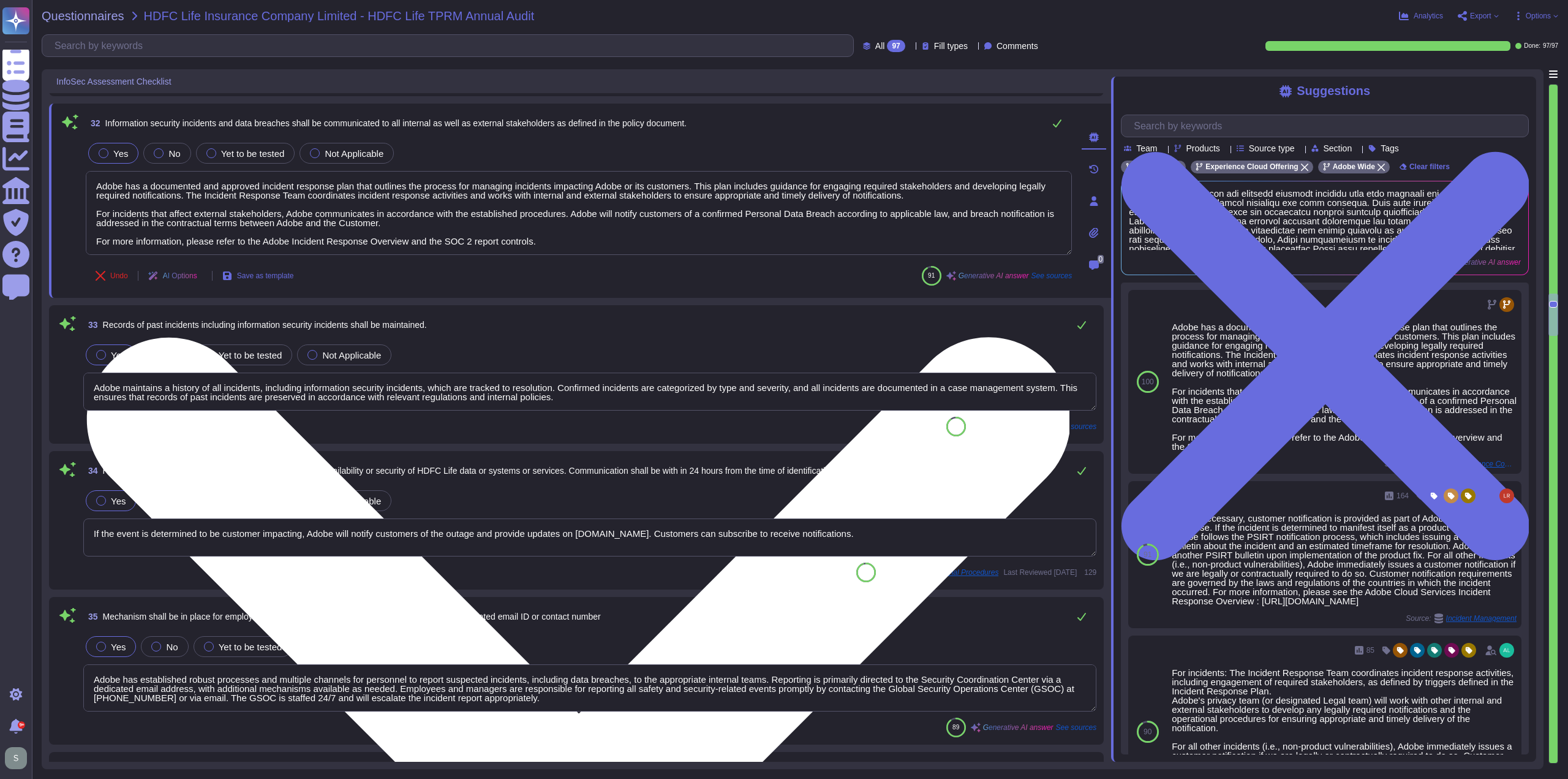
click at [561, 238] on textarea "Adobe has a documented and approved incident response plan that outlines the pr…" at bounding box center [578, 212] width 986 height 84
click at [556, 237] on textarea "Adobe has a documented and approved incident response plan that outlines the pr…" at bounding box center [578, 212] width 986 height 84
click at [557, 237] on textarea "Adobe has a documented and approved incident response plan that outlines the pr…" at bounding box center [578, 212] width 986 height 84
click at [547, 237] on textarea "Adobe has a documented and approved incident response plan that outlines the pr…" at bounding box center [578, 212] width 986 height 84
click at [431, 221] on textarea "Adobe has a documented and approved incident response plan that outlines the pr…" at bounding box center [578, 212] width 986 height 84
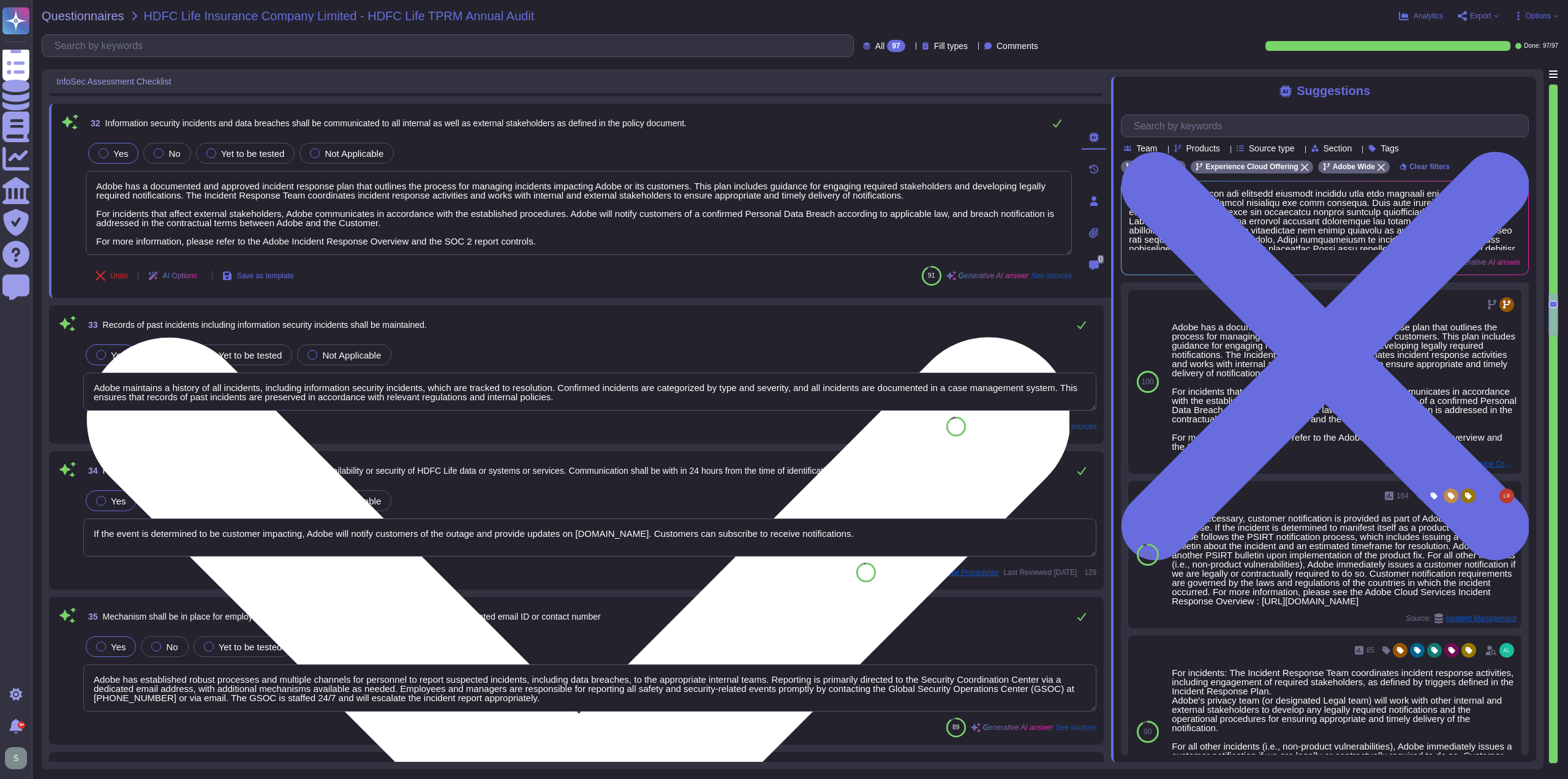
click at [542, 237] on textarea "Adobe has a documented and approved incident response plan that outlines the pr…" at bounding box center [578, 212] width 986 height 84
click at [490, 221] on textarea "Adobe has a documented and approved incident response plan that outlines the pr…" at bounding box center [578, 212] width 986 height 84
click at [557, 231] on textarea "Adobe has a documented and approved incident response plan that outlines the pr…" at bounding box center [578, 212] width 986 height 84
click at [561, 237] on textarea "Adobe has a documented and approved incident response plan that outlines the pr…" at bounding box center [578, 212] width 986 height 84
click at [467, 221] on textarea "Adobe has a documented and approved incident response plan that outlines the pr…" at bounding box center [578, 212] width 986 height 84
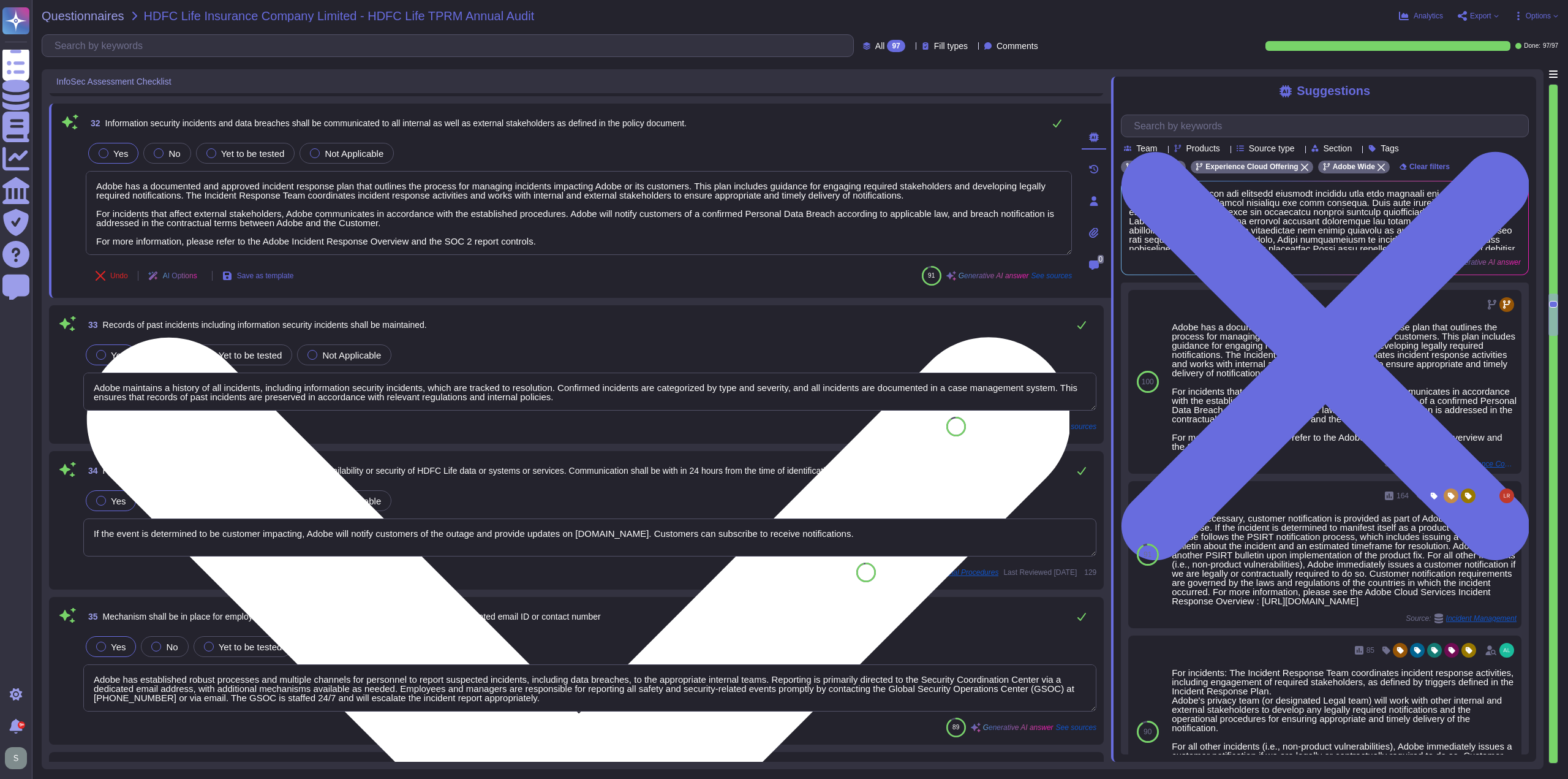
click at [534, 238] on textarea "Adobe has a documented and approved incident response plan that outlines the pr…" at bounding box center [578, 212] width 986 height 84
drag, startPoint x: 549, startPoint y: 242, endPoint x: 536, endPoint y: 228, distance: 19.1
click at [536, 228] on textarea "Adobe has a documented and approved incident response plan that outlines the pr…" at bounding box center [578, 212] width 986 height 84
click at [449, 225] on textarea "Adobe has a documented and approved incident response plan that outlines the pr…" at bounding box center [578, 212] width 986 height 84
click at [544, 232] on textarea "Adobe has a documented and approved incident response plan that outlines the pr…" at bounding box center [578, 212] width 986 height 84
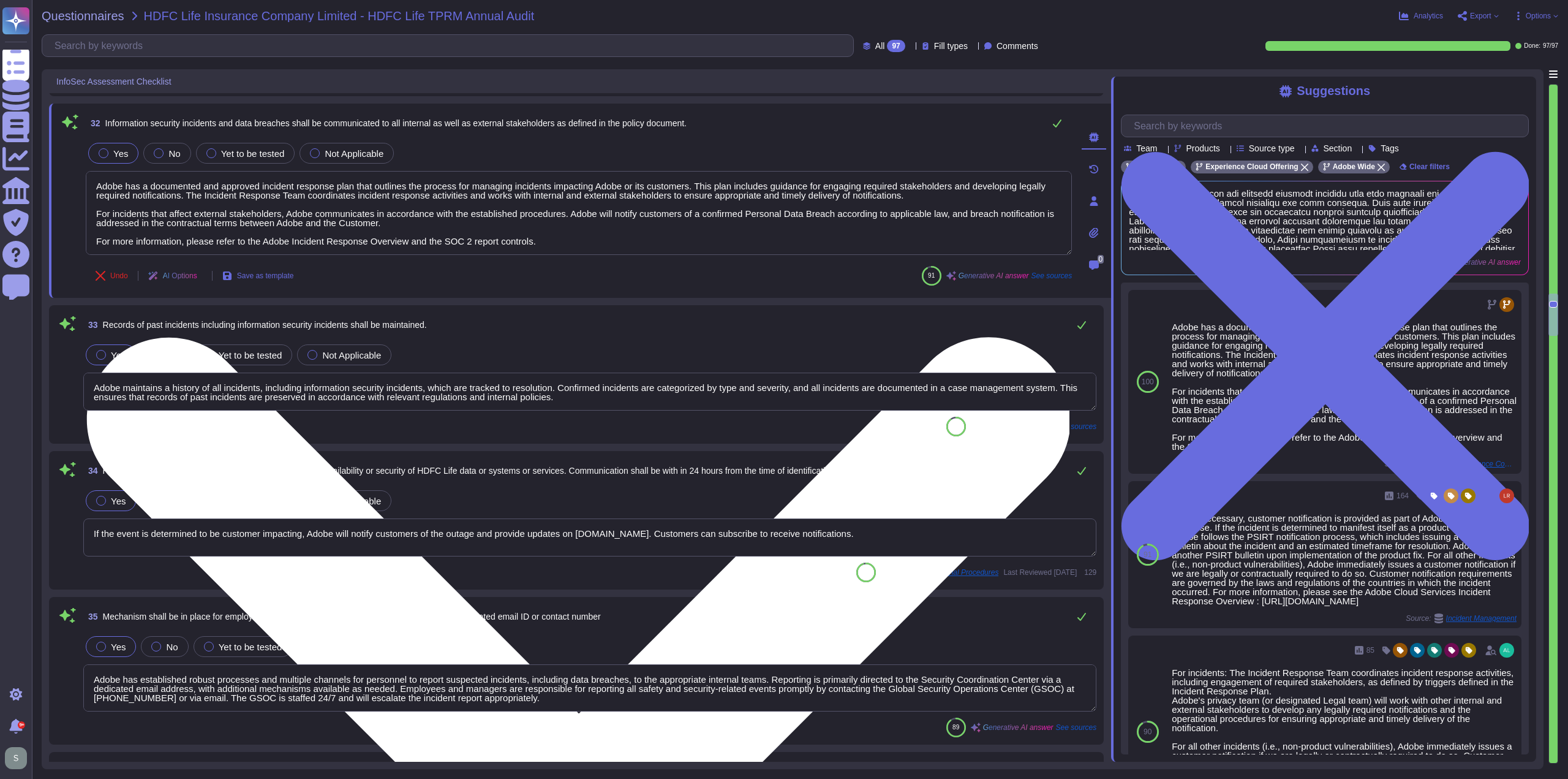
click at [549, 240] on textarea "Adobe has a documented and approved incident response plan that outlines the pr…" at bounding box center [578, 212] width 986 height 84
click at [426, 221] on textarea "Adobe has a documented and approved incident response plan that outlines the pr…" at bounding box center [578, 212] width 986 height 84
click at [551, 232] on textarea "Adobe has a documented and approved incident response plan that outlines the pr…" at bounding box center [578, 212] width 986 height 84
click at [557, 237] on textarea "Adobe has a documented and approved incident response plan that outlines the pr…" at bounding box center [578, 212] width 986 height 84
click at [563, 239] on textarea "Adobe has a documented and approved incident response plan that outlines the pr…" at bounding box center [578, 212] width 986 height 84
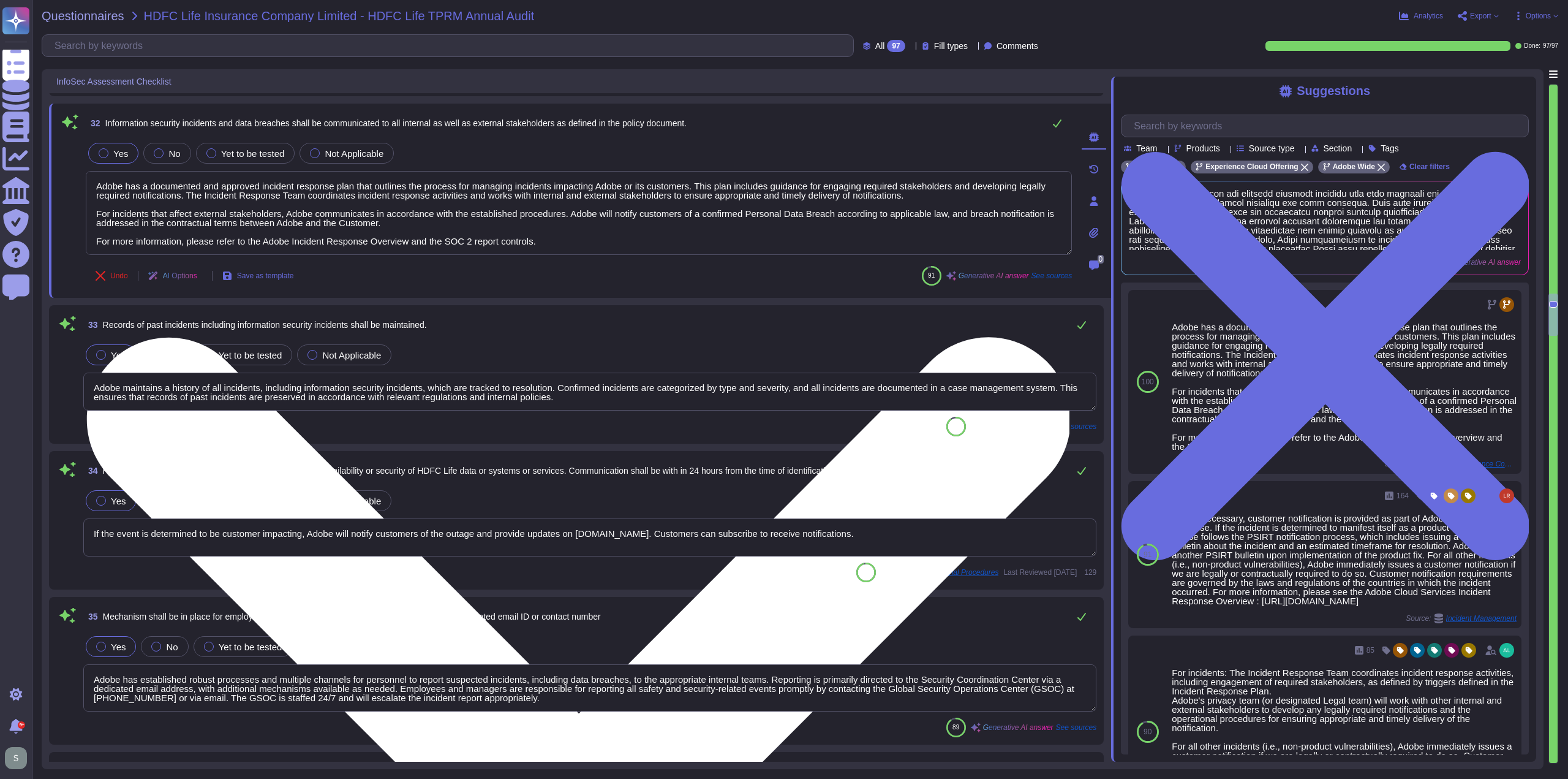
click at [390, 217] on textarea "Adobe has a documented and approved incident response plan that outlines the pr…" at bounding box center [578, 212] width 986 height 84
click at [541, 235] on textarea "Adobe has a documented and approved incident response plan that outlines the pr…" at bounding box center [578, 212] width 986 height 84
click at [923, 191] on textarea "Adobe has a documented and approved incident response plan that outlines the pr…" at bounding box center [578, 212] width 986 height 84
click at [186, 191] on textarea "Adobe has a documented and approved incident response plan that outlines the pr…" at bounding box center [578, 212] width 986 height 84
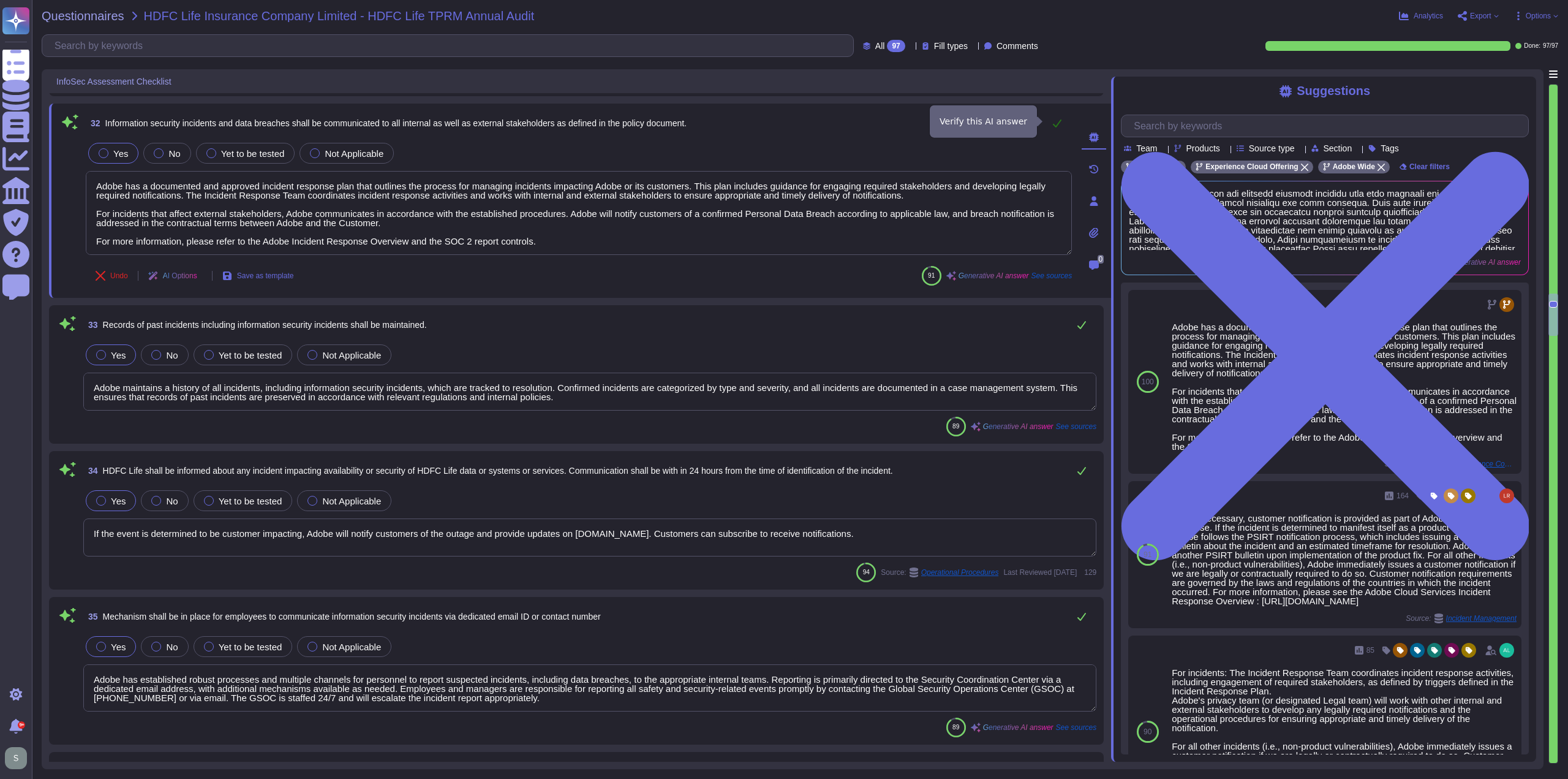
click at [1058, 125] on icon at bounding box center [1057, 123] width 9 height 9
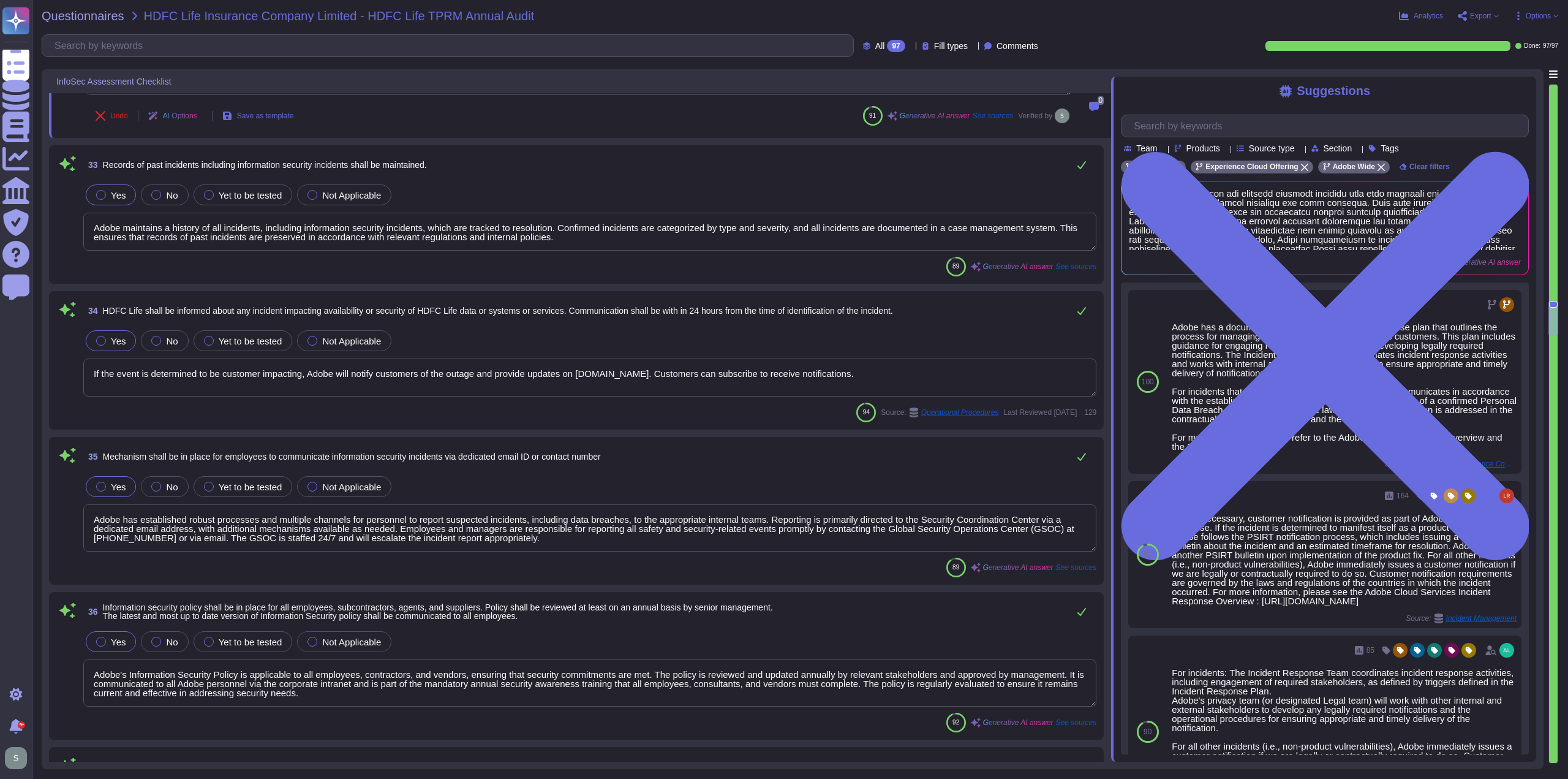
scroll to position [5494, 0]
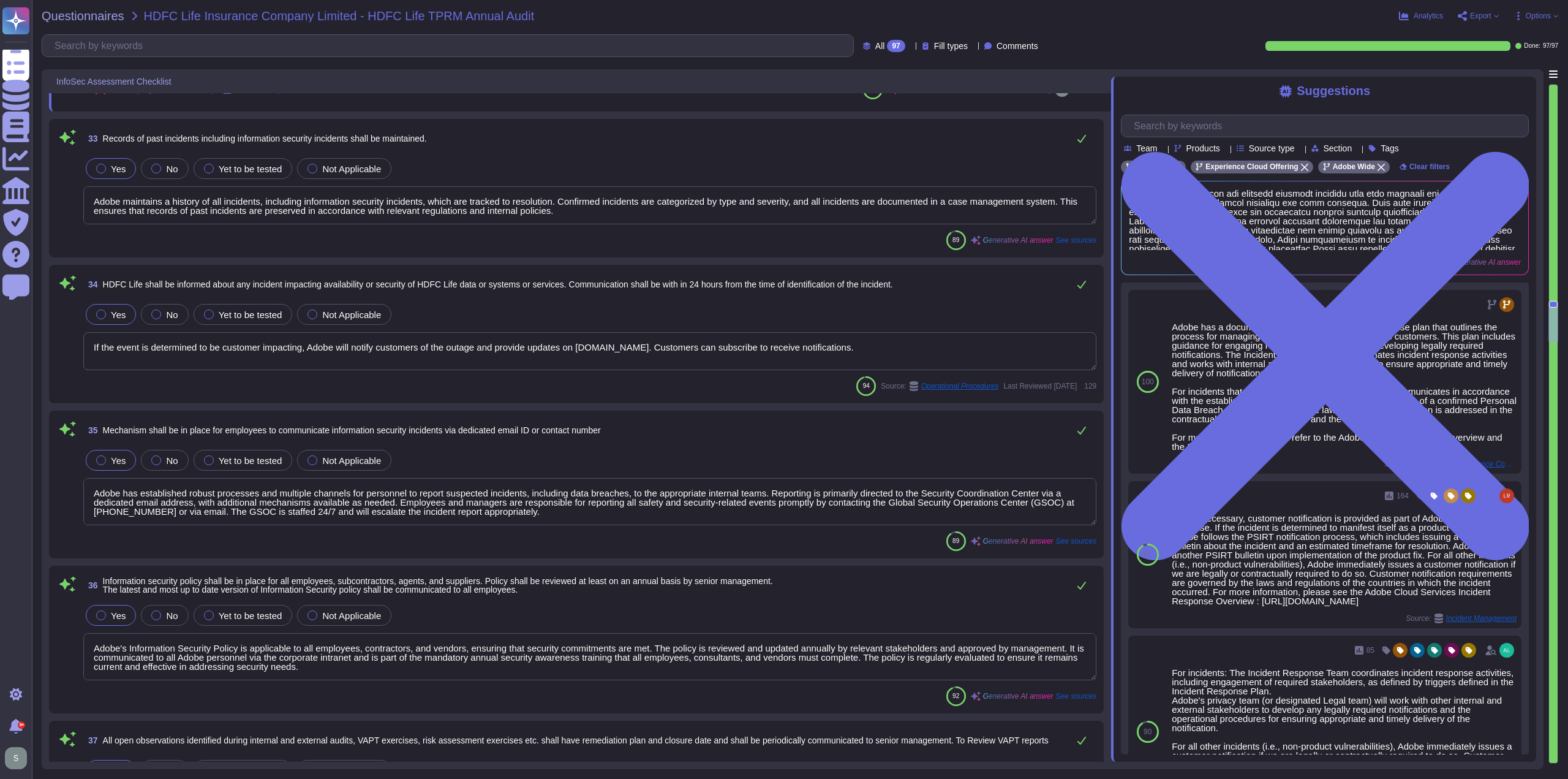
type textarea "Adobe performs regular checks on information systems, applications, and infrast…"
click at [567, 208] on textarea "Adobe maintains a history of all incidents, including information security inci…" at bounding box center [590, 205] width 1013 height 38
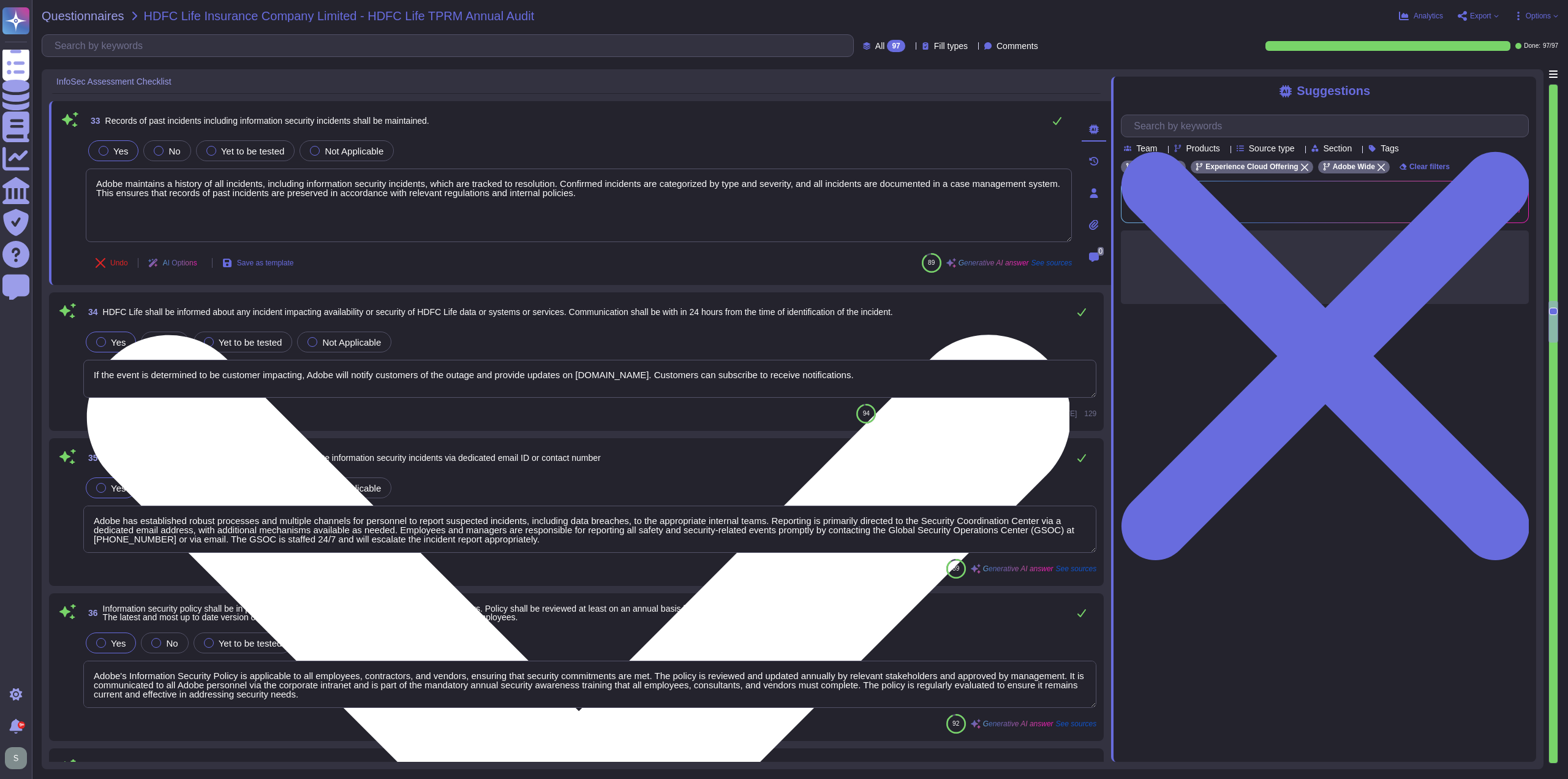
type textarea "Adobe performs regular checks on information systems, applications, and infrast…"
click at [590, 191] on textarea "Adobe maintains a history of all incidents, including information security inci…" at bounding box center [578, 205] width 986 height 73
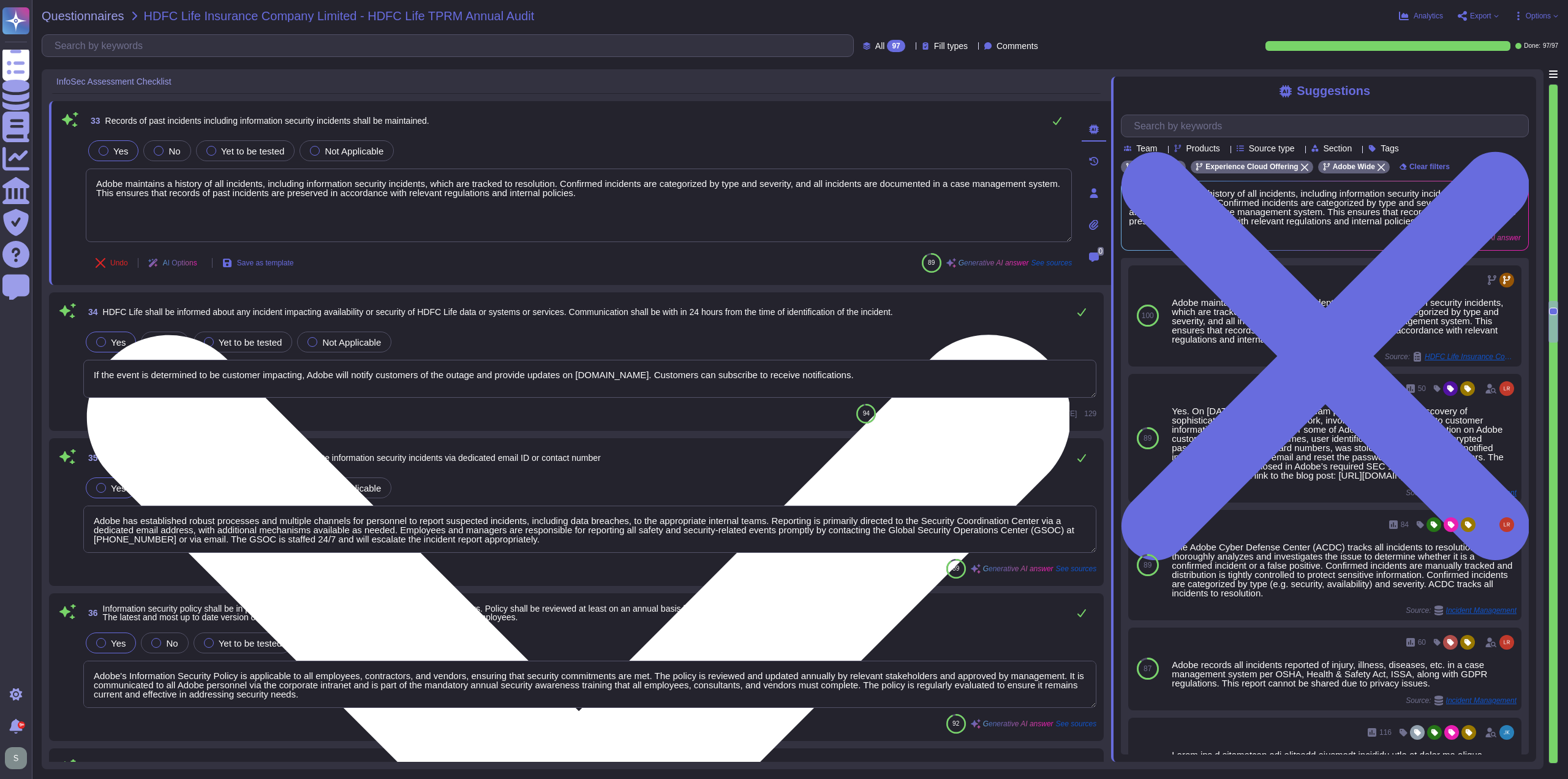
click at [582, 193] on textarea "Adobe maintains a history of all incidents, including information security inci…" at bounding box center [578, 205] width 986 height 73
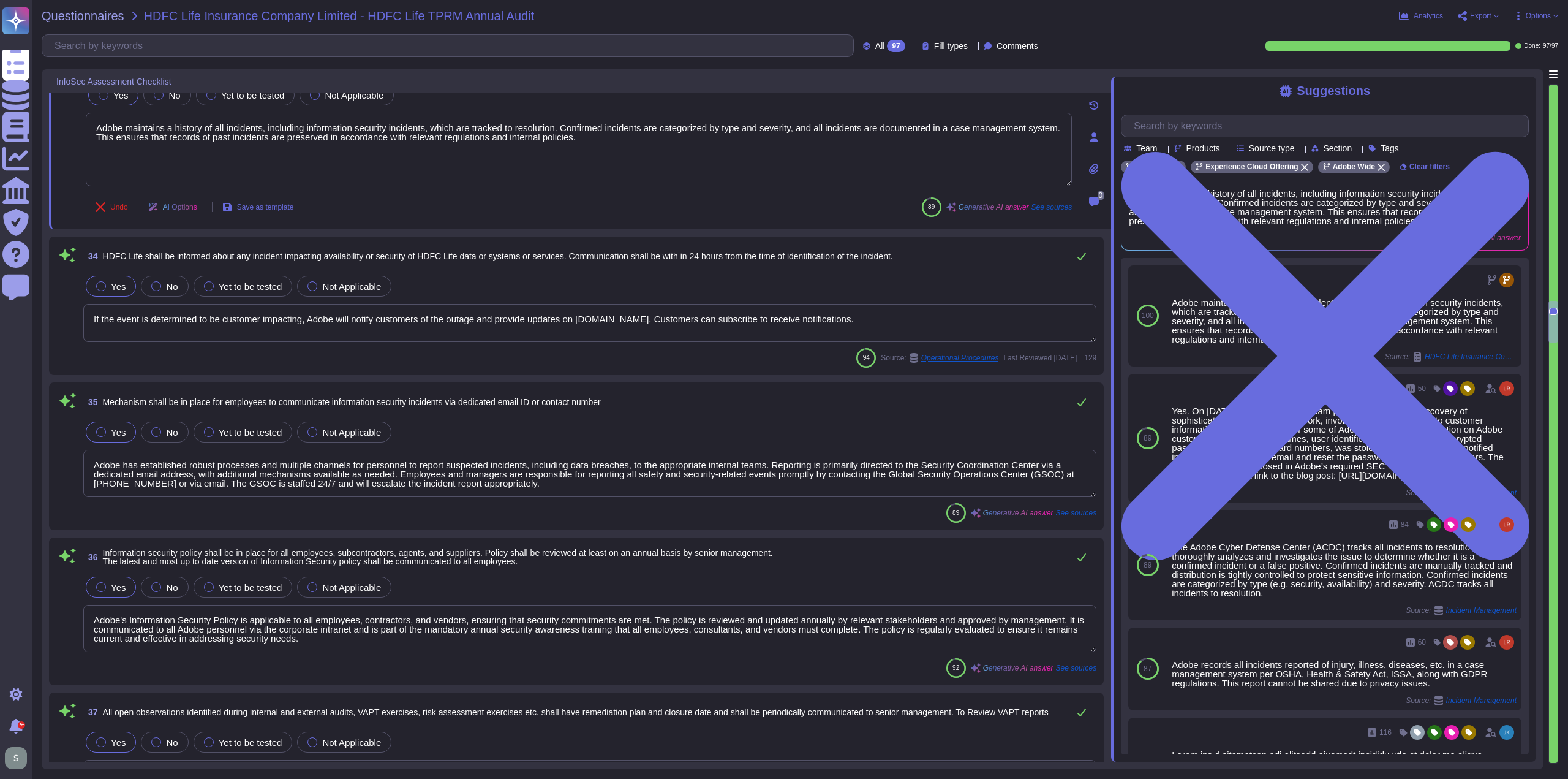
scroll to position [5678, 0]
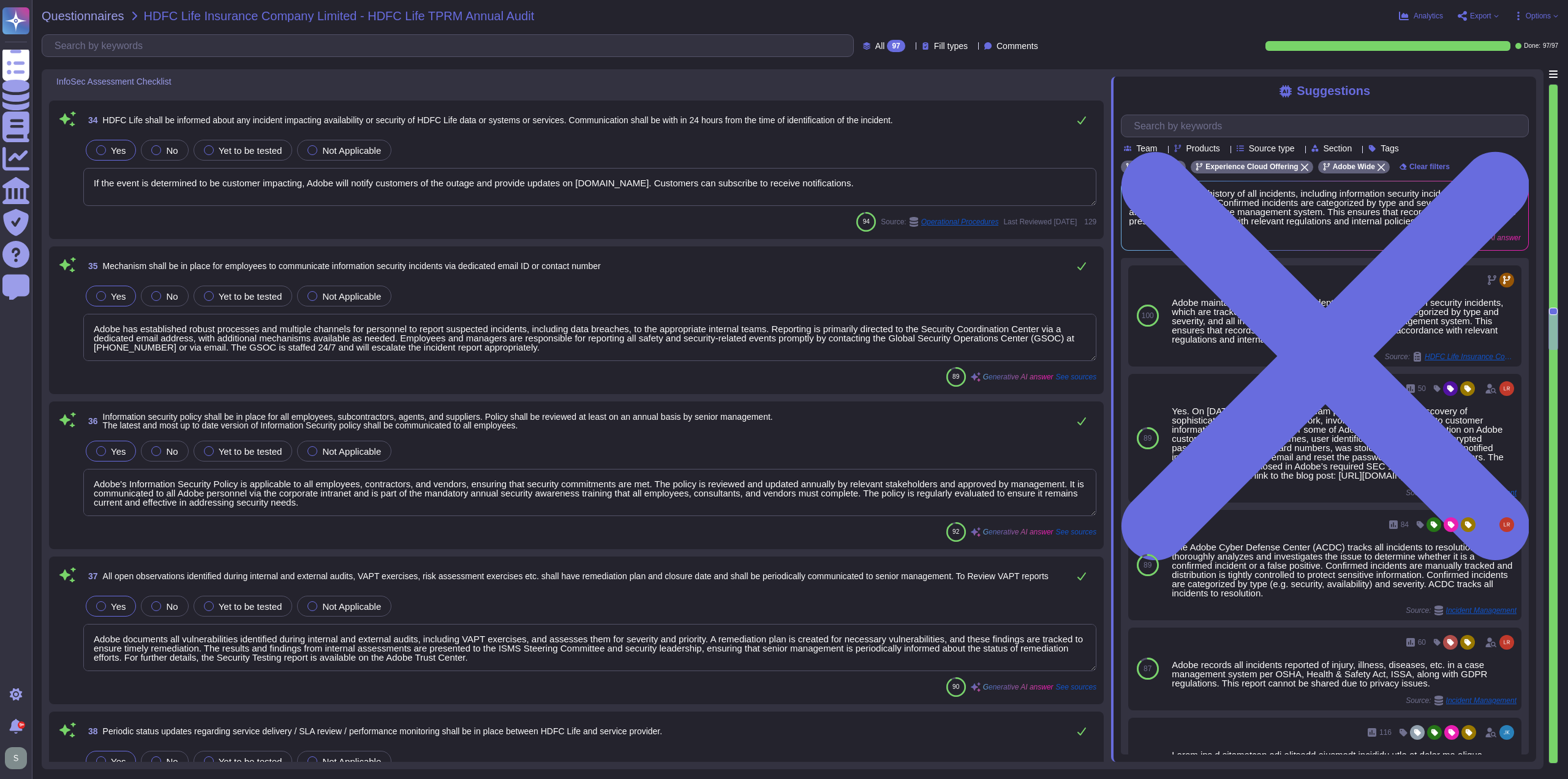
type textarea "The policy for logging and monitoring of critical user activities, network traf…"
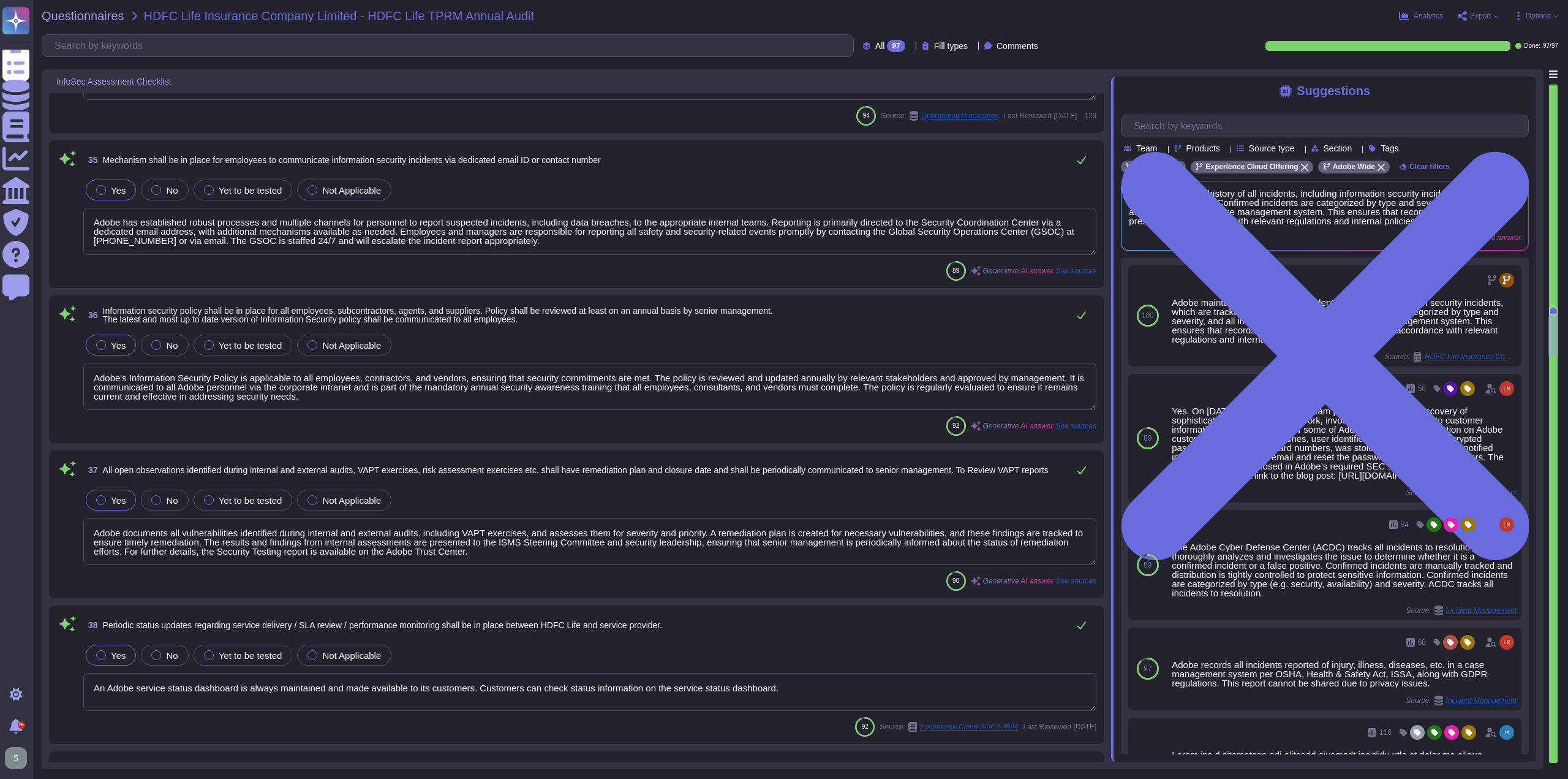
scroll to position [5801, 0]
type textarea "Authentication events (e.g. login/logout, failed logins but no PII/password),Au…"
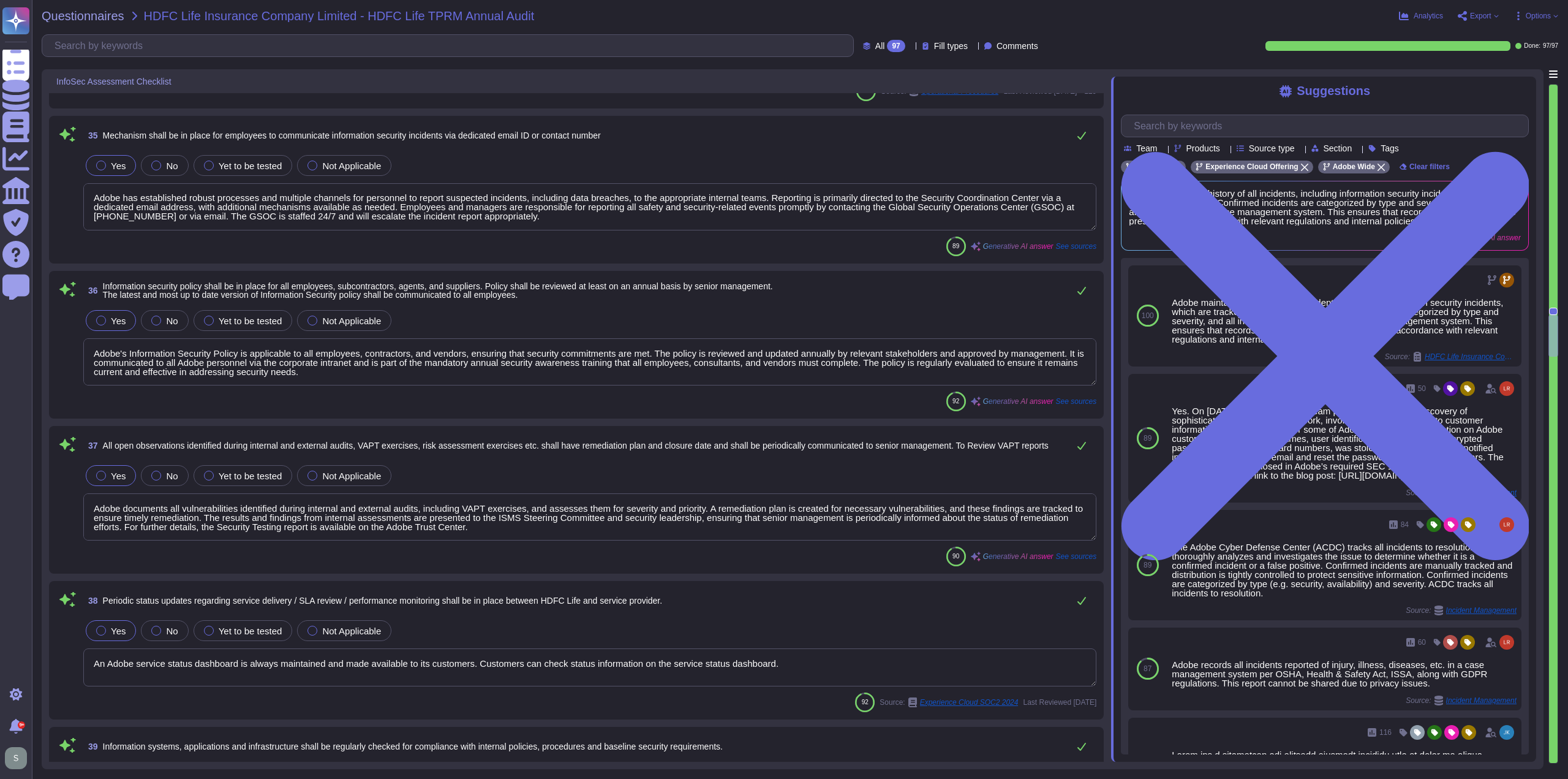
click at [526, 218] on textarea "Adobe has established robust processes and multiple channels for personnel to r…" at bounding box center [590, 206] width 1013 height 47
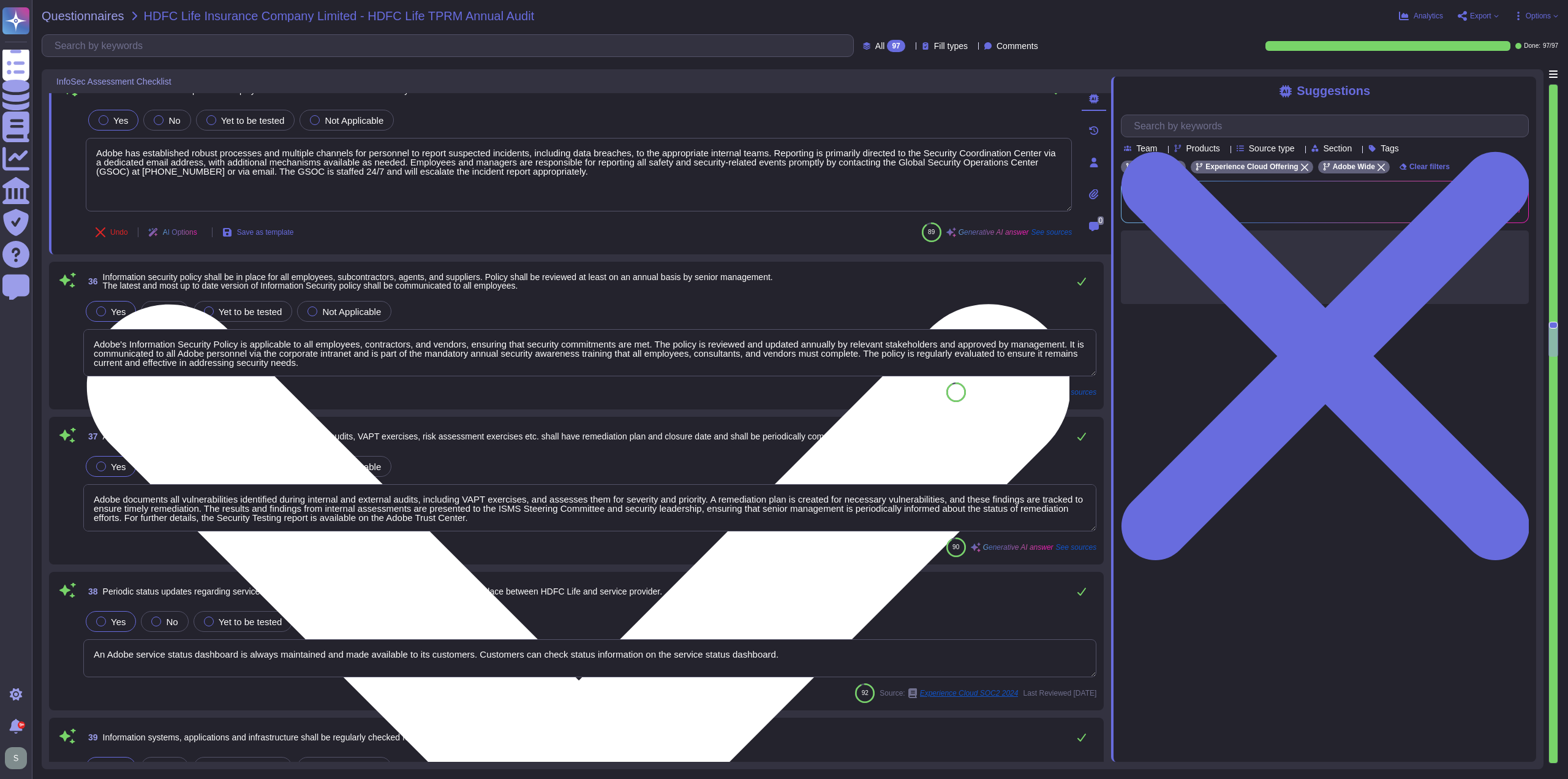
scroll to position [0, 0]
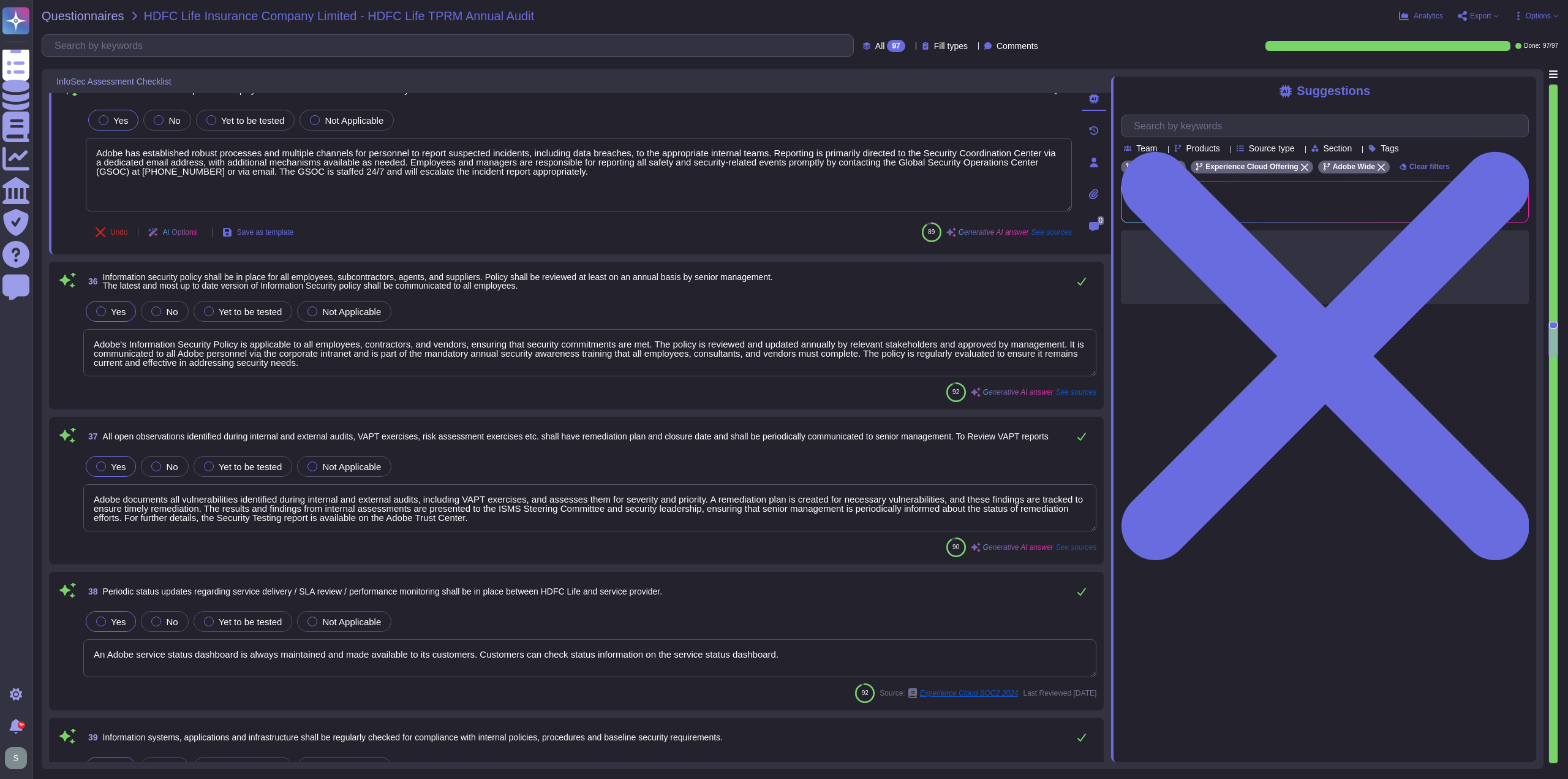
click at [549, 282] on span "Information security policy shall be in place for all employees, subcontractors…" at bounding box center [438, 281] width 670 height 17
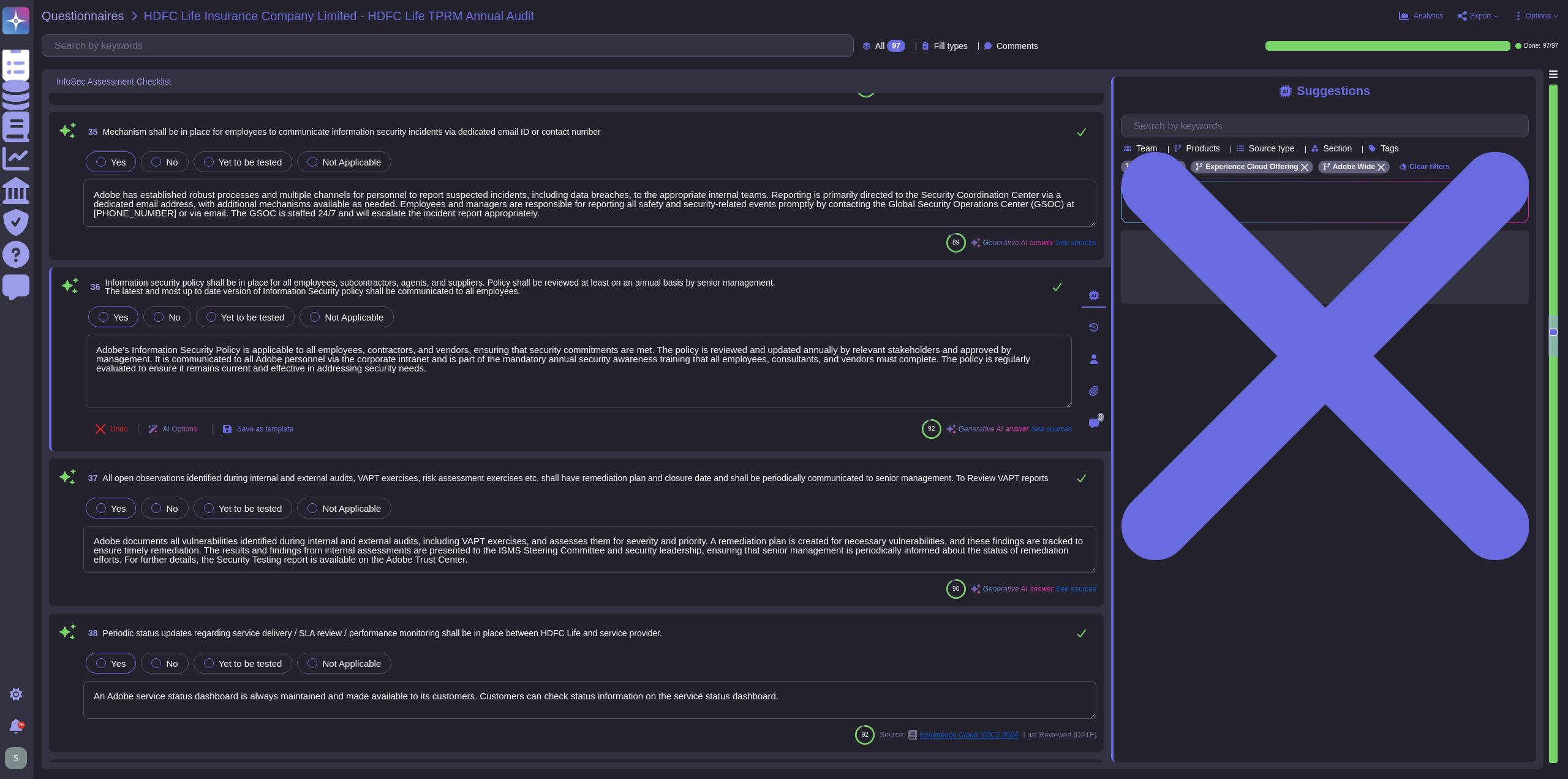
scroll to position [5740, 0]
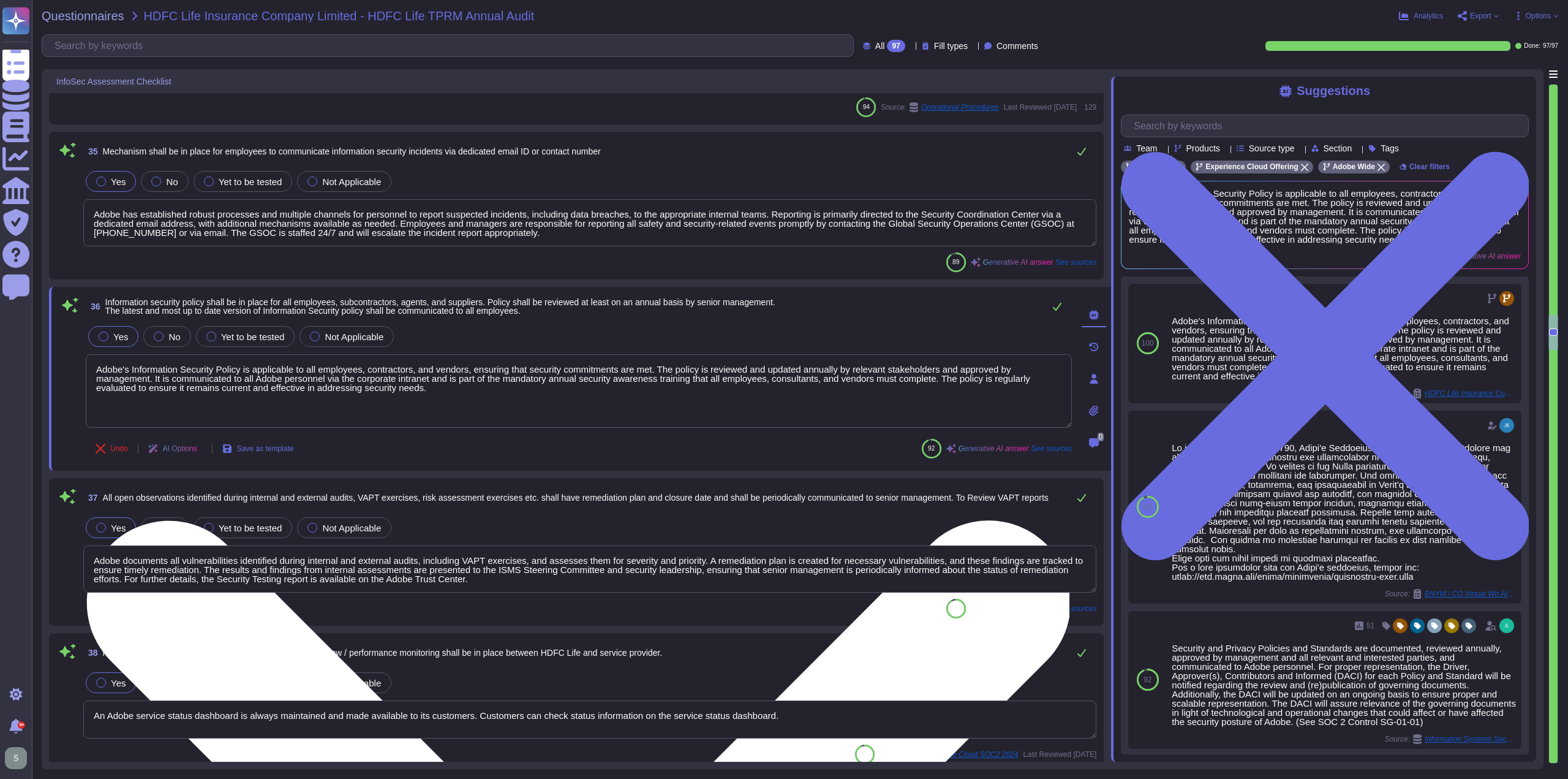
click at [489, 391] on textarea "Adobe's Information Security Policy is applicable to all employees, contractors…" at bounding box center [578, 390] width 986 height 73
drag, startPoint x: 491, startPoint y: 386, endPoint x: 452, endPoint y: 395, distance: 40.0
click at [452, 395] on textarea "Adobe's Information Security Policy is applicable to all employees, contractors…" at bounding box center [578, 390] width 986 height 73
drag, startPoint x: 492, startPoint y: 391, endPoint x: 464, endPoint y: 396, distance: 28.4
click at [464, 396] on textarea "Adobe's Information Security Policy is applicable to all employees, contractors…" at bounding box center [578, 390] width 986 height 73
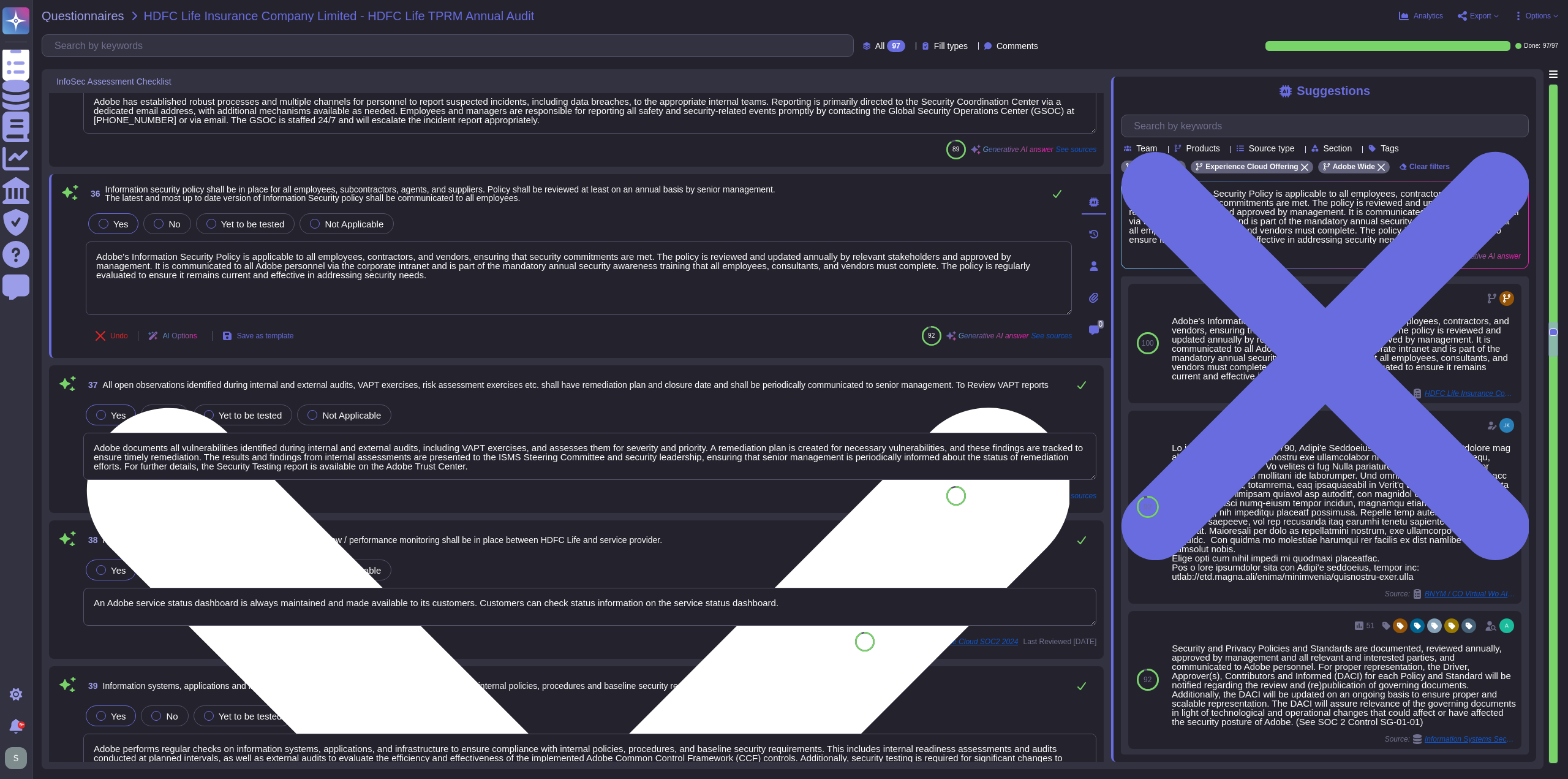
scroll to position [5862, 0]
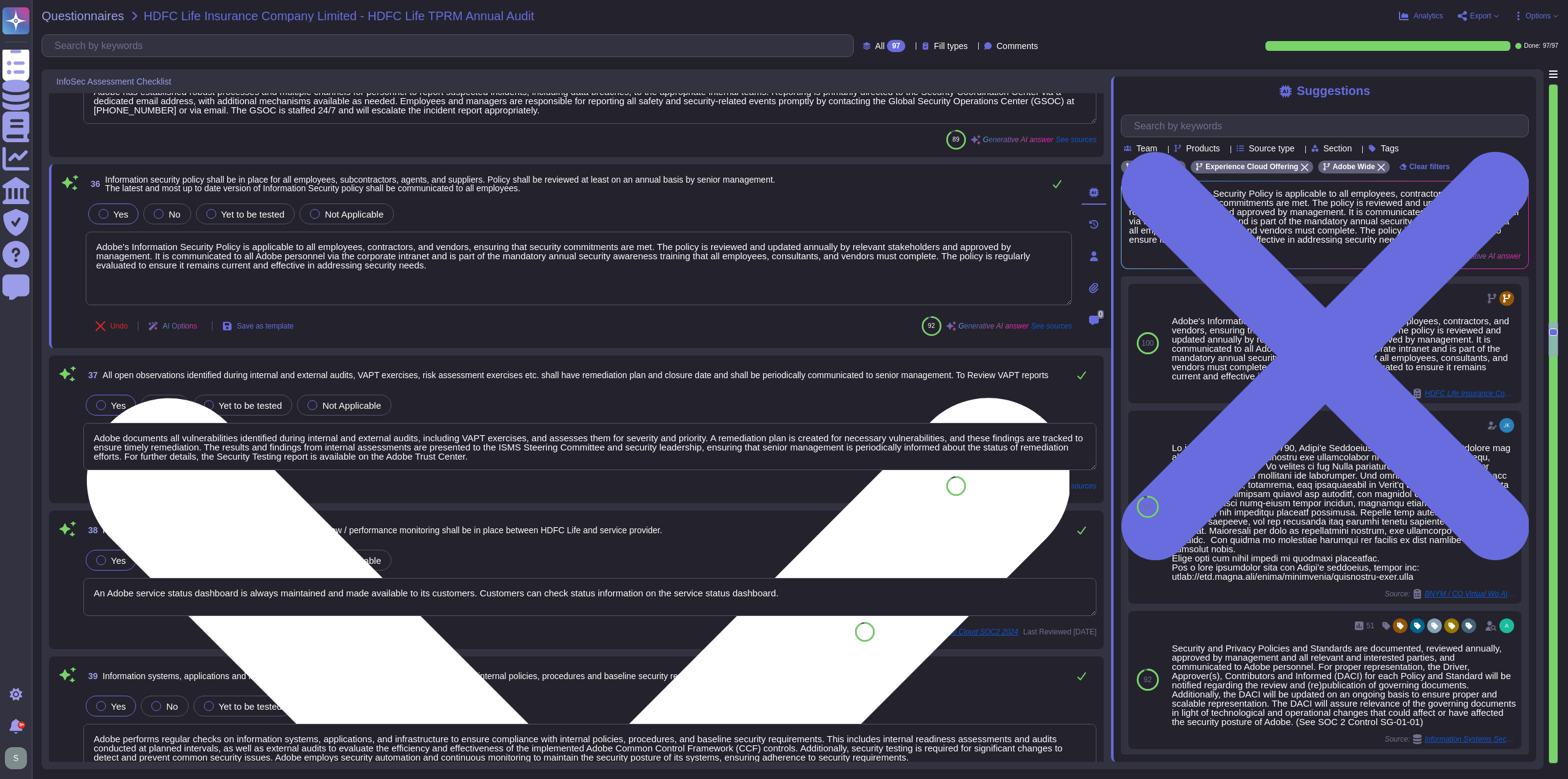
click at [516, 293] on textarea "Adobe's Information Security Policy is applicable to all employees, contractors…" at bounding box center [578, 268] width 986 height 73
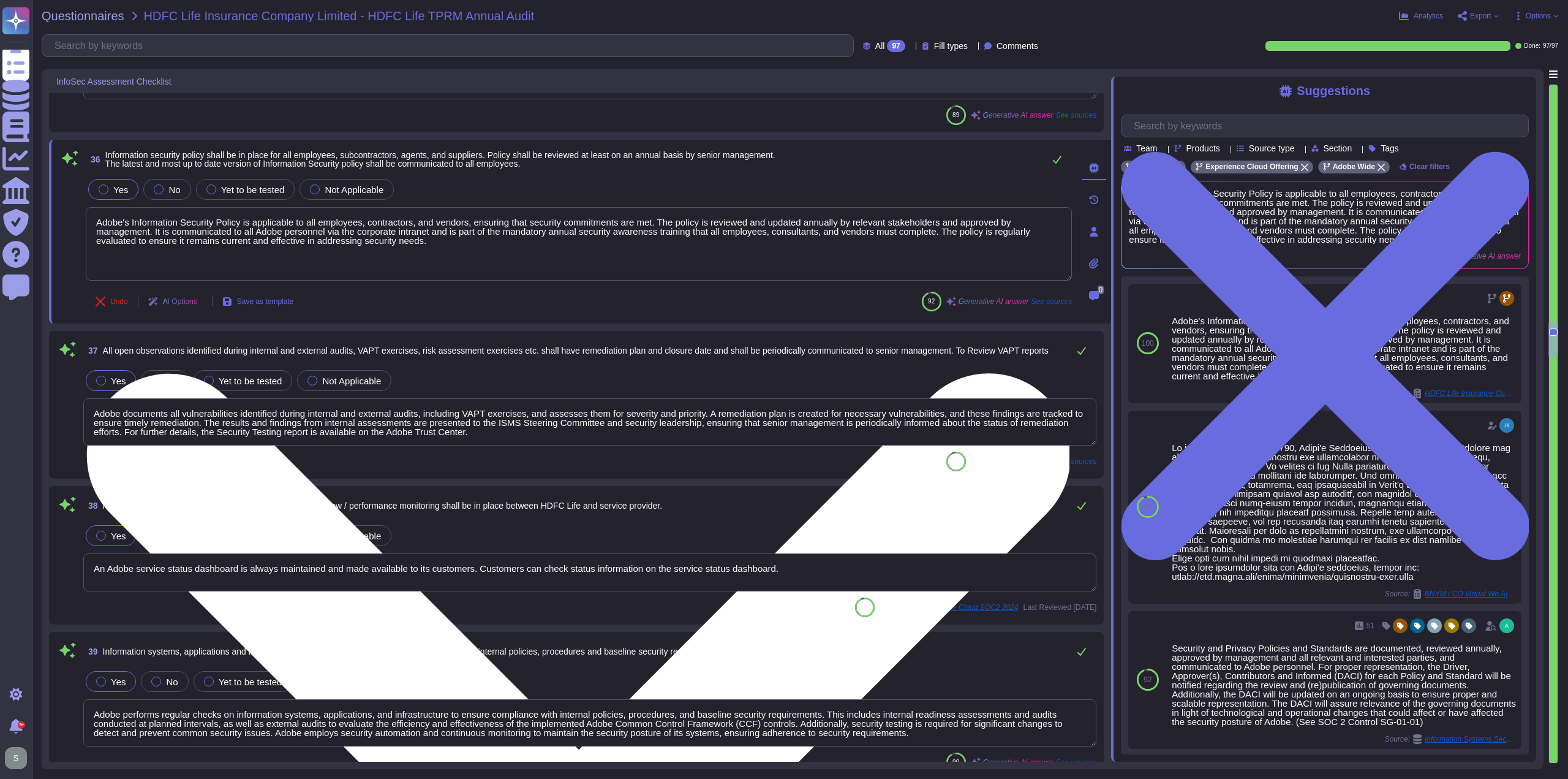
scroll to position [5923, 0]
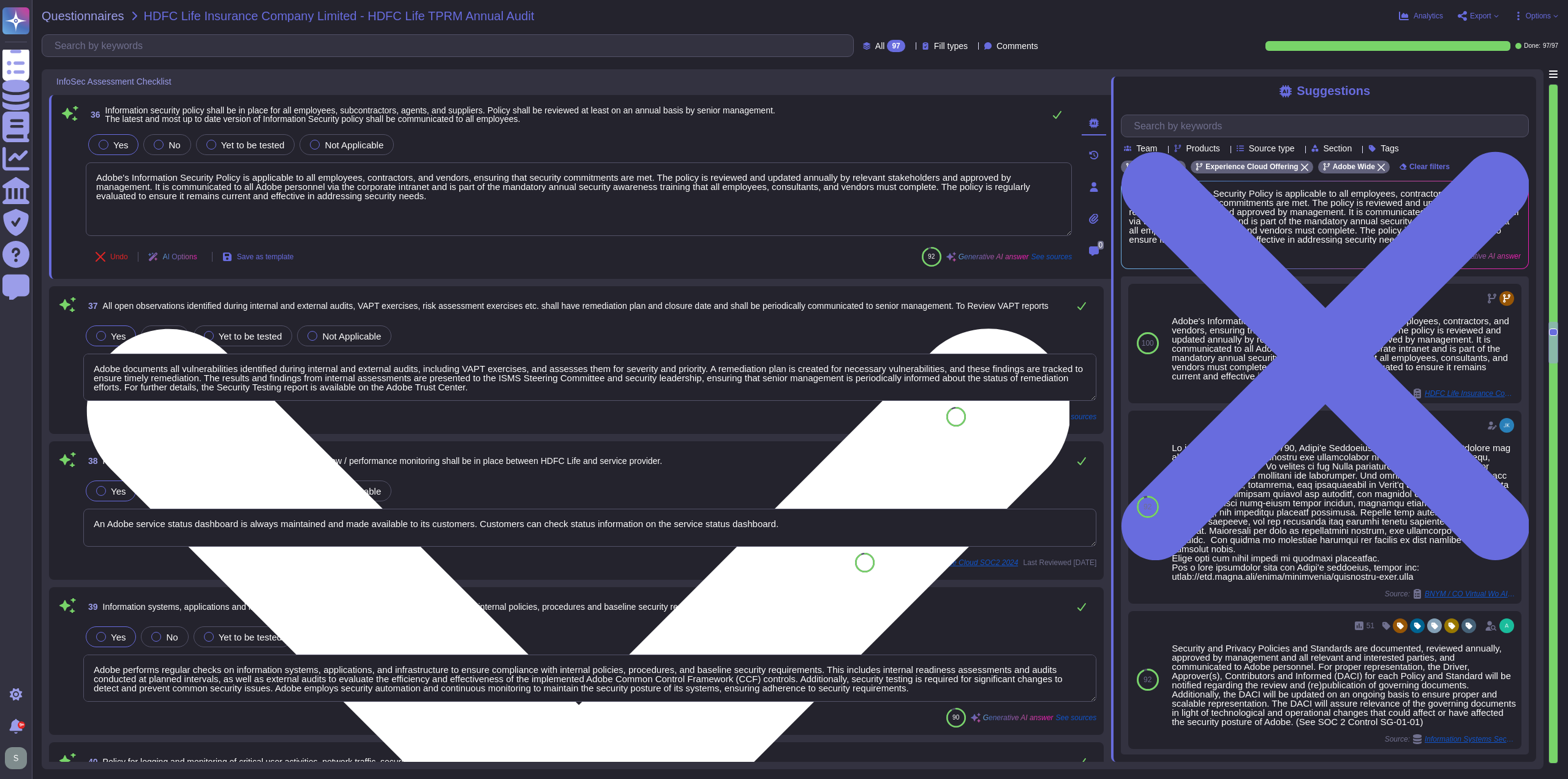
type textarea "Logs are reviewed at least once every three months to confirm that log reviews …"
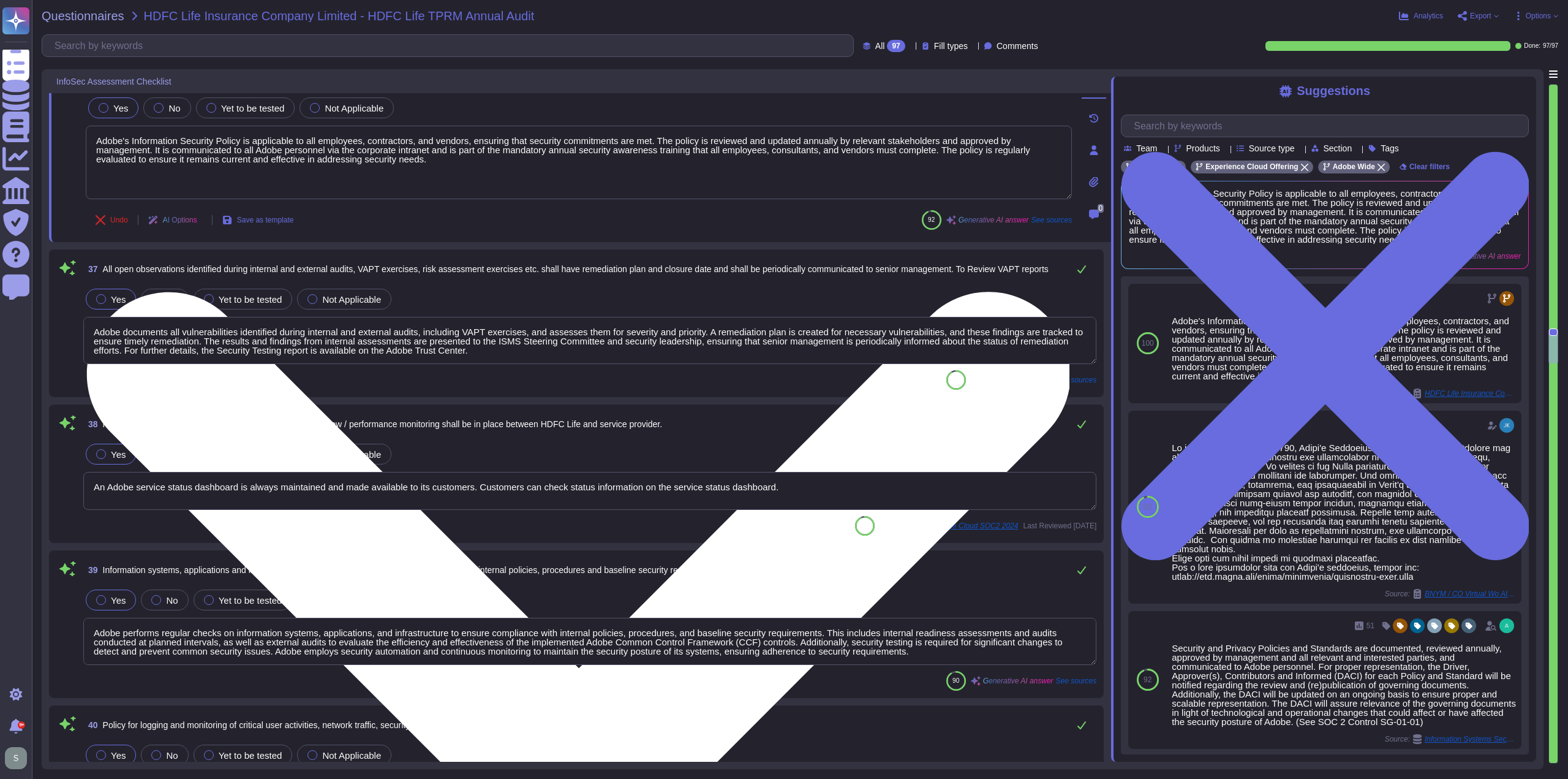
scroll to position [5985, 0]
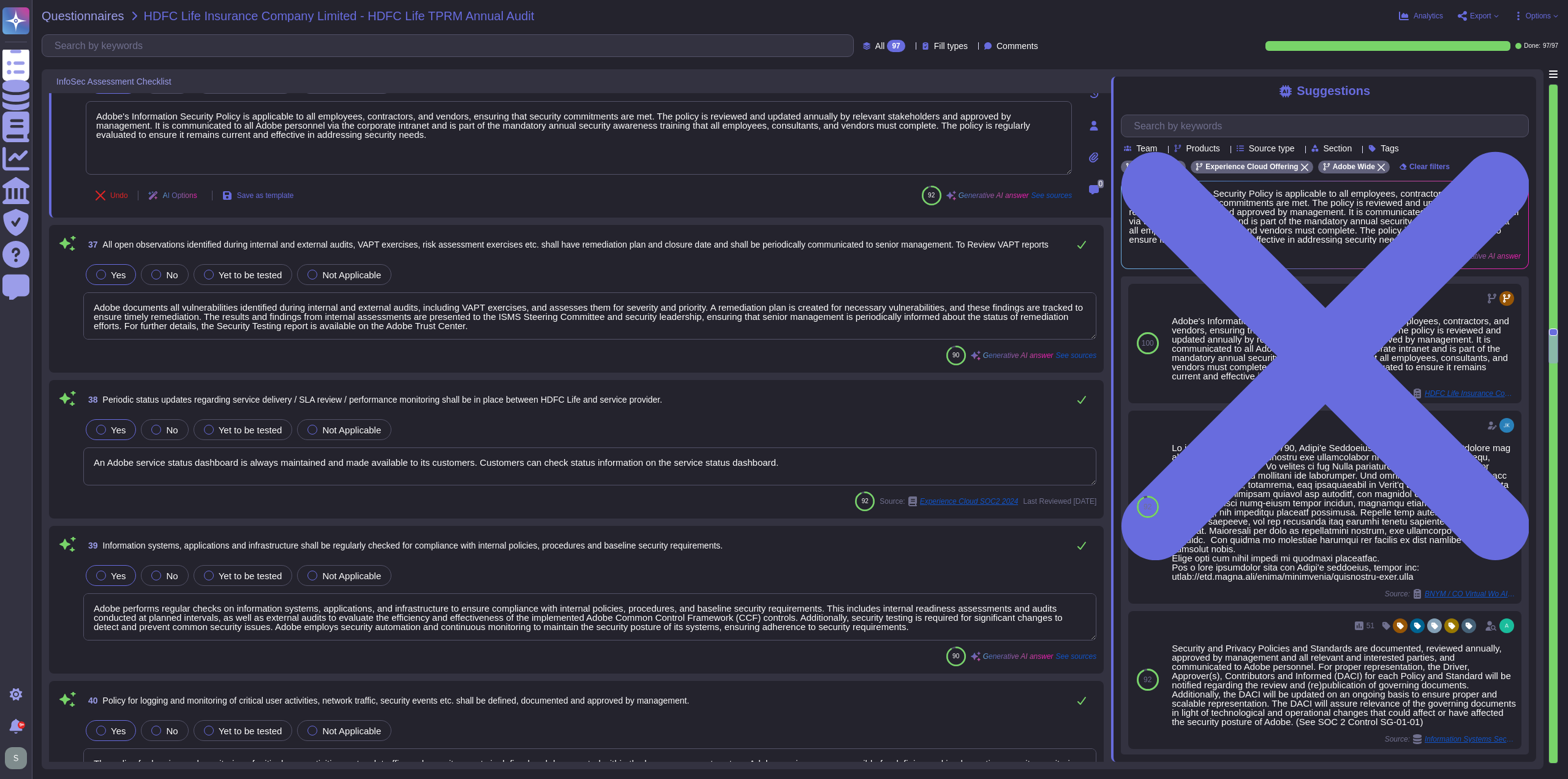
drag, startPoint x: 515, startPoint y: 328, endPoint x: 510, endPoint y: 323, distance: 7.1
click at [514, 328] on textarea "Adobe documents all vulnerabilities identified during internal and external aud…" at bounding box center [590, 315] width 1013 height 47
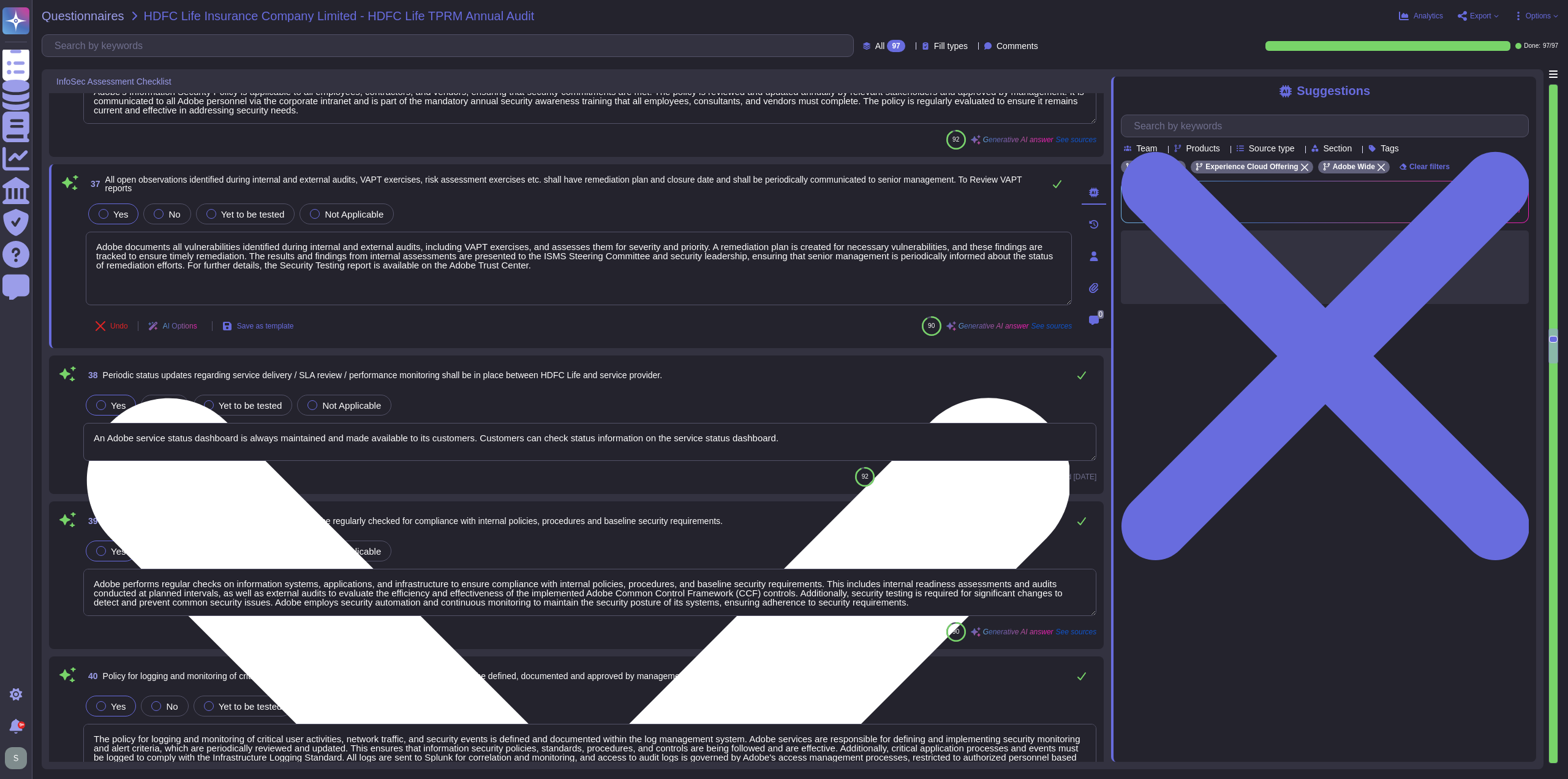
scroll to position [6046, 0]
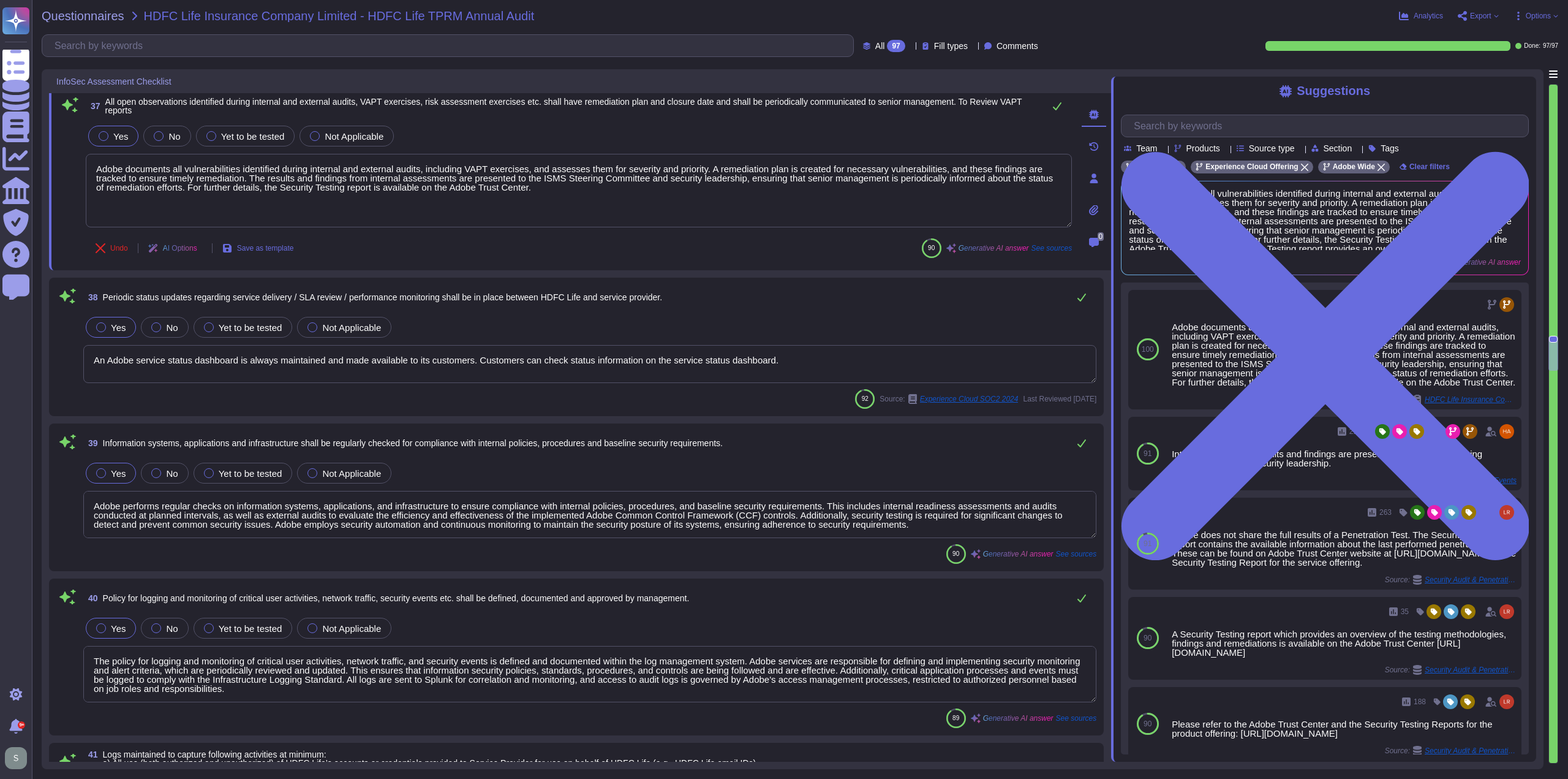
type textarea "Adobe's products and services' operation teams define and implement availabilit…"
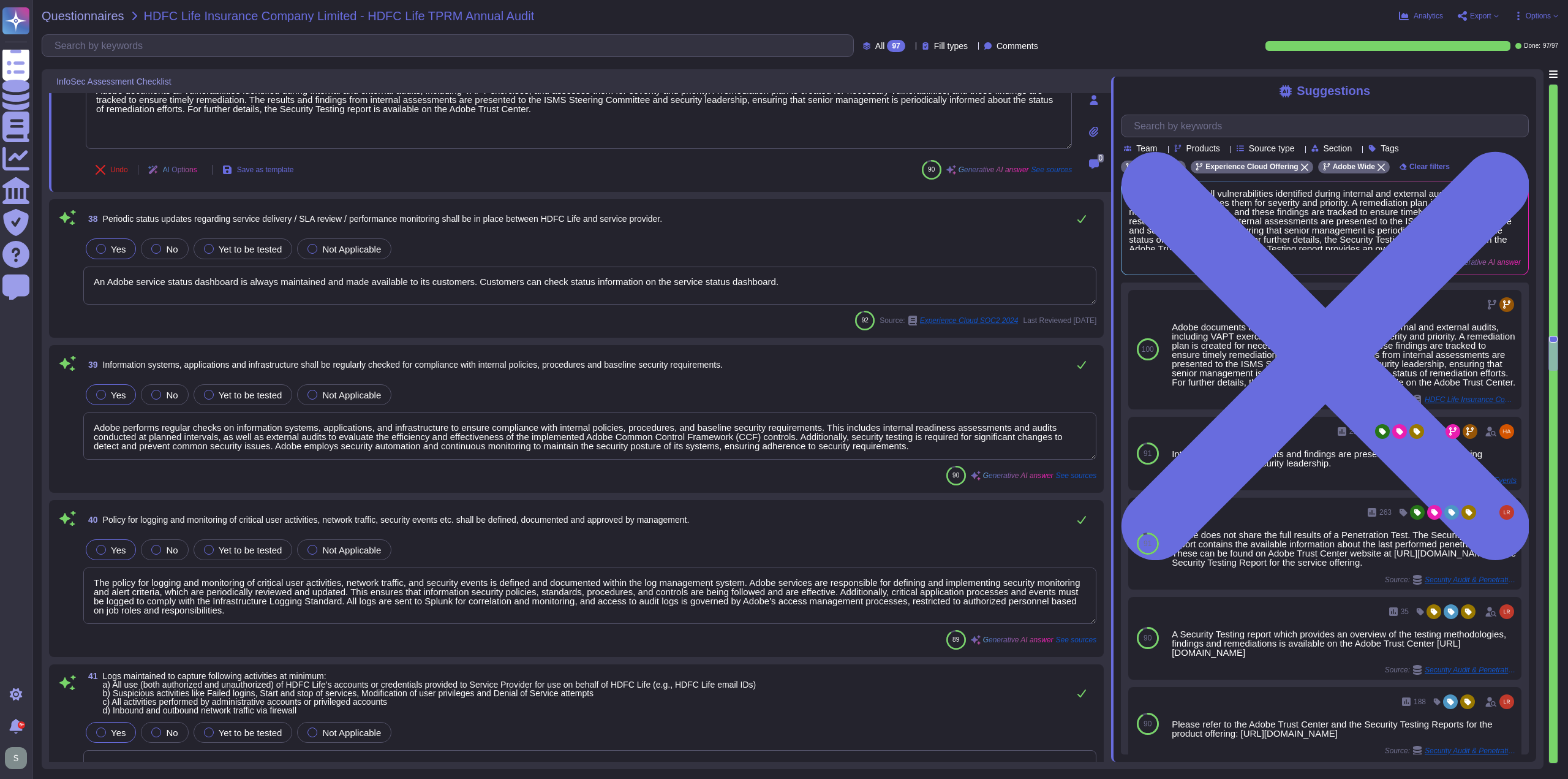
scroll to position [6168, 0]
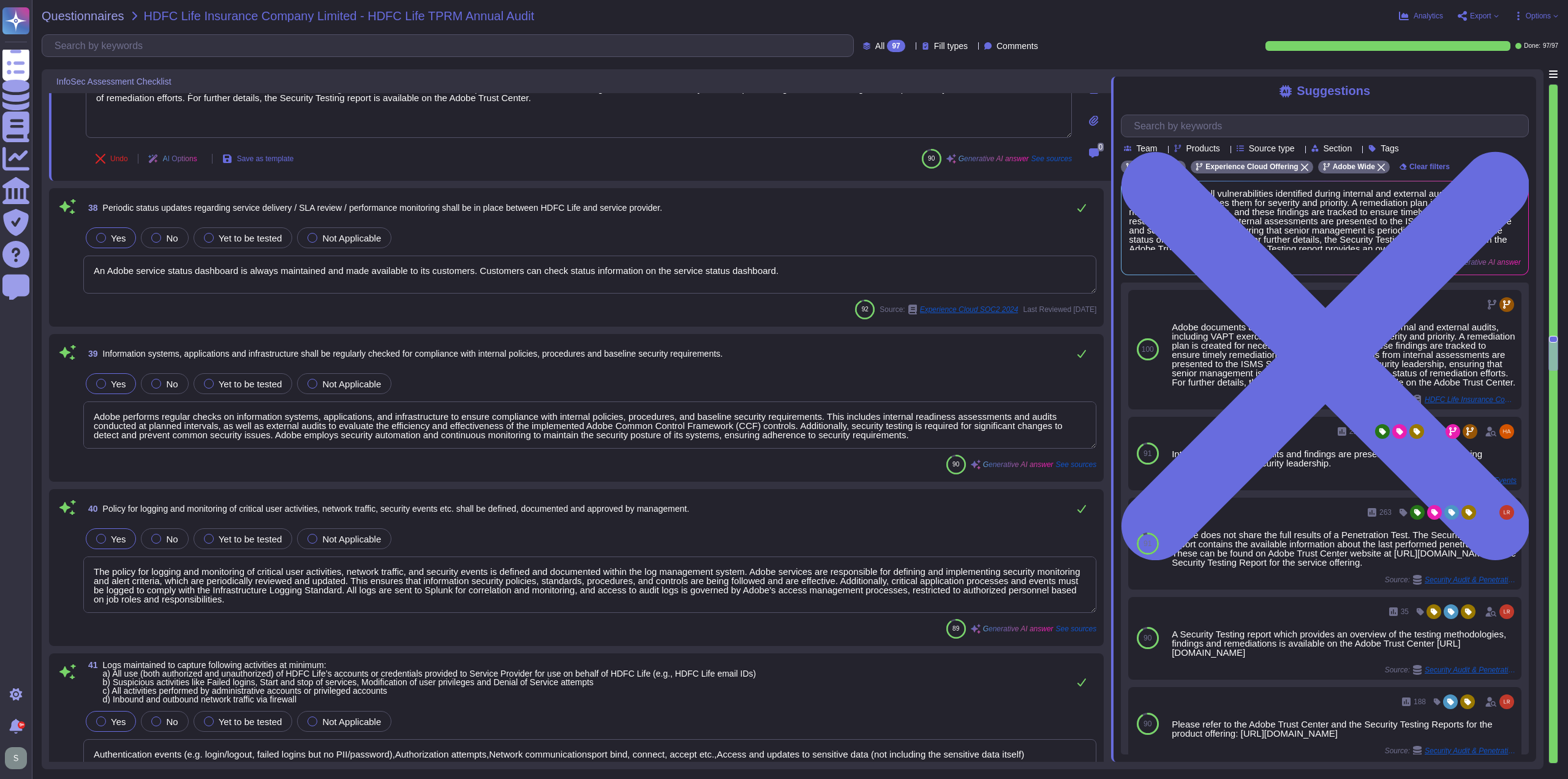
click at [784, 265] on textarea "An Adobe service status dashboard is always maintained and made available to it…" at bounding box center [590, 274] width 1013 height 38
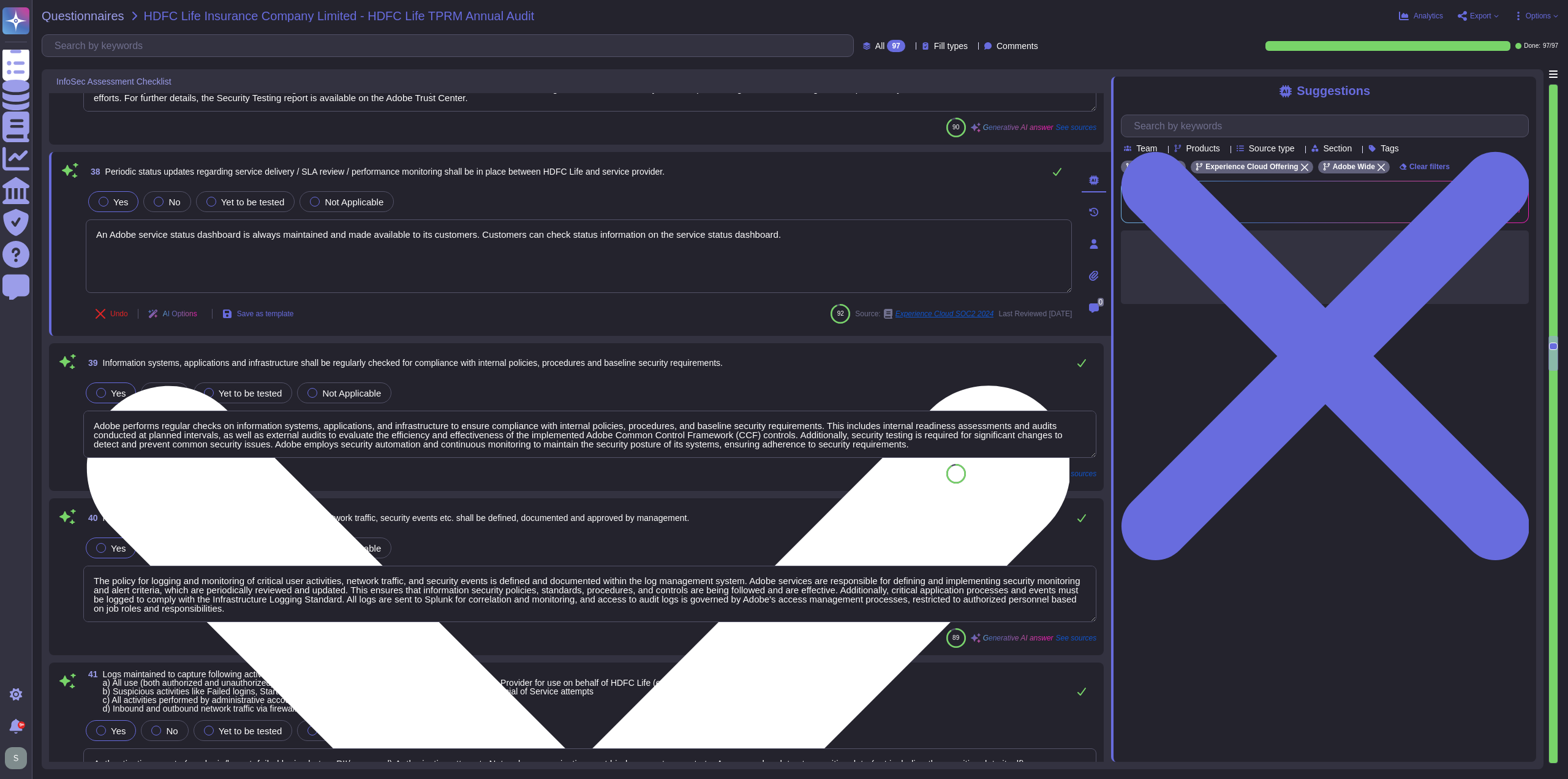
type textarea "Adobe's products and services' operation teams define and implement availabilit…"
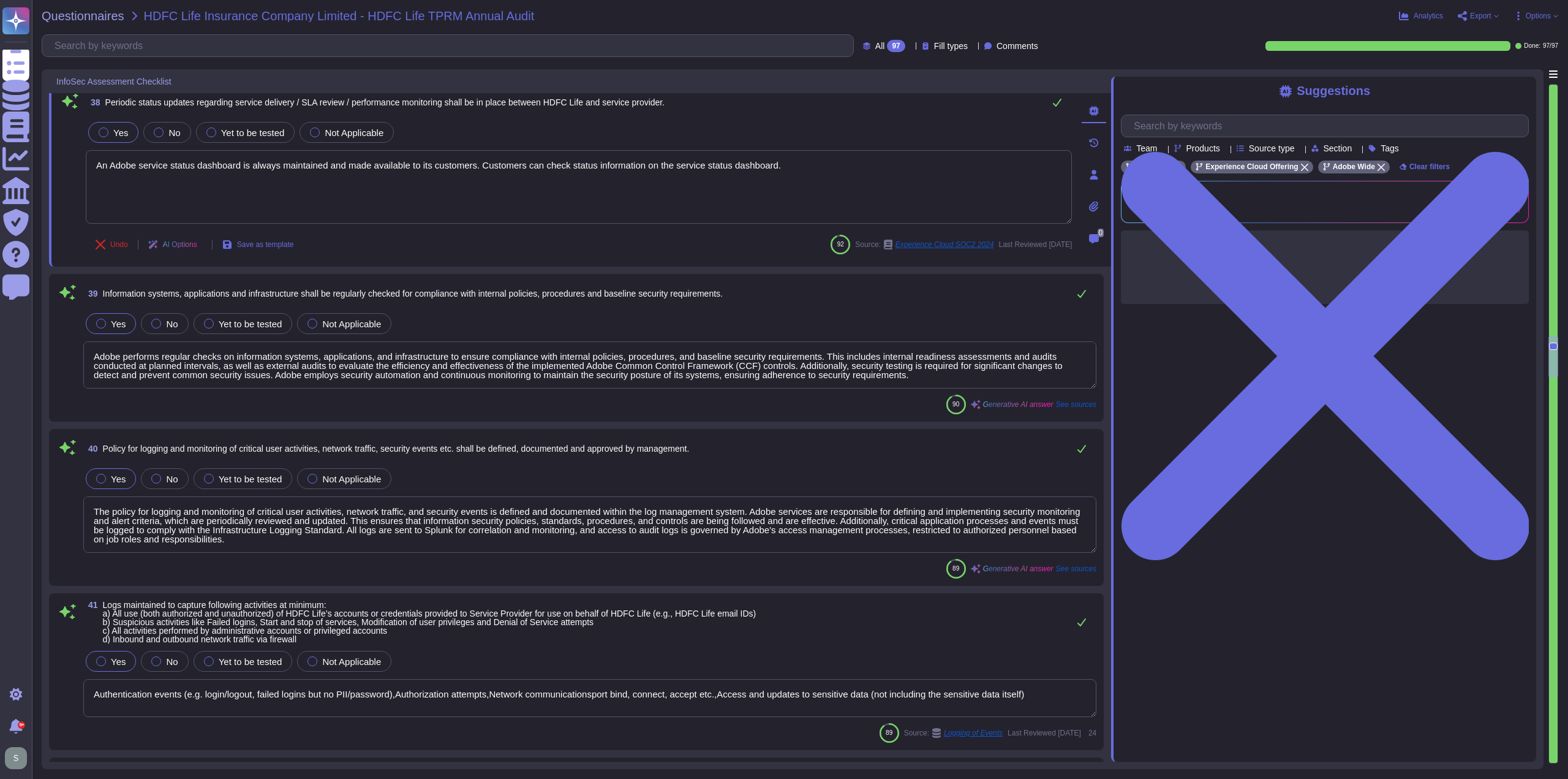
type textarea "Adobe provides a centralized log collection and monitoring solution that meets …"
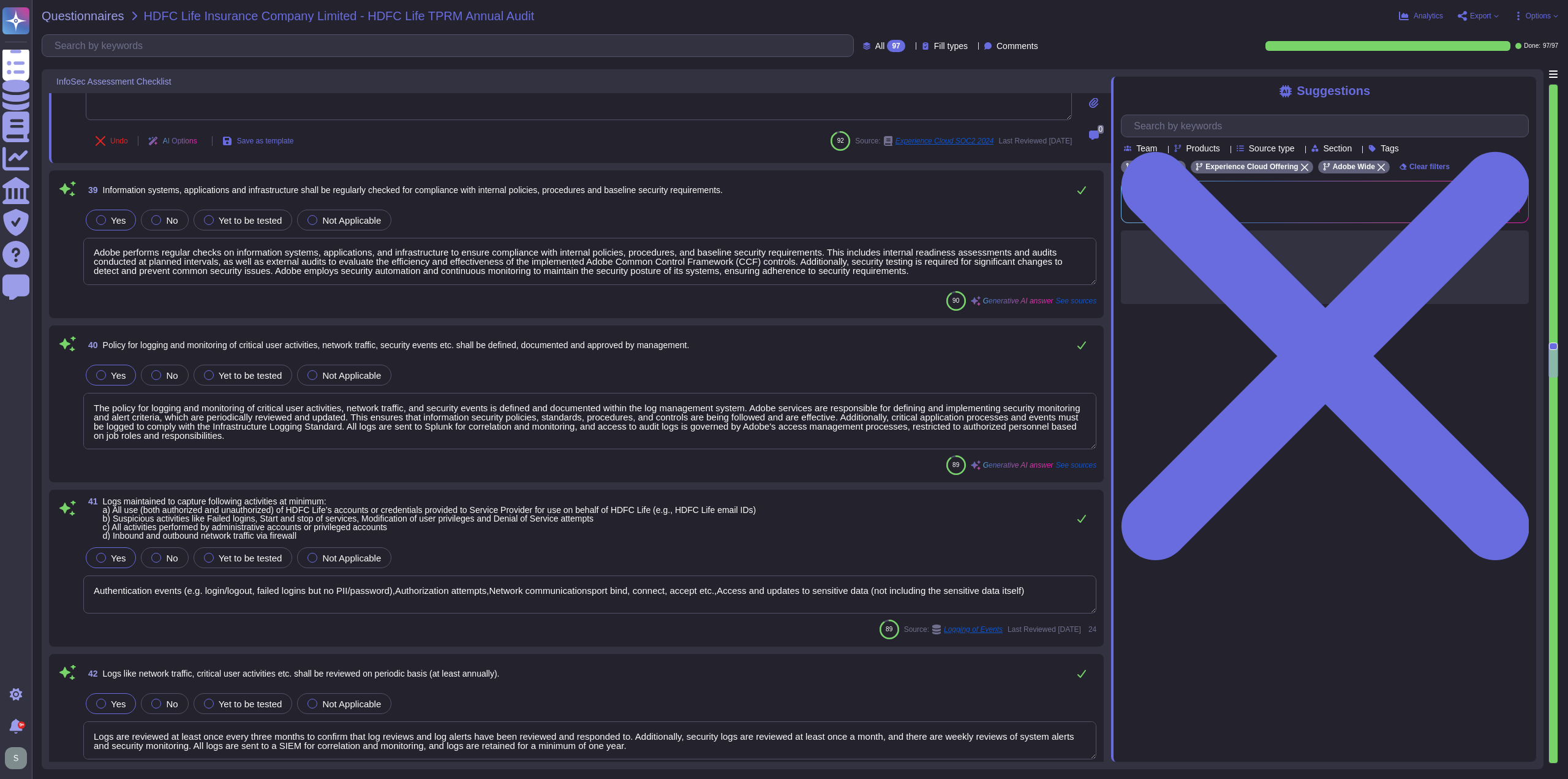
scroll to position [6352, 0]
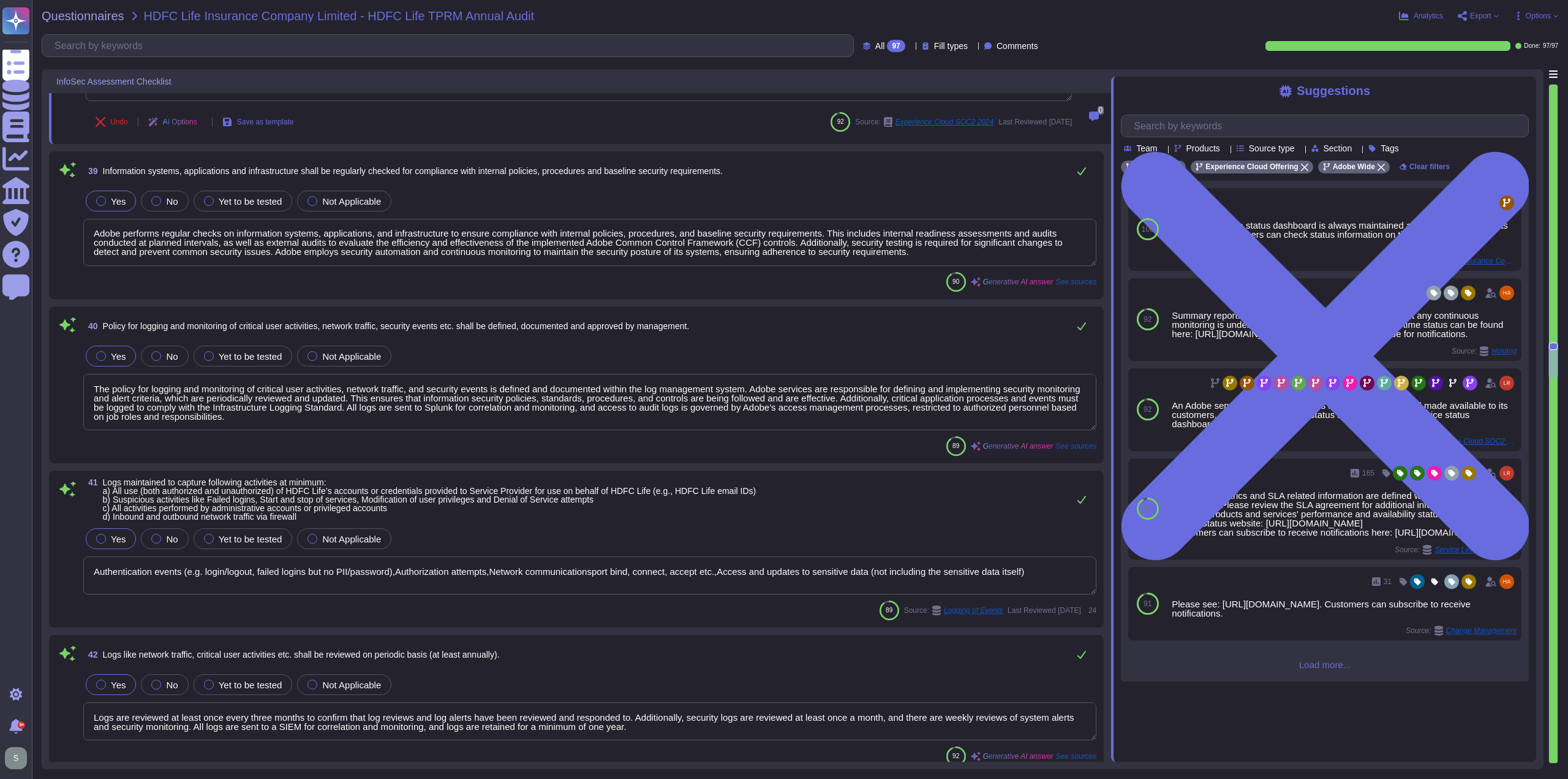
click at [532, 292] on div "39 Information systems, applications and infrastructure shall be regularly chec…" at bounding box center [576, 224] width 1055 height 147
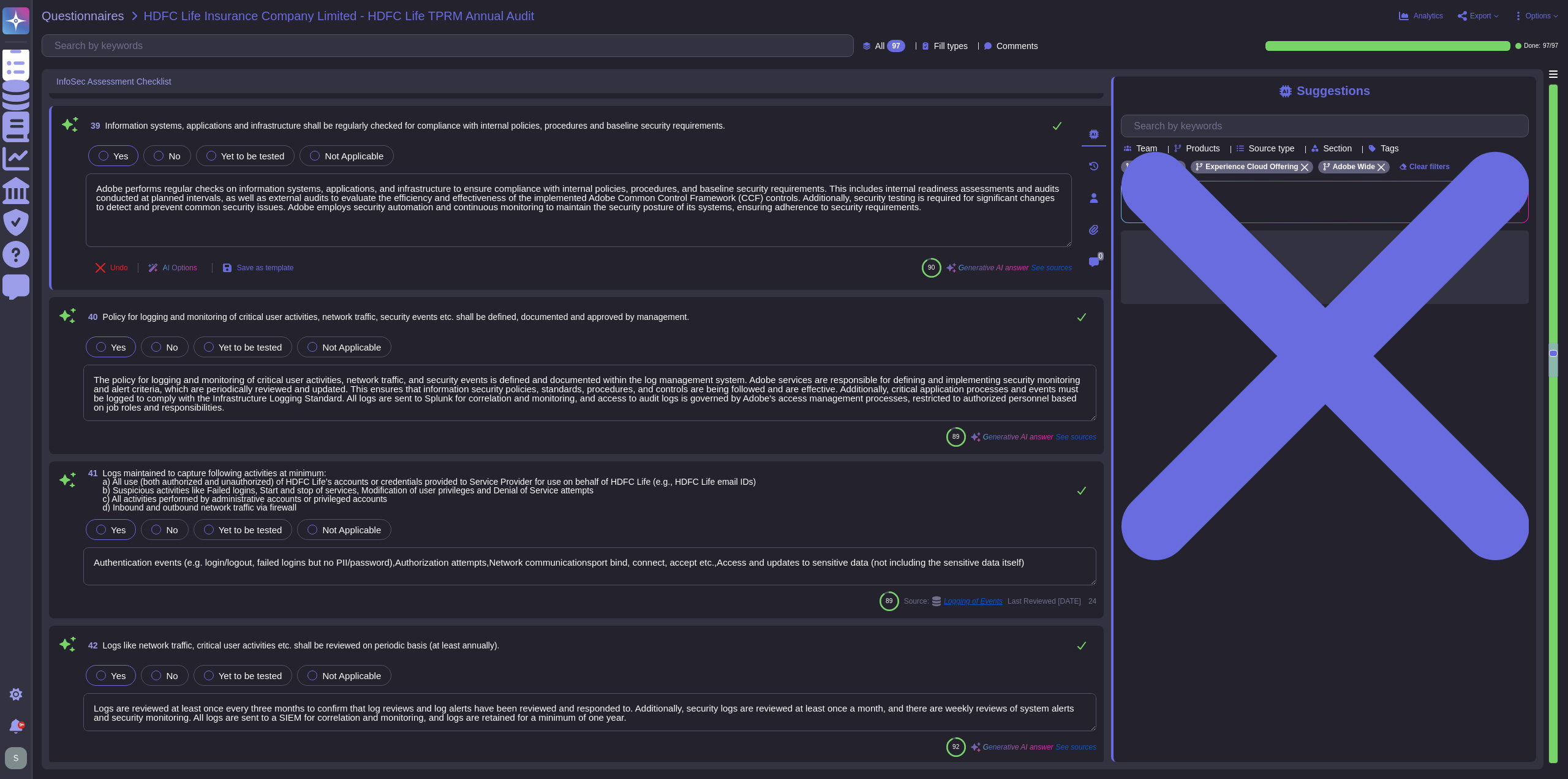
drag, startPoint x: 510, startPoint y: 289, endPoint x: 473, endPoint y: 284, distance: 37.3
click at [473, 284] on div "39 Information systems, applications and infrastructure shall be regularly chec…" at bounding box center [580, 198] width 1062 height 184
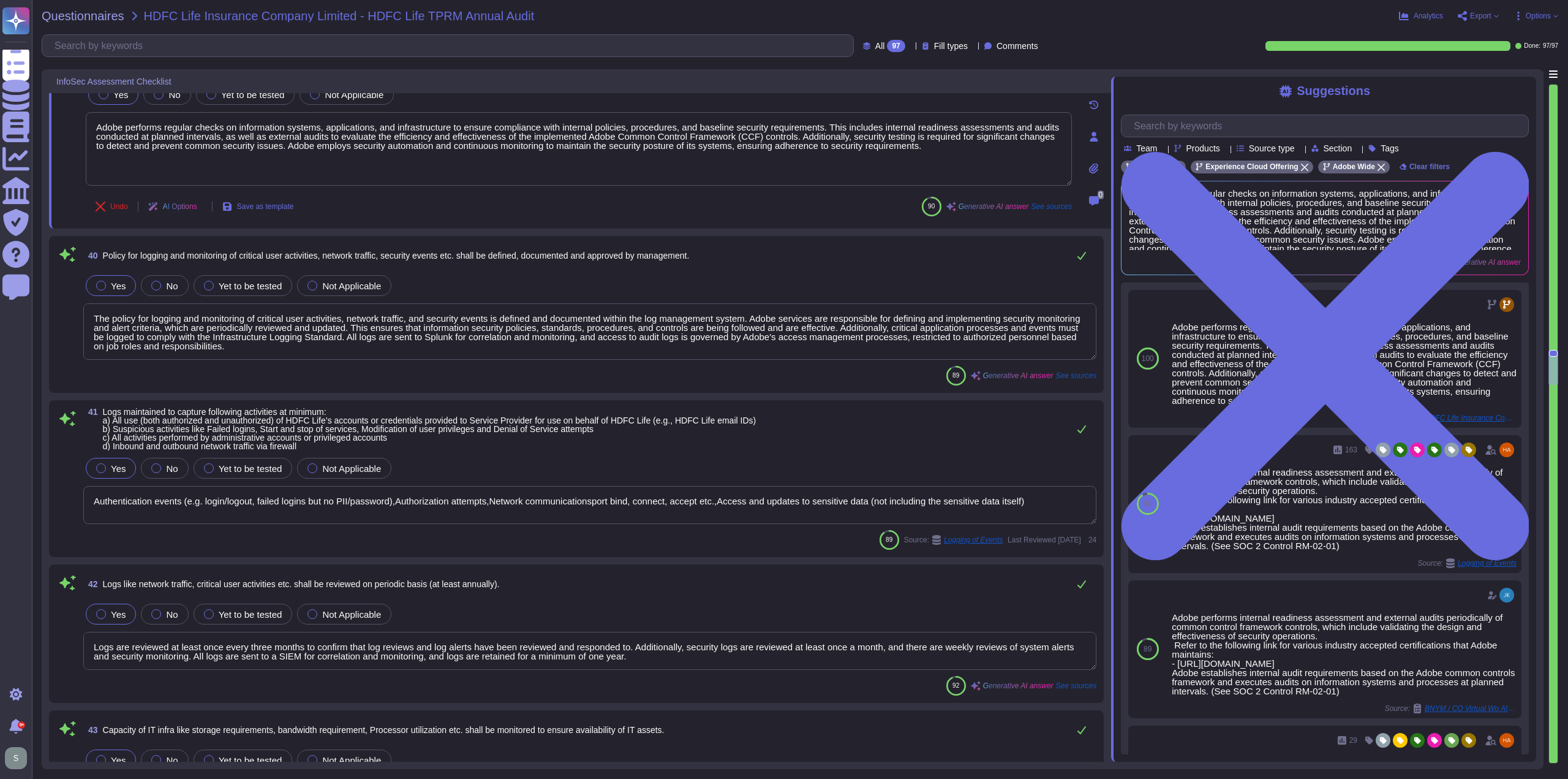
scroll to position [1, 0]
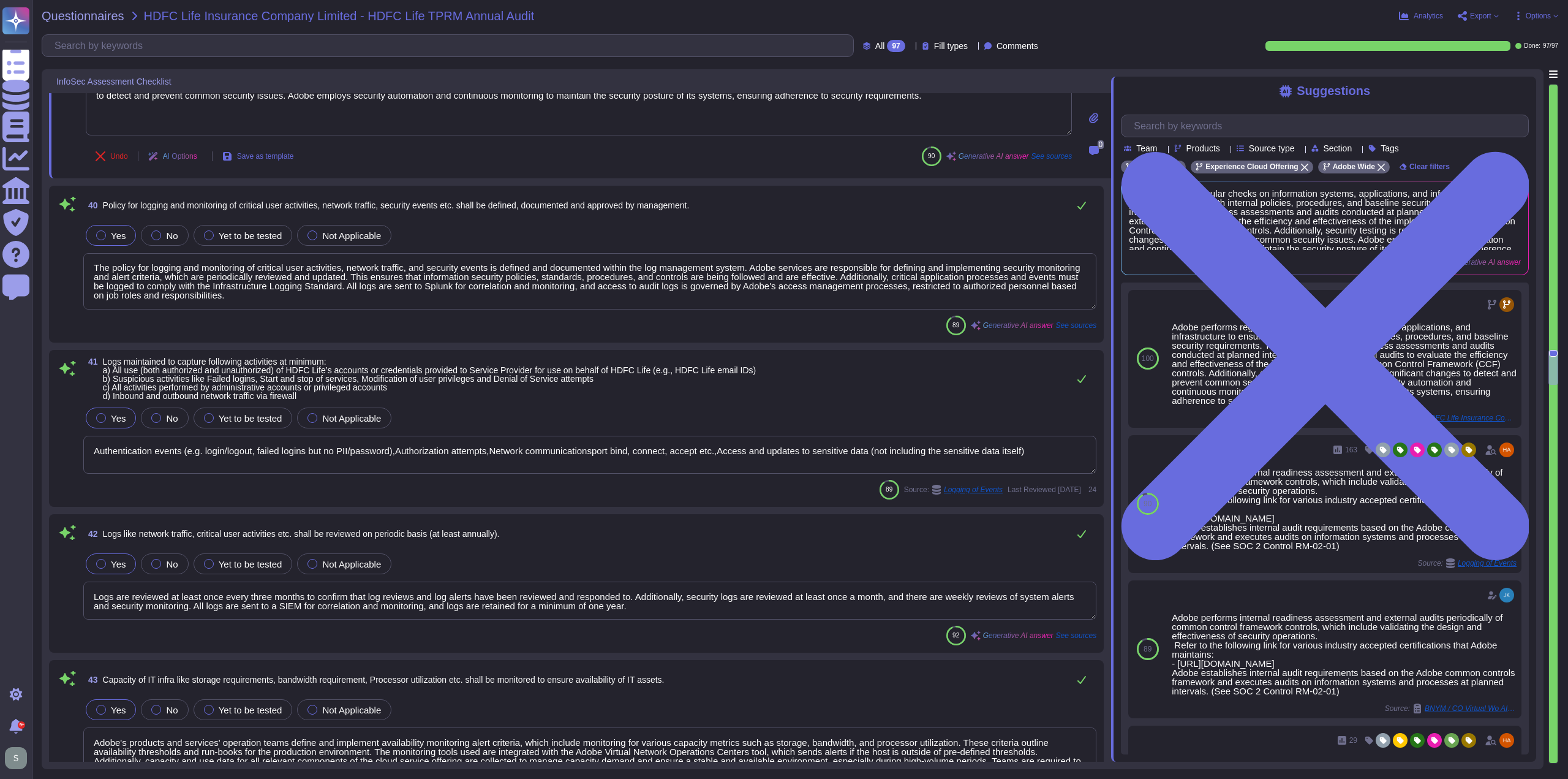
type textarea "Our log retention policy is structured to ensure compliance and operational eff…"
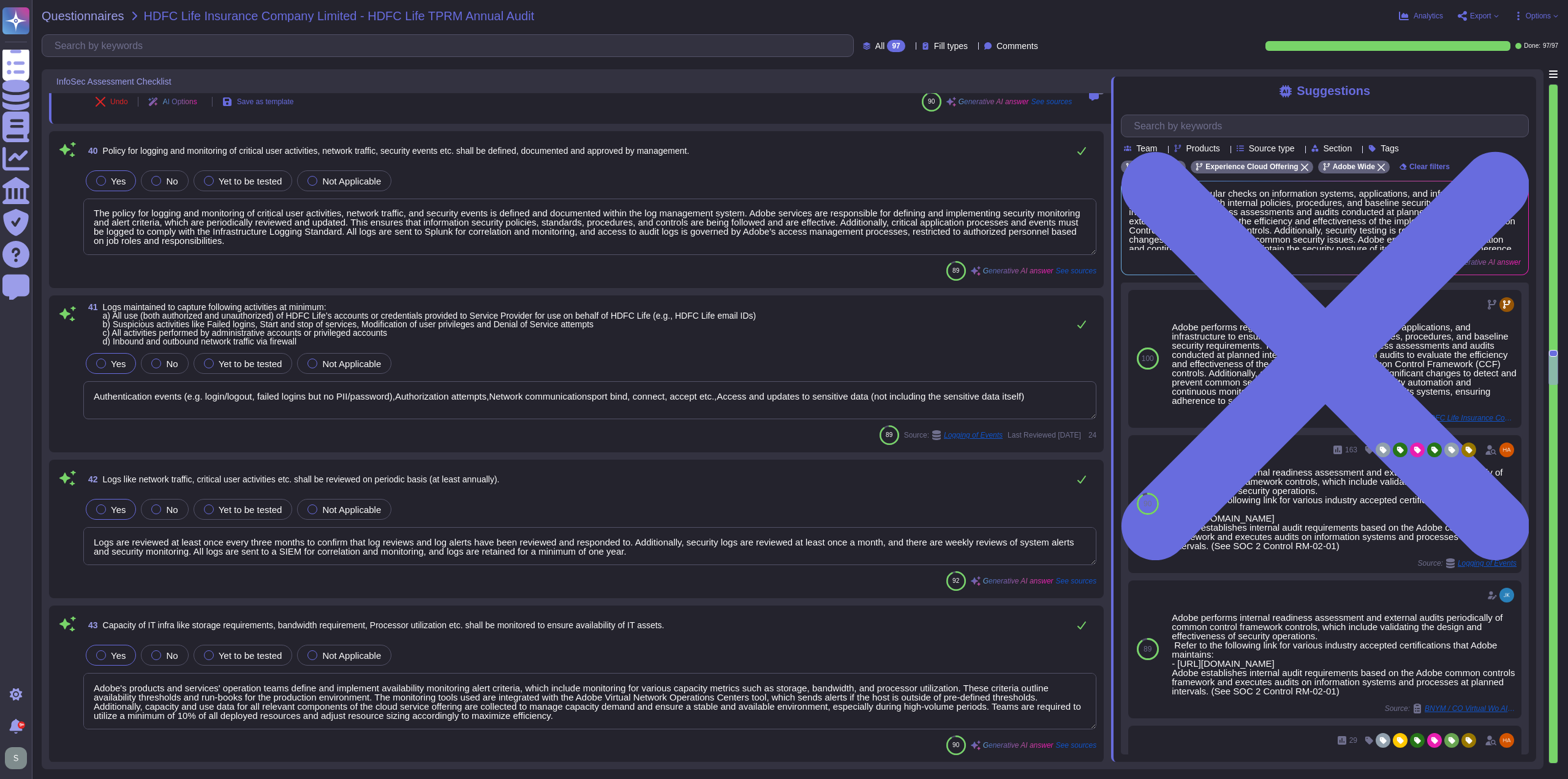
scroll to position [6536, 0]
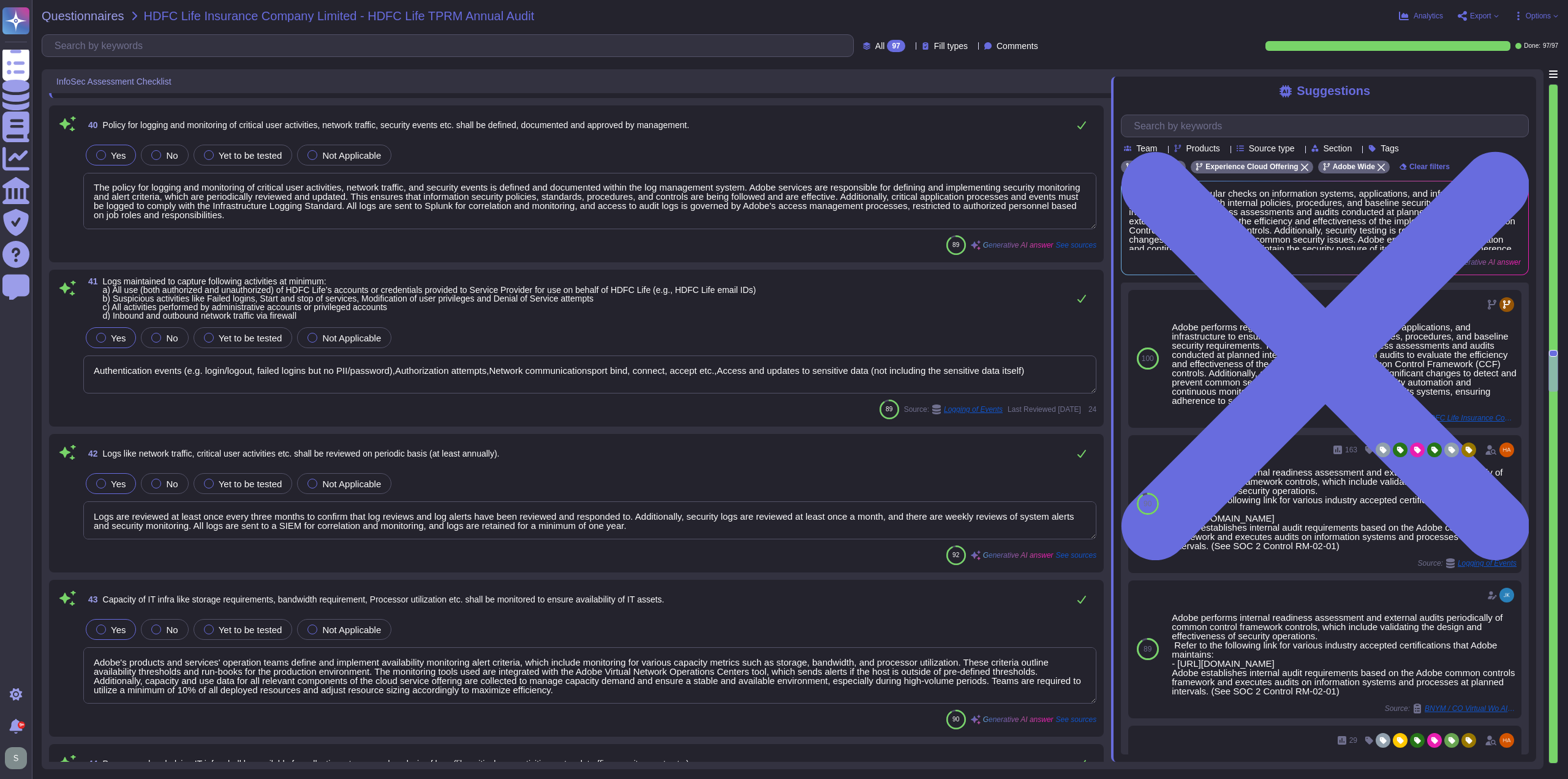
drag, startPoint x: 748, startPoint y: 184, endPoint x: 605, endPoint y: 181, distance: 143.0
click at [605, 181] on textarea "The policy for logging and monitoring of critical user activities, network traf…" at bounding box center [590, 201] width 1013 height 56
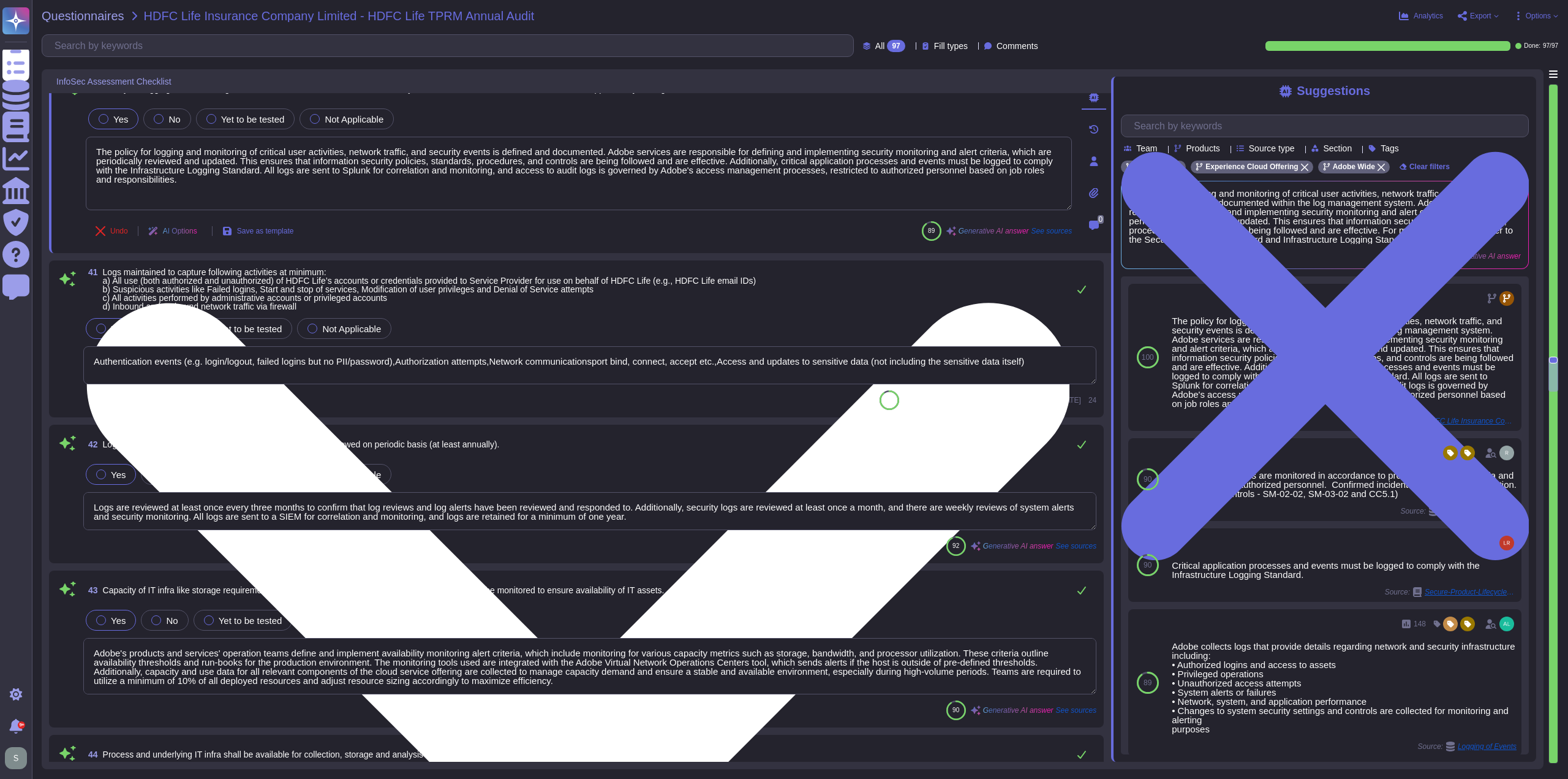
scroll to position [6475, 0]
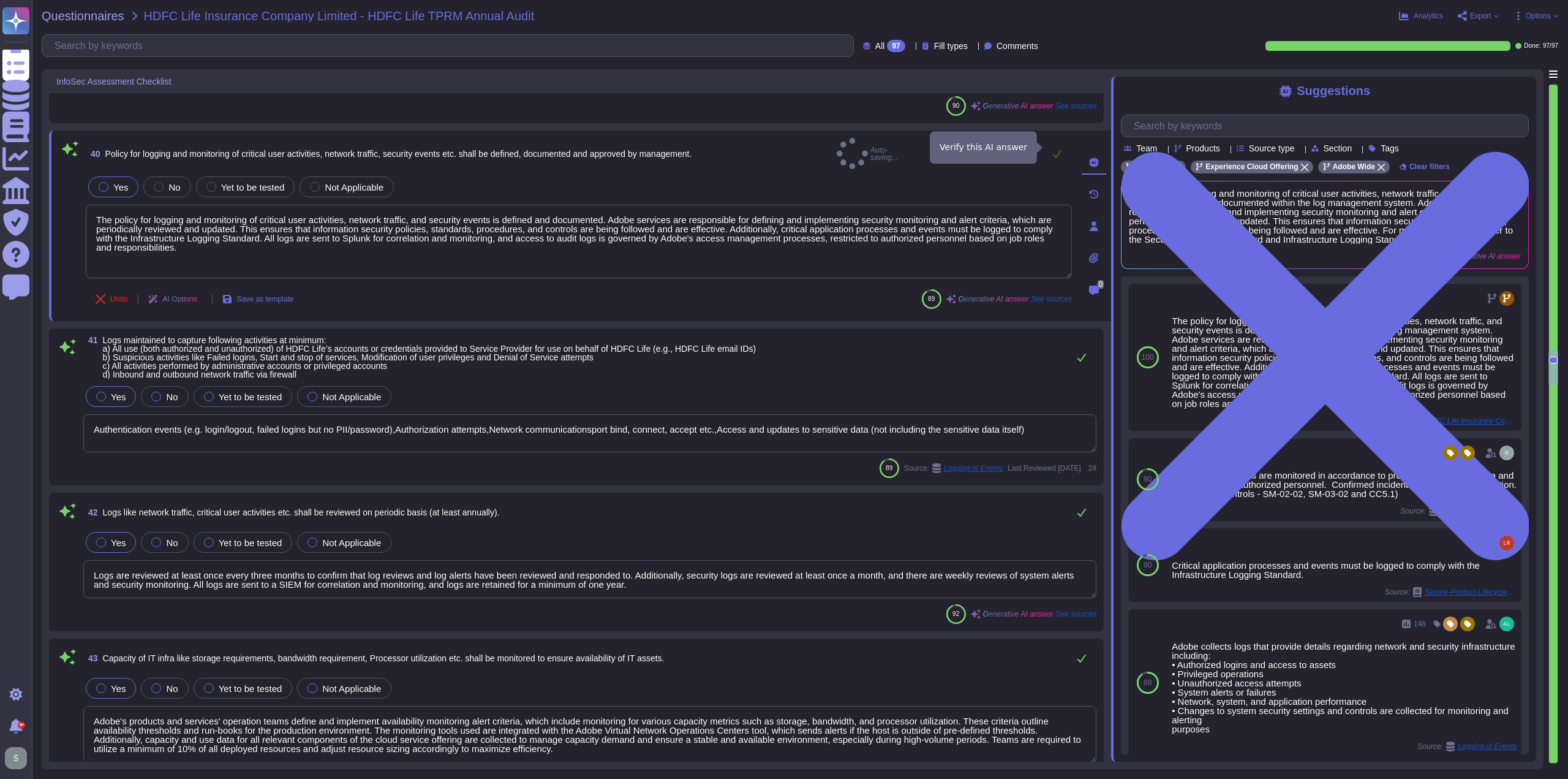
type textarea "The policy for logging and monitoring of critical user activities, network traf…"
click at [1056, 149] on icon at bounding box center [1057, 154] width 9 height 9
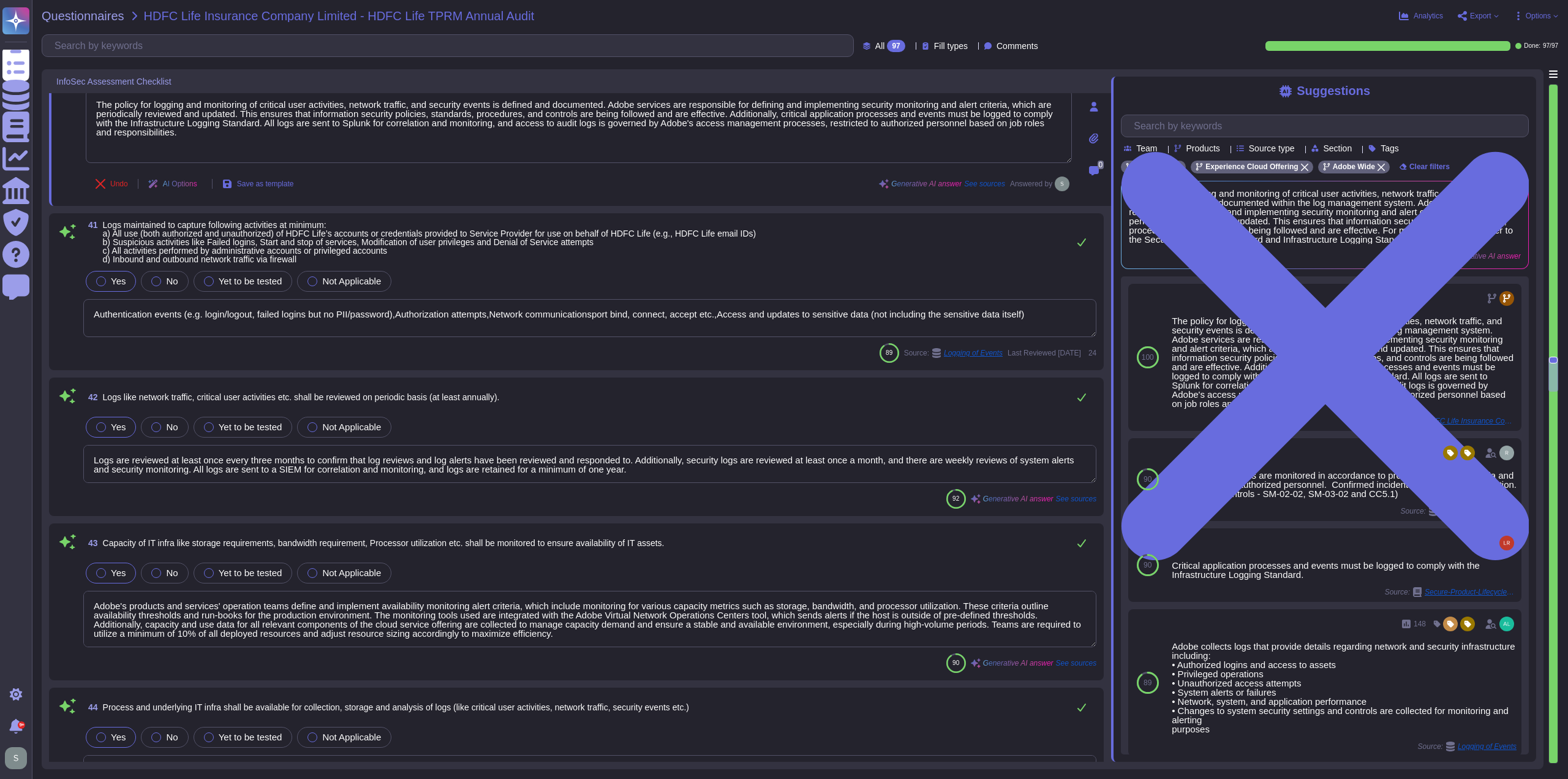
scroll to position [1, 0]
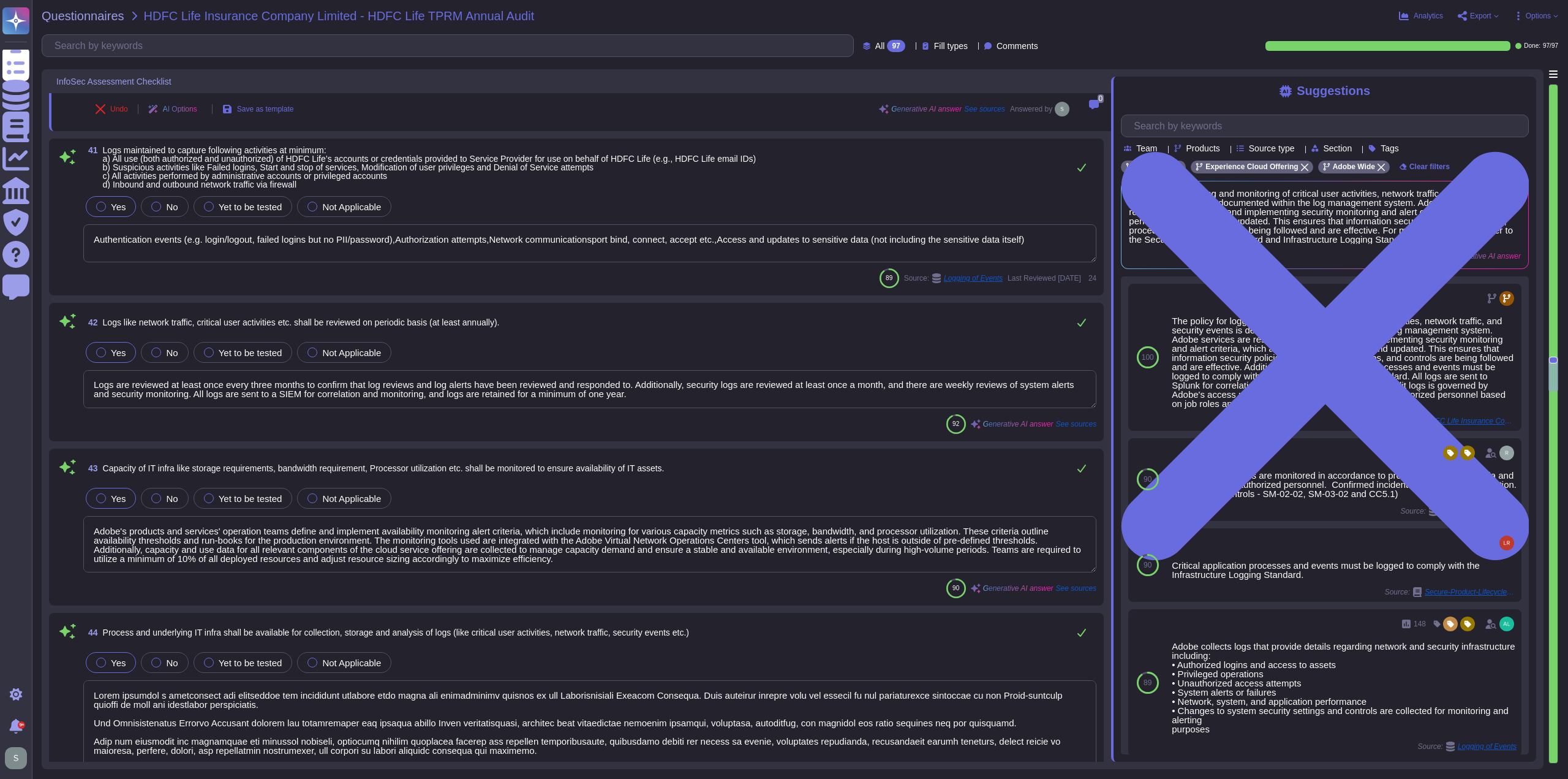
type textarea "Access to edit or delete logs is restricted to authorized personnel only, based…"
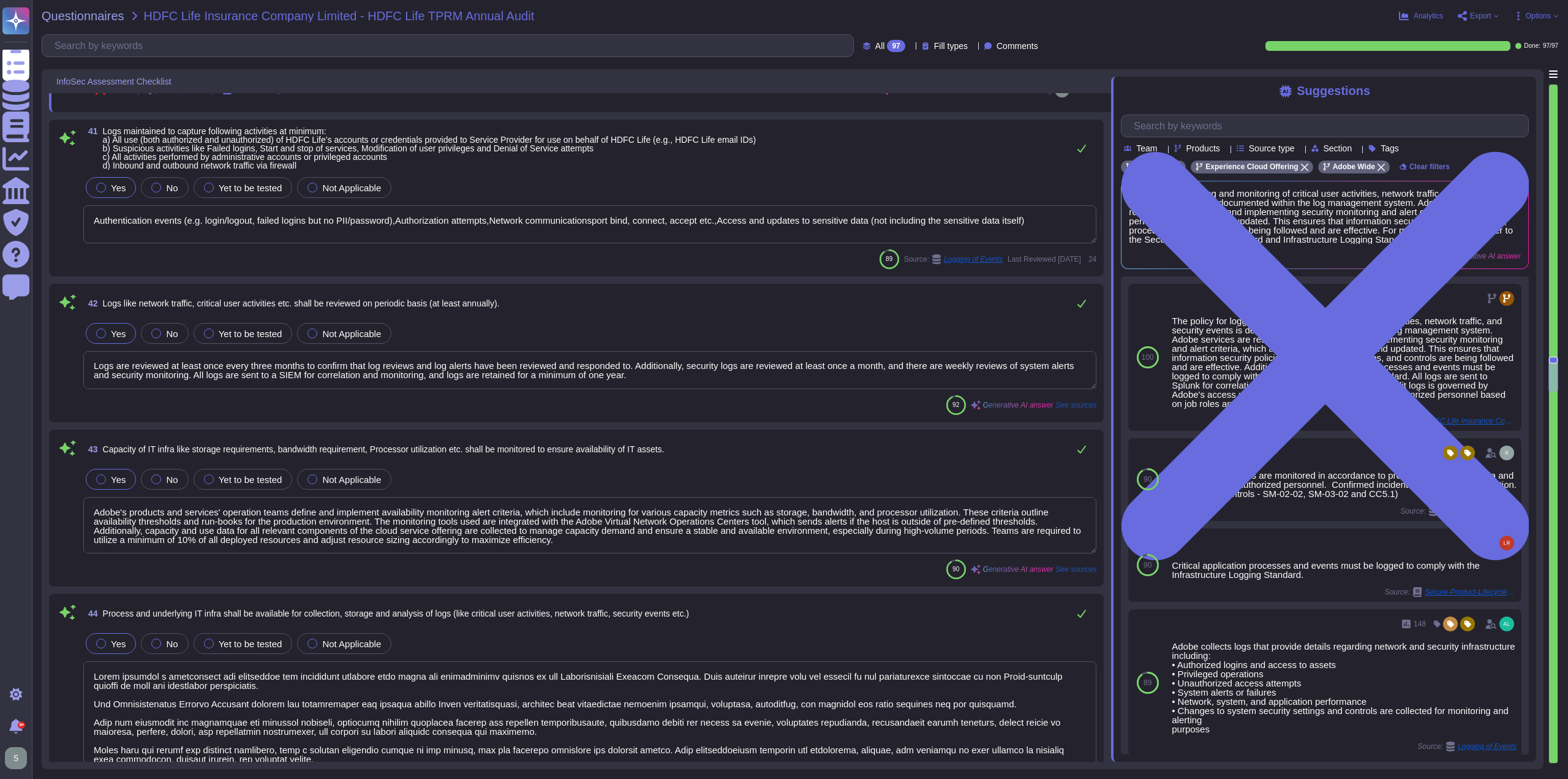
click at [572, 137] on span "Logs maintained to capture following activities at minimum: a) All use (both au…" at bounding box center [430, 147] width 653 height 44
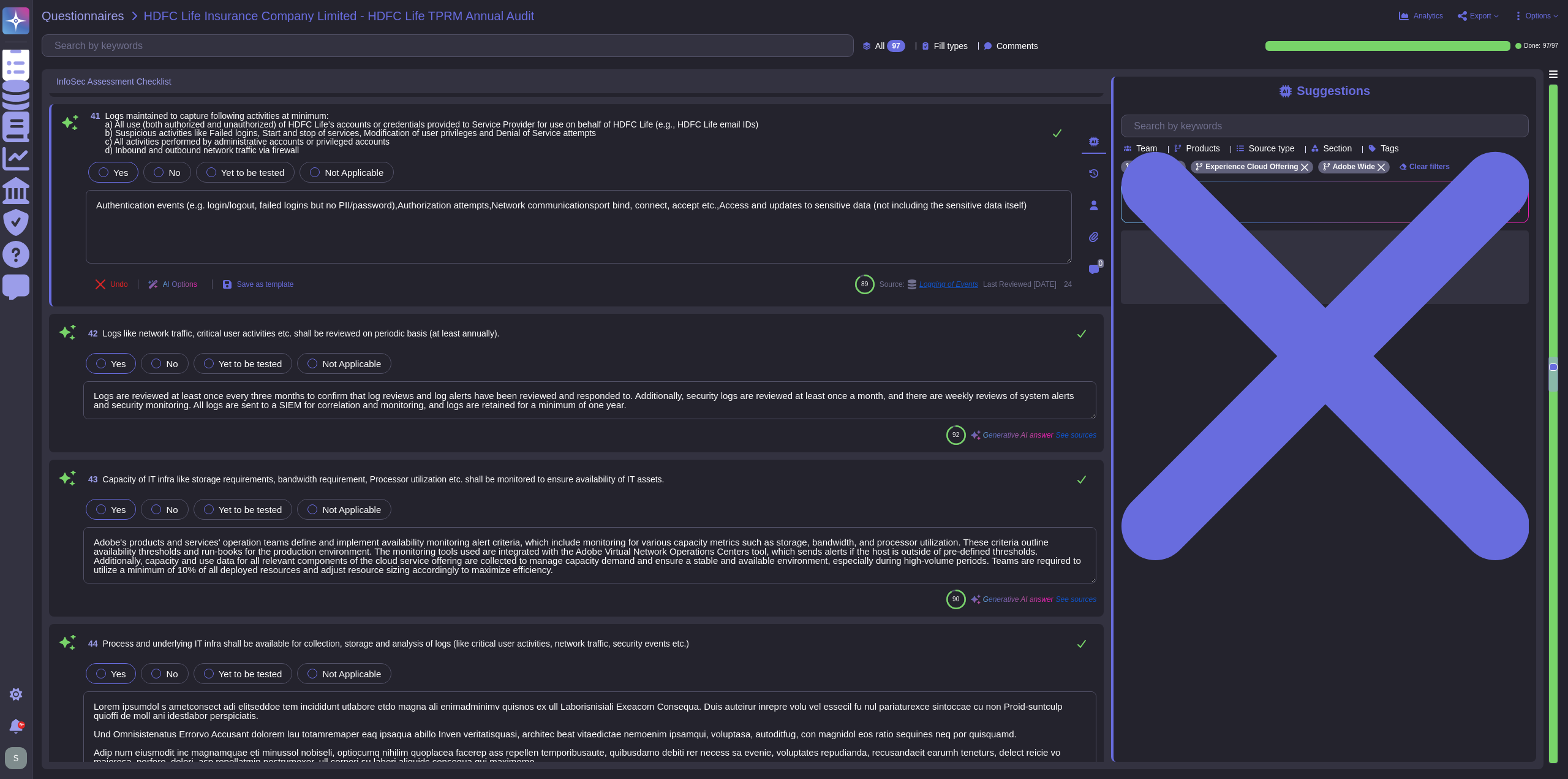
drag, startPoint x: 359, startPoint y: 278, endPoint x: 361, endPoint y: 267, distance: 11.2
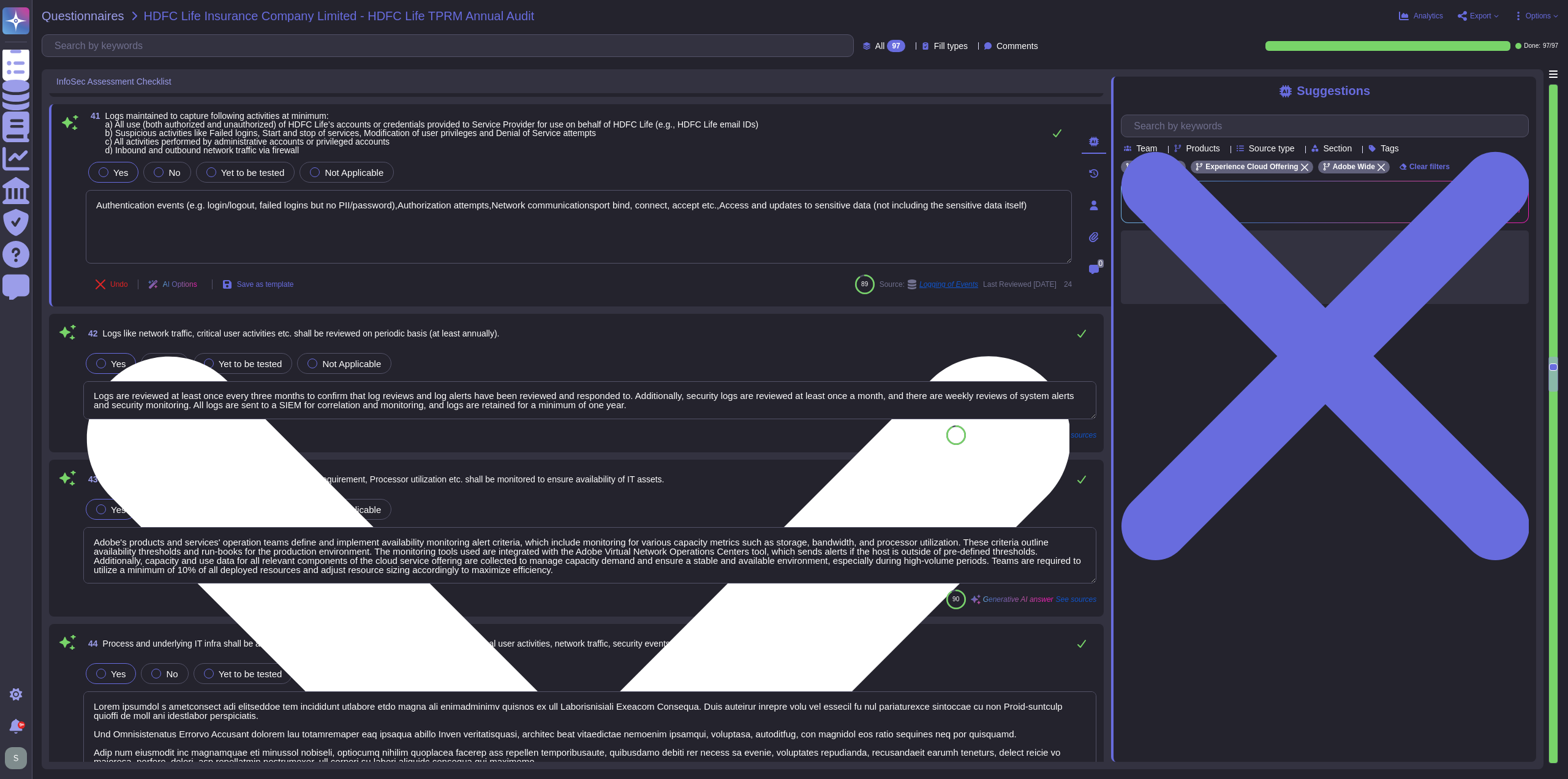
drag, startPoint x: 361, startPoint y: 267, endPoint x: 307, endPoint y: 247, distance: 57.6
click at [307, 247] on textarea "Authentication events (e.g. login/logout, failed logins but no PII/password),Au…" at bounding box center [578, 226] width 986 height 73
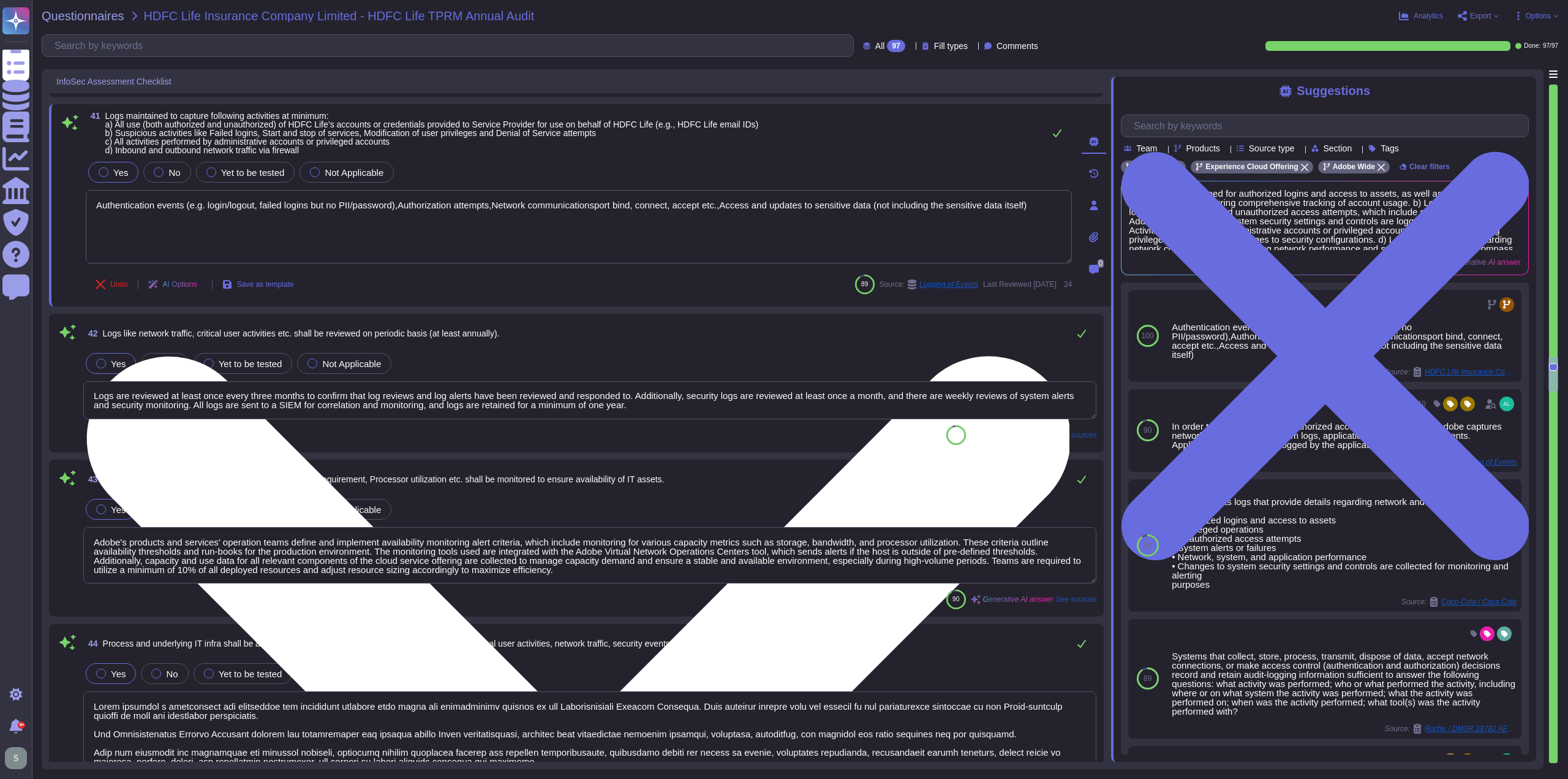
click at [525, 200] on textarea "Authentication events (e.g. login/logout, failed logins but no PII/password),Au…" at bounding box center [578, 226] width 986 height 73
click at [595, 199] on textarea "Authentication events (e.g. login/logout, failed logins but no PII/password),Au…" at bounding box center [578, 226] width 986 height 73
click at [496, 202] on textarea "Authentication events (e.g. login/logout, failed logins but no PII/password),Au…" at bounding box center [578, 226] width 986 height 73
click at [601, 202] on textarea "Authentication events (e.g. login/logout, failed logins but no PII/password),Au…" at bounding box center [578, 226] width 986 height 73
type textarea "Authentication events (e.g. login/logout, failed logins but no PII/password),Au…"
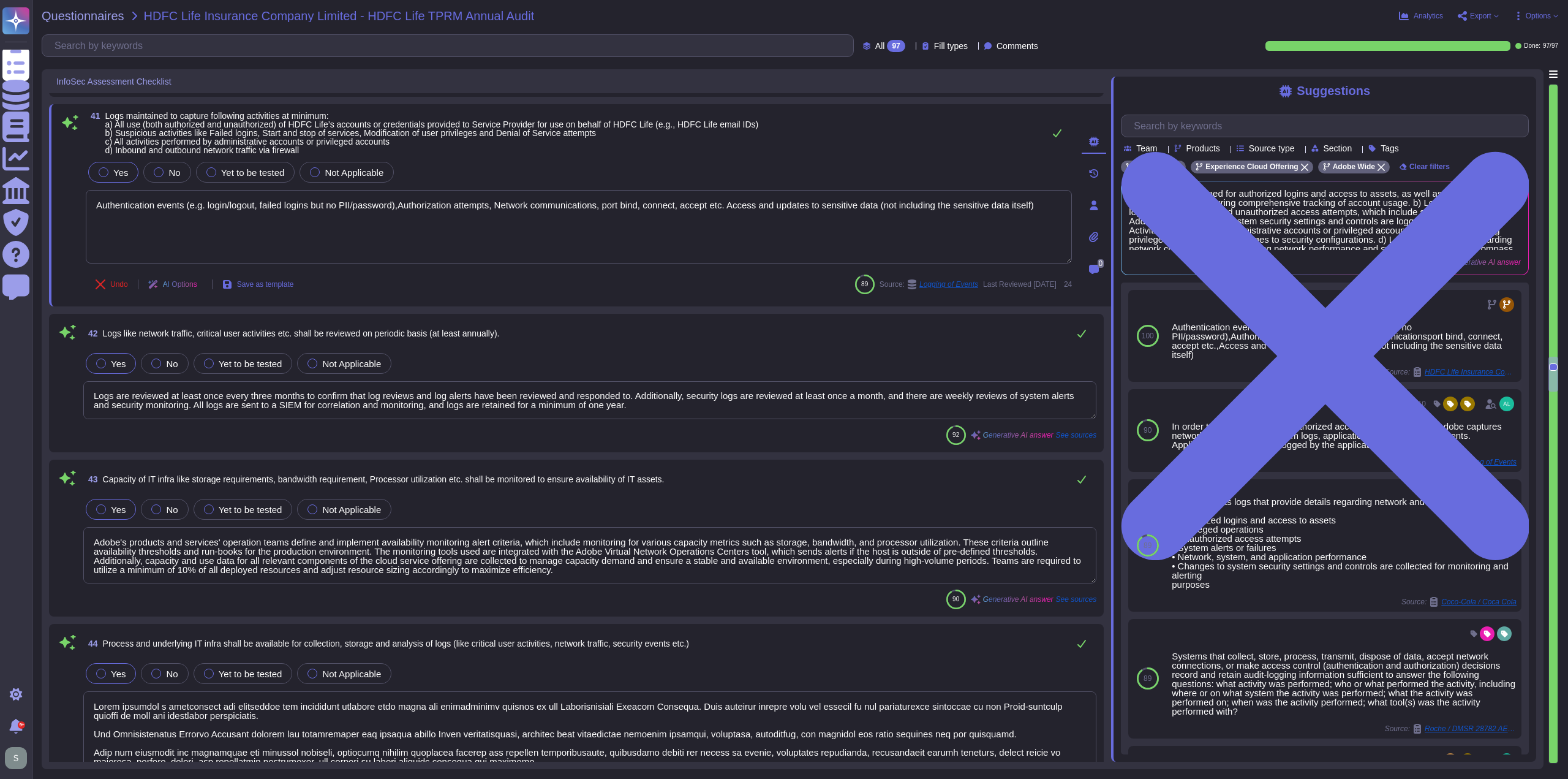
type textarea "Access to edit or delete logs is restricted to authorized personnel only, based…"
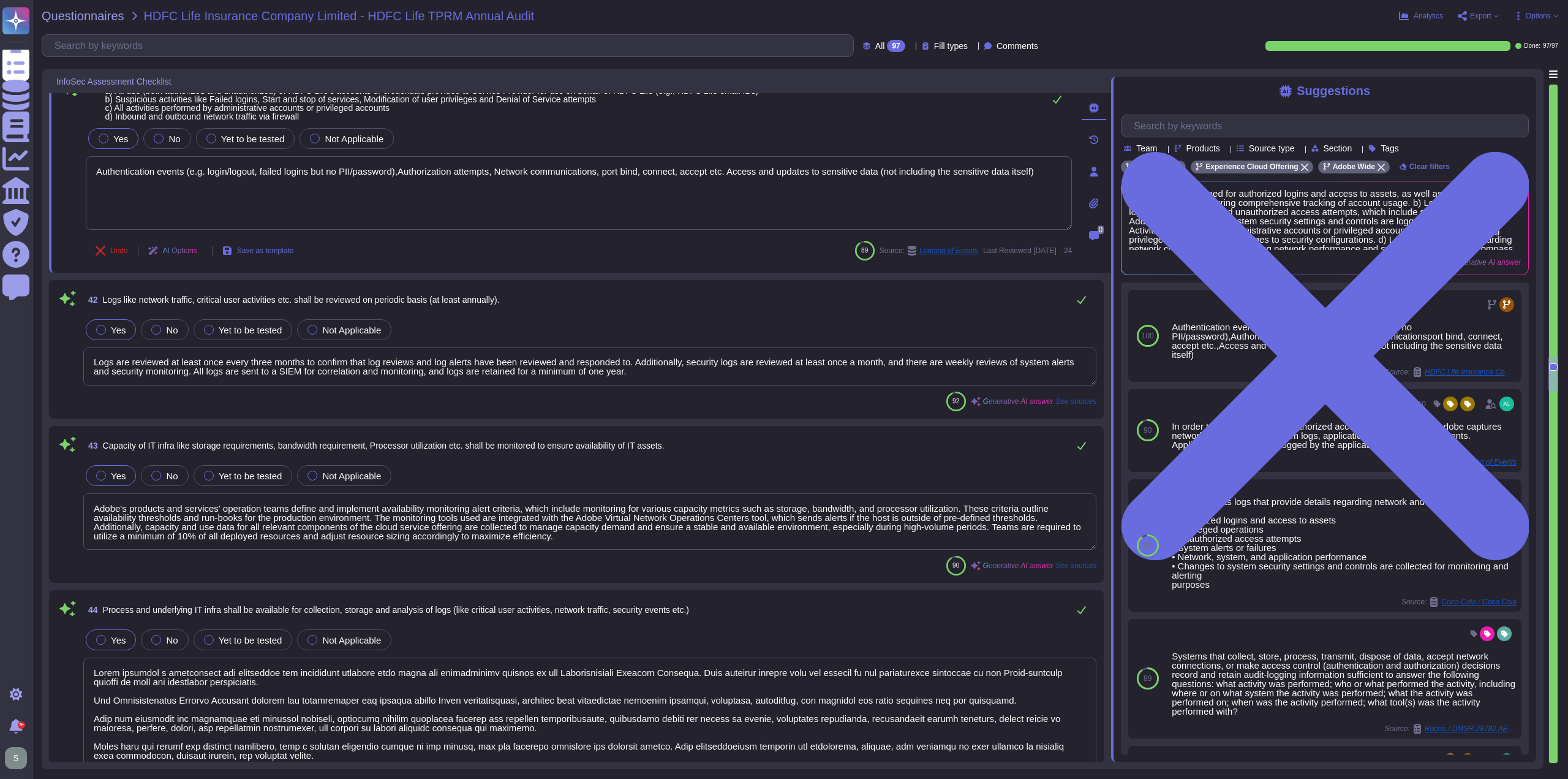
scroll to position [6720, 0]
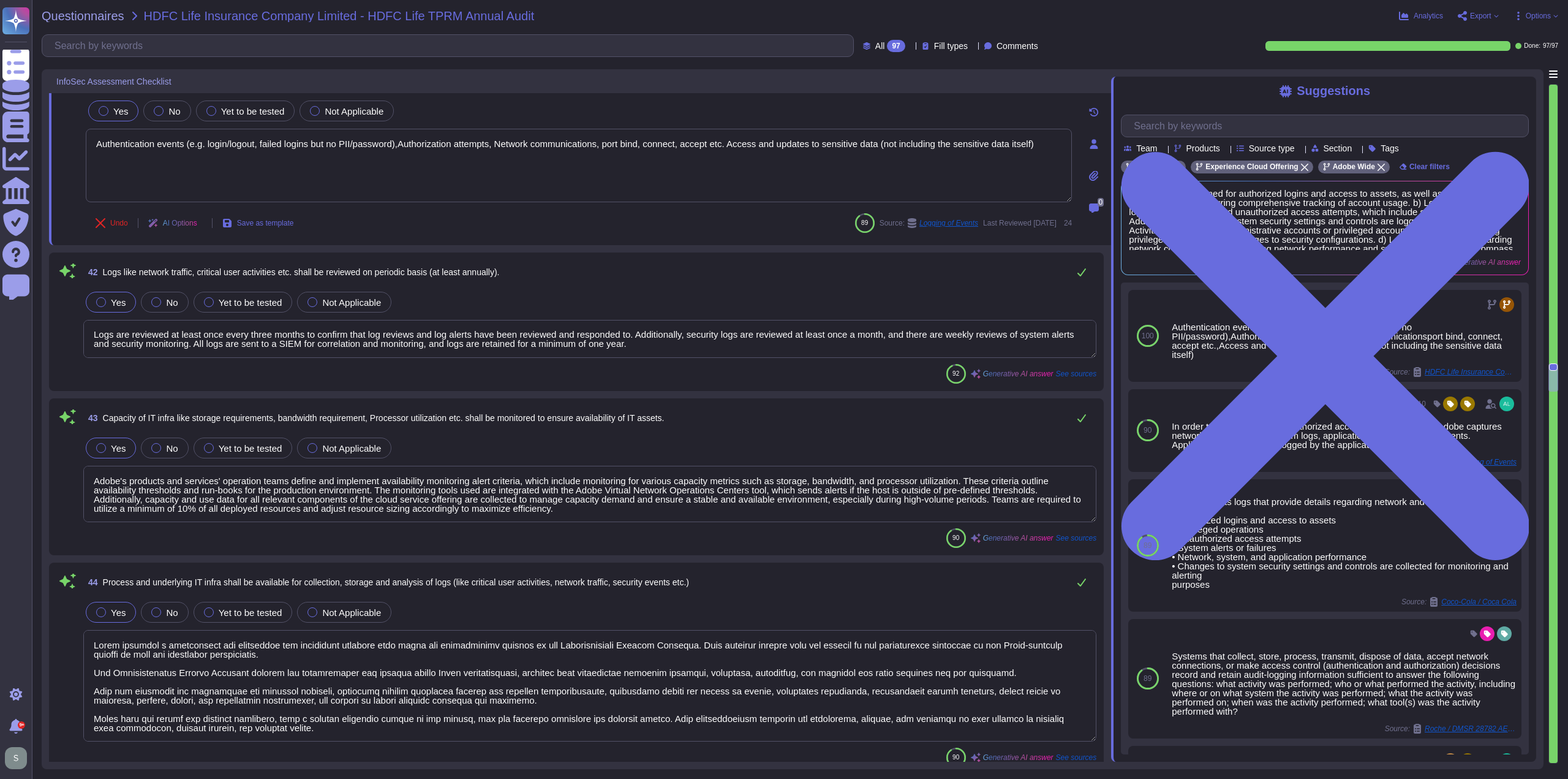
type textarea "Authentication events (e.g. login/logout, failed logins but no PII/password),Au…"
click at [653, 340] on textarea "Logs are reviewed at least once every three months to confirm that log reviews …" at bounding box center [590, 339] width 1013 height 38
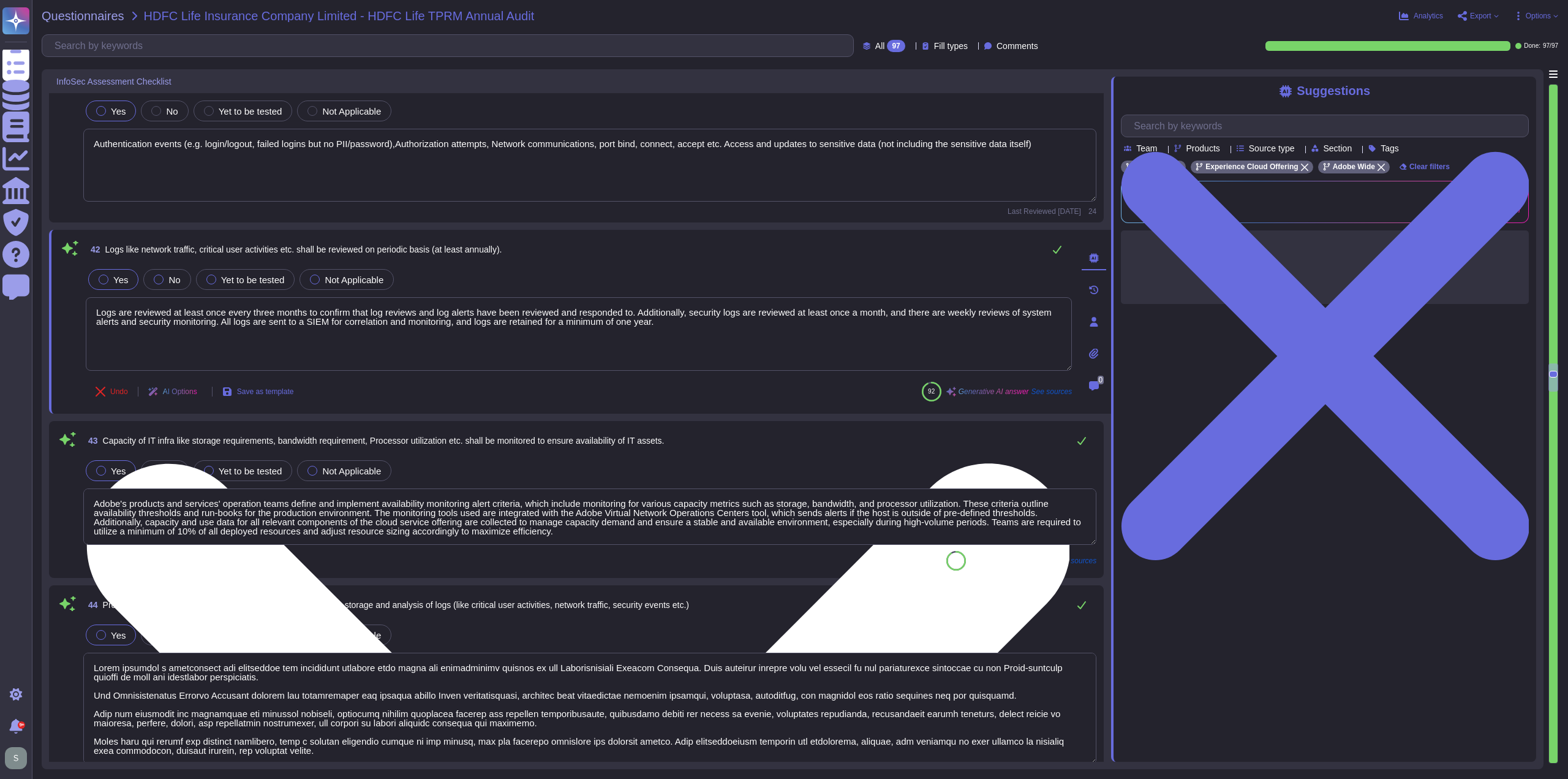
scroll to position [0, 0]
type textarea "Access to edit or delete logs is restricted to authorized personnel only, based…"
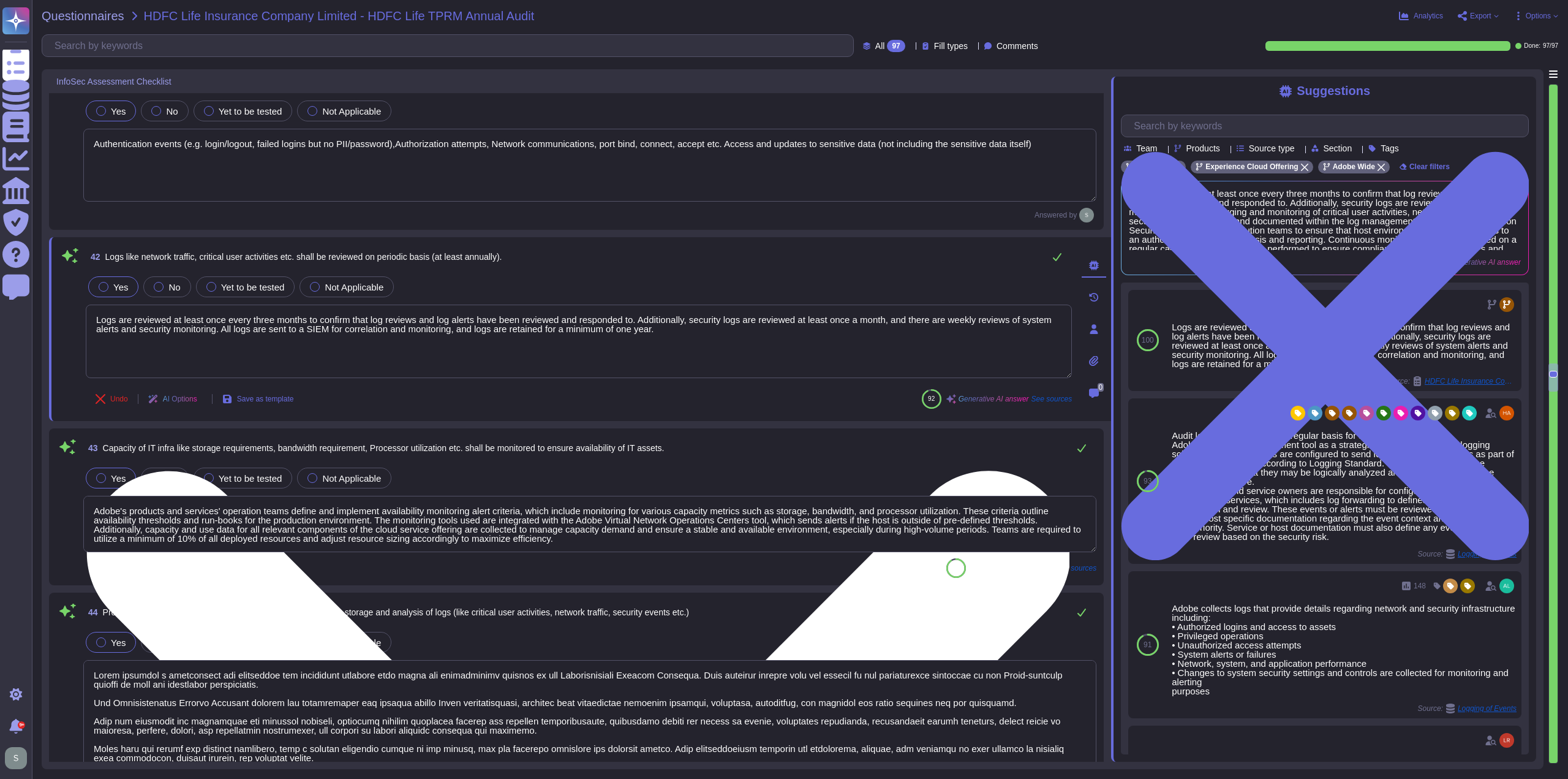
click at [667, 326] on textarea "Logs are reviewed at least once every three months to confirm that log reviews …" at bounding box center [578, 341] width 986 height 73
click at [693, 328] on textarea "Logs are reviewed at least once every three months to confirm that log reviews …" at bounding box center [578, 341] width 986 height 73
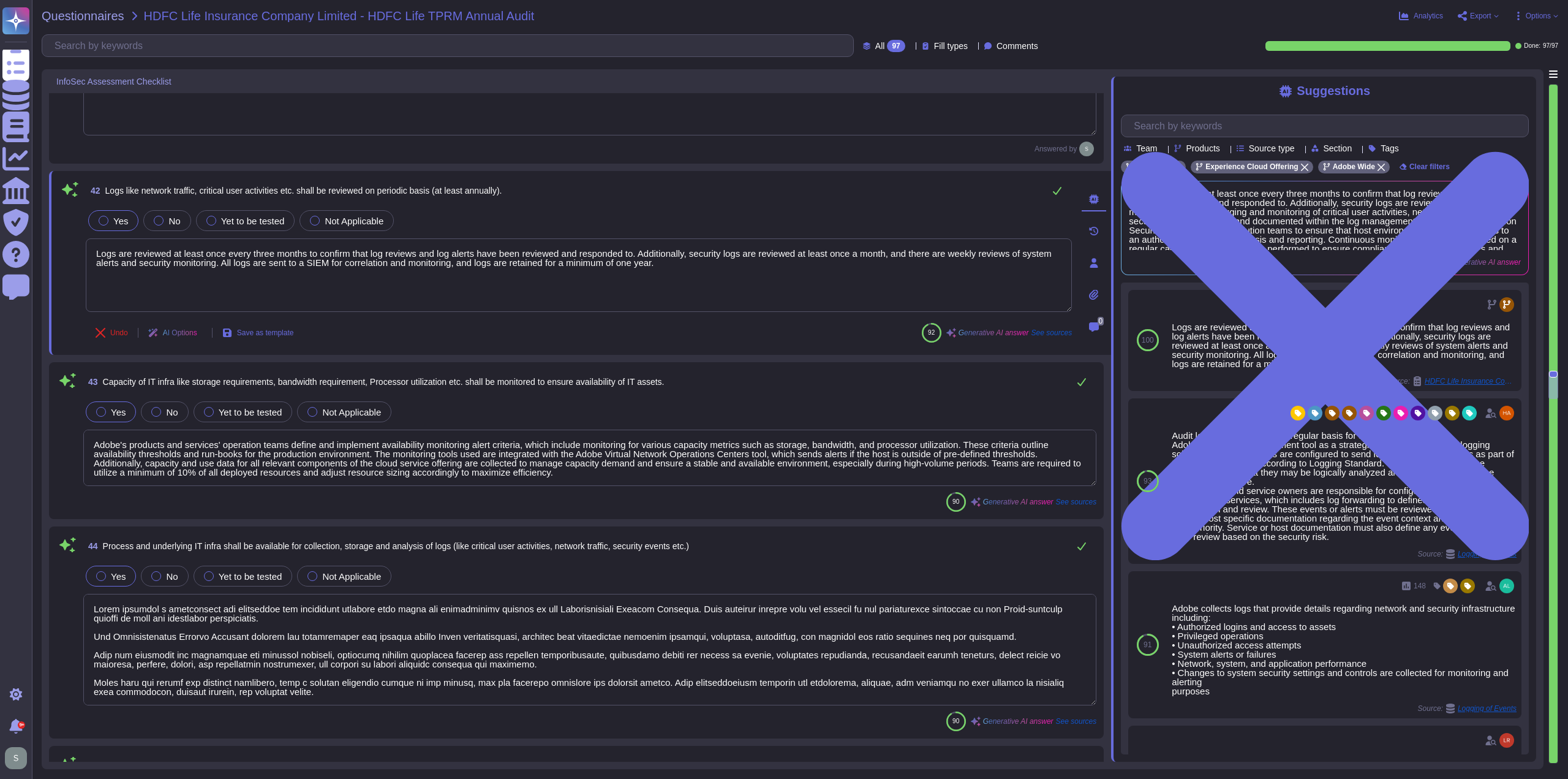
type textarea "Adobe has established a Logical Access Policy that is documented and applies to…"
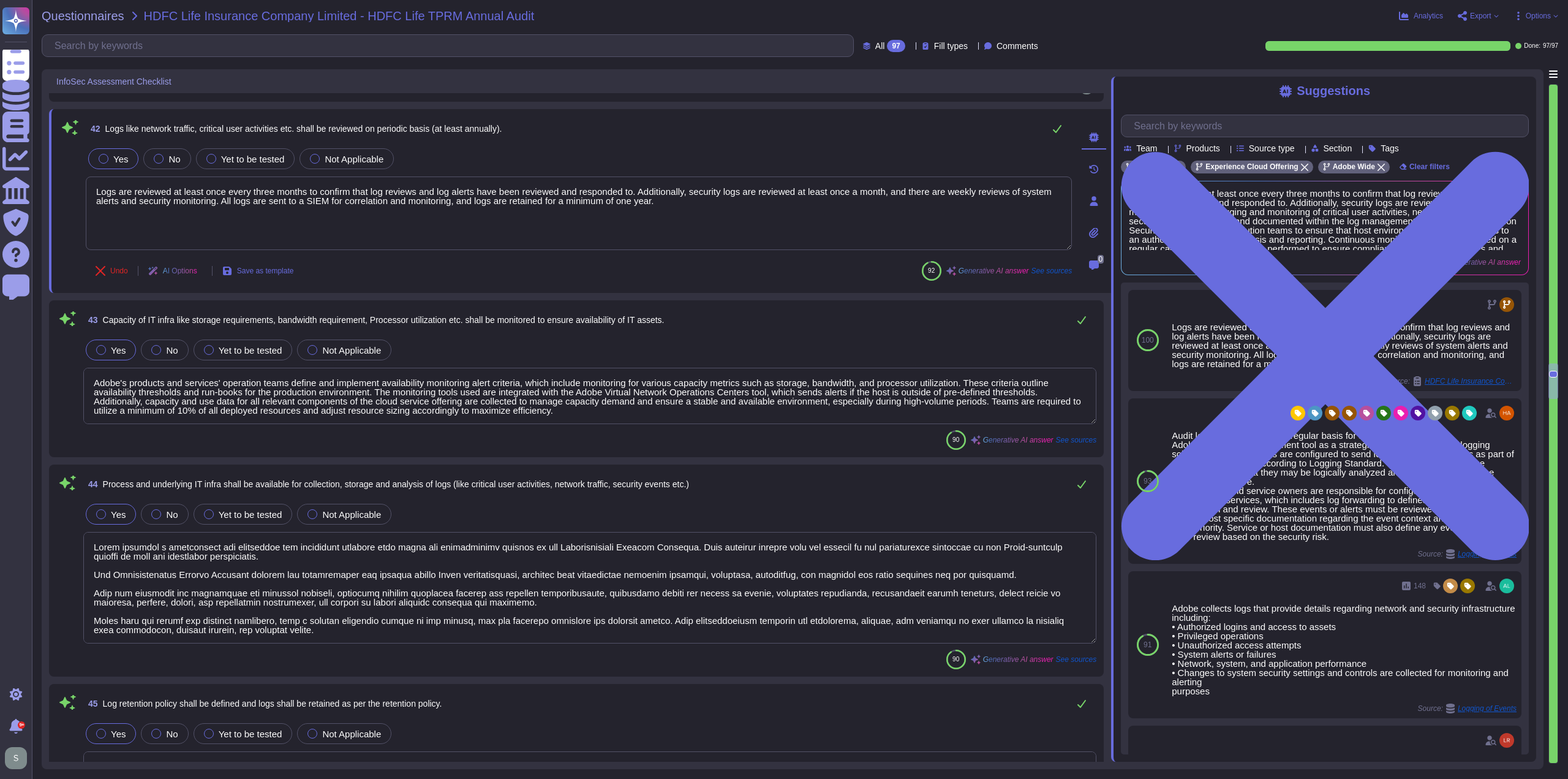
scroll to position [6781, 0]
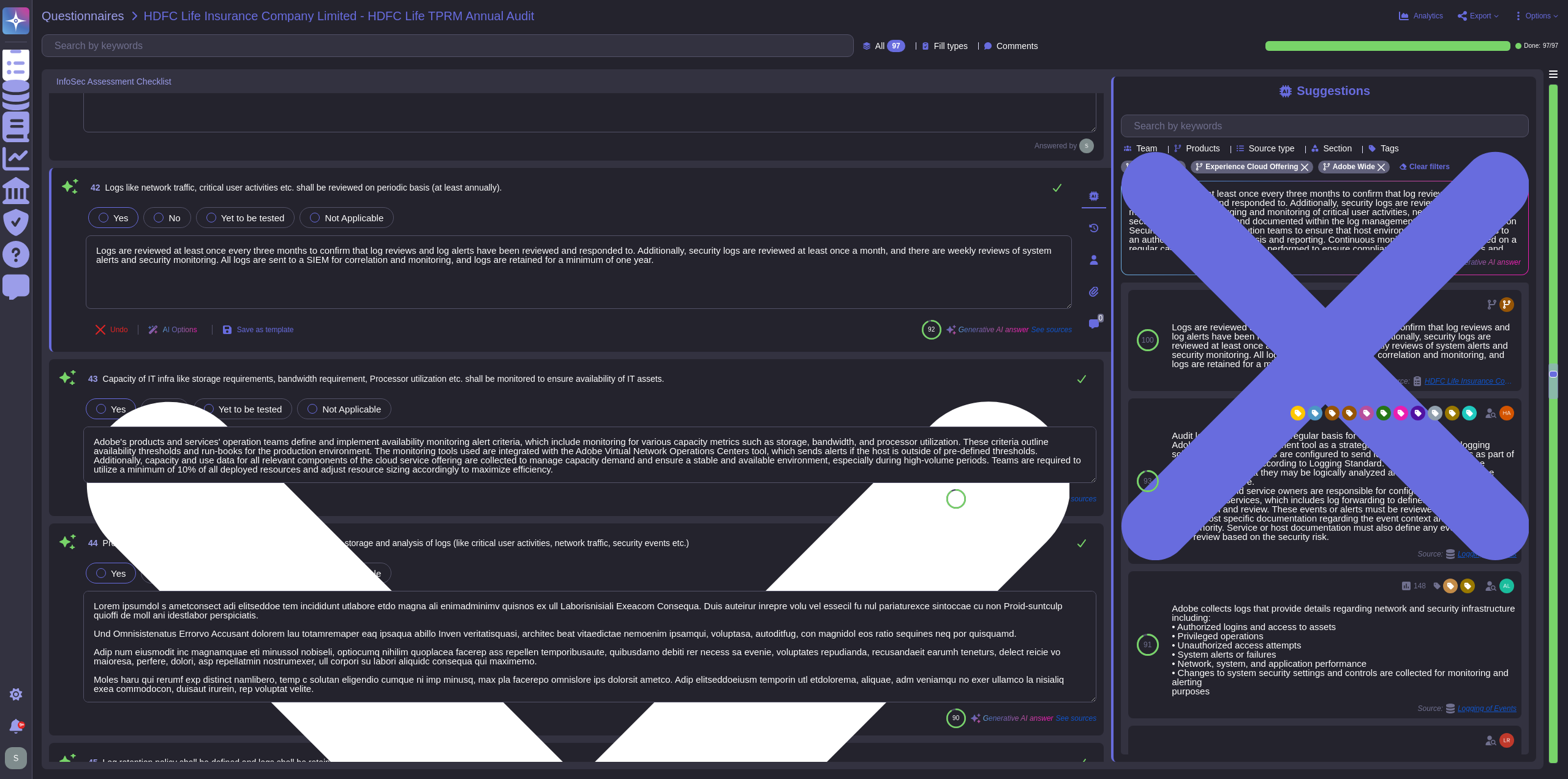
click at [697, 253] on textarea "Logs are reviewed at least once every three months to confirm that log reviews …" at bounding box center [578, 272] width 986 height 73
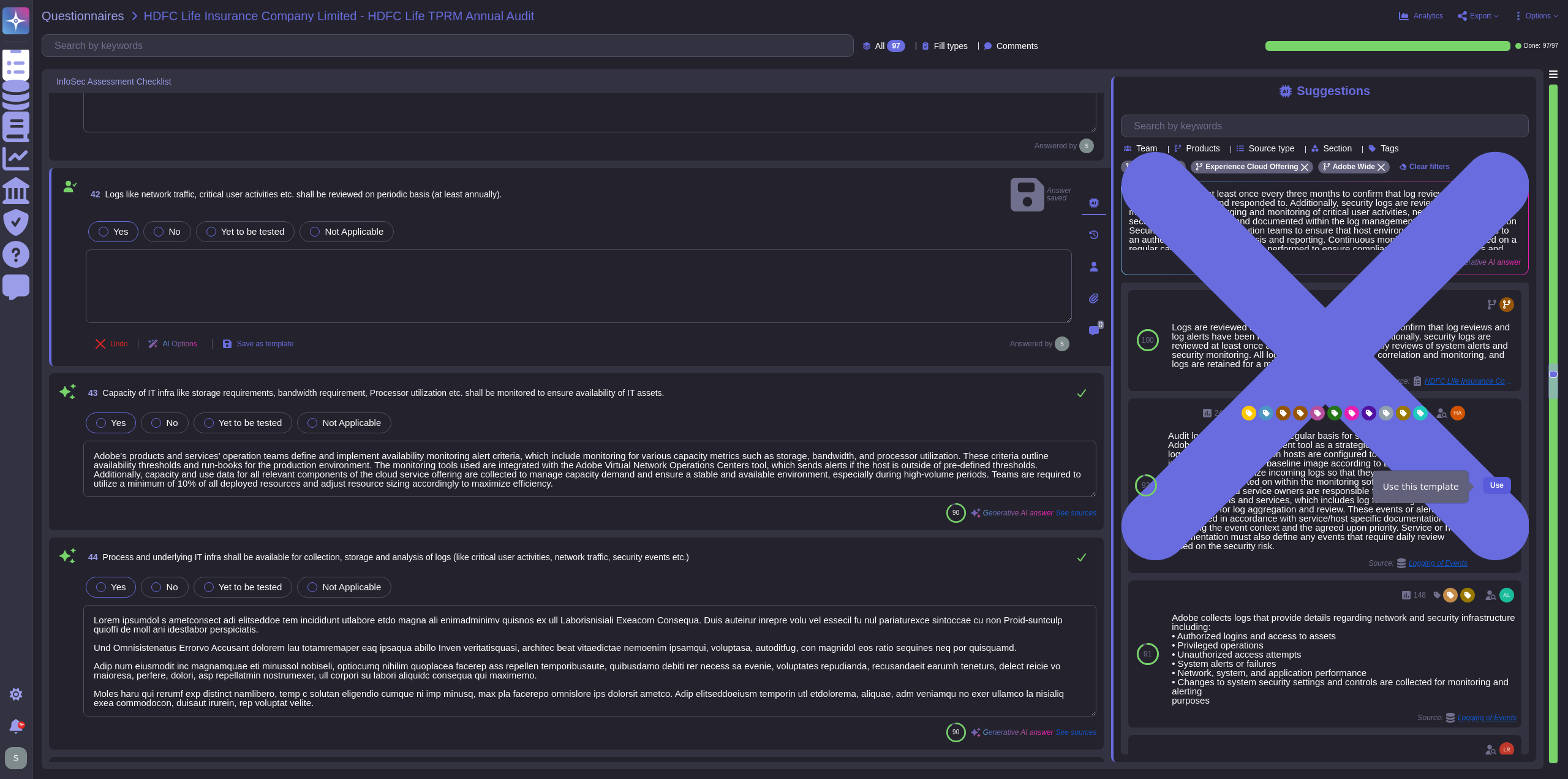
click at [1490, 484] on span "Use" at bounding box center [1497, 485] width 13 height 8
type textarea "Audit logs are reviewed on a regular basis for security events. Adobe uses a lo…"
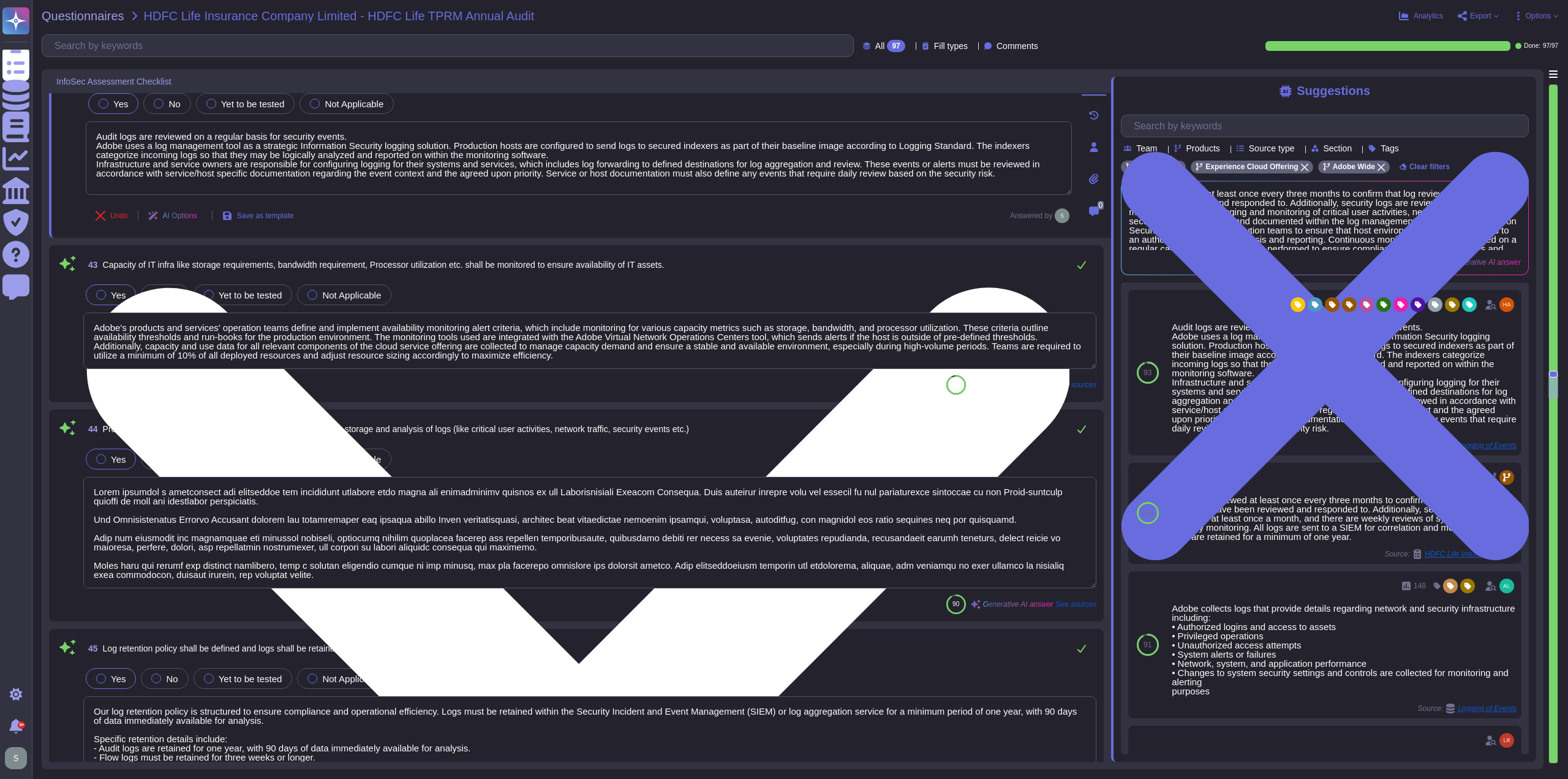
scroll to position [6904, 0]
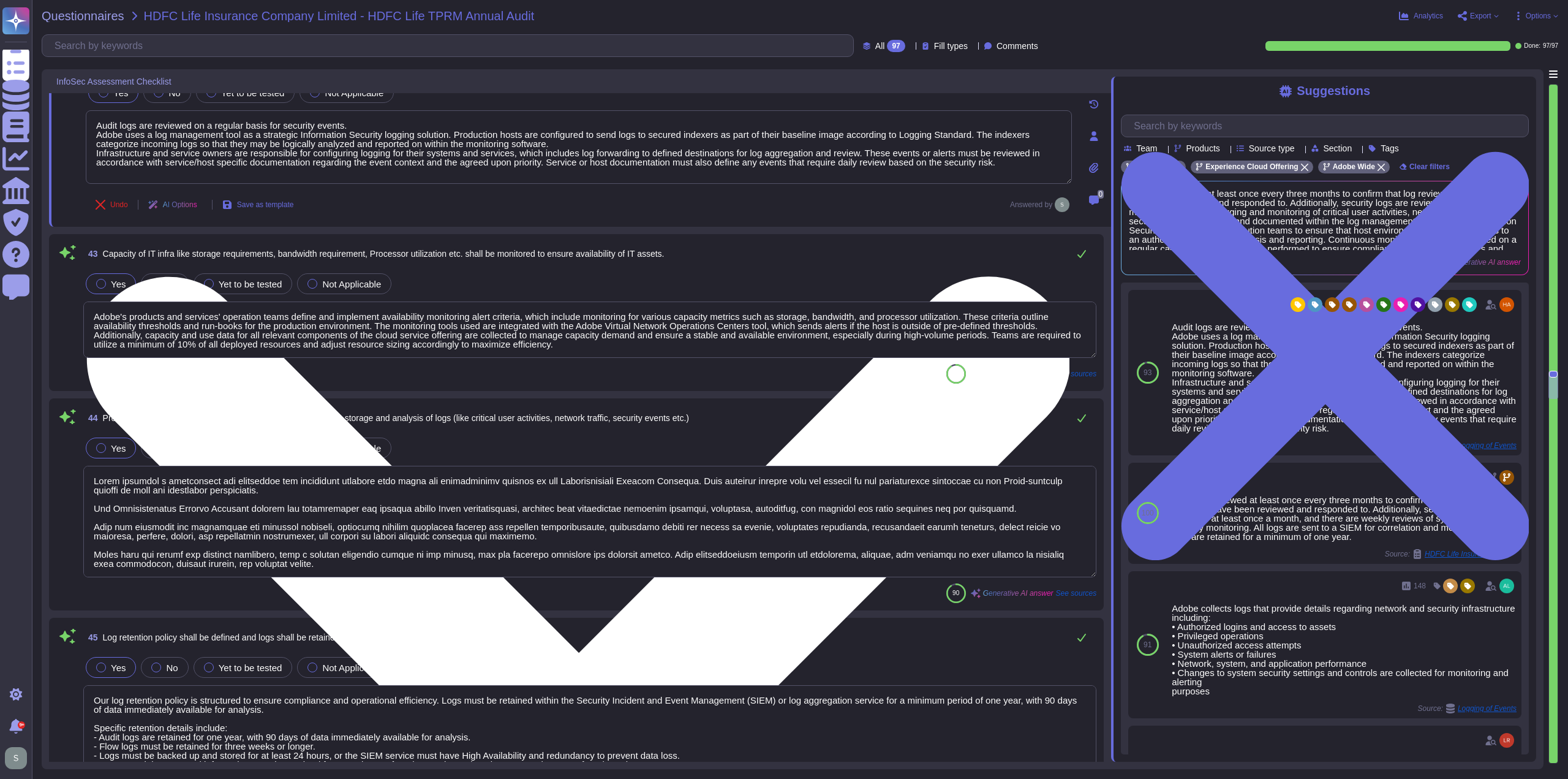
click at [586, 346] on textarea "Adobe's products and services' operation teams define and implement availabilit…" at bounding box center [590, 329] width 1013 height 56
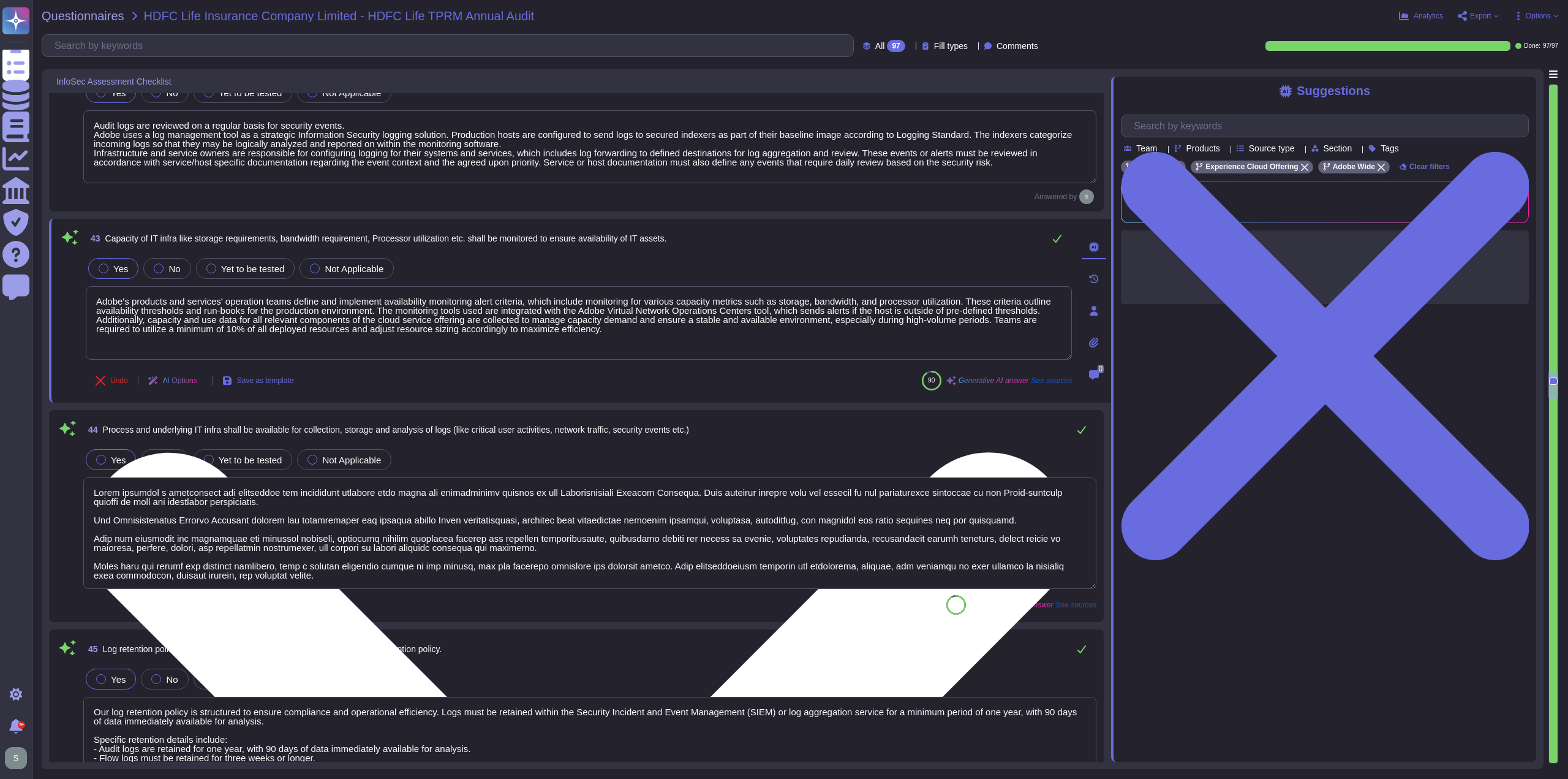
click at [623, 328] on textarea "Adobe's products and services' operation teams define and implement availabilit…" at bounding box center [578, 323] width 986 height 73
drag, startPoint x: 617, startPoint y: 327, endPoint x: 605, endPoint y: 324, distance: 12.4
click at [605, 324] on textarea "Adobe's products and services' operation teams define and implement availabilit…" at bounding box center [578, 323] width 986 height 73
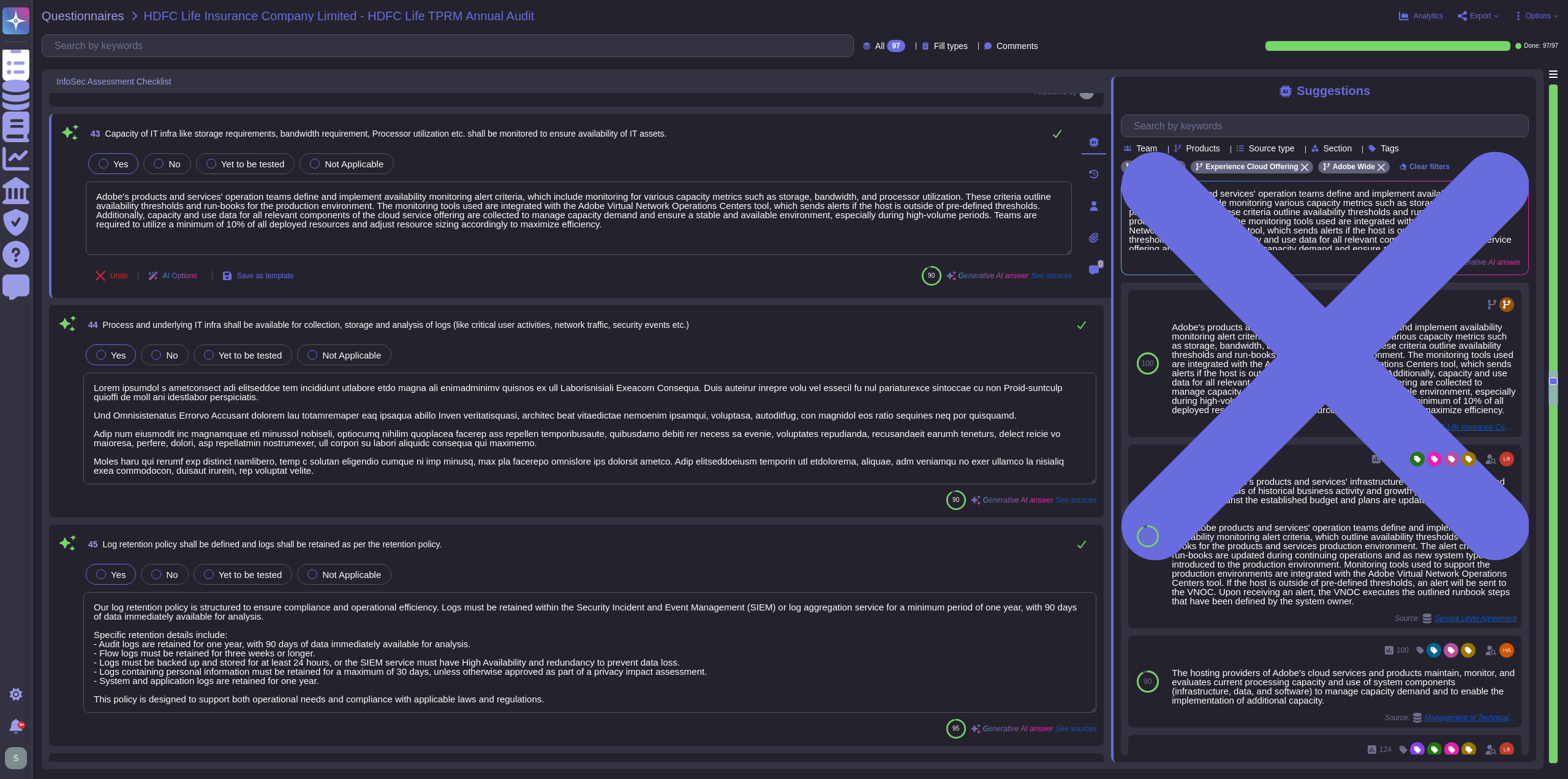
type textarea "Adobe will provide customer logs upon request."
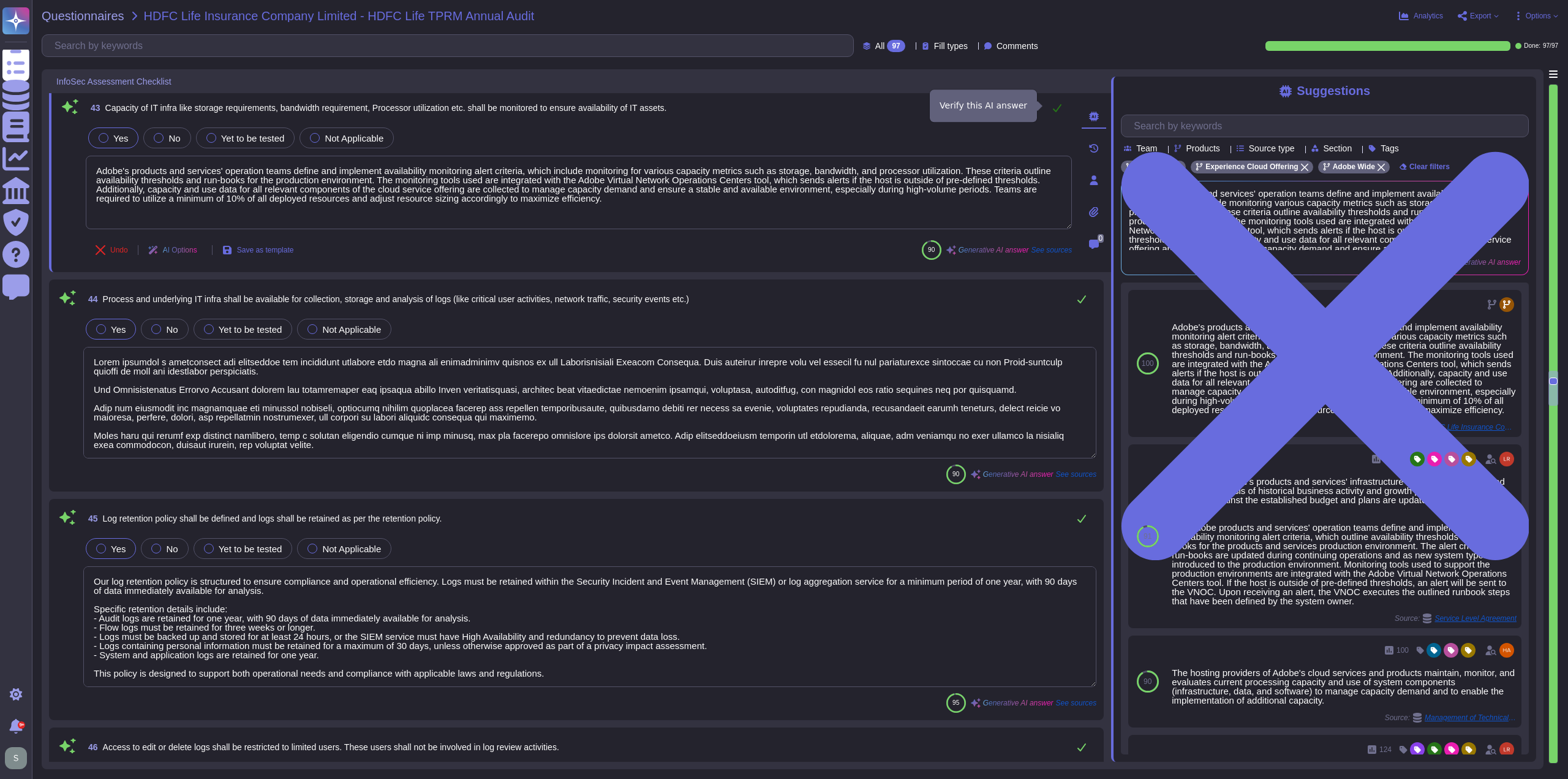
click at [1060, 103] on icon at bounding box center [1057, 108] width 9 height 9
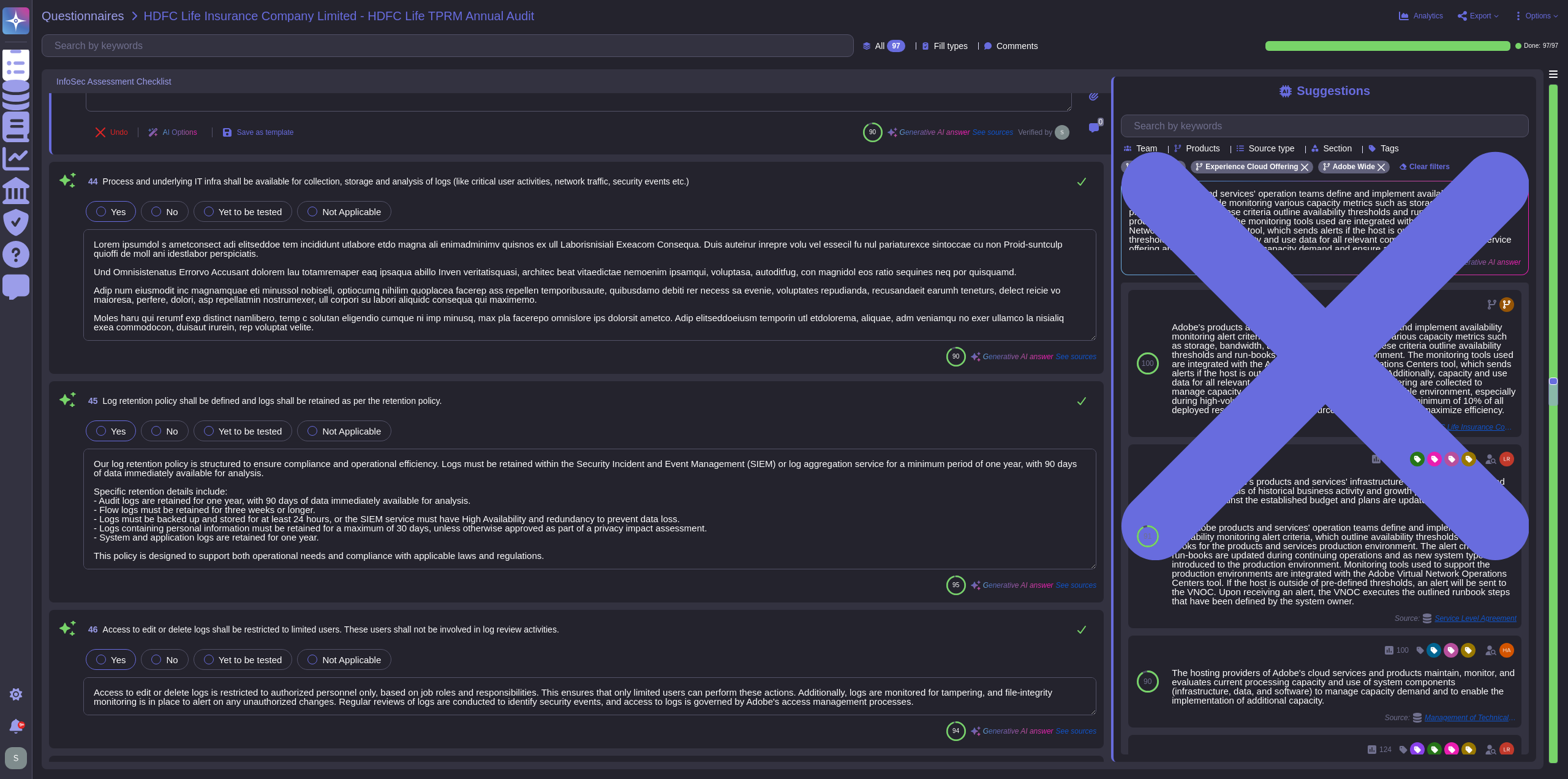
scroll to position [7149, 0]
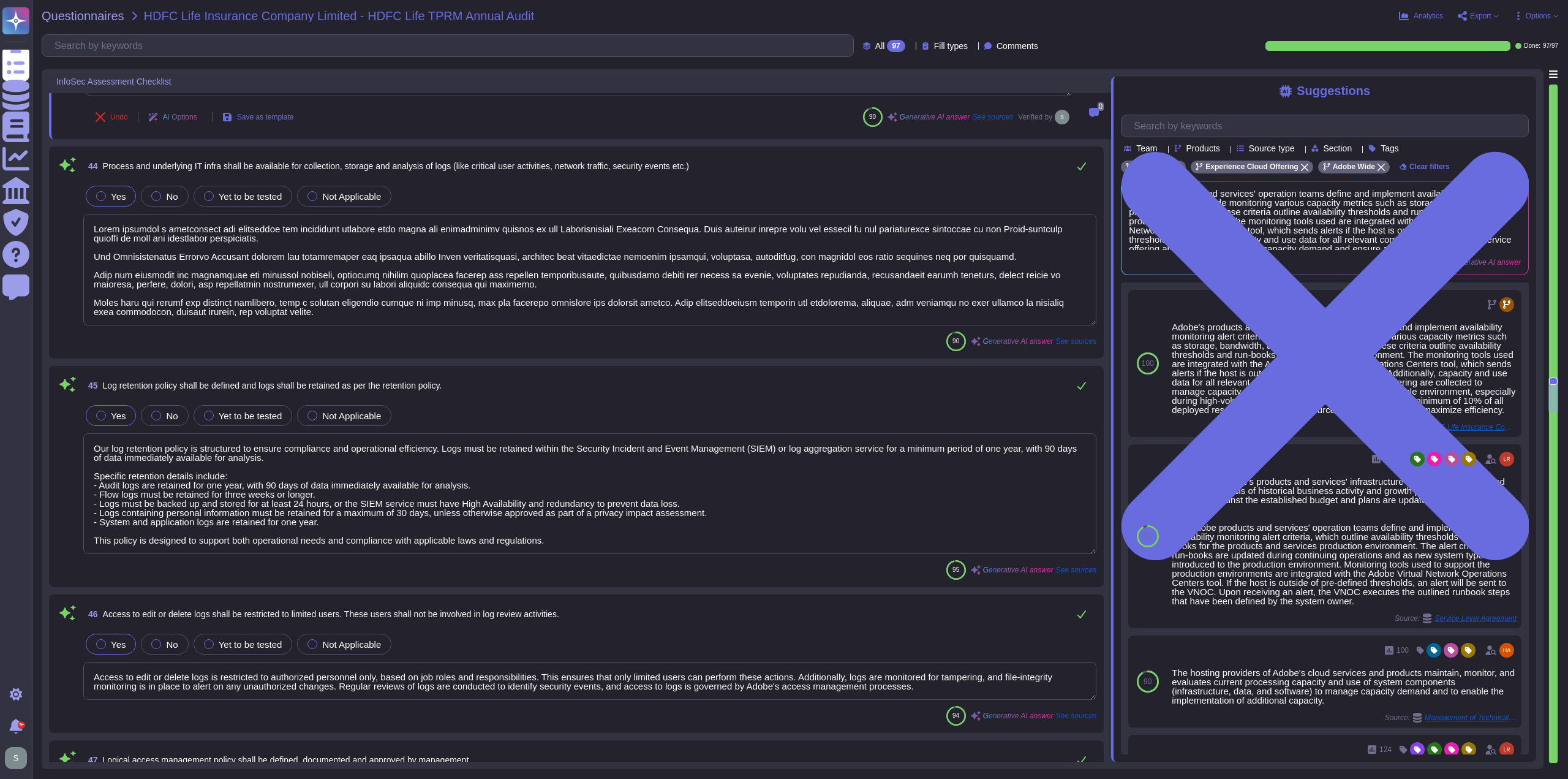
type textarea "There are two groups of Adobe employees who may require and are granted access …"
click at [630, 299] on textarea at bounding box center [590, 269] width 1013 height 112
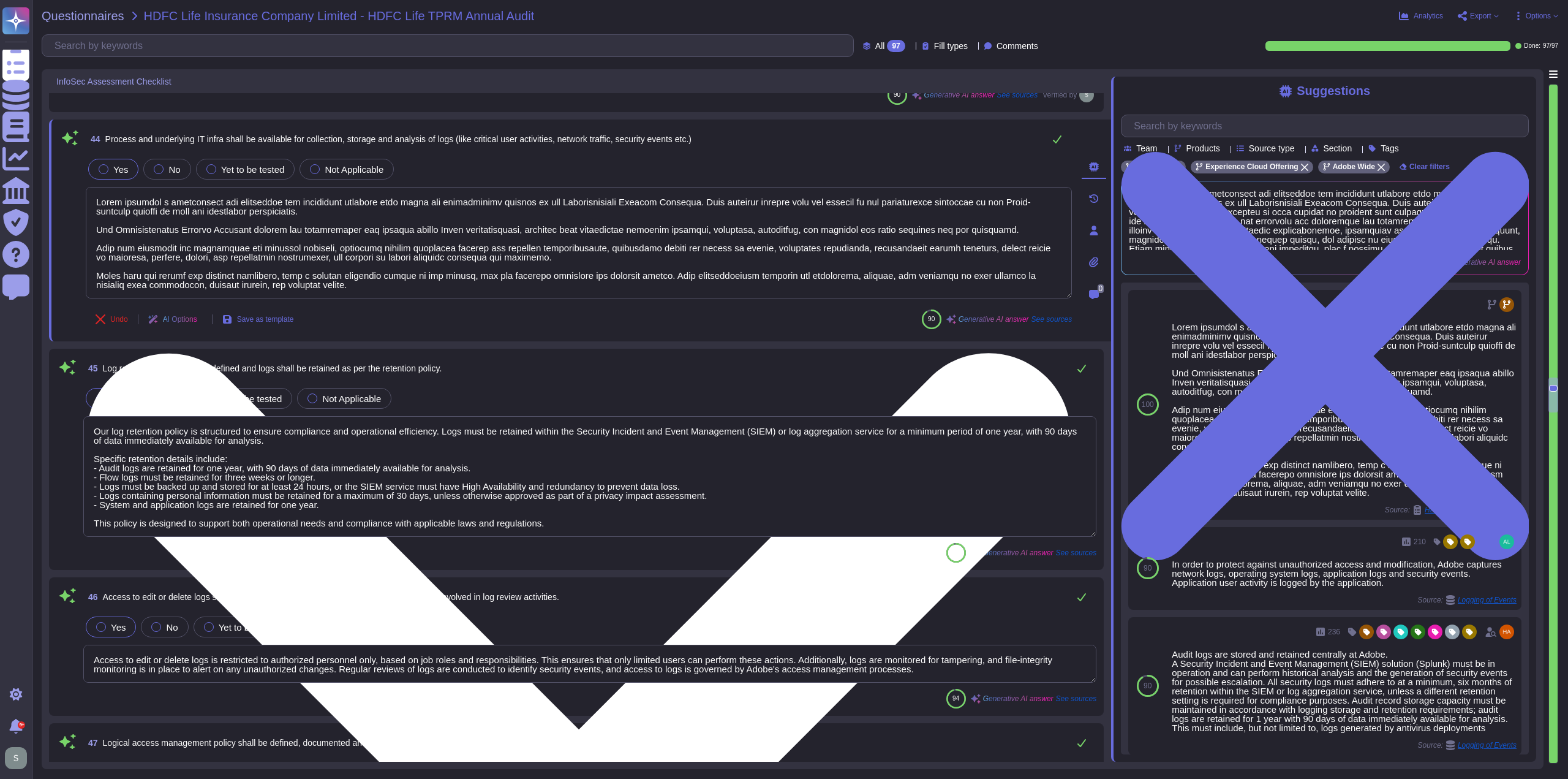
click at [506, 274] on textarea at bounding box center [578, 242] width 986 height 112
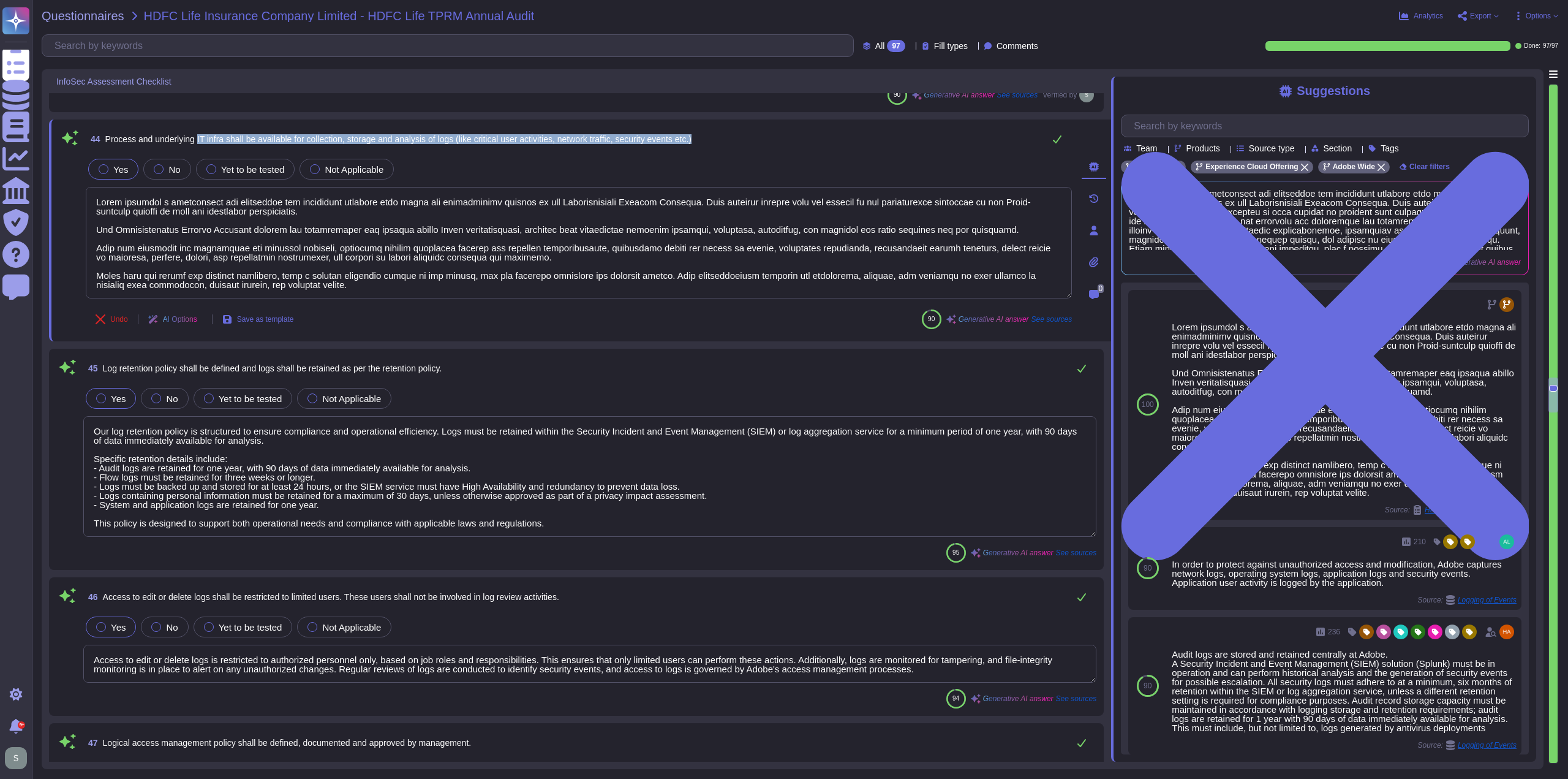
drag, startPoint x: 198, startPoint y: 137, endPoint x: 707, endPoint y: 140, distance: 509.0
click at [707, 140] on div "44 Process and underlying IT infra shall be available for collection, storage a…" at bounding box center [578, 139] width 986 height 24
click at [720, 134] on div "44 Process and underlying IT infra shall be available for collection, storage a…" at bounding box center [578, 139] width 986 height 24
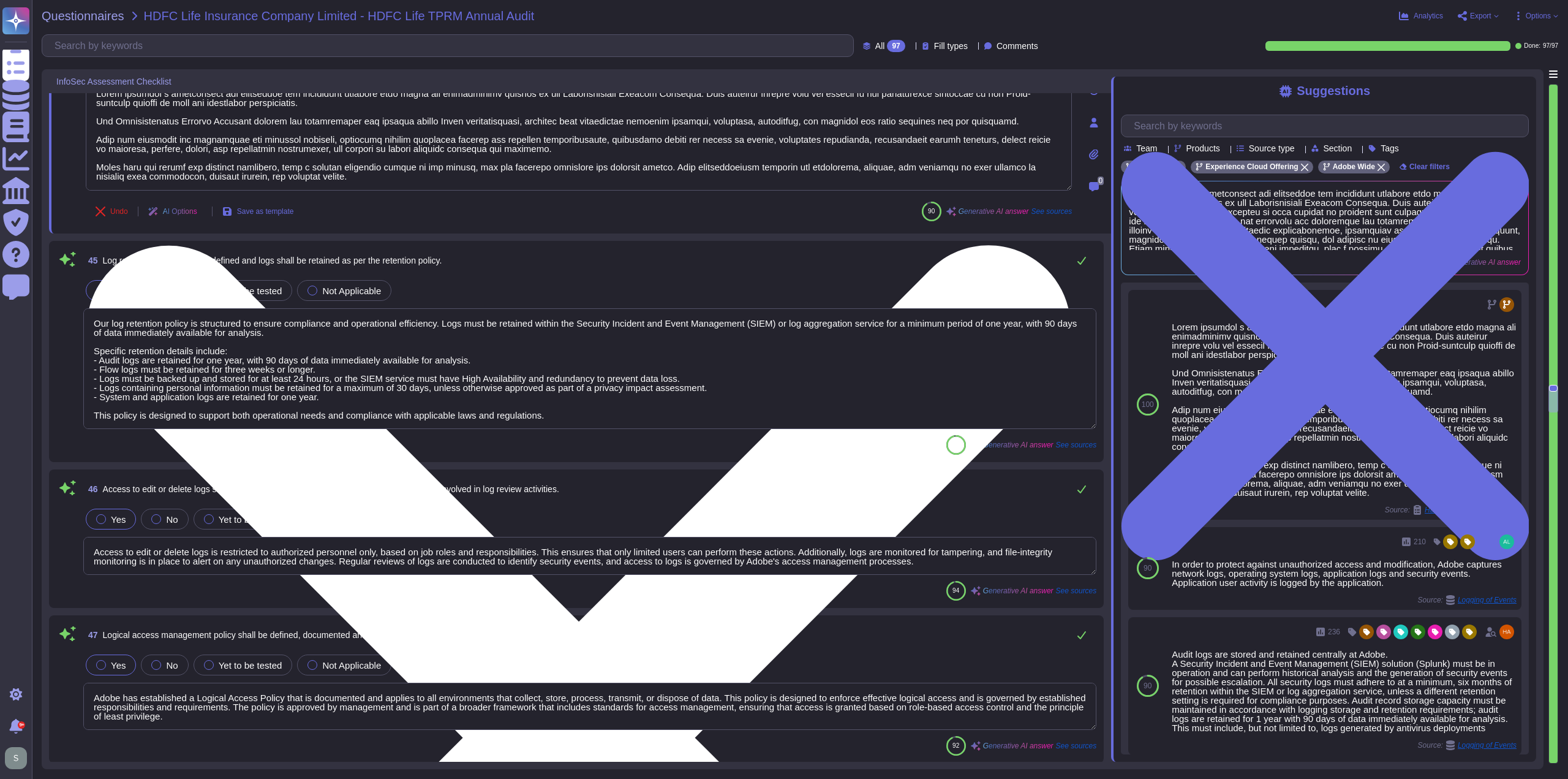
scroll to position [7332, 0]
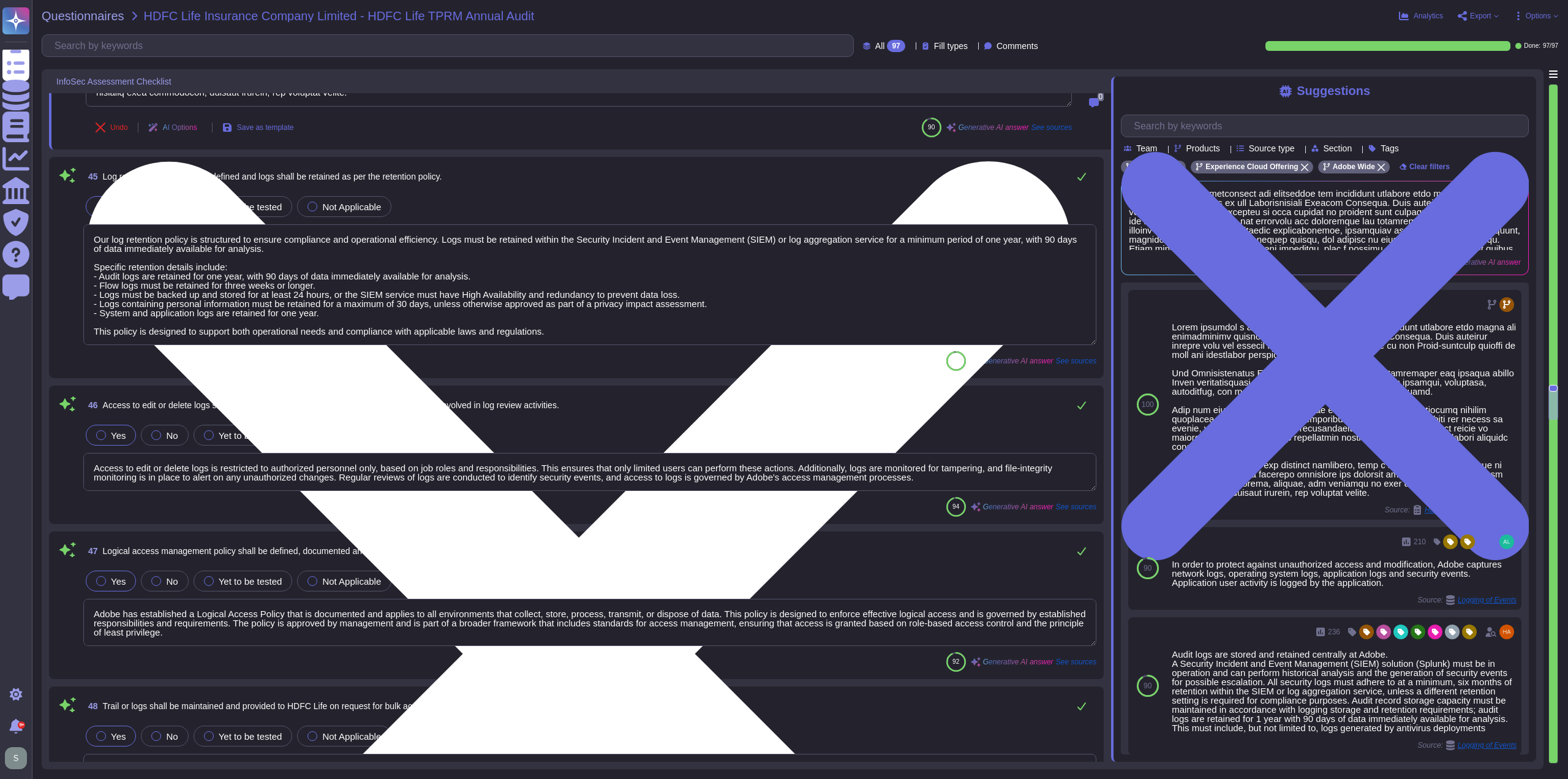
type textarea "Passwords for enterprise users who choose to use Adobe as an identity provider …"
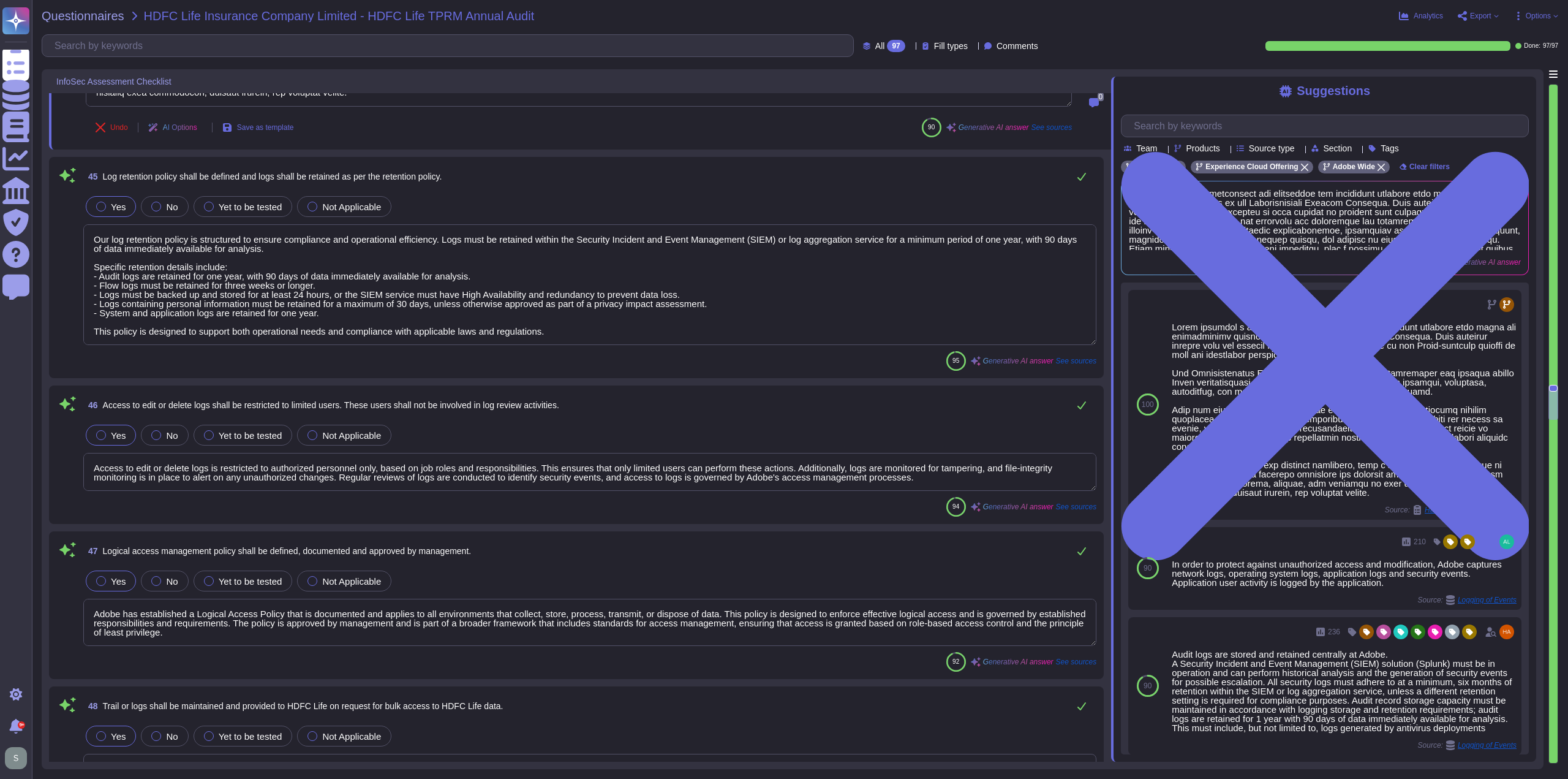
scroll to position [1, 0]
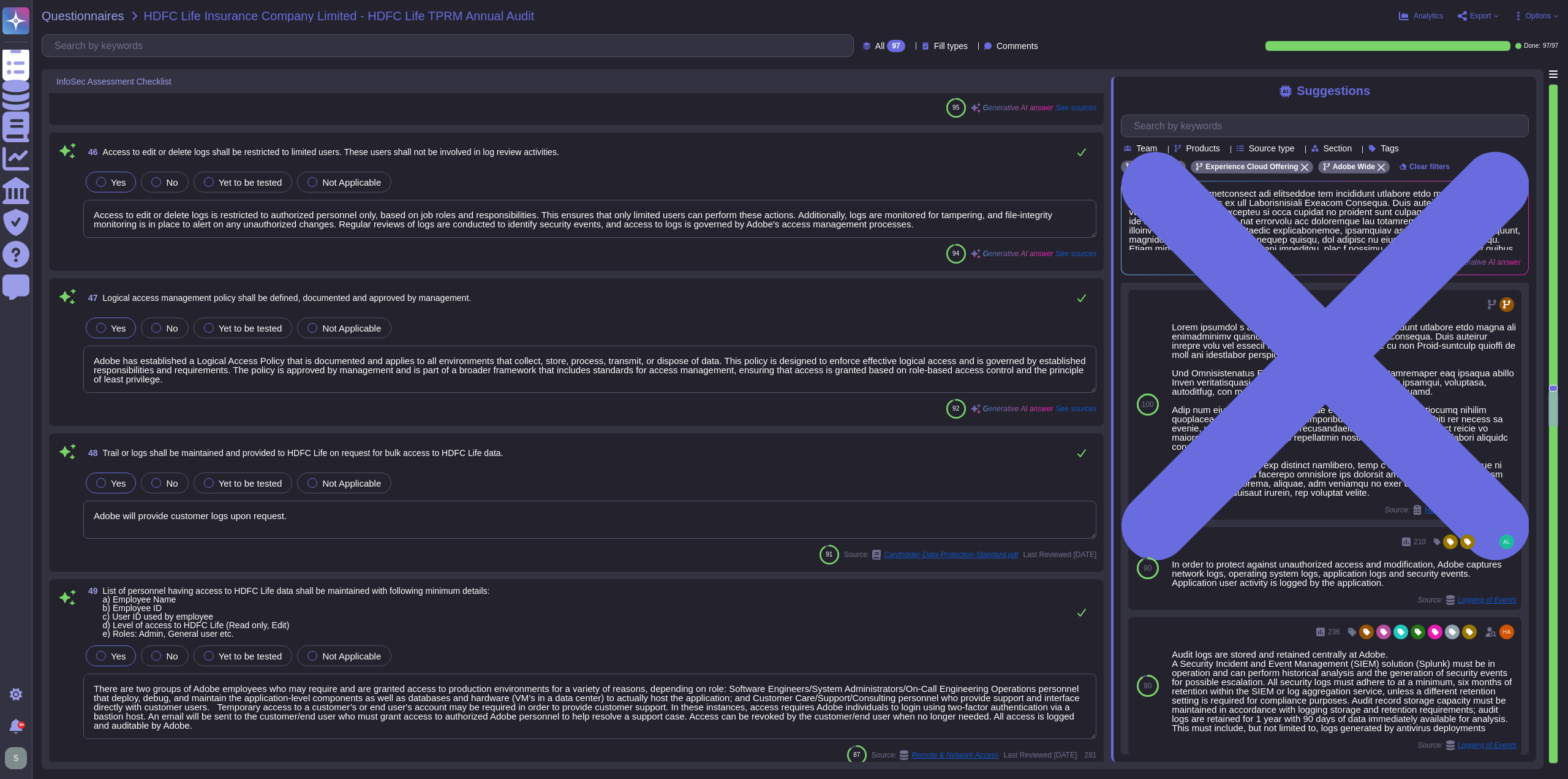
type textarea "Multi-factor authentication (MFA) is required for remote access by Adobe Employ…"
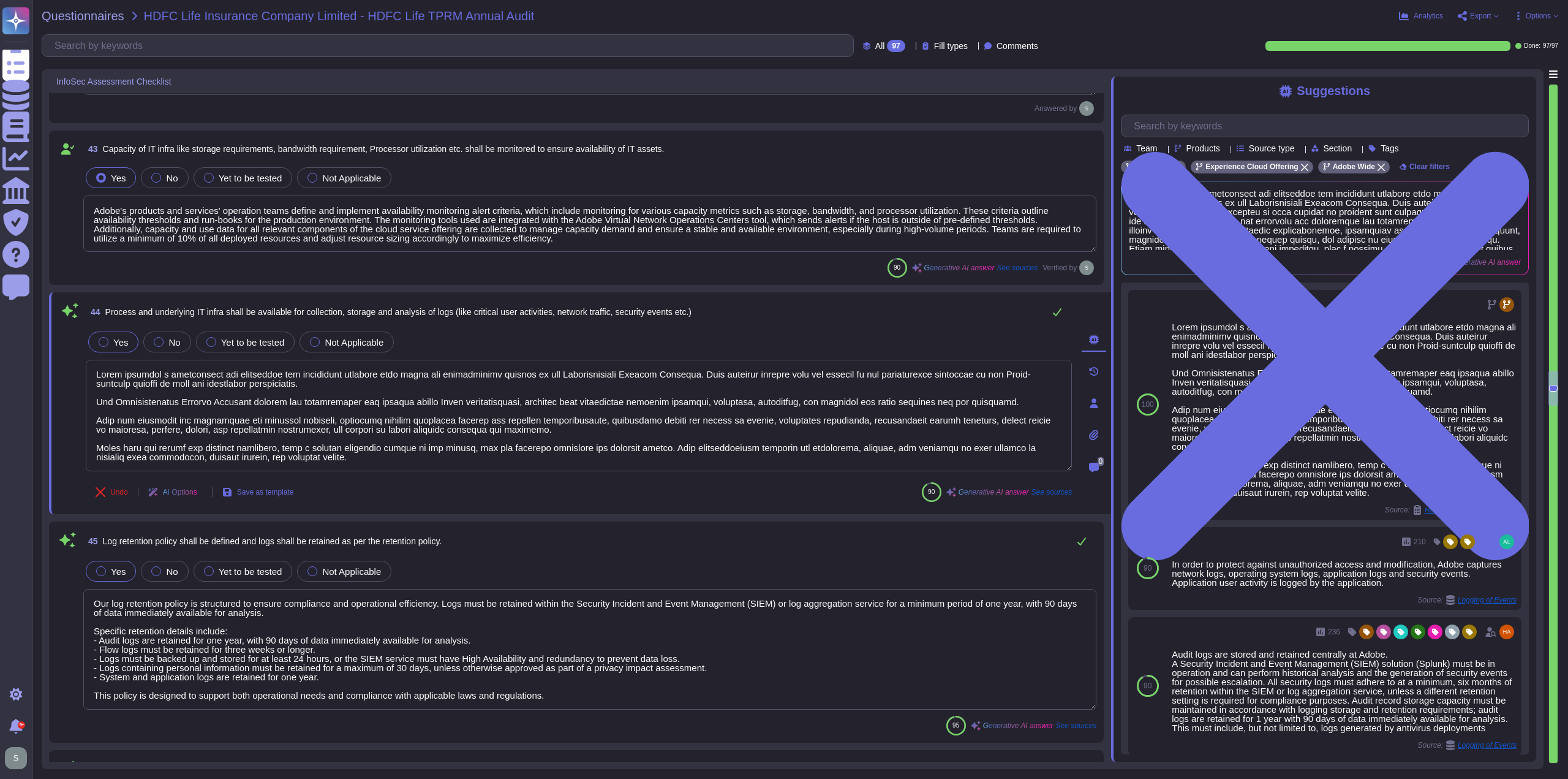
type textarea "Authentication events (e.g. login/logout, failed logins but no PII/password),Au…"
type textarea "Audit logs are reviewed on a regular basis for security events. Adobe uses a lo…"
type textarea "Adobe's products and services' operation teams define and implement availabilit…"
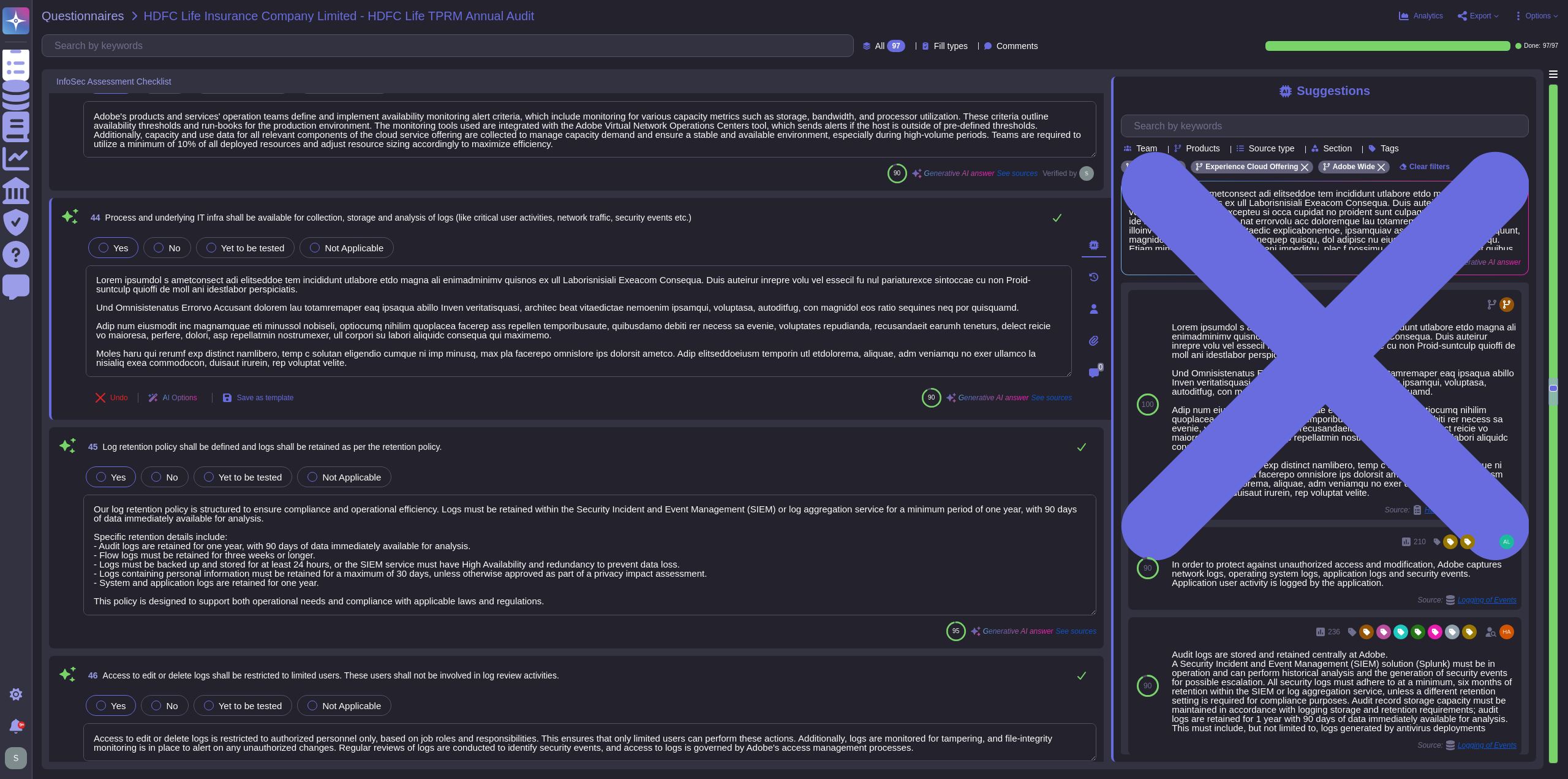
type textarea "There are two groups of Adobe employees who may require and are granted access …"
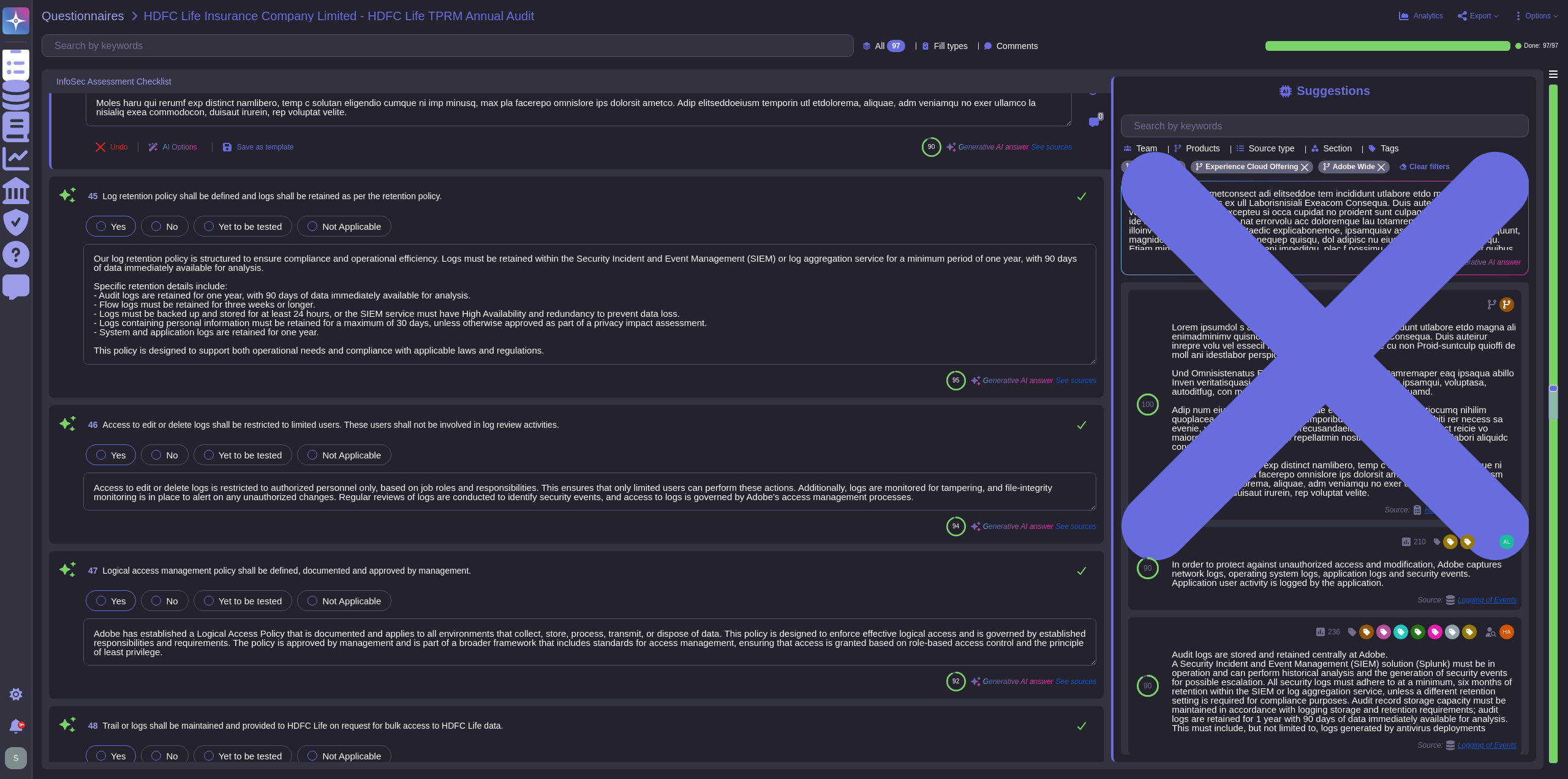
scroll to position [7275, 0]
type textarea "Passwords for enterprise users who choose to use Adobe as an identity provider …"
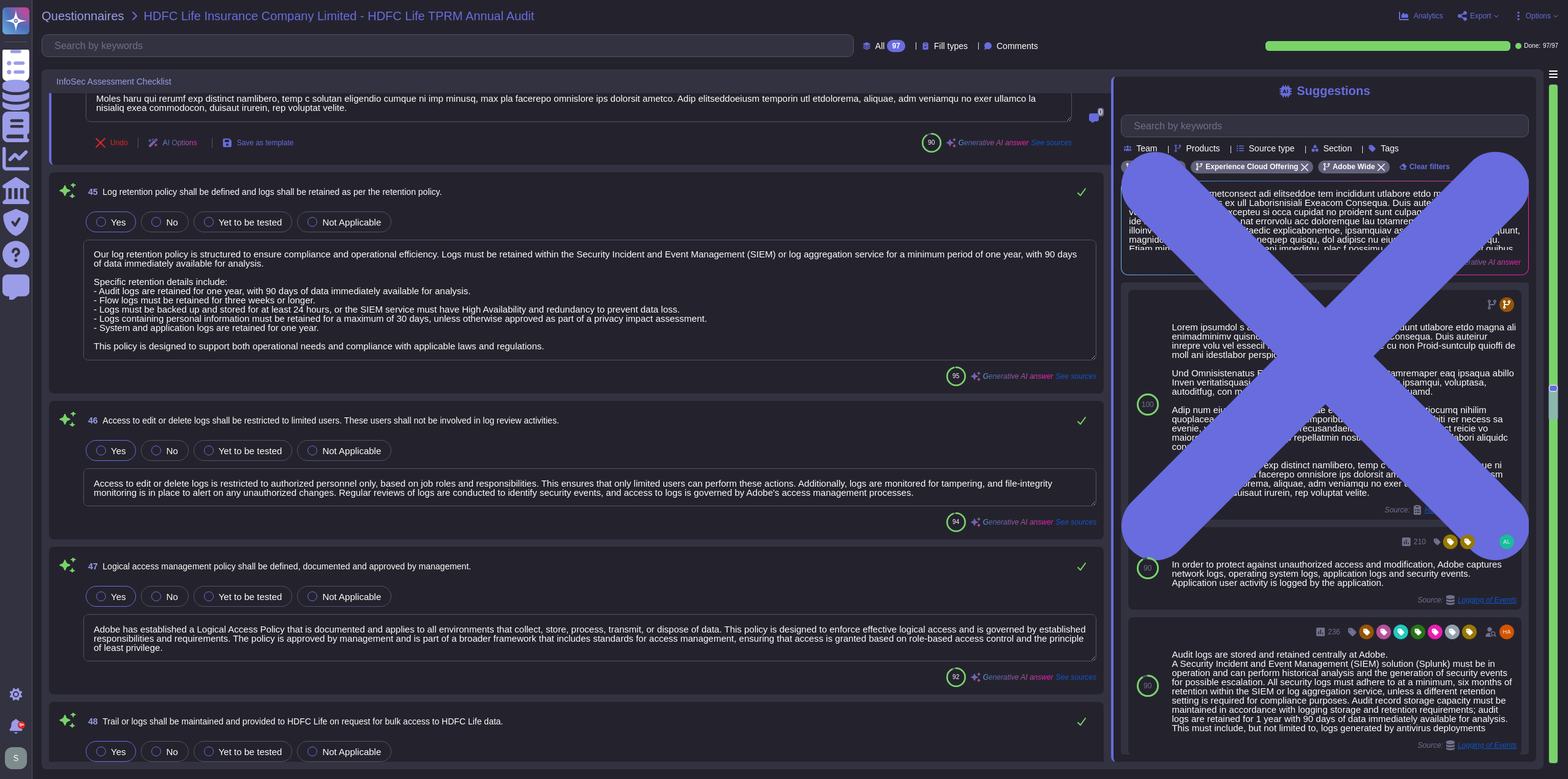
click at [223, 314] on textarea "Our log retention policy is structured to ensure compliance and operational eff…" at bounding box center [590, 299] width 1013 height 121
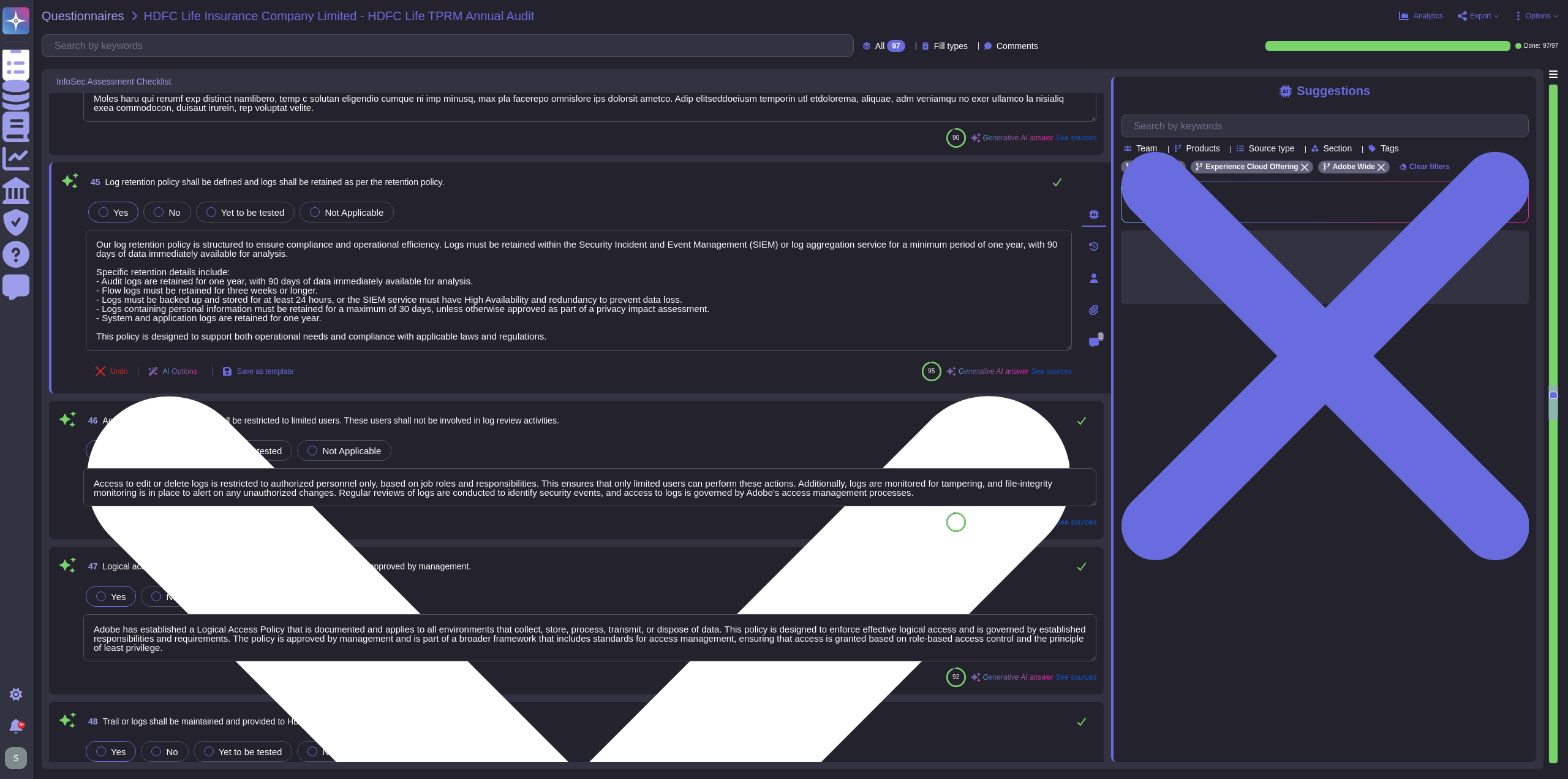
click at [588, 326] on textarea "Our log retention policy is structured to ensure compliance and operational eff…" at bounding box center [578, 290] width 986 height 121
click at [569, 332] on textarea "Our log retention policy is structured to ensure compliance and operational eff…" at bounding box center [578, 290] width 986 height 121
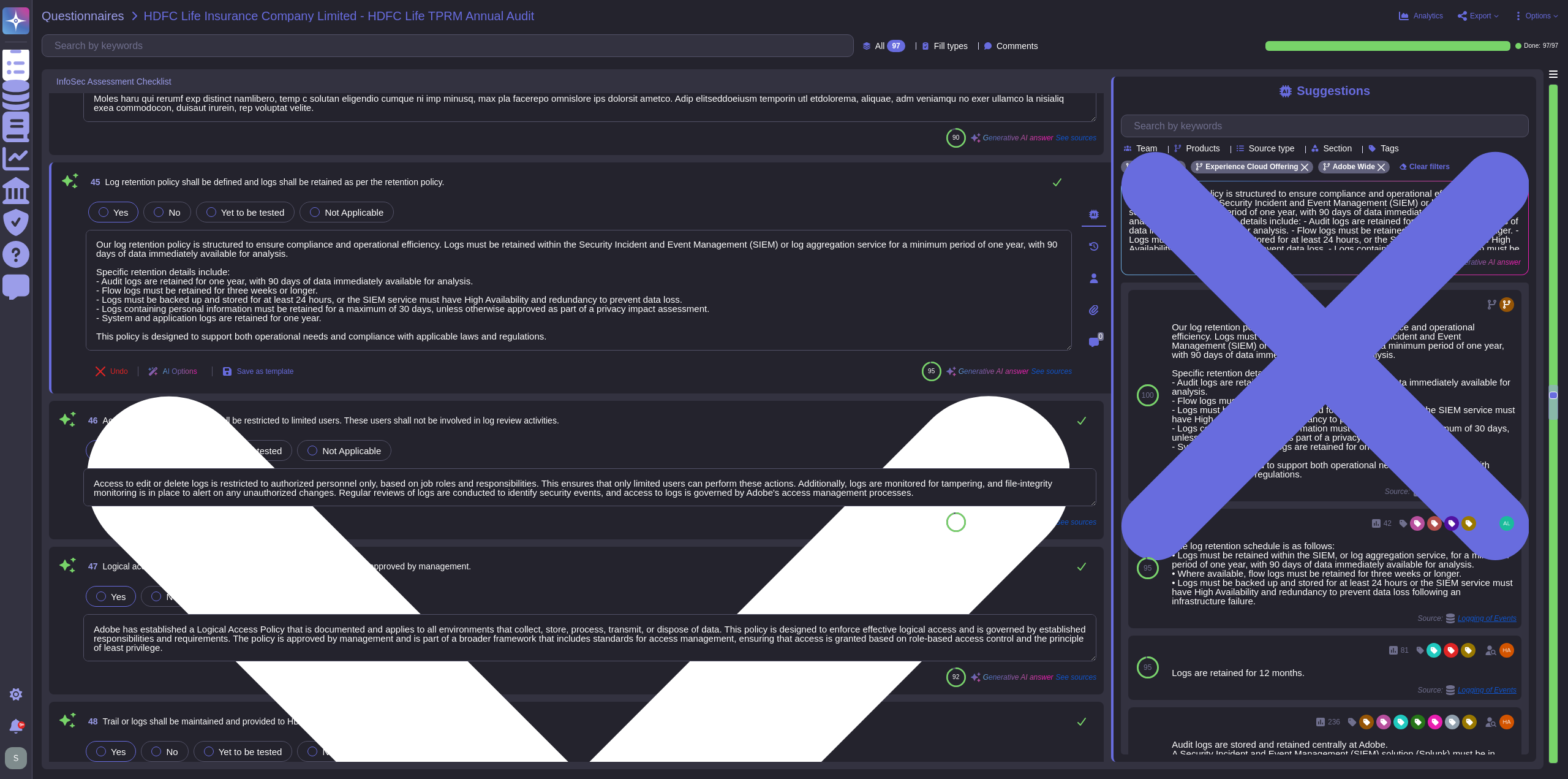
click at [570, 332] on textarea "Our log retention policy is structured to ensure compliance and operational eff…" at bounding box center [578, 290] width 986 height 121
